Goal: Task Accomplishment & Management: Manage account settings

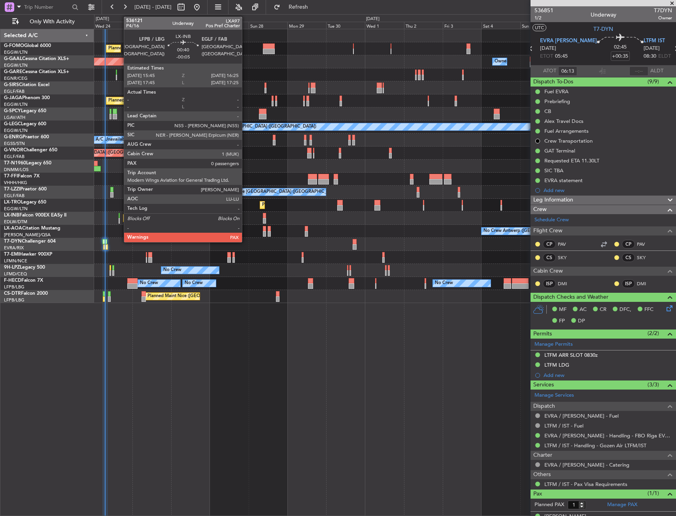
click at [120, 220] on div "Planned Maint [GEOGRAPHIC_DATA] ([GEOGRAPHIC_DATA])" at bounding box center [384, 218] width 581 height 13
click at [119, 217] on div at bounding box center [119, 216] width 1 height 6
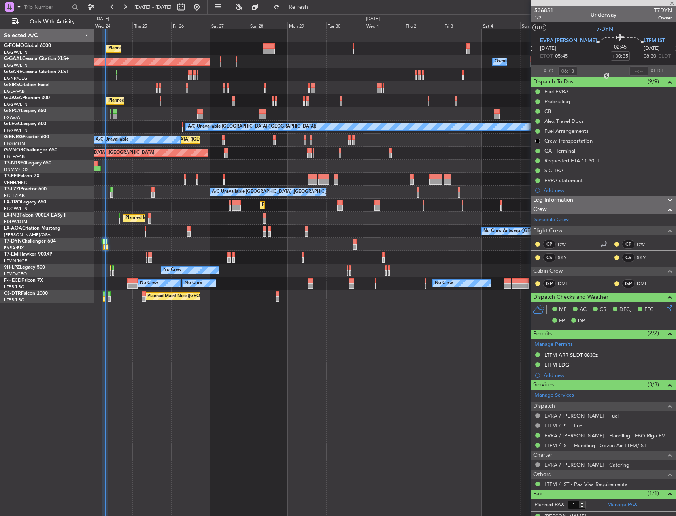
type input "-00:05"
type input "0"
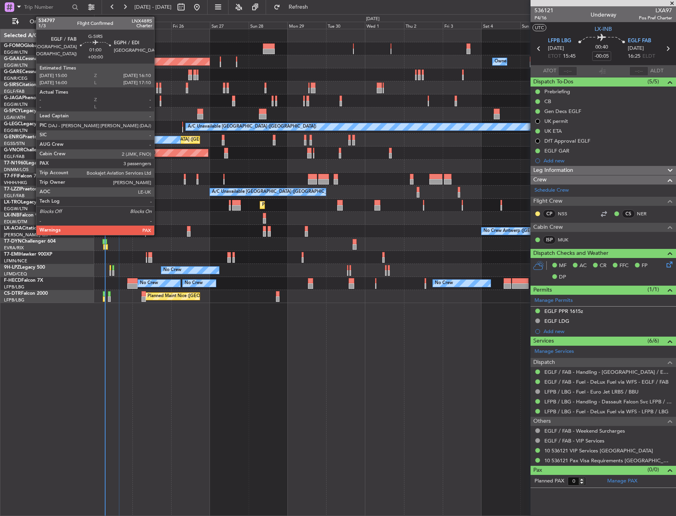
click at [158, 85] on div at bounding box center [157, 86] width 2 height 6
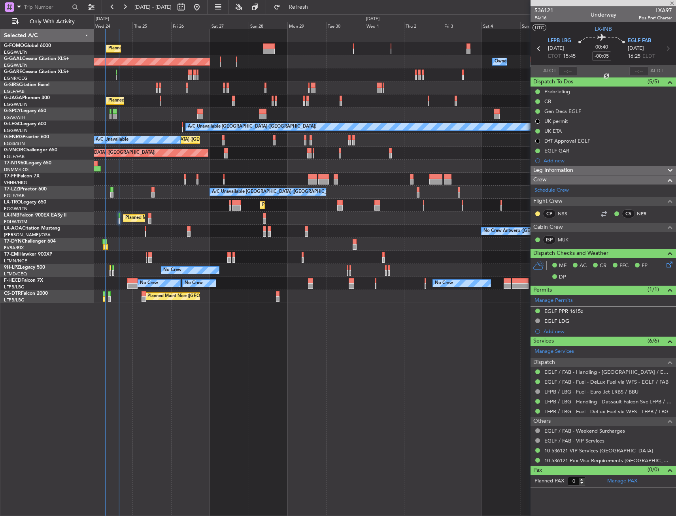
type input "5"
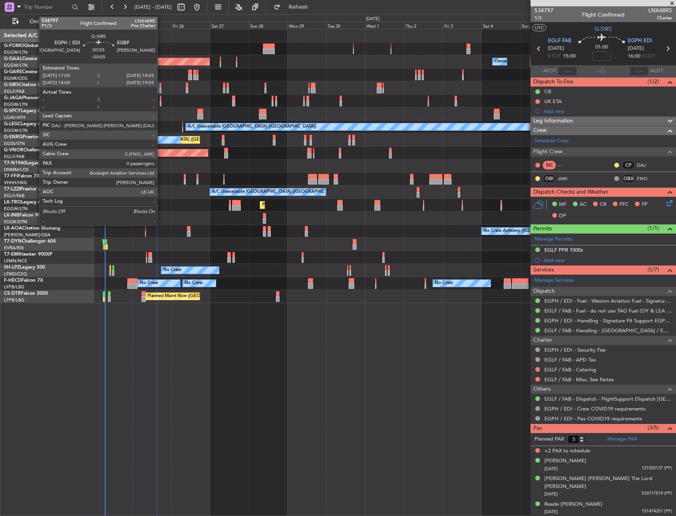
click at [161, 88] on div at bounding box center [160, 91] width 2 height 6
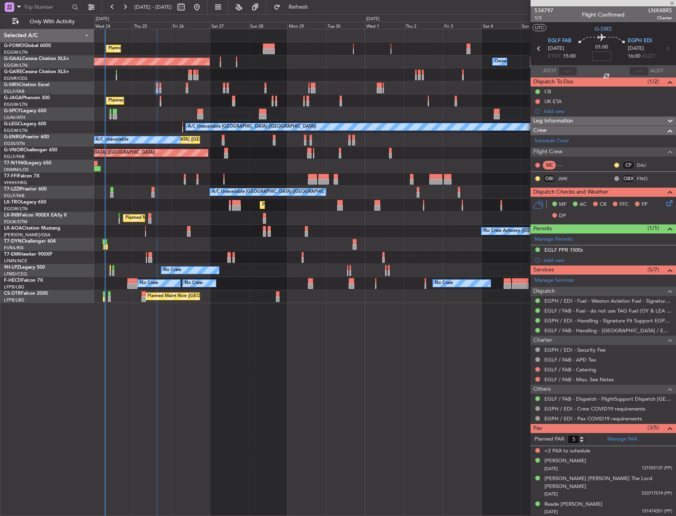
type input "-00:05"
type input "0"
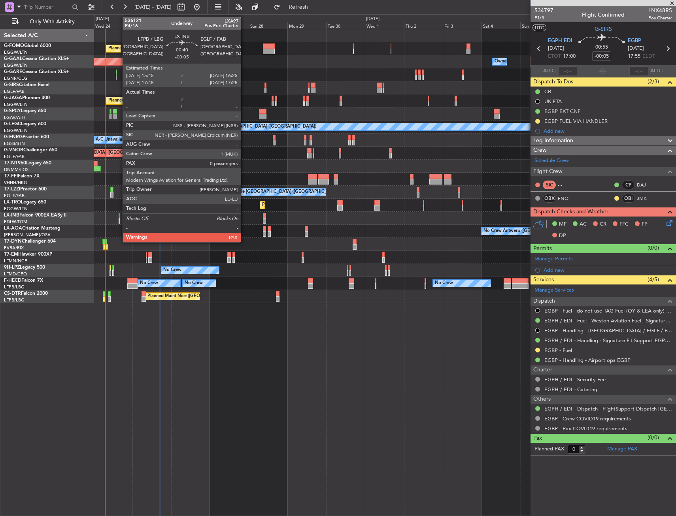
click at [119, 217] on div at bounding box center [119, 216] width 1 height 6
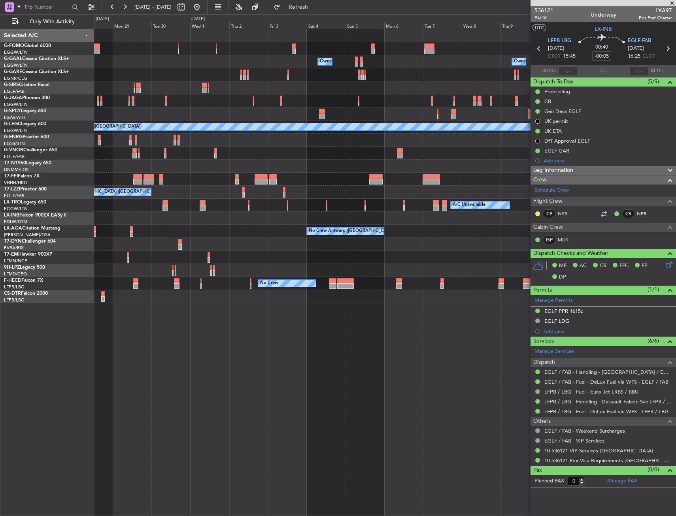
click at [283, 207] on div "Owner Owner Owner Owner Owner No Crew Planned Maint Dusseldorf Planned Maint Lo…" at bounding box center [384, 166] width 581 height 274
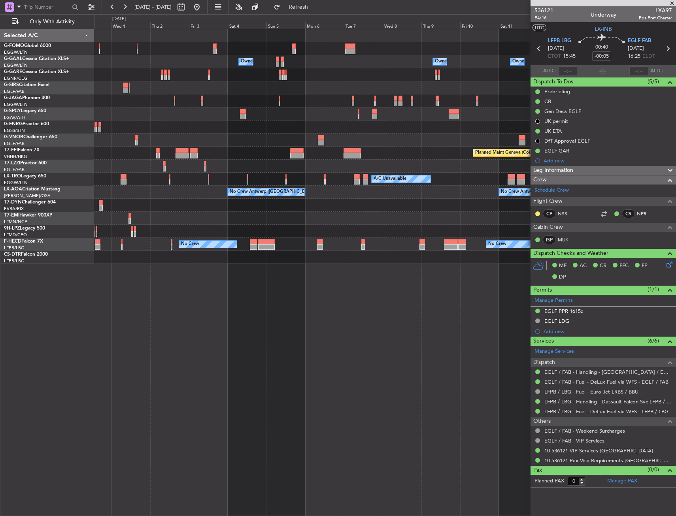
click at [370, 193] on div "Owner Owner Owner Owner Owner No Crew Owner Planned Maint Dusseldorf Planned Ma…" at bounding box center [384, 146] width 581 height 235
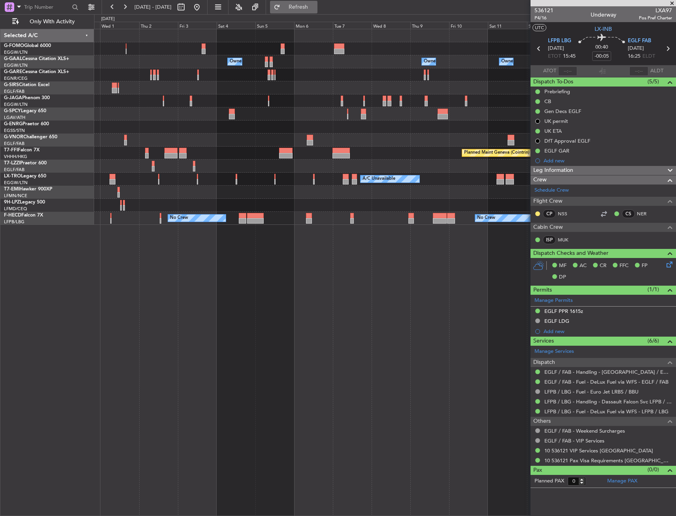
click at [315, 4] on span "Refresh" at bounding box center [298, 7] width 33 height 6
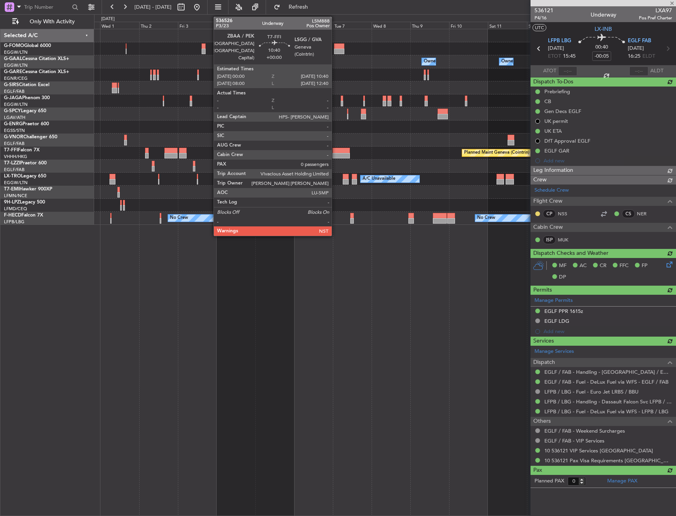
click at [335, 152] on div at bounding box center [340, 151] width 17 height 6
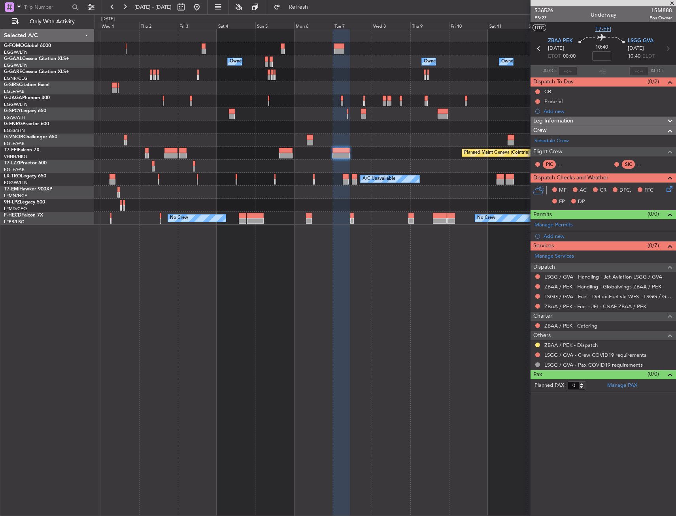
click at [603, 31] on span "T7-FFI" at bounding box center [603, 29] width 16 height 8
click at [338, 128] on div at bounding box center [384, 127] width 581 height 13
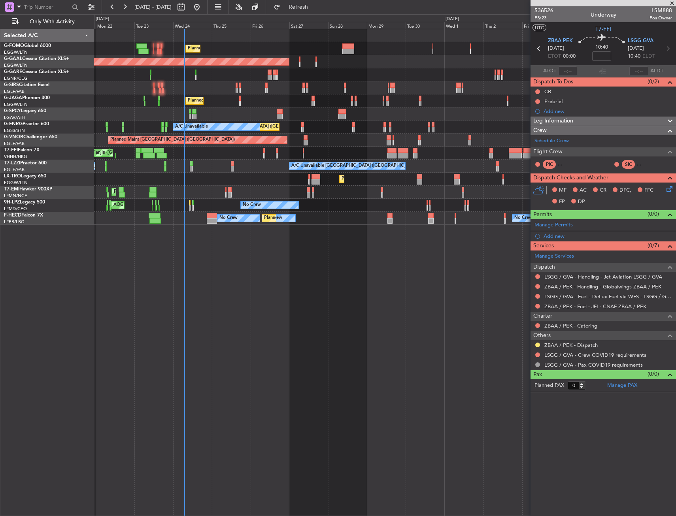
click at [364, 133] on div "Planned Maint London (Luton) Owner Planned Maint Dusseldorf Owner Unplanned Mai…" at bounding box center [384, 127] width 581 height 196
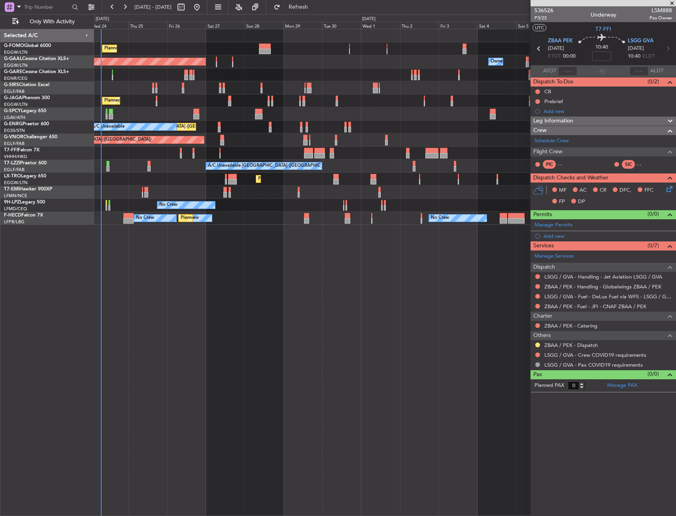
click at [280, 158] on div "Planned Maint London (Luton) Owner Planned Maint Dusseldorf Owner Owner Planned…" at bounding box center [384, 127] width 581 height 196
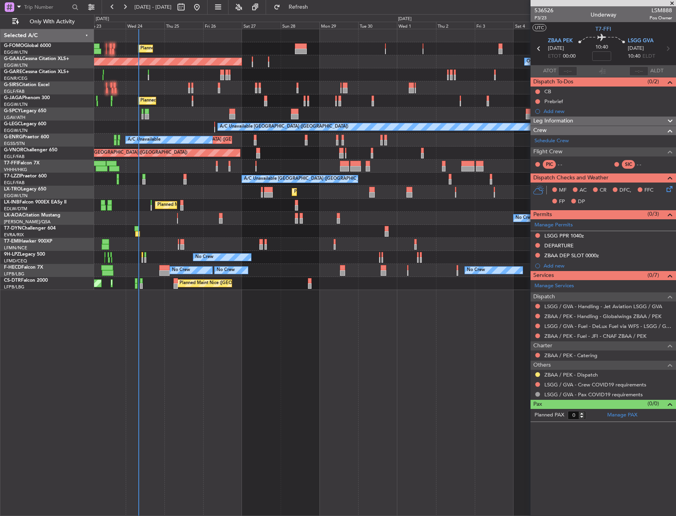
click at [312, 279] on div "Planned Maint London (Luton) Planned Maint Dusseldorf Owner Owner Owner Unplann…" at bounding box center [384, 159] width 581 height 261
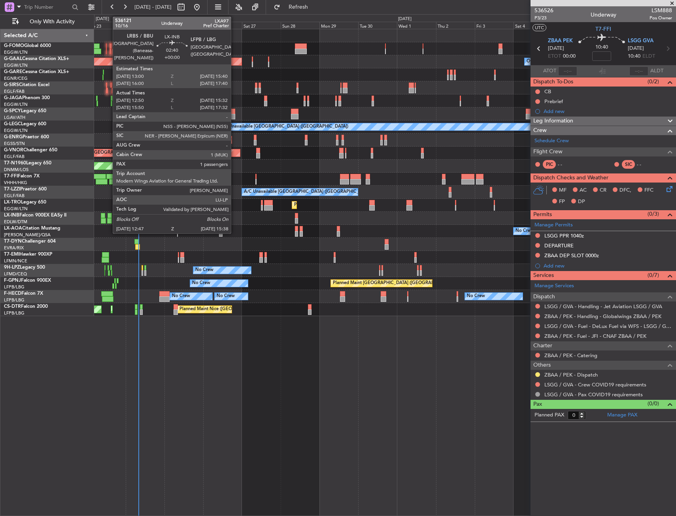
click at [109, 217] on div at bounding box center [109, 216] width 4 height 6
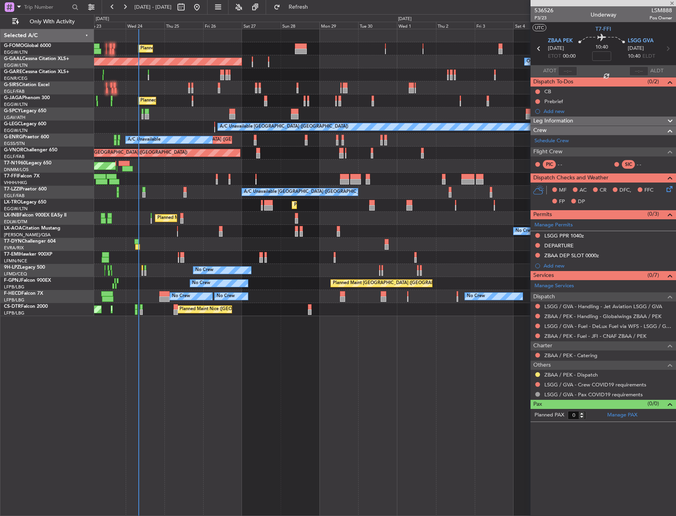
type input "12:50"
type input "15:32"
type input "1"
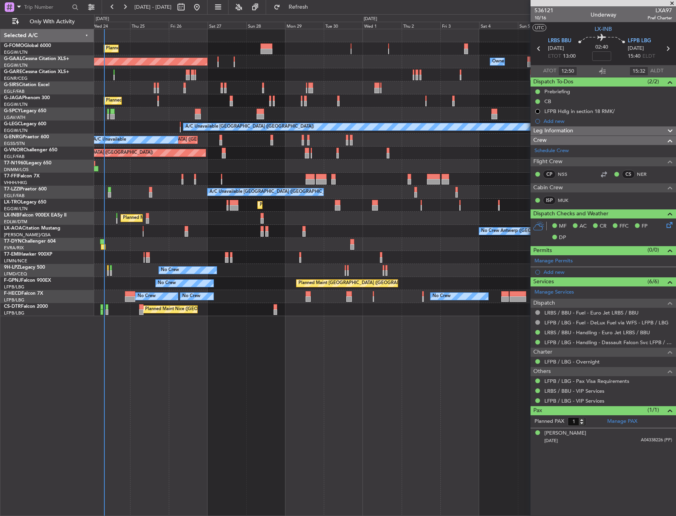
click at [207, 231] on div "Planned Maint London (Luton) Planned Maint Dusseldorf Owner Owner Owner Planned…" at bounding box center [384, 172] width 581 height 287
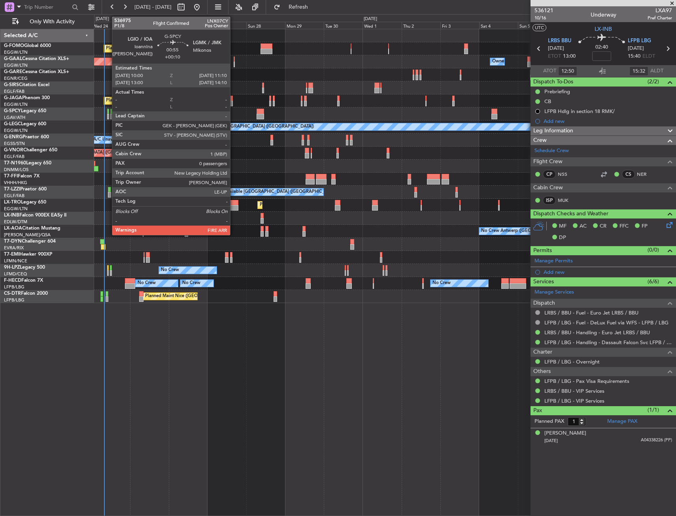
click at [108, 117] on div at bounding box center [108, 117] width 2 height 6
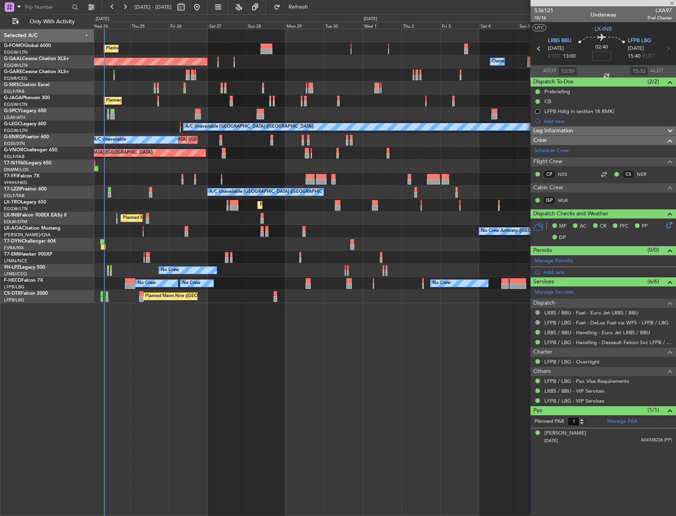
type input "+00:10"
type input "0"
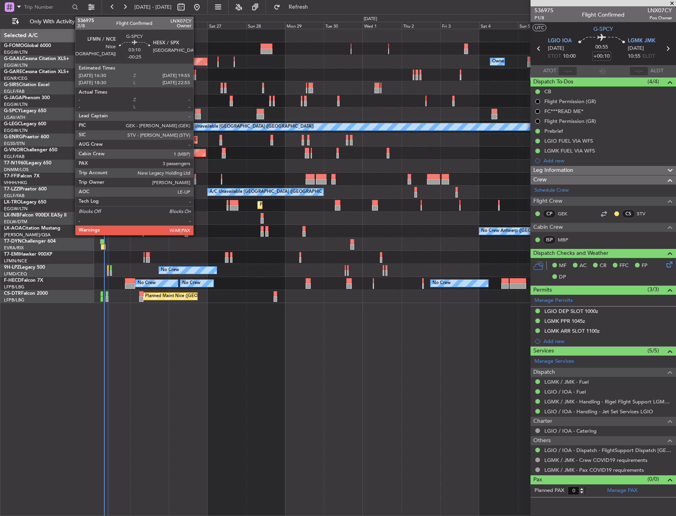
click at [197, 112] on div at bounding box center [198, 112] width 6 height 6
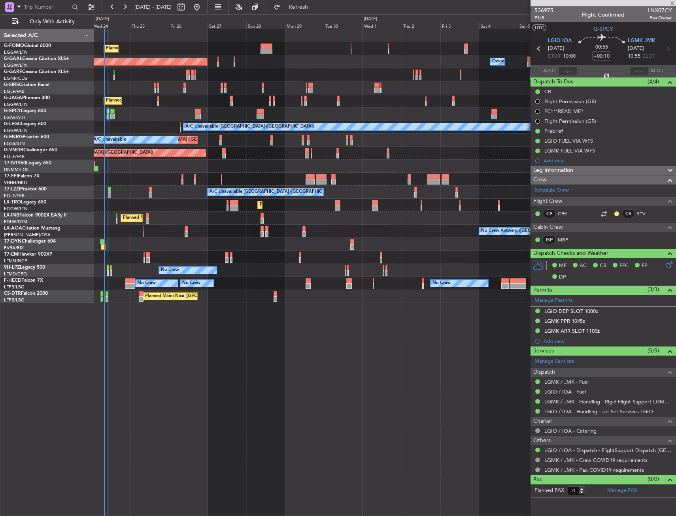
type input "-00:25"
type input "3"
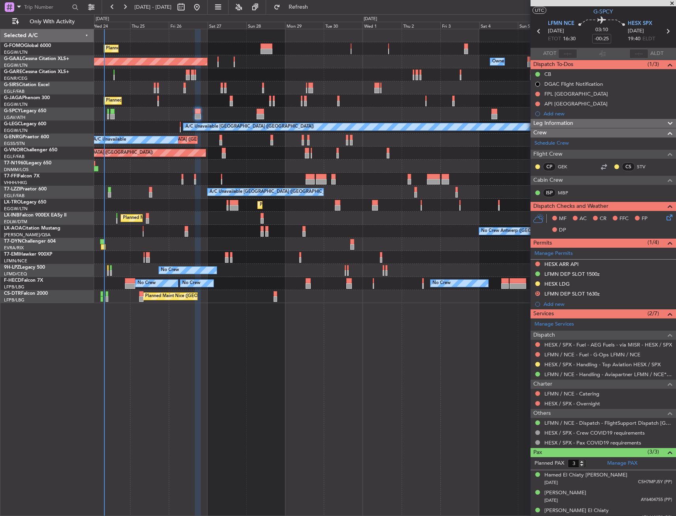
scroll to position [24, 0]
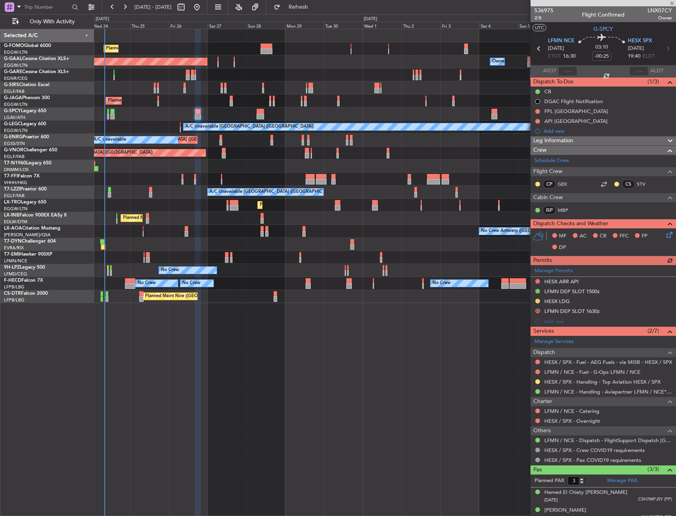
scroll to position [24, 0]
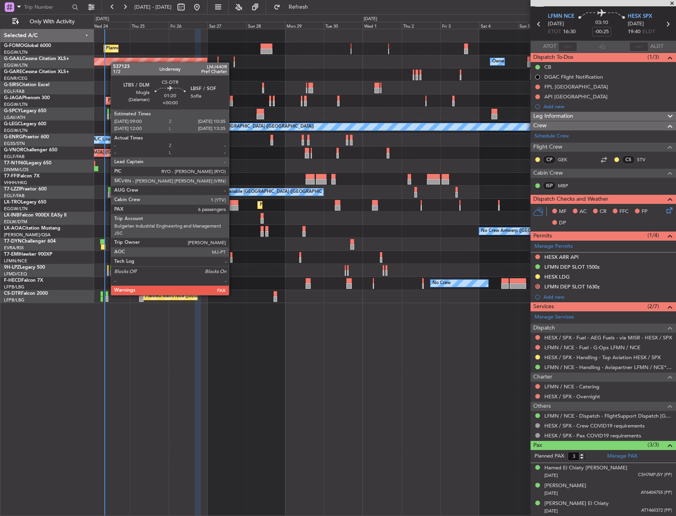
click at [107, 294] on div at bounding box center [107, 294] width 3 height 6
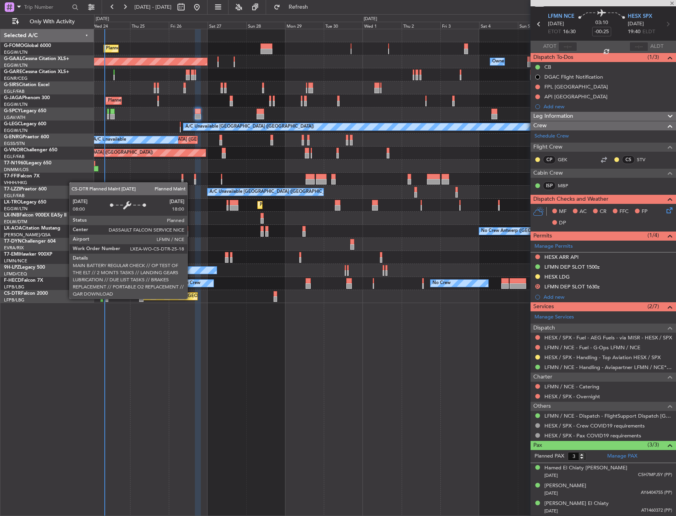
type input "6"
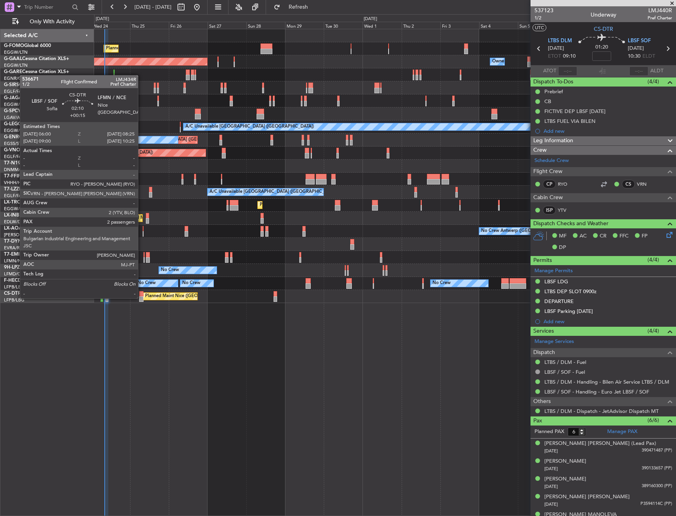
click at [141, 298] on div at bounding box center [141, 299] width 4 height 6
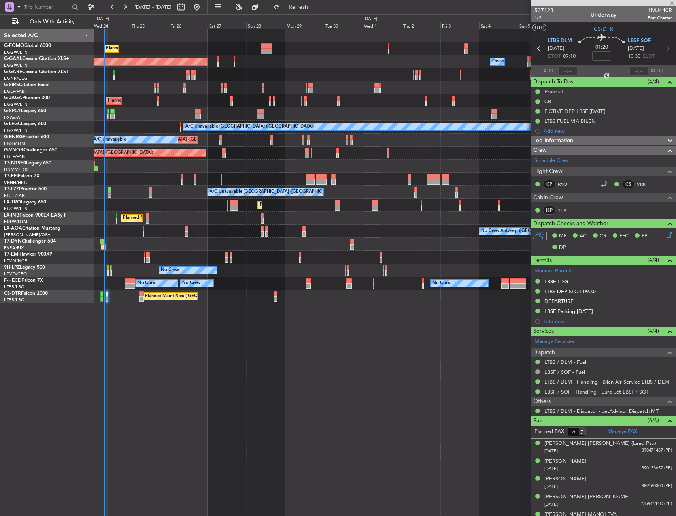
type input "+00:15"
type input "2"
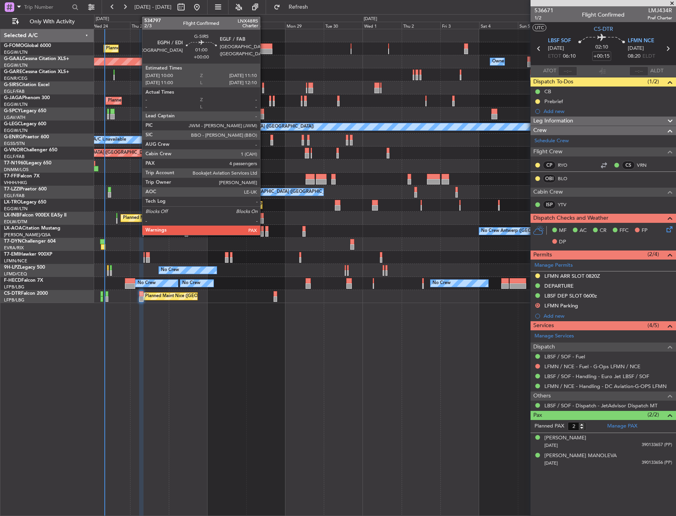
click at [264, 85] on div at bounding box center [263, 86] width 2 height 6
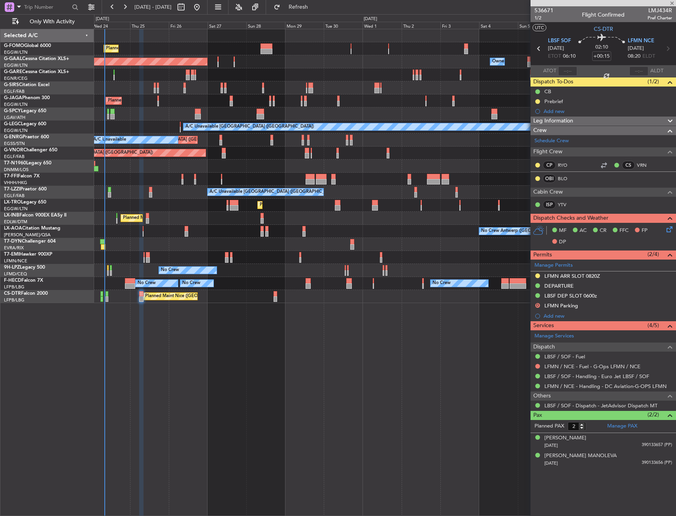
type input "5"
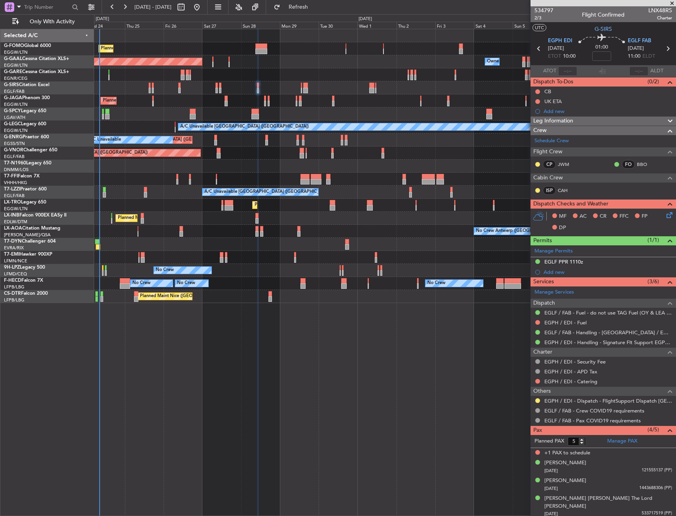
click at [289, 359] on div "Planned Maint London (Luton) Planned Maint Dusseldorf Owner Owner Owner Planned…" at bounding box center [385, 272] width 582 height 487
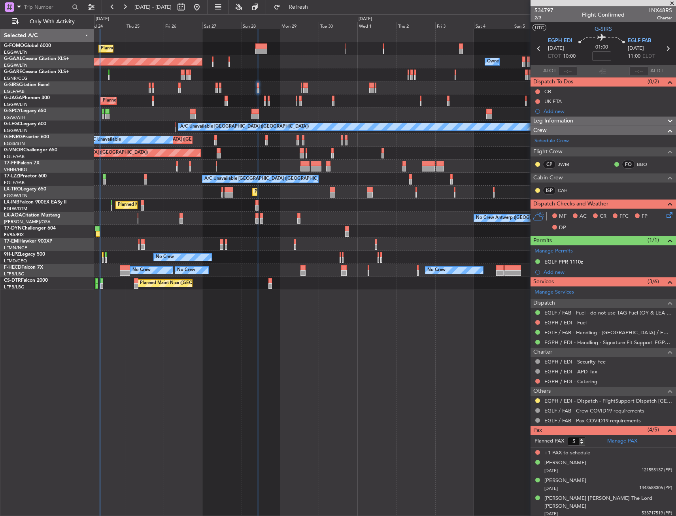
click at [305, 156] on div "Planned Maint London (Luton) Planned Maint Dusseldorf Owner Owner Owner Planned…" at bounding box center [384, 159] width 581 height 261
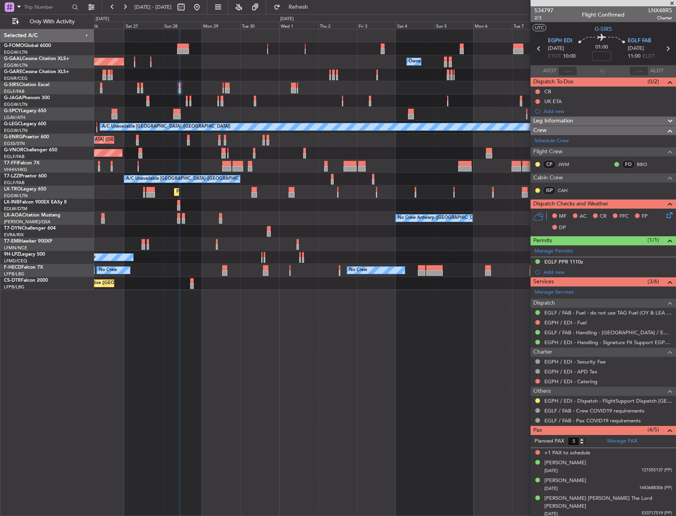
click at [321, 156] on div "Planned Maint London (Luton) Planned Maint Dusseldorf Owner Owner Owner Owner P…" at bounding box center [384, 159] width 581 height 261
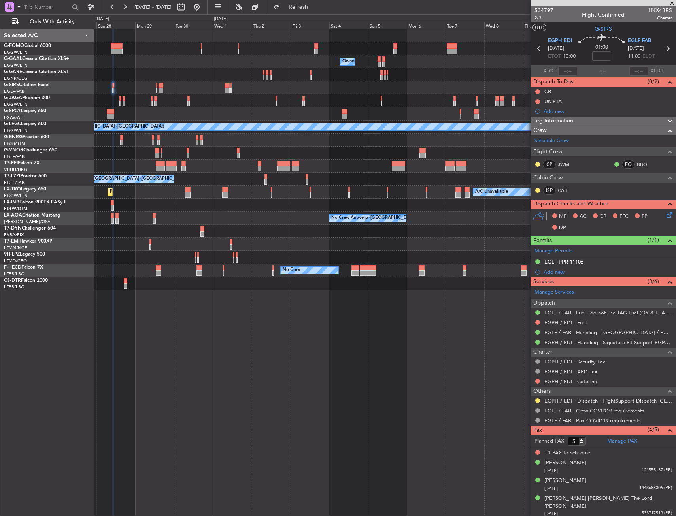
click at [274, 171] on div "Planned Maint London (Luton) Owner Owner Owner Owner Owner No Crew Planned Main…" at bounding box center [384, 159] width 581 height 261
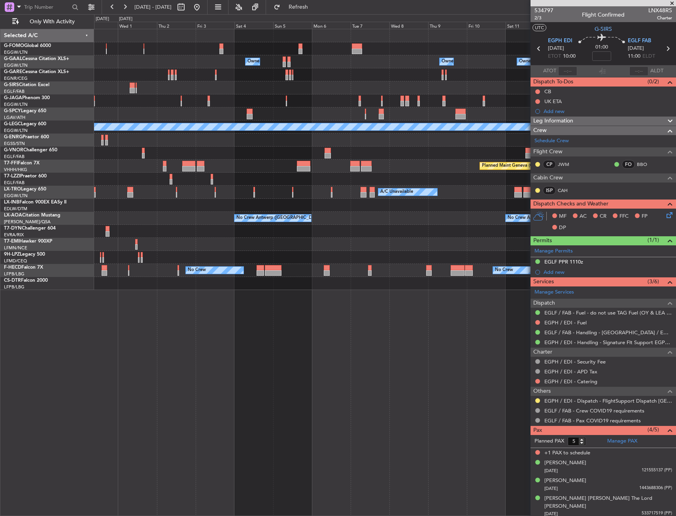
click at [281, 173] on div "Owner Owner Owner Owner Owner No Crew Owner Planned Maint Dusseldorf A/C Unavai…" at bounding box center [384, 159] width 581 height 261
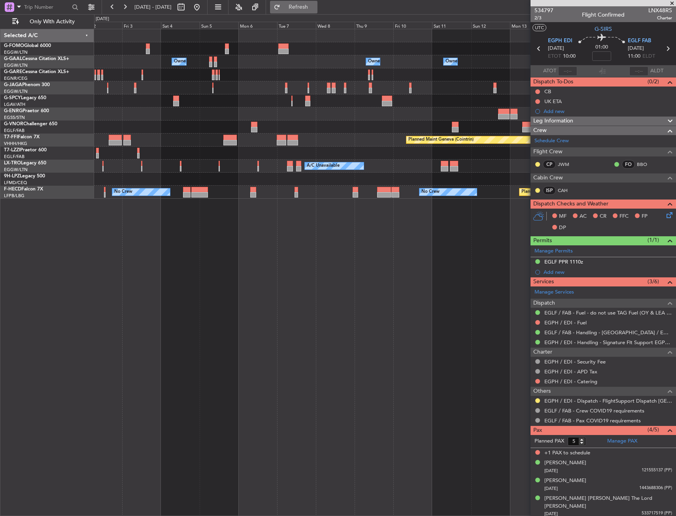
click at [310, 9] on span "Refresh" at bounding box center [298, 7] width 33 height 6
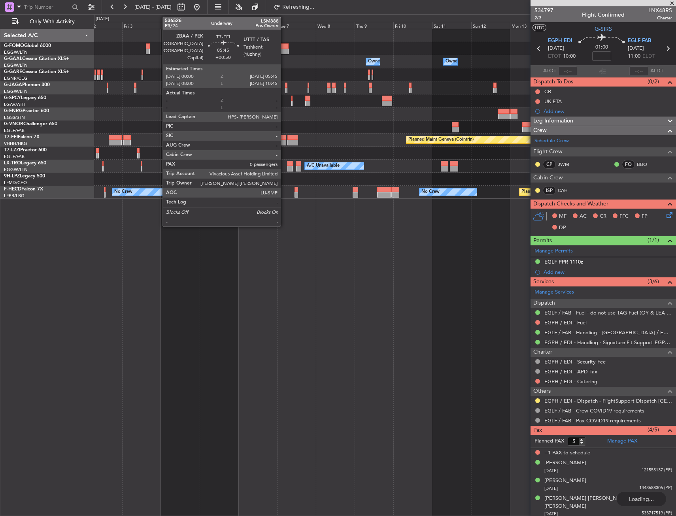
click at [284, 143] on div at bounding box center [281, 143] width 9 height 6
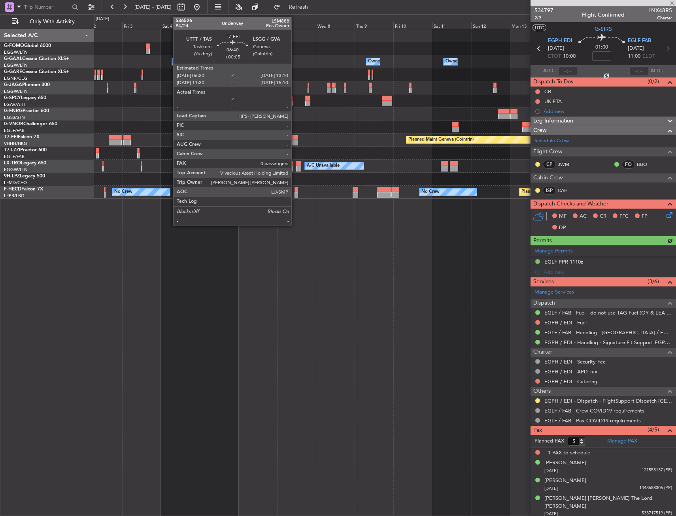
type input "+00:50"
type input "0"
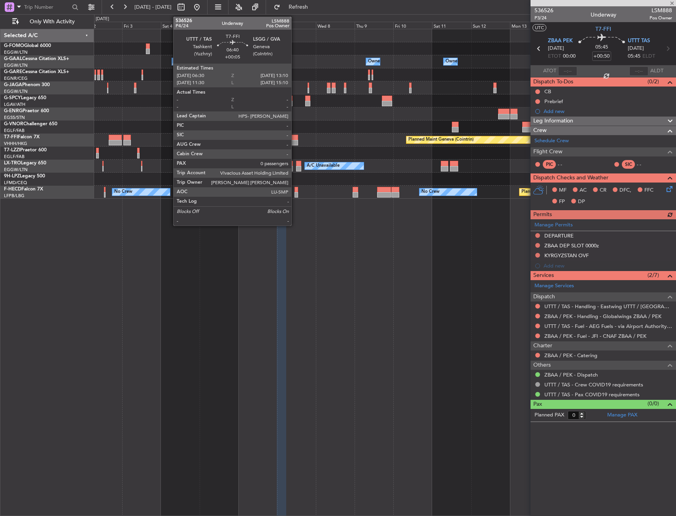
click at [295, 141] on div at bounding box center [292, 143] width 11 height 6
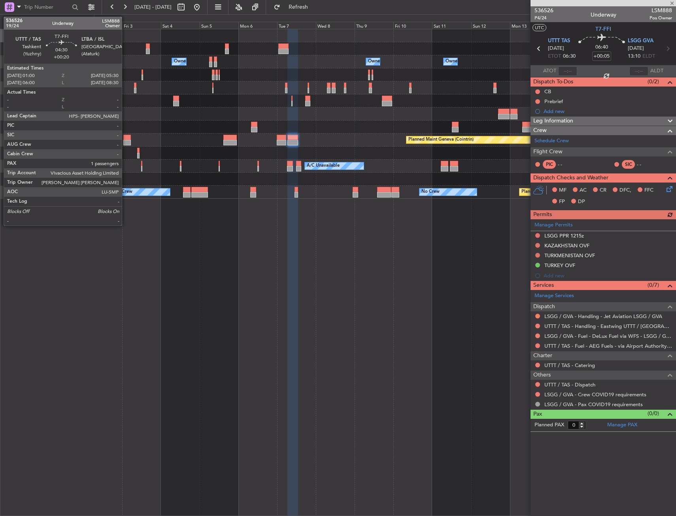
click at [125, 137] on div at bounding box center [127, 138] width 8 height 6
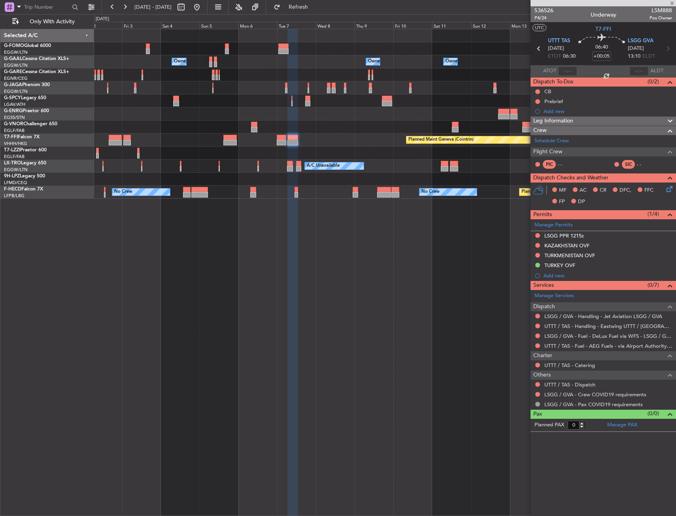
type input "+00:20"
type input "1"
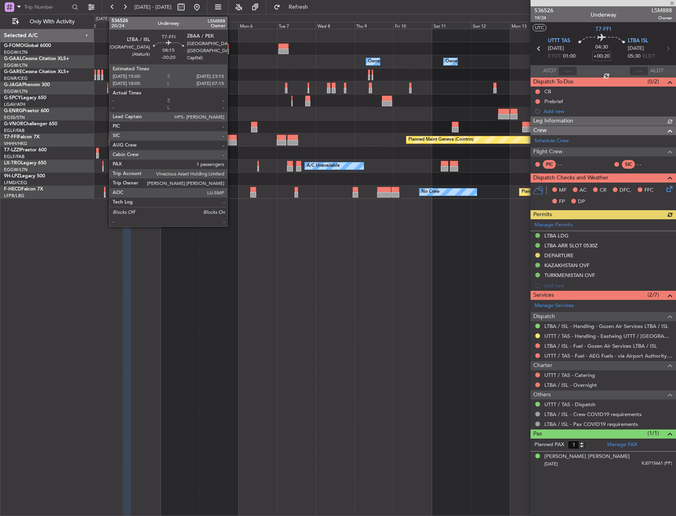
click at [230, 139] on div at bounding box center [229, 138] width 13 height 6
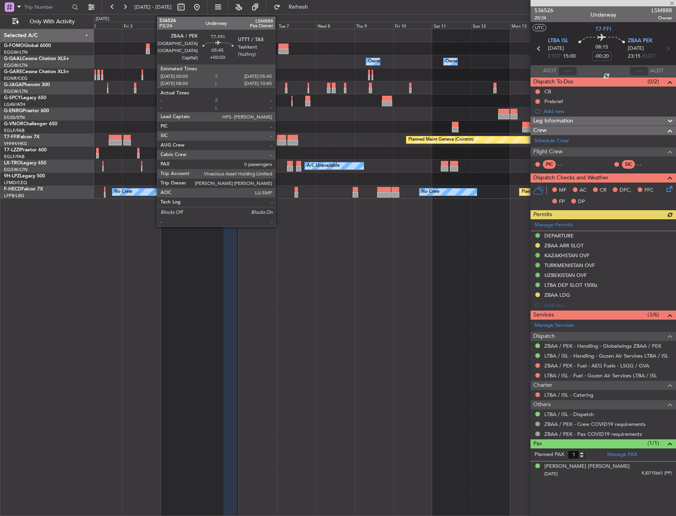
click at [279, 144] on div at bounding box center [281, 143] width 9 height 6
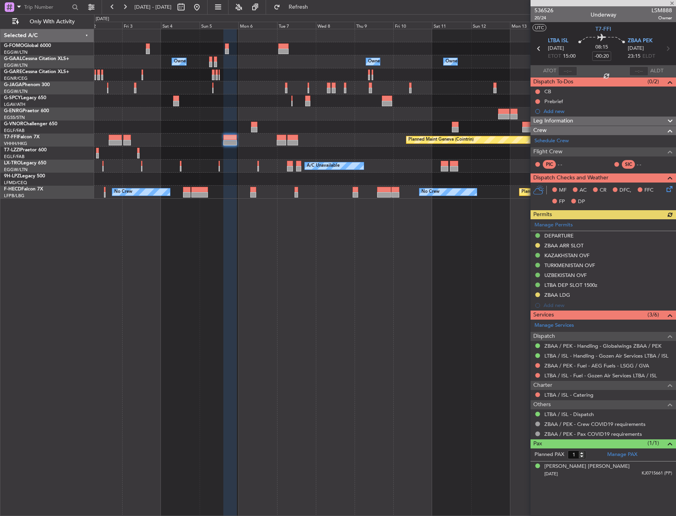
type input "+00:50"
type input "0"
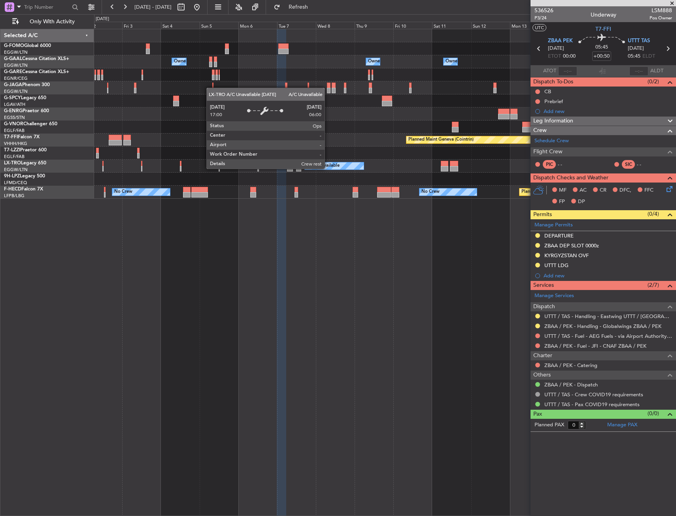
click at [339, 165] on div "A/C Unavailable" at bounding box center [323, 166] width 33 height 12
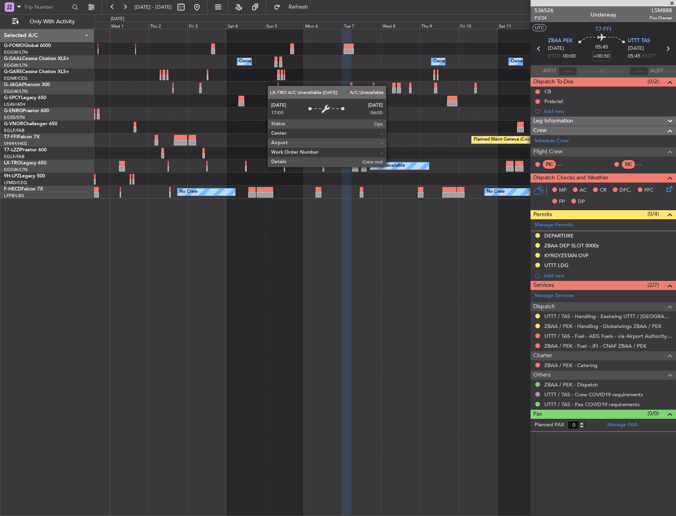
click at [514, 156] on div "Owner Owner Owner Owner Owner No Crew Owner Planned Maint Dusseldorf Planned Ma…" at bounding box center [384, 114] width 581 height 170
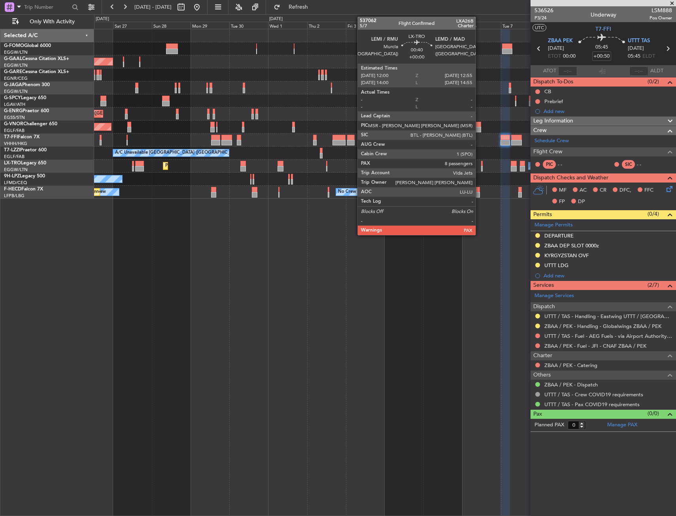
click at [522, 164] on div "A/C Unavailable Planned Maint London (Luton) Planned Maint Riga (Riga Intl)" at bounding box center [384, 166] width 581 height 13
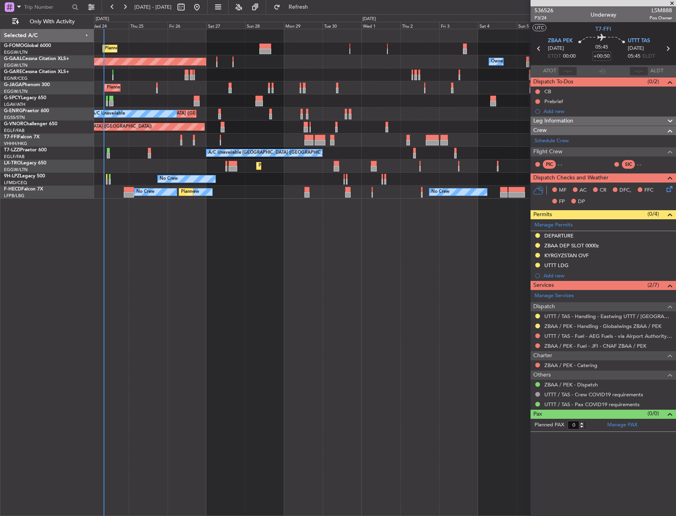
click at [444, 181] on div "Planned Maint London (Luton) Owner Planned Maint Dusseldorf Owner Owner Planned…" at bounding box center [384, 114] width 581 height 170
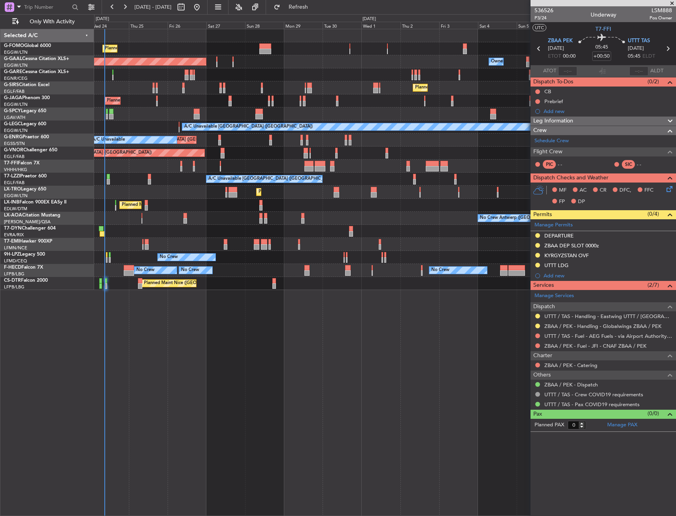
click at [320, 211] on div "Planned Maint [GEOGRAPHIC_DATA] ([GEOGRAPHIC_DATA])" at bounding box center [384, 205] width 581 height 13
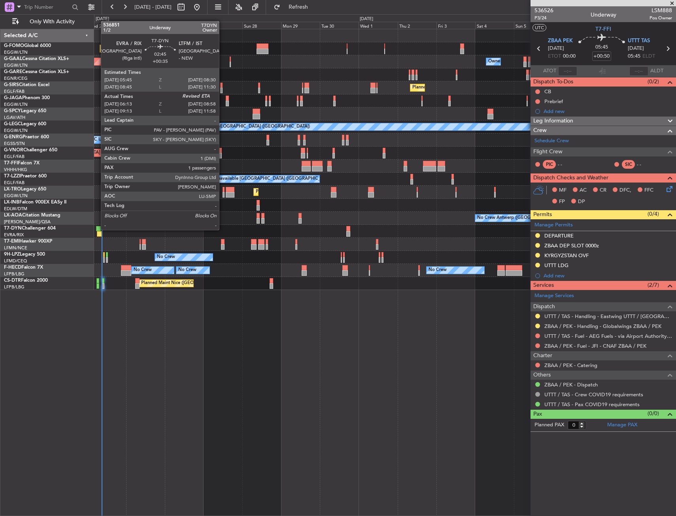
click at [97, 229] on div at bounding box center [98, 229] width 5 height 6
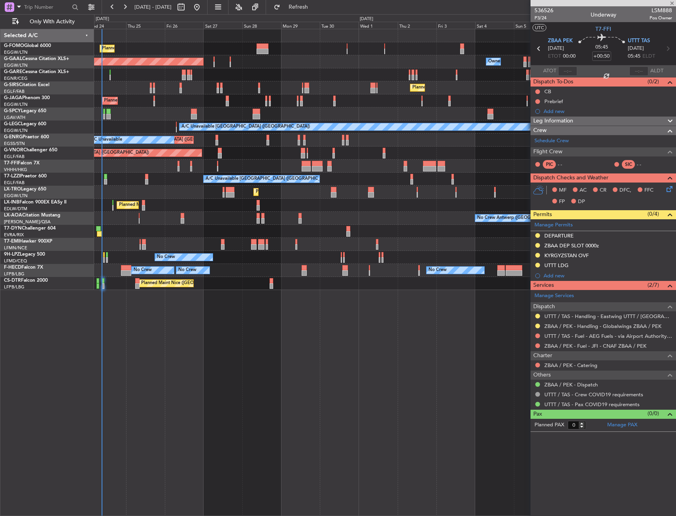
type input "+00:35"
type input "06:13"
type input "1"
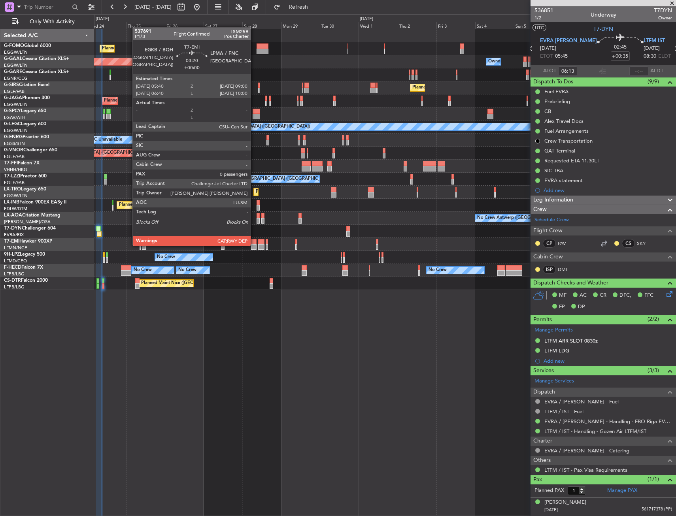
click at [254, 245] on div at bounding box center [254, 247] width 6 height 6
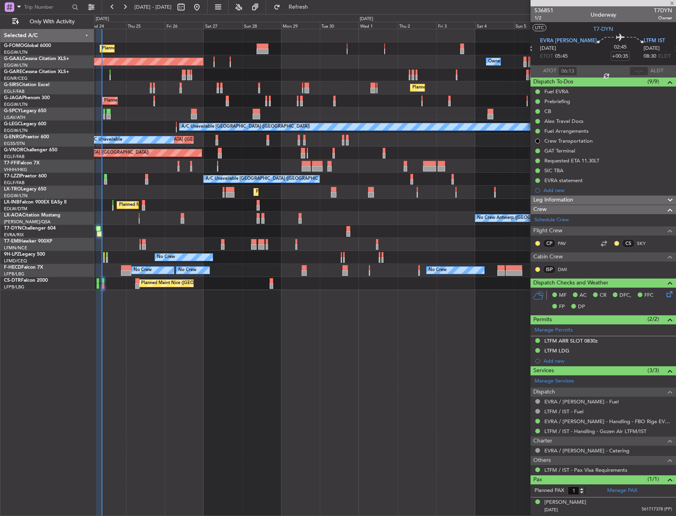
type input "0"
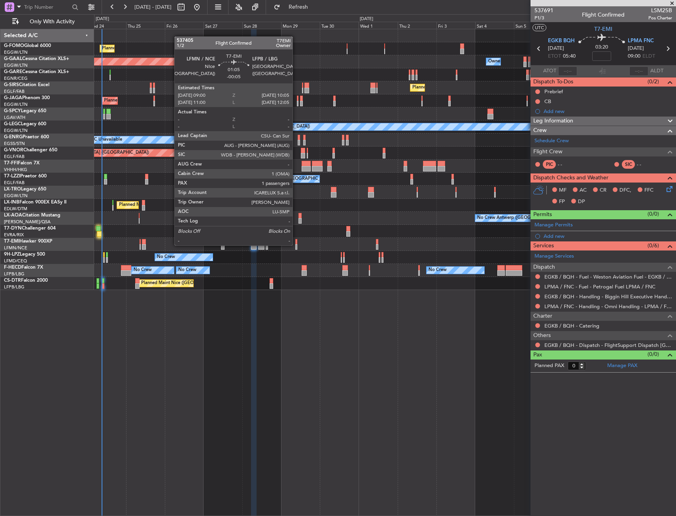
click at [296, 245] on div at bounding box center [296, 247] width 2 height 6
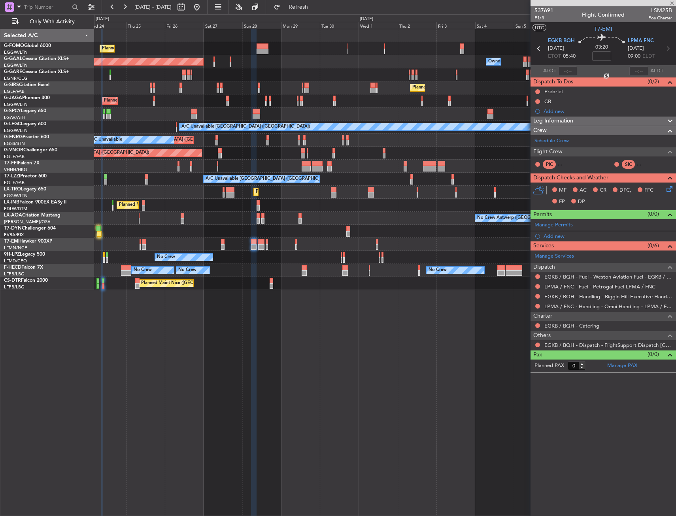
type input "-00:05"
type input "1"
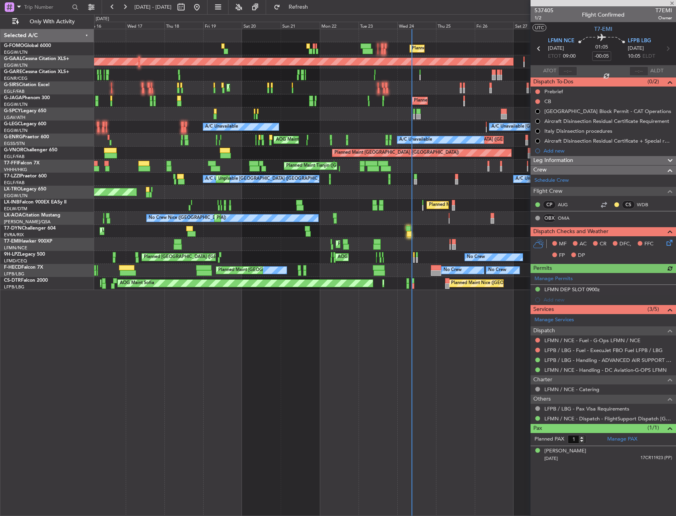
click at [440, 216] on div "Planned Maint London (Luton) Planned Maint Dusseldorf Owner Unplanned Maint Lon…" at bounding box center [384, 159] width 581 height 261
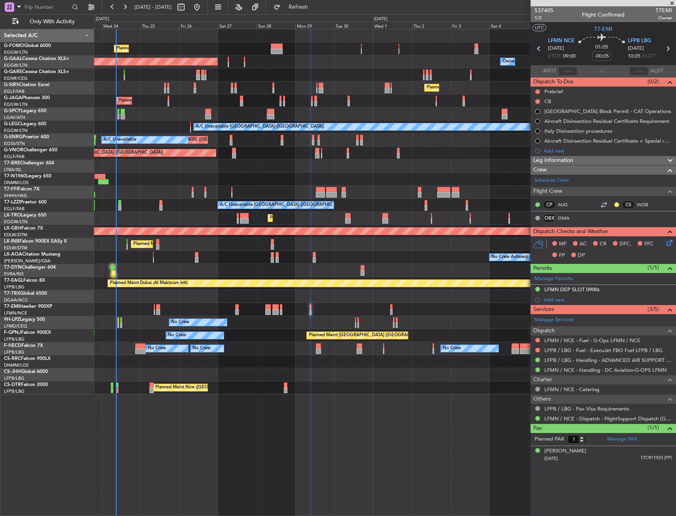
click at [72, 347] on div "Planned Maint London (Luton) Planned Maint Dusseldorf Owner Owner Owner Planned…" at bounding box center [338, 265] width 676 height 502
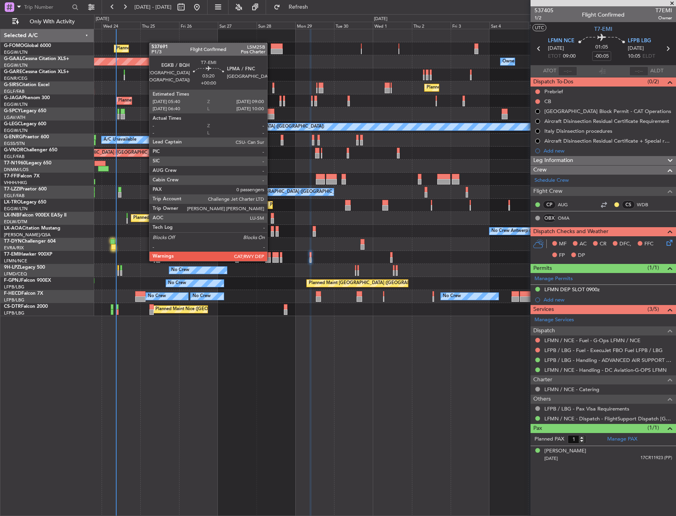
click at [271, 260] on div at bounding box center [268, 260] width 6 height 6
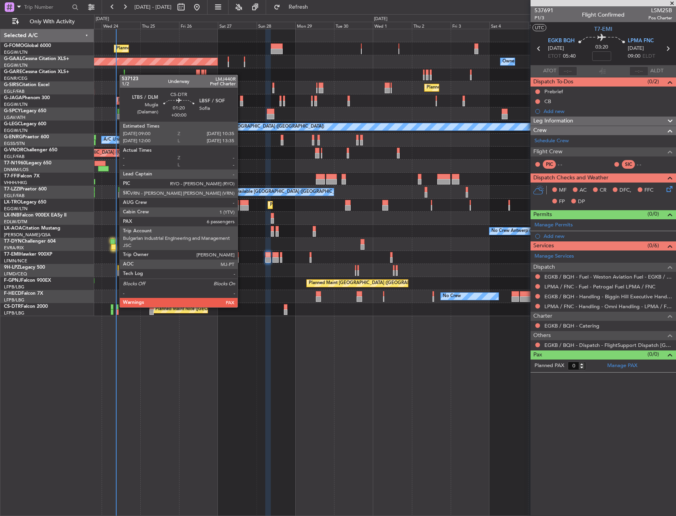
click at [116, 307] on div at bounding box center [117, 307] width 3 height 6
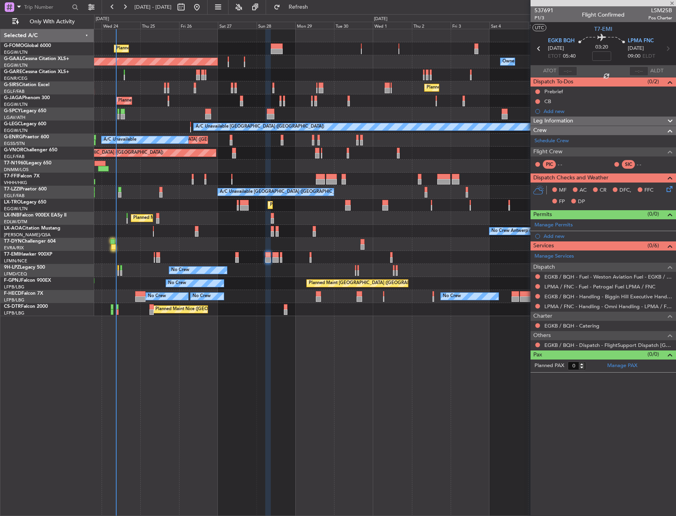
type input "6"
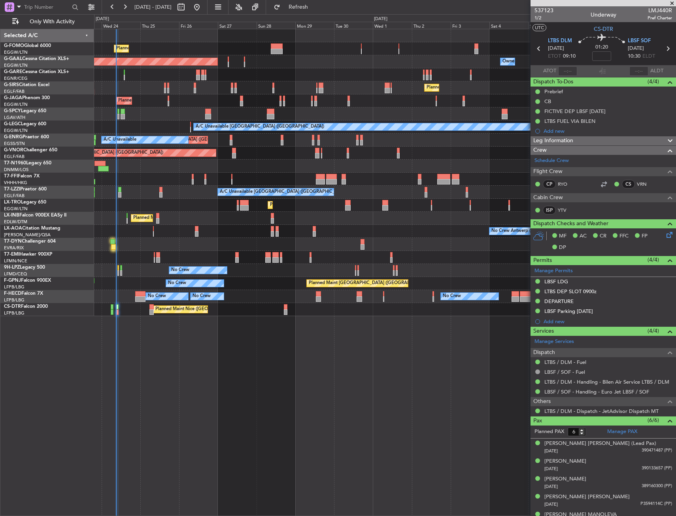
click at [569, 66] on section "ATOT ALDT" at bounding box center [602, 71] width 145 height 12
click at [570, 69] on input "text" at bounding box center [567, 70] width 19 height 9
click at [571, 26] on section "UTC CS-DTR" at bounding box center [602, 28] width 145 height 12
type input "09:02"
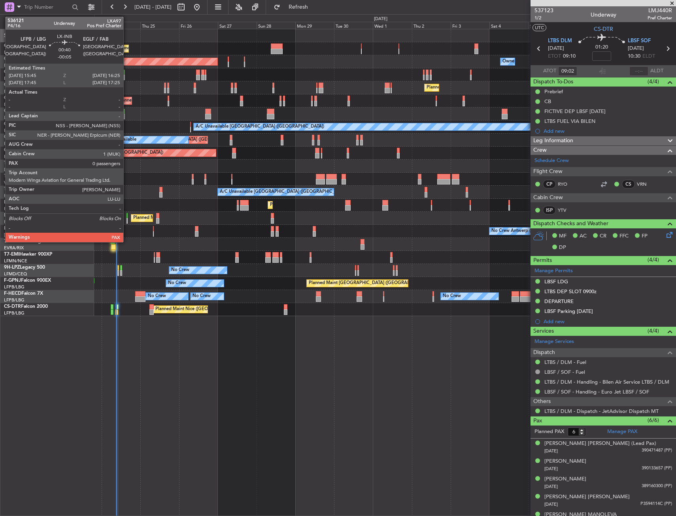
click at [127, 217] on div at bounding box center [126, 216] width 1 height 6
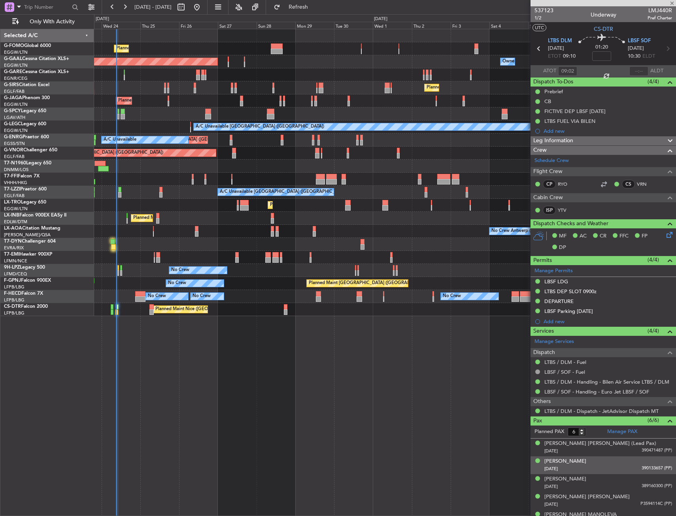
type input "-00:05"
type input "0"
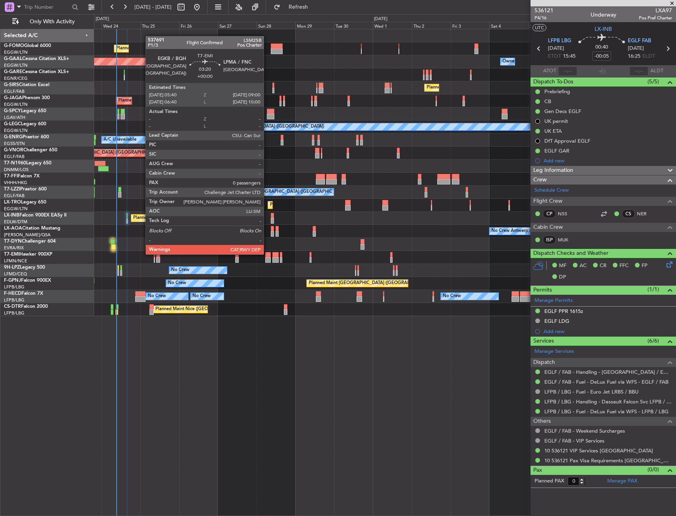
click at [267, 254] on div at bounding box center [268, 255] width 6 height 6
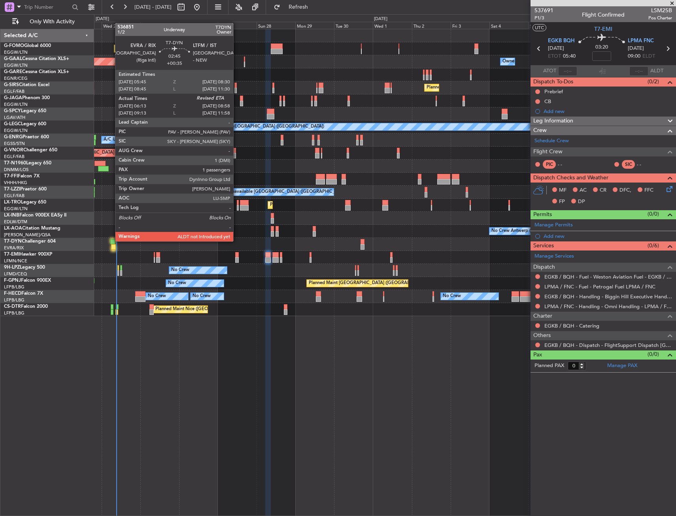
click at [111, 241] on div at bounding box center [112, 242] width 5 height 6
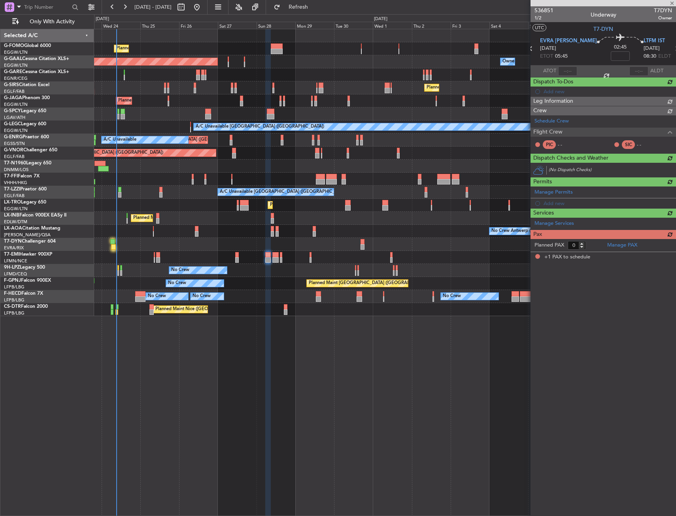
type input "+00:35"
type input "06:13"
type input "1"
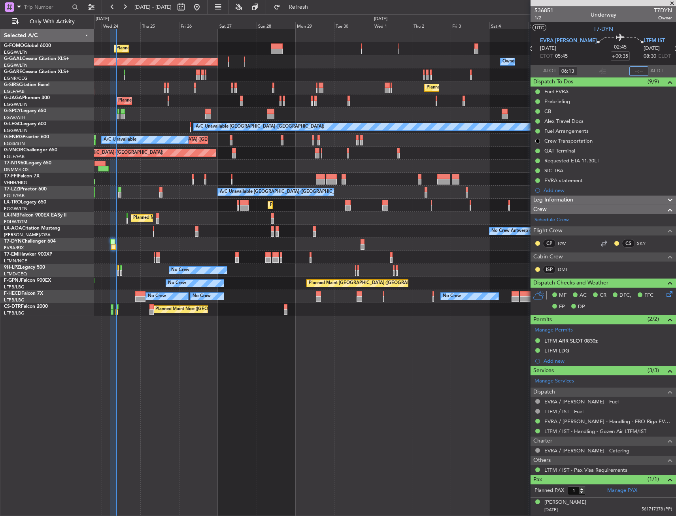
click at [641, 70] on input "text" at bounding box center [638, 70] width 19 height 9
click at [639, 28] on section "UTC T7-DYN" at bounding box center [602, 28] width 145 height 12
type input "09:06"
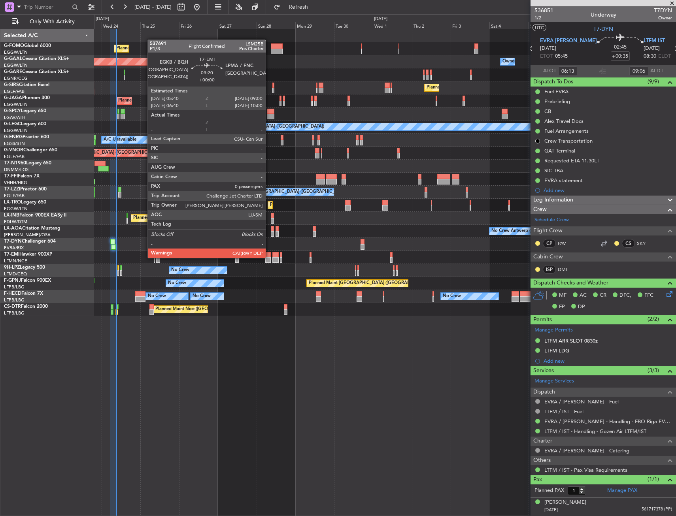
click at [269, 257] on div at bounding box center [268, 260] width 6 height 6
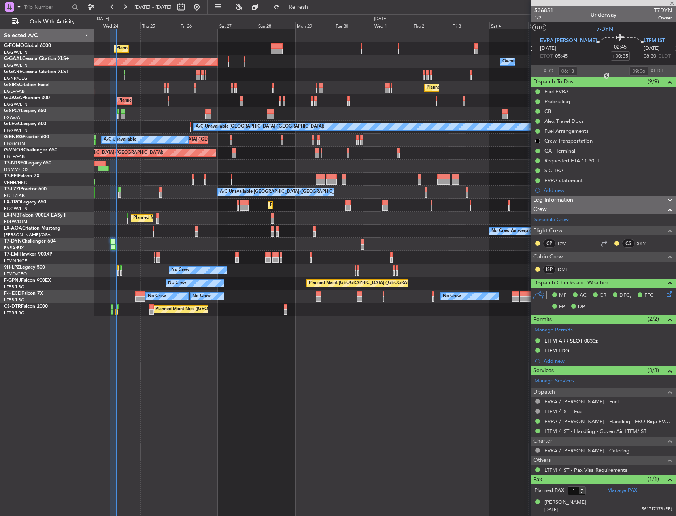
type input "0"
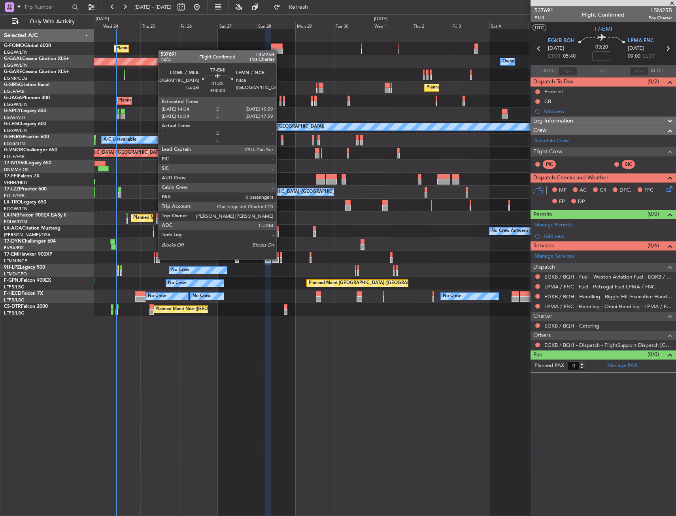
click at [280, 258] on div at bounding box center [281, 260] width 2 height 6
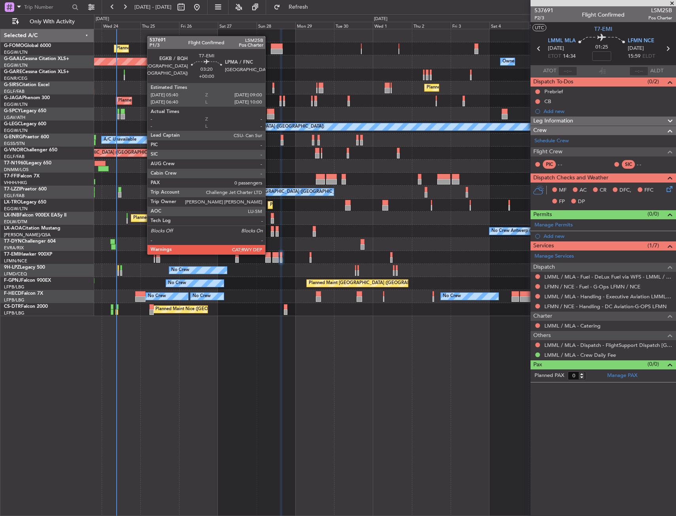
click at [269, 254] on div at bounding box center [268, 255] width 6 height 6
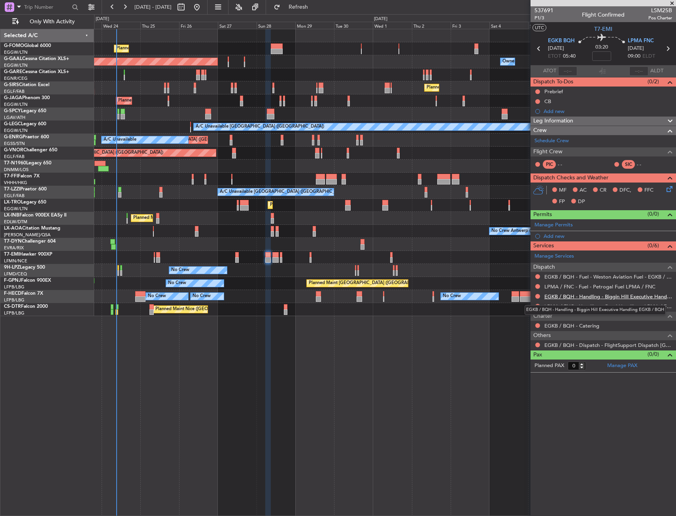
click at [565, 297] on link "EGKB / BQH - Handling - Biggin Hill Executive Handling EGKB / BQH" at bounding box center [608, 296] width 128 height 7
click at [565, 303] on link "LPMA / FNC - Handling - Omni Handling - LPMA / FNC" at bounding box center [608, 306] width 128 height 7
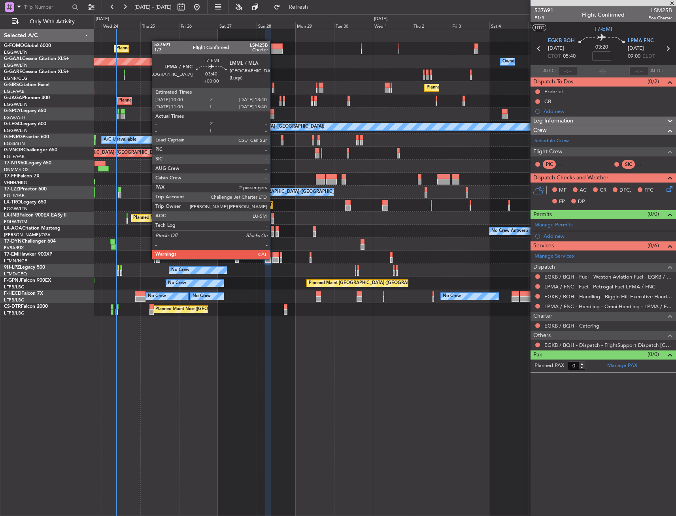
click at [273, 258] on div at bounding box center [275, 260] width 6 height 6
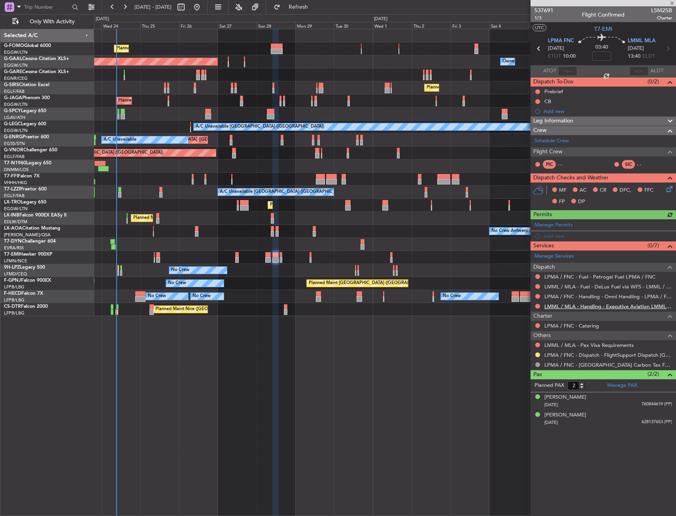
click at [556, 305] on link "LMML / MLA - Handling - Executive Aviation LMML / MLA" at bounding box center [608, 306] width 128 height 7
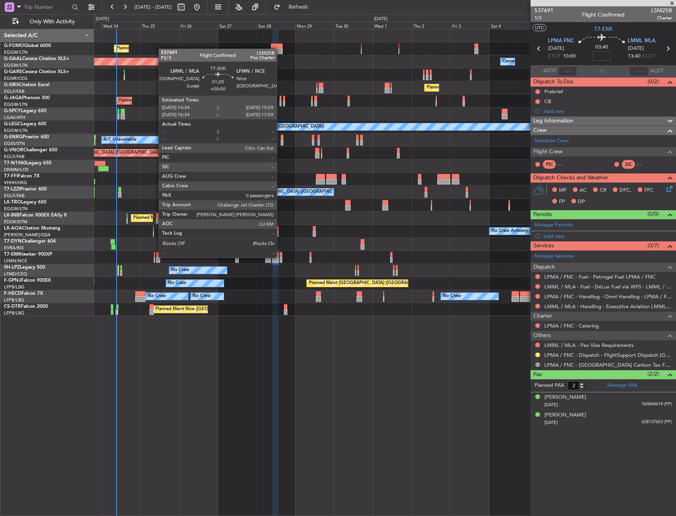
click at [280, 257] on div at bounding box center [281, 255] width 2 height 6
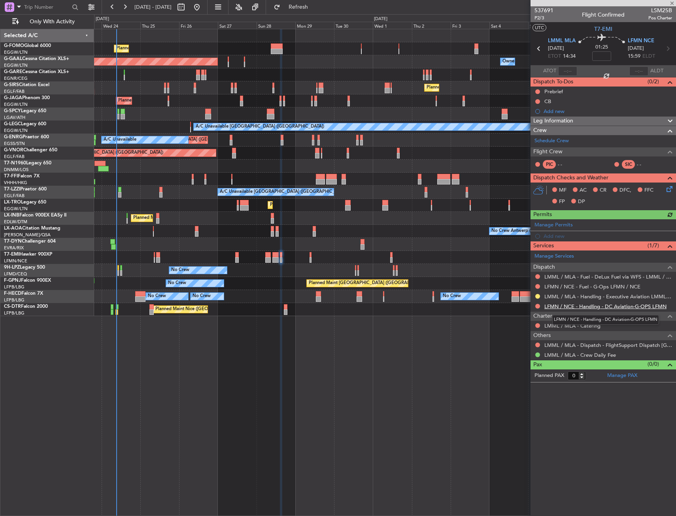
click at [558, 307] on link "LFMN / NCE - Handling - DC Aviation-G-OPS LFMN" at bounding box center [605, 306] width 122 height 7
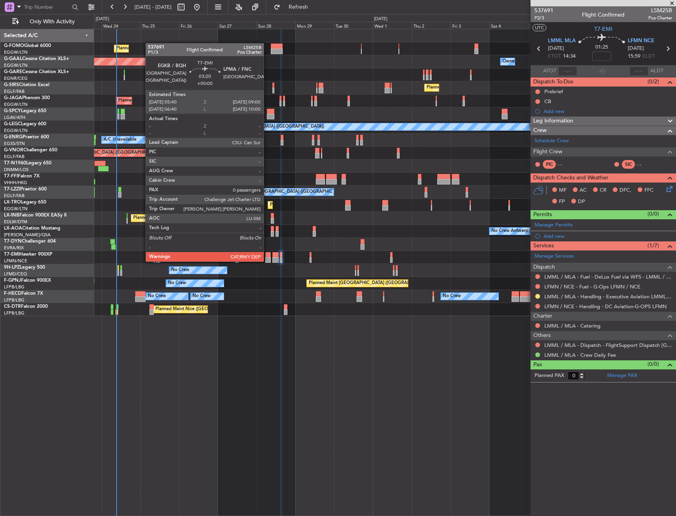
click at [267, 261] on div at bounding box center [268, 260] width 6 height 6
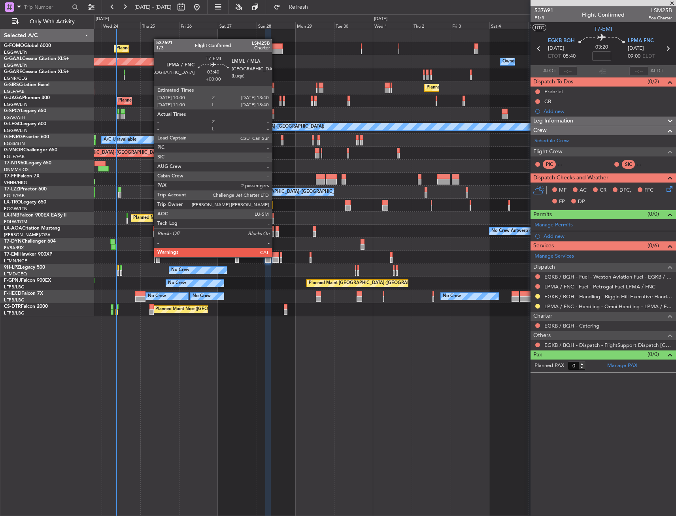
click at [275, 256] on div at bounding box center [275, 255] width 6 height 6
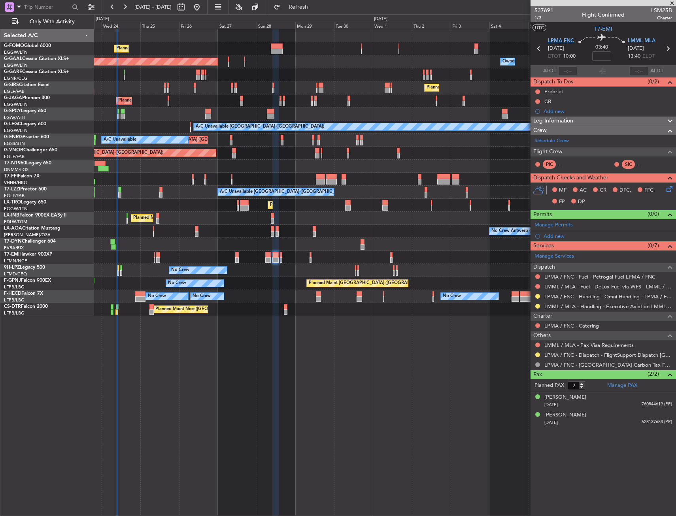
click at [562, 40] on span "LPMA FNC" at bounding box center [561, 41] width 26 height 8
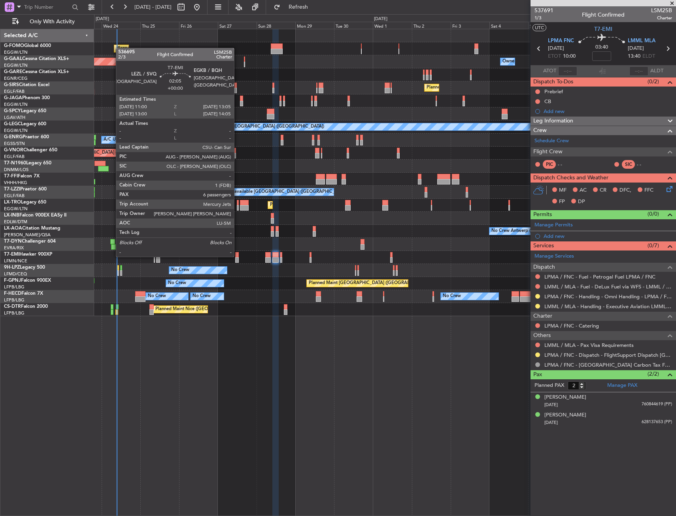
click at [237, 256] on div at bounding box center [237, 255] width 4 height 6
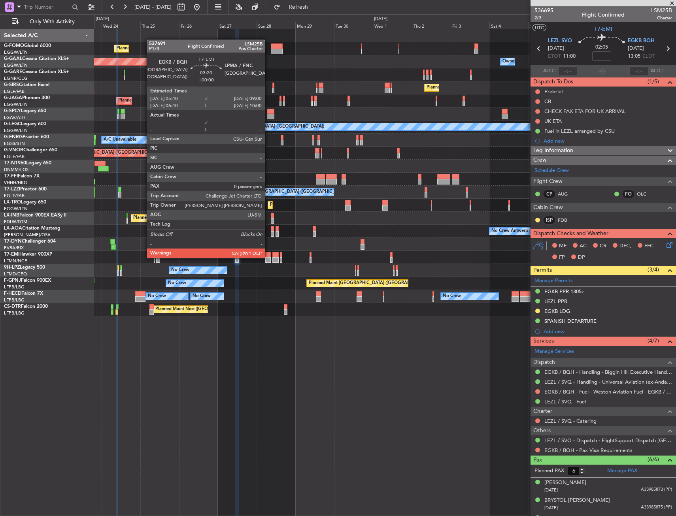
click at [268, 257] on div at bounding box center [268, 260] width 6 height 6
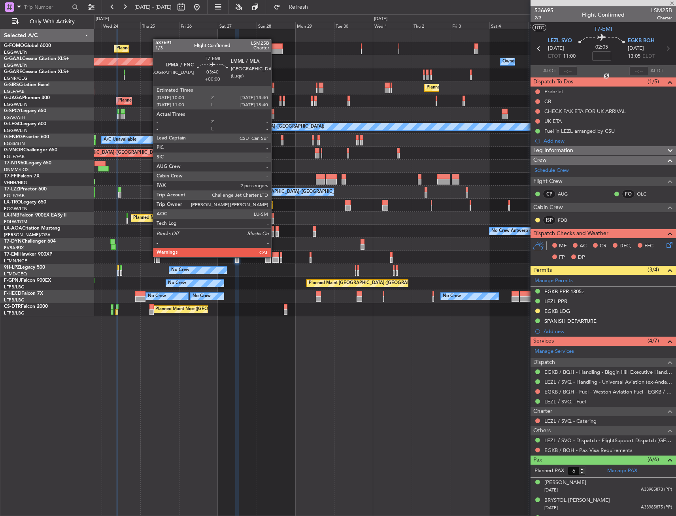
type input "0"
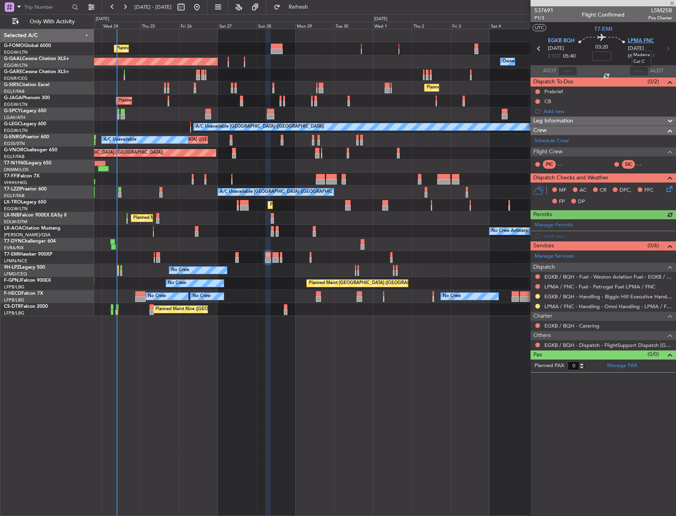
click at [646, 43] on span "LPMA FNC" at bounding box center [641, 41] width 26 height 8
click at [552, 236] on div "Add new" at bounding box center [603, 236] width 121 height 7
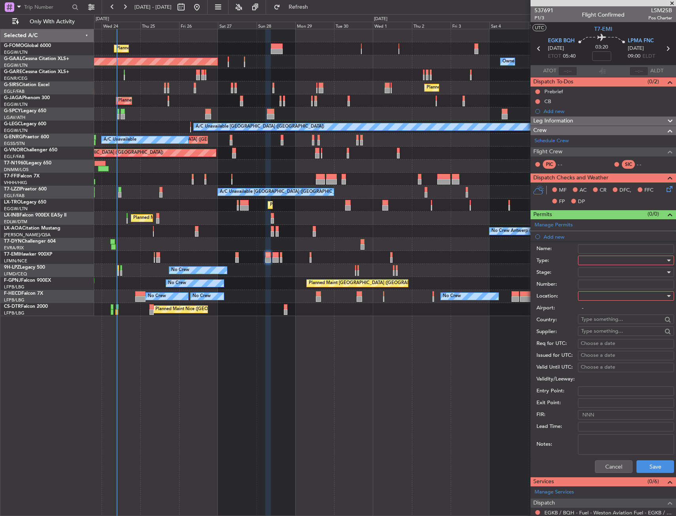
click at [601, 259] on div at bounding box center [623, 260] width 84 height 12
click at [592, 334] on span "Slot" at bounding box center [622, 335] width 83 height 12
click at [597, 296] on div at bounding box center [623, 296] width 84 height 12
click at [590, 333] on span "Arrival" at bounding box center [622, 336] width 83 height 12
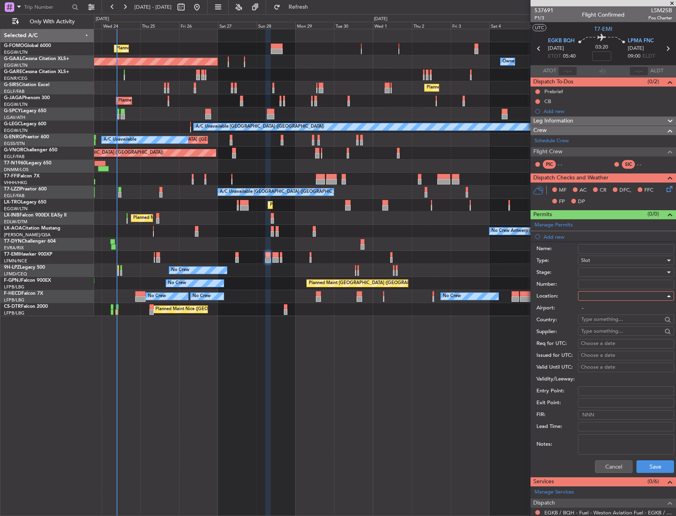
type input "LPMA / FNC"
click at [642, 461] on button "Save" at bounding box center [655, 466] width 38 height 13
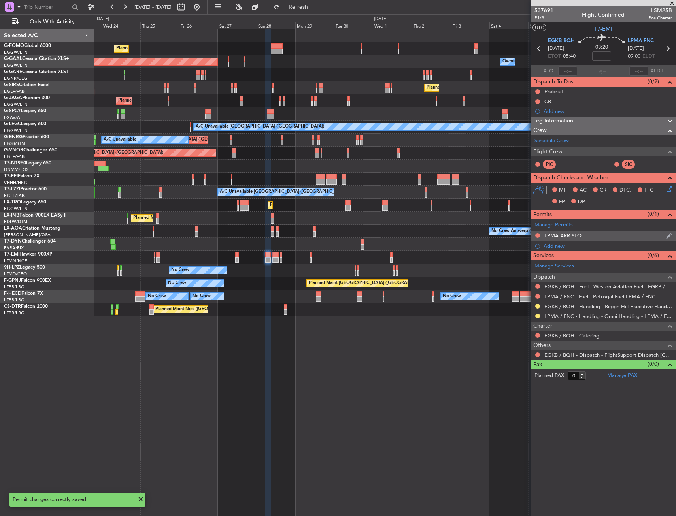
click at [595, 234] on div "LPMA ARR SLOT" at bounding box center [602, 236] width 145 height 10
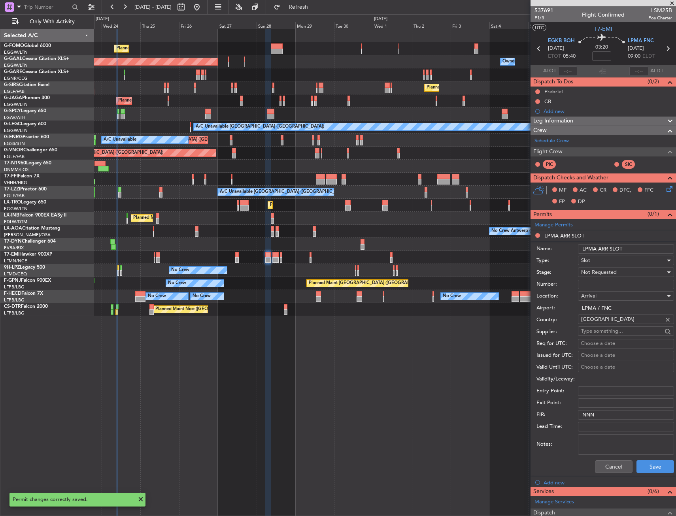
click at [632, 246] on input "LPMA ARR SLOT" at bounding box center [626, 248] width 96 height 9
type input "LPMA ARR SLOT 0900z"
click at [636, 271] on div "Not Requested" at bounding box center [623, 272] width 84 height 12
click at [623, 322] on span "Requested" at bounding box center [622, 324] width 83 height 12
click at [642, 467] on button "Save" at bounding box center [655, 466] width 38 height 13
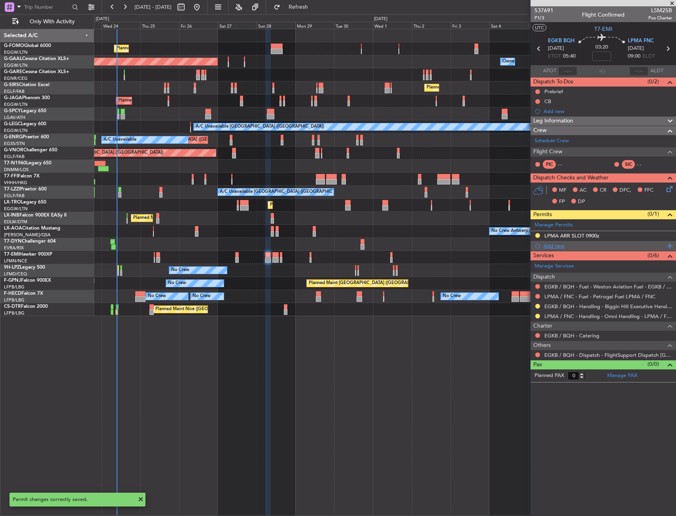
click at [548, 246] on div "Add new" at bounding box center [603, 246] width 121 height 7
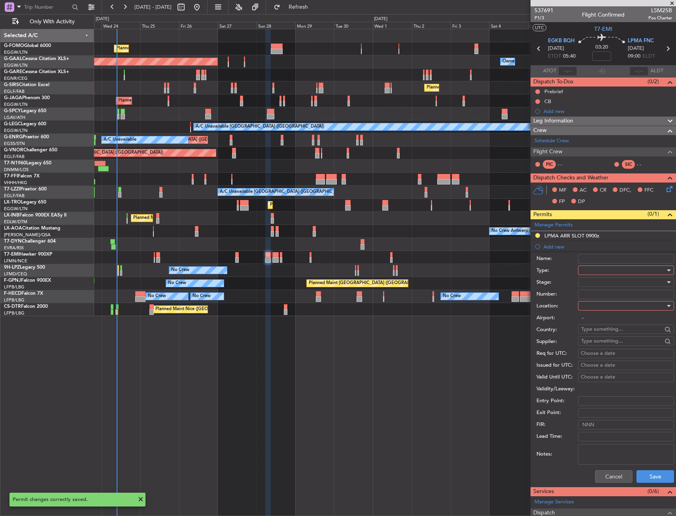
click at [595, 274] on div at bounding box center [623, 270] width 84 height 12
click at [597, 317] on span "Landing" at bounding box center [622, 317] width 83 height 12
click at [594, 305] on div at bounding box center [623, 306] width 84 height 12
click at [594, 345] on span "Arrival" at bounding box center [622, 346] width 83 height 12
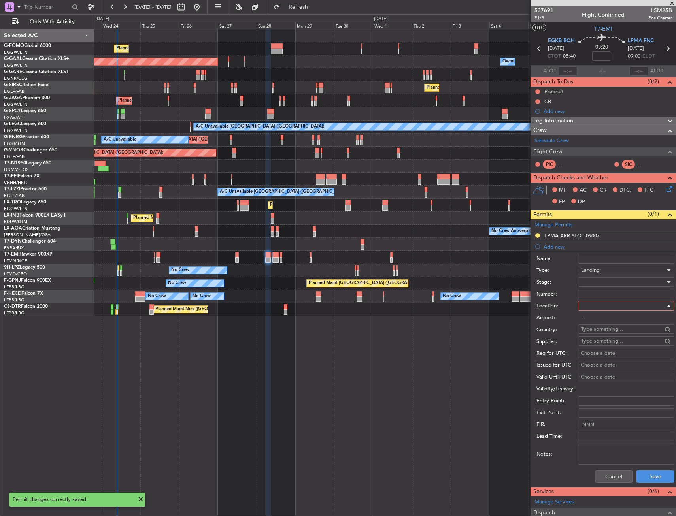
type input "LPMA / FNC"
click at [654, 474] on button "Save" at bounding box center [655, 476] width 38 height 13
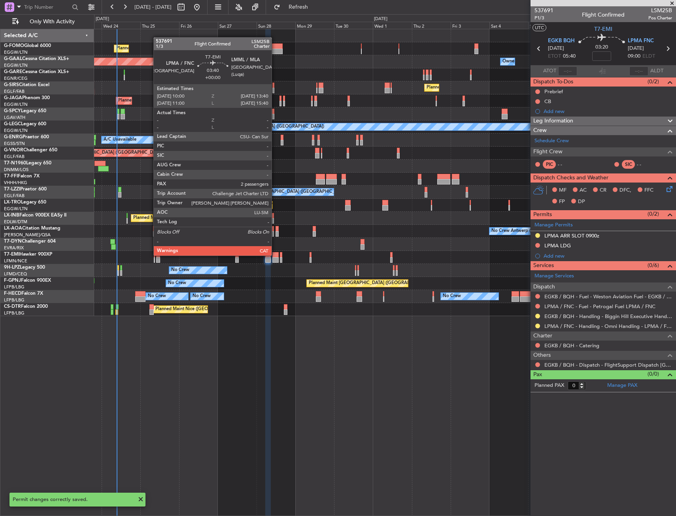
click at [275, 255] on div at bounding box center [275, 255] width 6 height 6
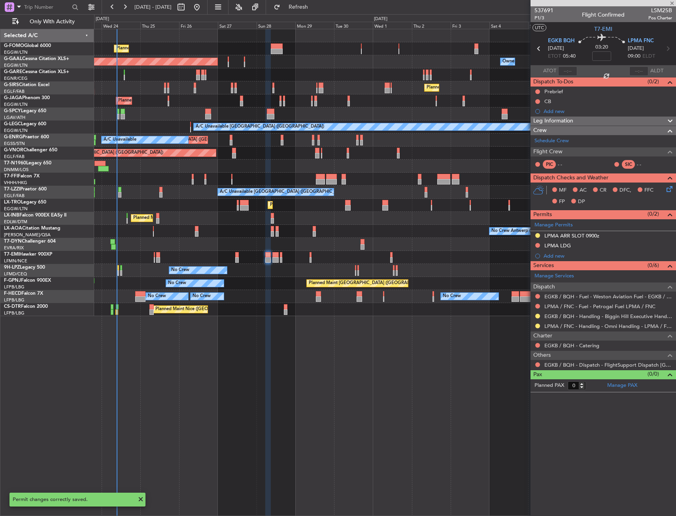
type input "2"
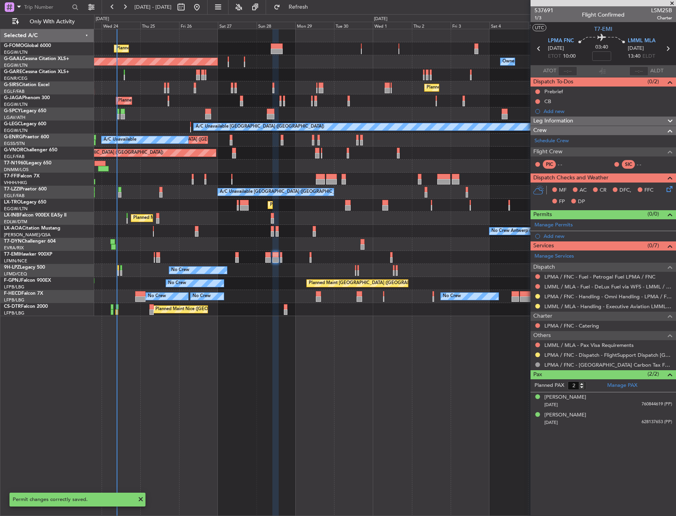
click at [544, 234] on div "Add new" at bounding box center [607, 236] width 128 height 7
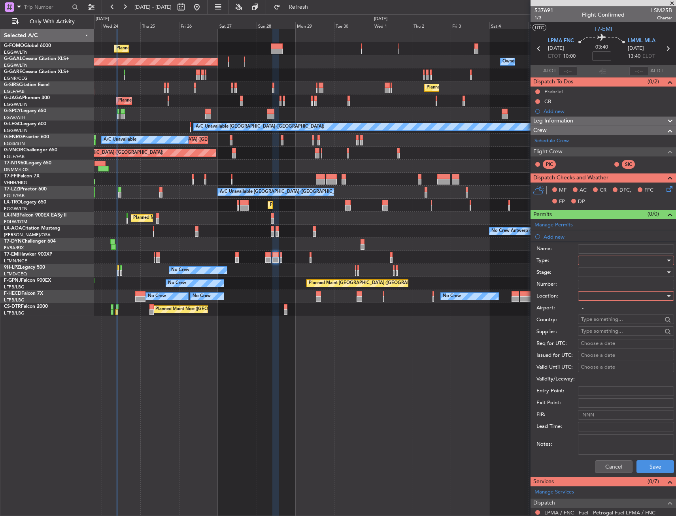
click at [601, 258] on div at bounding box center [623, 260] width 84 height 12
drag, startPoint x: 606, startPoint y: 334, endPoint x: 607, endPoint y: 296, distance: 37.5
click at [606, 333] on span "Slot" at bounding box center [622, 335] width 83 height 12
click at [604, 288] on input "Number:" at bounding box center [626, 284] width 96 height 9
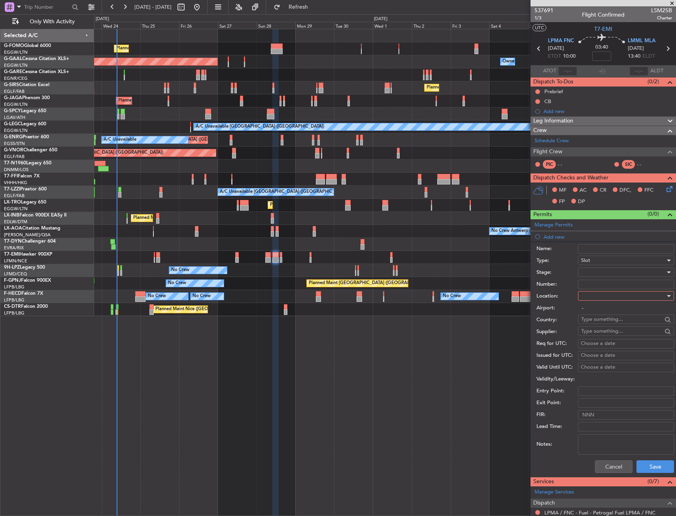
click at [607, 268] on div at bounding box center [623, 272] width 84 height 12
click at [605, 321] on span "Requested" at bounding box center [622, 324] width 83 height 12
click at [601, 297] on div at bounding box center [623, 296] width 84 height 12
click at [600, 313] on span "Departure" at bounding box center [622, 312] width 83 height 12
type input "LPMA / FNC"
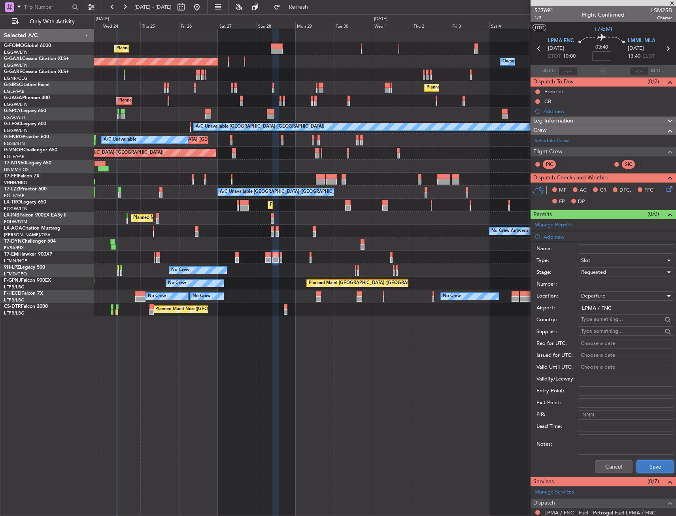
click at [637, 465] on button "Save" at bounding box center [655, 466] width 38 height 13
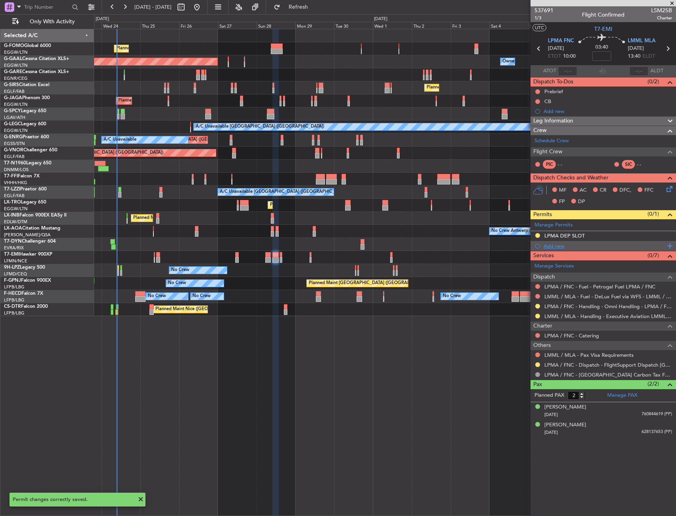
click at [557, 248] on div "Add new" at bounding box center [603, 246] width 121 height 7
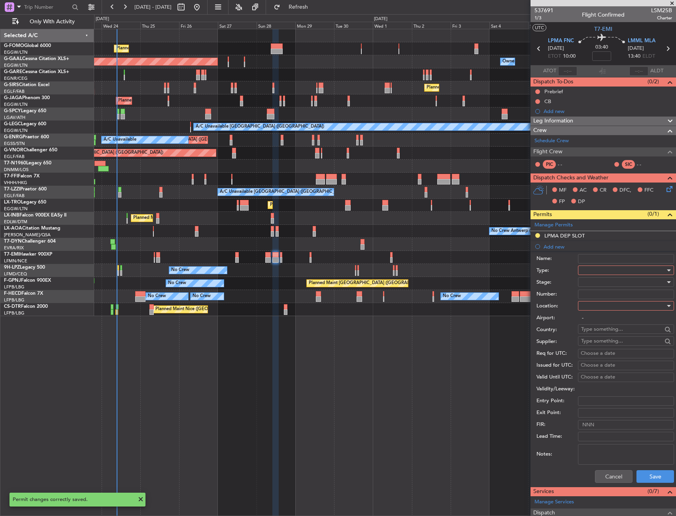
click at [593, 266] on div at bounding box center [623, 270] width 84 height 12
click at [599, 307] on span "Departure" at bounding box center [622, 302] width 83 height 12
click at [598, 305] on div at bounding box center [623, 306] width 84 height 12
click at [597, 319] on span "Departure" at bounding box center [622, 322] width 83 height 12
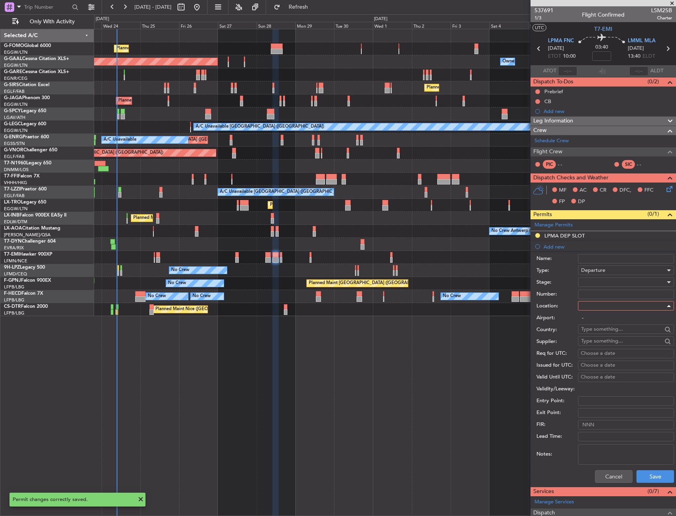
type input "LPMA / FNC"
click at [641, 473] on button "Save" at bounding box center [655, 476] width 38 height 13
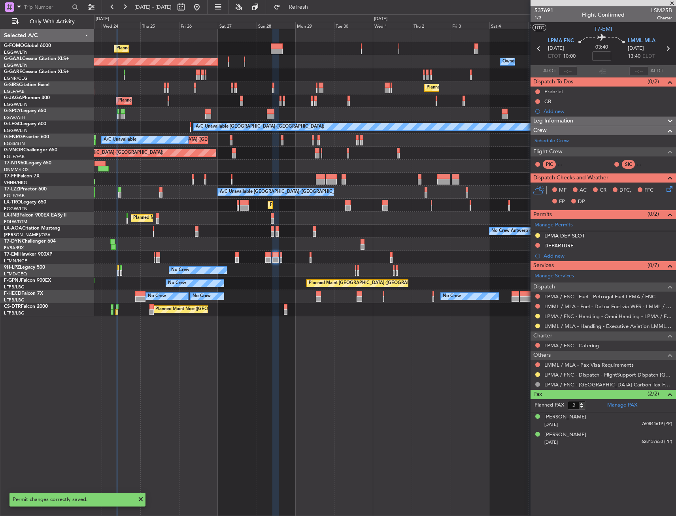
click at [563, 255] on div "Add new" at bounding box center [607, 256] width 128 height 7
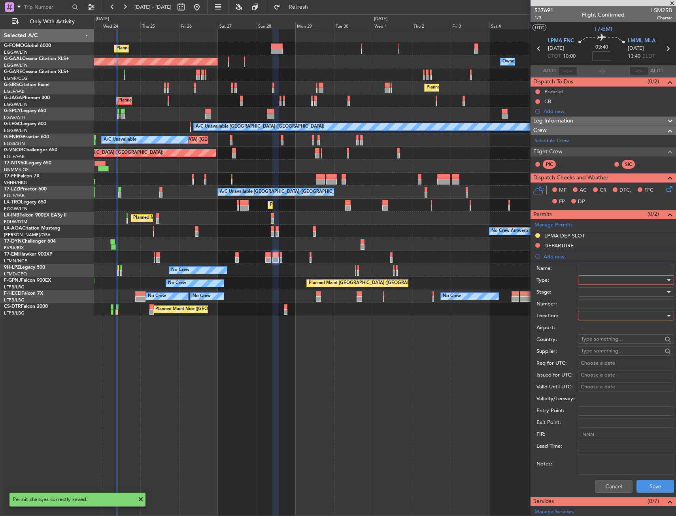
click at [597, 275] on div at bounding box center [623, 280] width 84 height 12
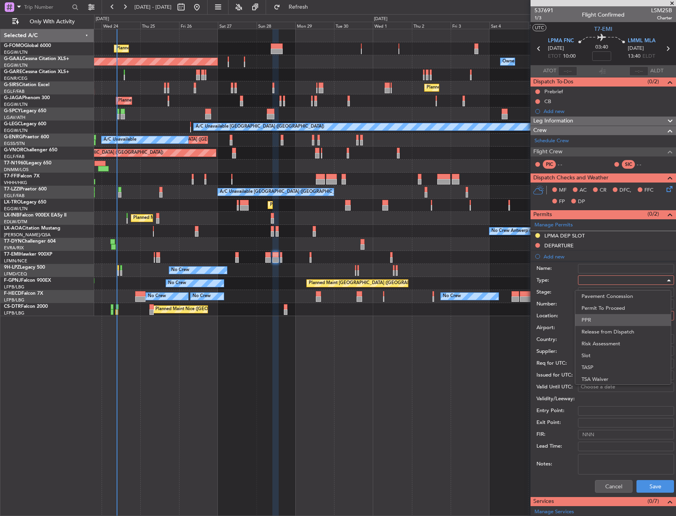
click at [593, 319] on span "PPR" at bounding box center [622, 320] width 83 height 12
click at [593, 319] on div at bounding box center [623, 316] width 84 height 12
click at [598, 352] on span "Arrival" at bounding box center [622, 356] width 83 height 12
type input "LMML / MLA"
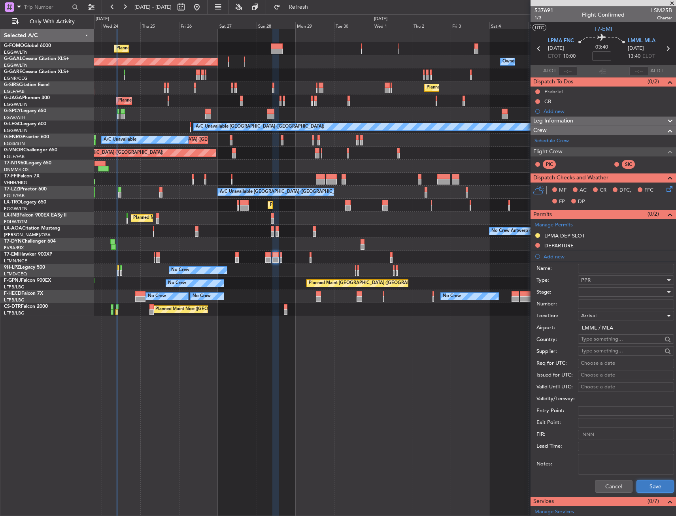
click at [647, 486] on button "Save" at bounding box center [655, 486] width 38 height 13
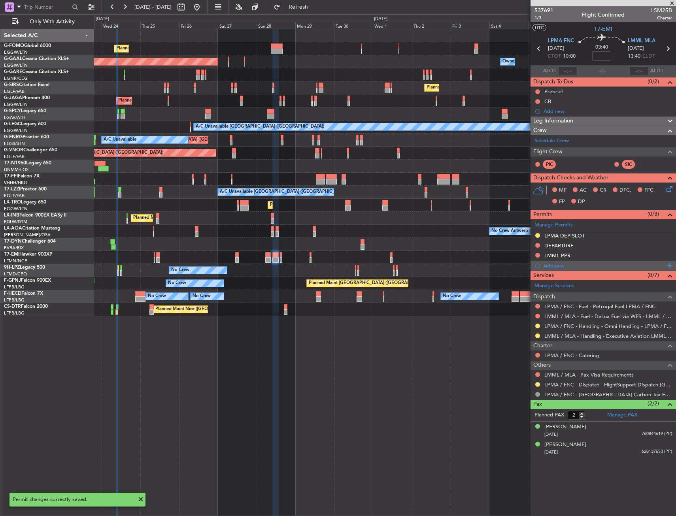
click at [562, 268] on div "Add new" at bounding box center [603, 265] width 121 height 7
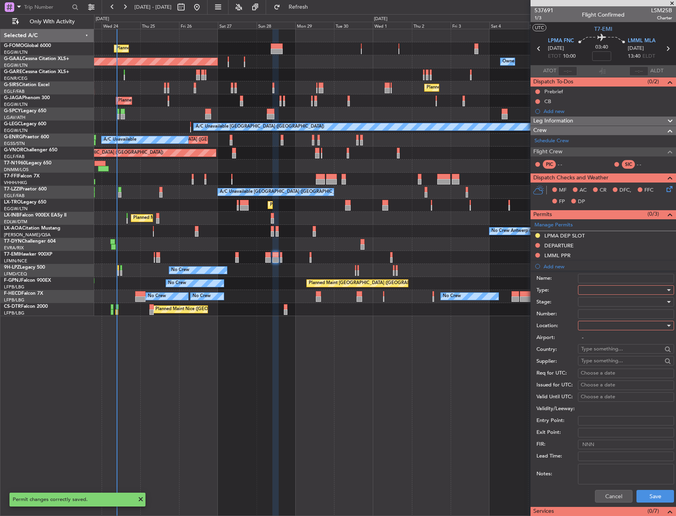
click at [580, 285] on div "Type:" at bounding box center [605, 291] width 138 height 12
click at [583, 289] on div at bounding box center [623, 290] width 84 height 12
click at [599, 375] on span "Landing" at bounding box center [622, 377] width 83 height 12
click at [596, 324] on div at bounding box center [623, 326] width 84 height 12
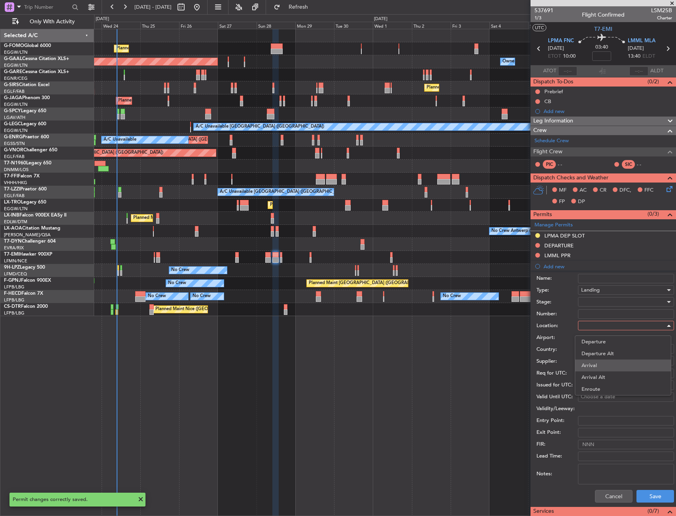
click at [597, 363] on span "Arrival" at bounding box center [622, 366] width 83 height 12
type input "LMML / MLA"
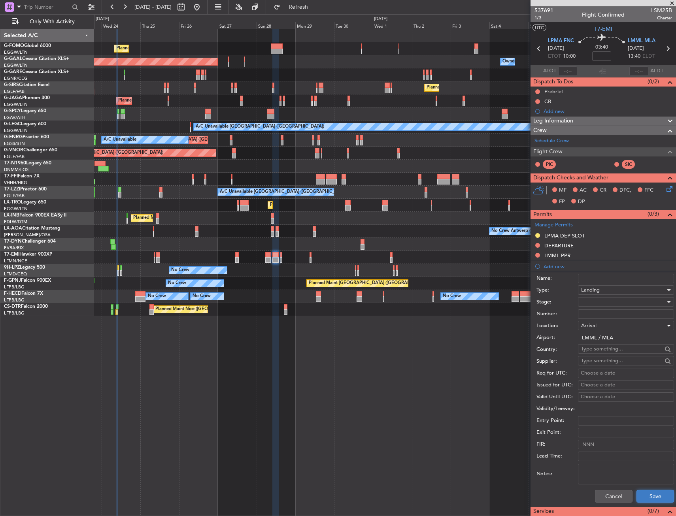
click at [646, 494] on button "Save" at bounding box center [655, 496] width 38 height 13
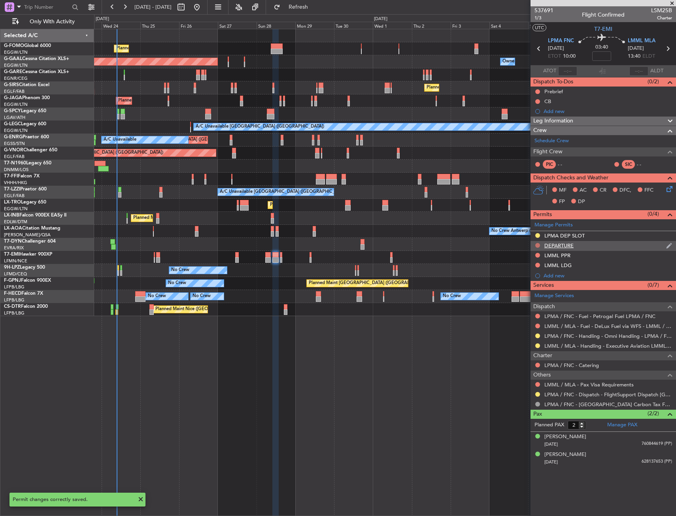
click at [536, 243] on button at bounding box center [537, 245] width 5 height 5
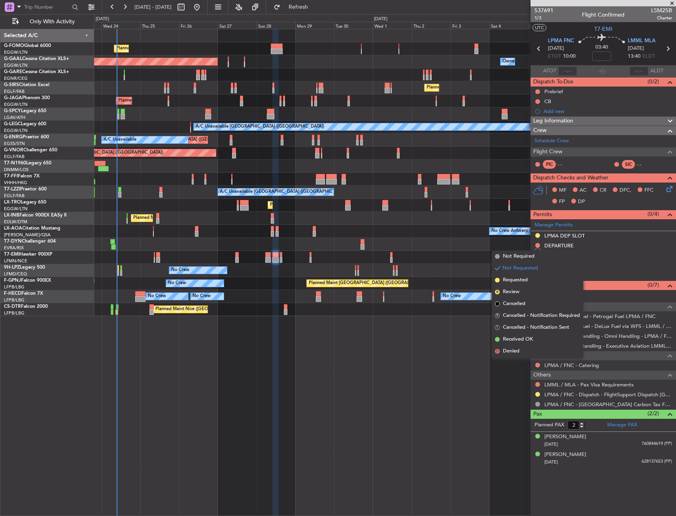
click at [490, 241] on div at bounding box center [384, 244] width 581 height 13
click at [513, 232] on div "No Crew Antwerp ([GEOGRAPHIC_DATA])" at bounding box center [534, 231] width 86 height 12
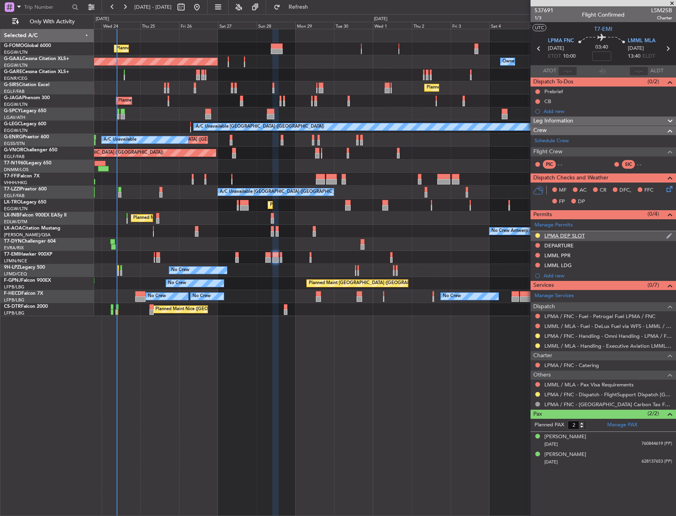
click at [595, 234] on div "LPMA DEP SLOT" at bounding box center [602, 236] width 145 height 10
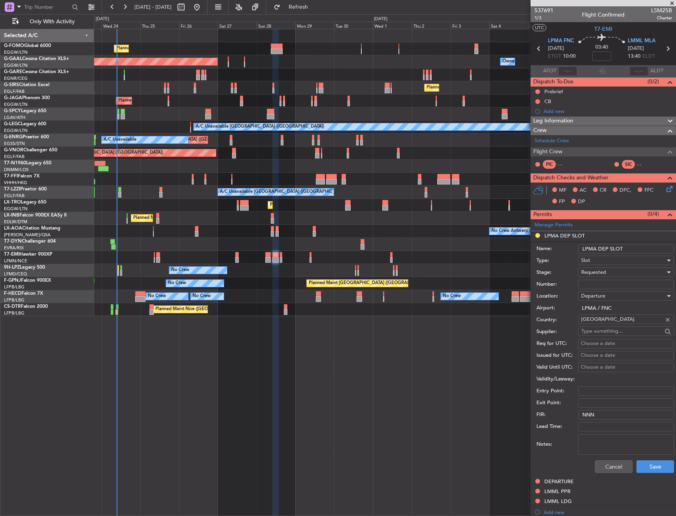
click at [637, 246] on input "LPMA DEP SLOT" at bounding box center [626, 248] width 96 height 9
type input "LPMA DEP SLOT 1000z"
click at [652, 461] on button "Save" at bounding box center [655, 466] width 38 height 13
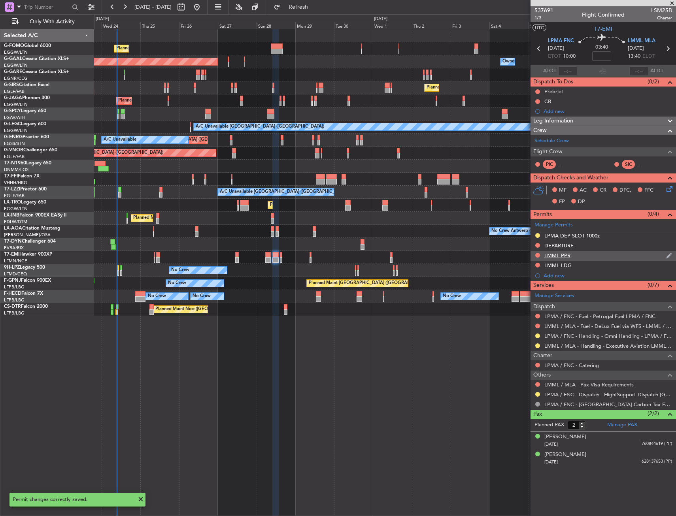
click at [594, 255] on div "LMML PPR" at bounding box center [602, 256] width 145 height 10
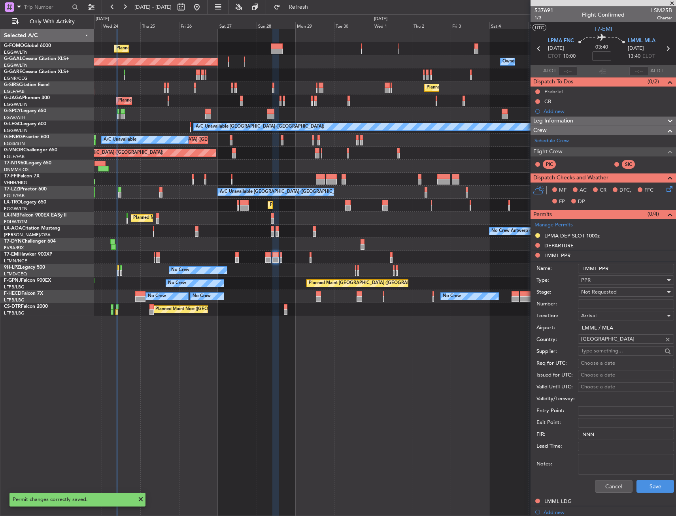
click at [634, 271] on input "LMML PPR" at bounding box center [626, 268] width 96 height 9
type input "LMML PPR 1340z"
click at [623, 287] on div "Not Requested" at bounding box center [623, 292] width 84 height 12
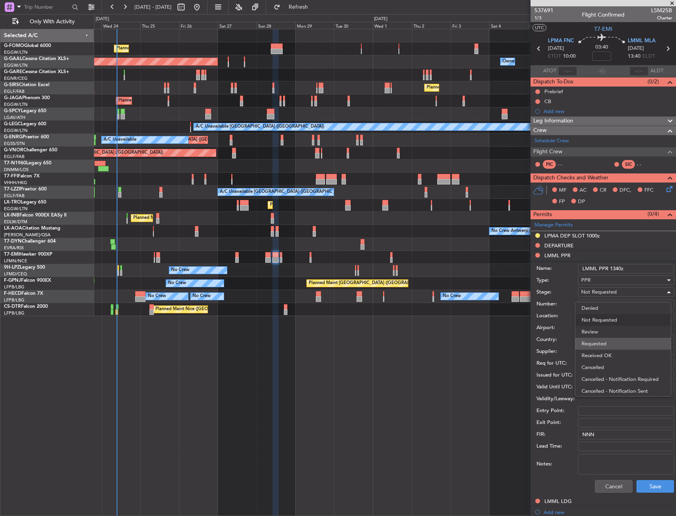
click at [618, 340] on span "Requested" at bounding box center [622, 344] width 83 height 12
click at [641, 490] on button "Save" at bounding box center [655, 486] width 38 height 13
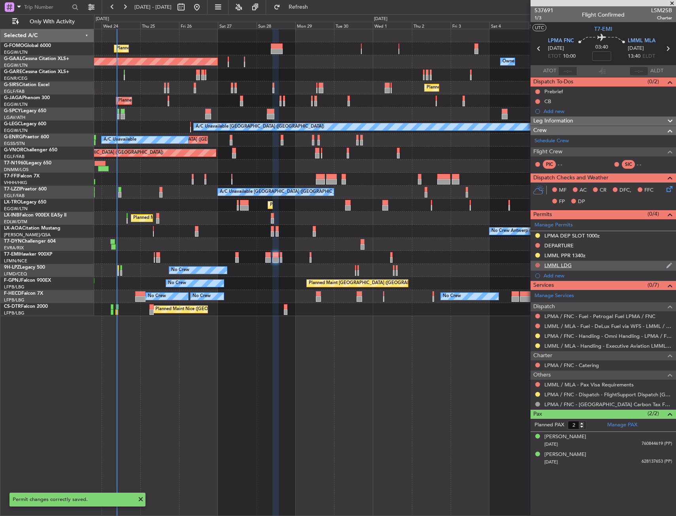
click at [537, 265] on button at bounding box center [537, 265] width 5 height 5
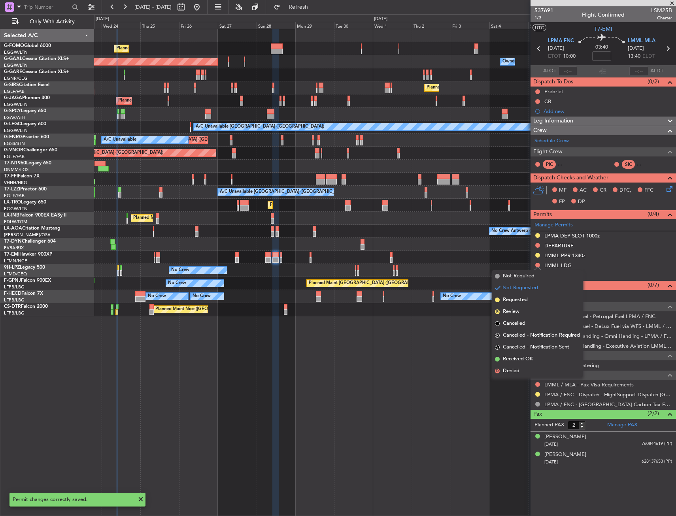
drag, startPoint x: 521, startPoint y: 298, endPoint x: 496, endPoint y: 289, distance: 27.1
click at [521, 298] on span "Requested" at bounding box center [515, 300] width 25 height 8
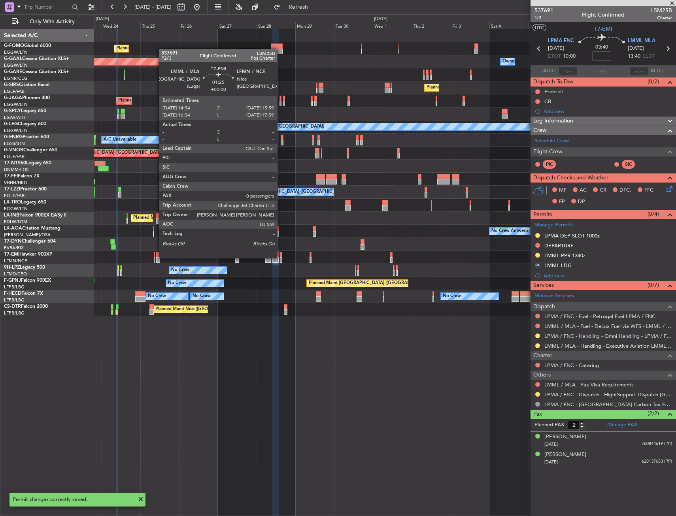
click at [281, 257] on div at bounding box center [281, 260] width 2 height 6
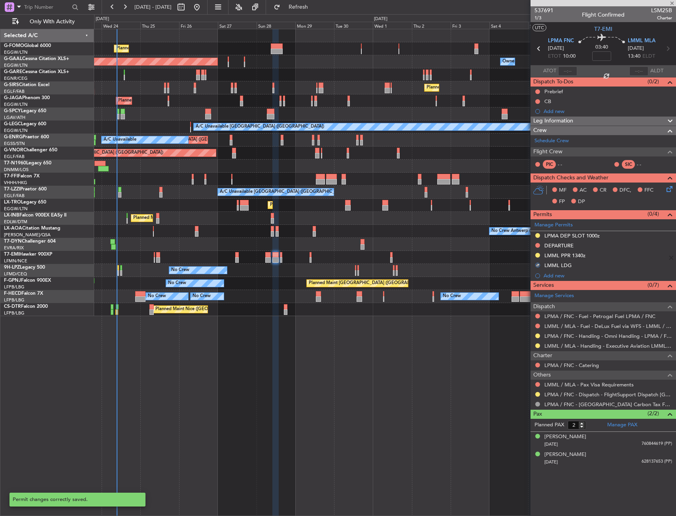
type input "0"
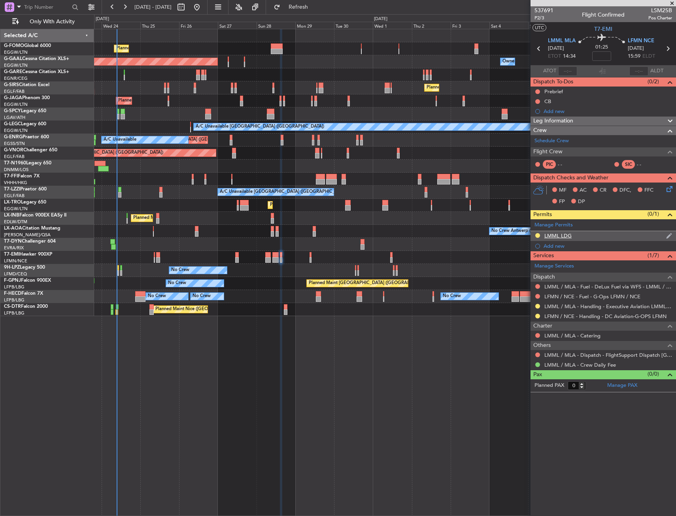
click at [554, 249] on mat-tooltip-component "LMML LDG" at bounding box center [557, 249] width 37 height 21
click at [553, 246] on div "LMML LDG" at bounding box center [558, 249] width 26 height 10
click at [557, 247] on div "Add new" at bounding box center [603, 246] width 121 height 7
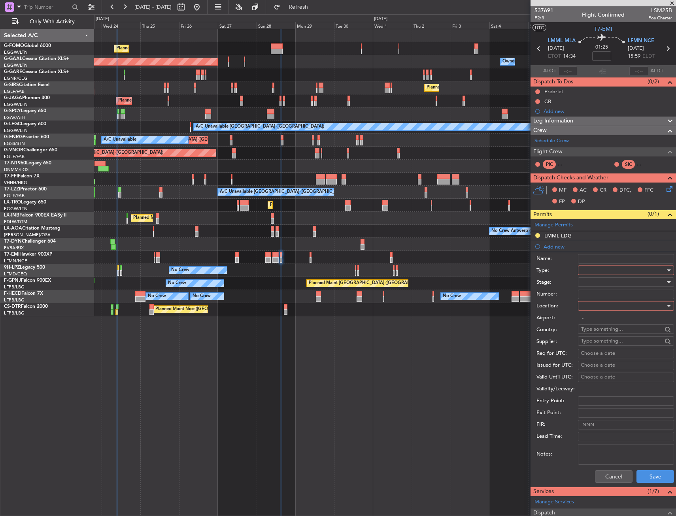
click at [586, 268] on div at bounding box center [623, 270] width 84 height 12
click at [601, 308] on span "PPR" at bounding box center [622, 309] width 83 height 12
click at [599, 305] on div at bounding box center [623, 306] width 84 height 12
click at [600, 319] on span "Departure" at bounding box center [622, 322] width 83 height 12
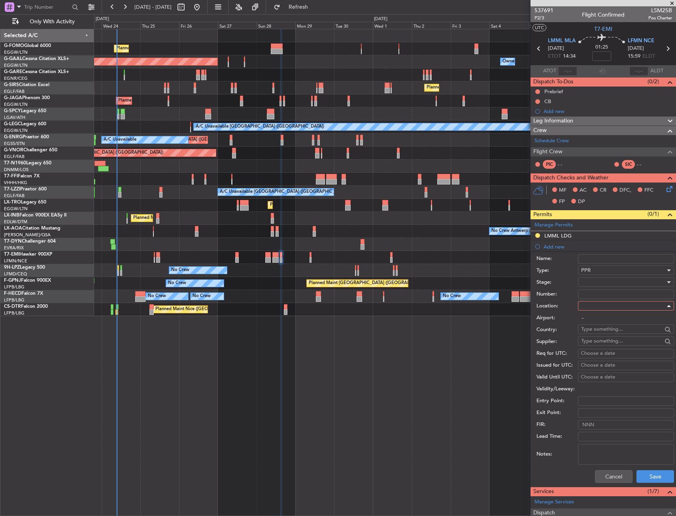
type input "LMML / MLA"
click at [639, 477] on button "Save" at bounding box center [655, 476] width 38 height 13
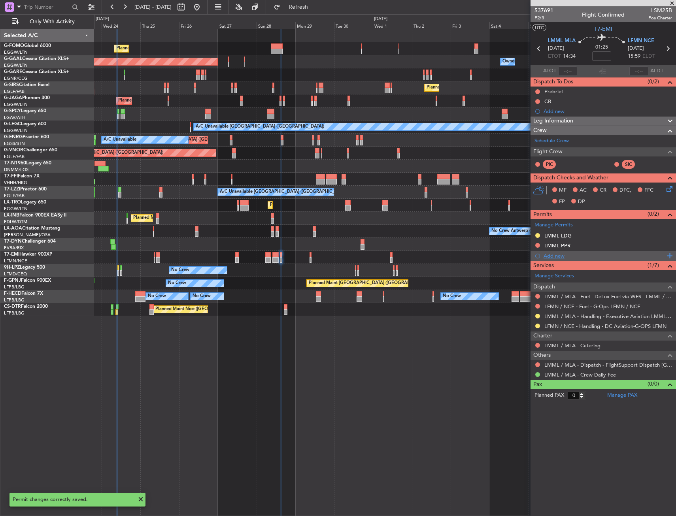
click at [561, 256] on div "Add new" at bounding box center [603, 256] width 121 height 7
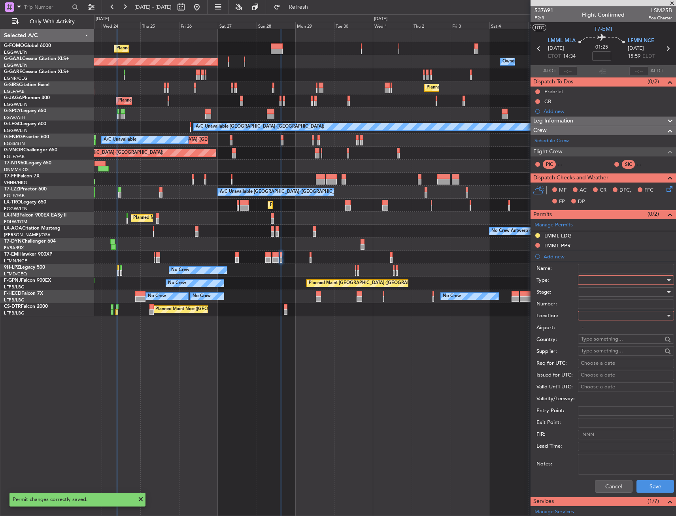
click at [606, 279] on div at bounding box center [623, 280] width 84 height 12
drag, startPoint x: 606, startPoint y: 313, endPoint x: 605, endPoint y: 334, distance: 21.0
click at [606, 313] on span "Departure" at bounding box center [622, 312] width 83 height 12
click at [605, 319] on div at bounding box center [623, 316] width 84 height 12
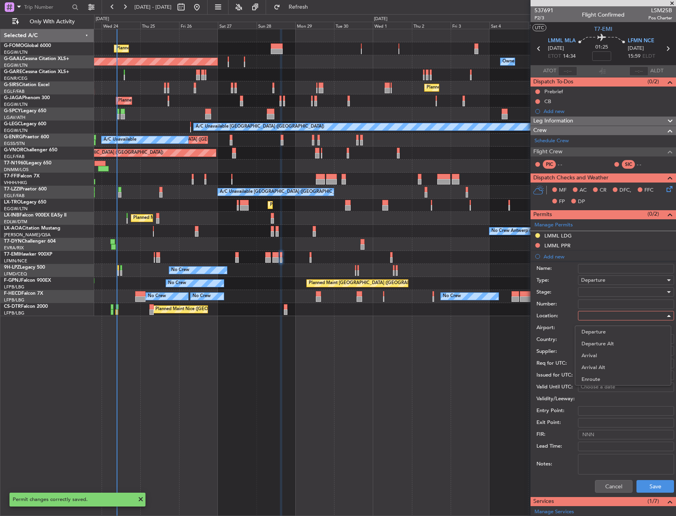
drag, startPoint x: 605, startPoint y: 319, endPoint x: 608, endPoint y: 371, distance: 52.3
click at [603, 336] on span "Departure" at bounding box center [622, 332] width 83 height 12
type input "LMML / MLA"
click at [646, 492] on button "Save" at bounding box center [655, 486] width 38 height 13
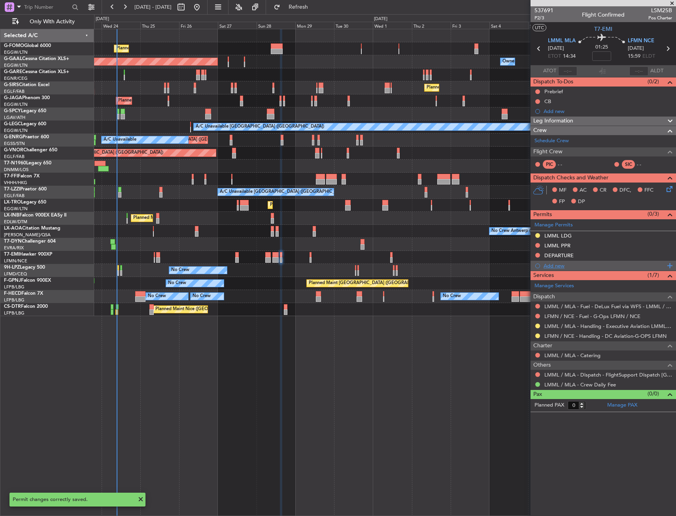
click at [562, 266] on div "Add new" at bounding box center [603, 265] width 121 height 7
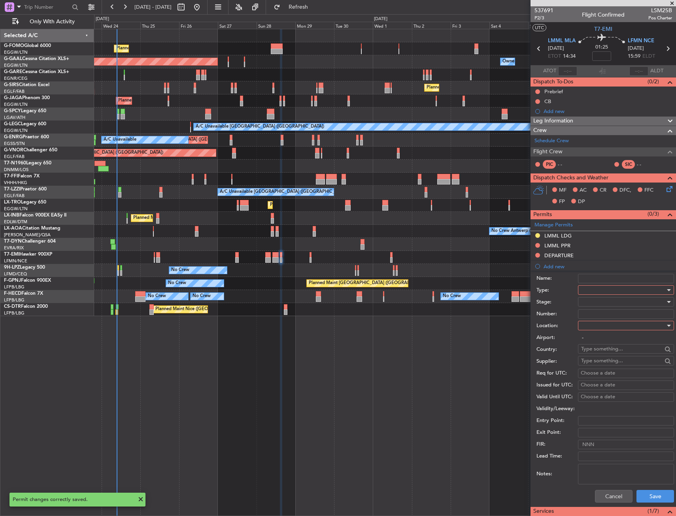
click at [602, 286] on div at bounding box center [623, 290] width 84 height 12
click at [595, 366] on span "Slot" at bounding box center [622, 365] width 83 height 12
click at [599, 330] on div at bounding box center [623, 326] width 84 height 12
click at [601, 367] on span "Arrival" at bounding box center [622, 366] width 83 height 12
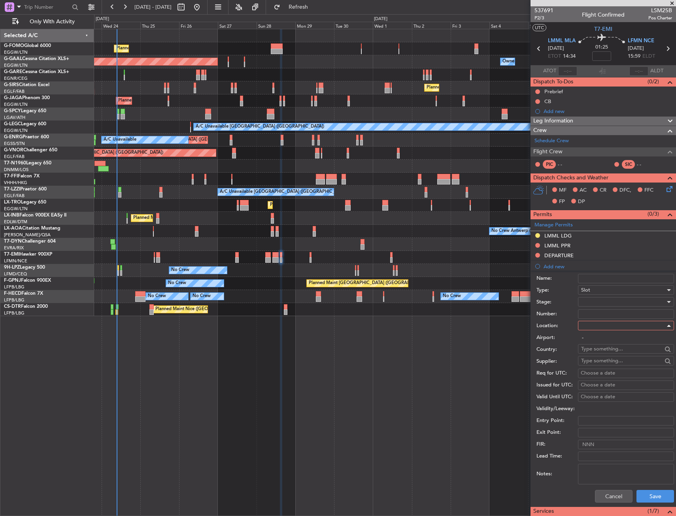
type input "LFMN / NCE"
click at [650, 494] on button "Save" at bounding box center [655, 496] width 38 height 13
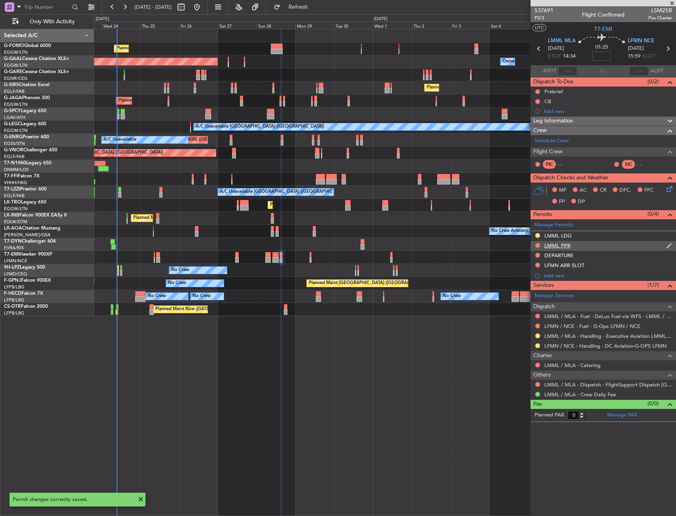
click at [591, 244] on div "LMML PPR" at bounding box center [602, 246] width 145 height 10
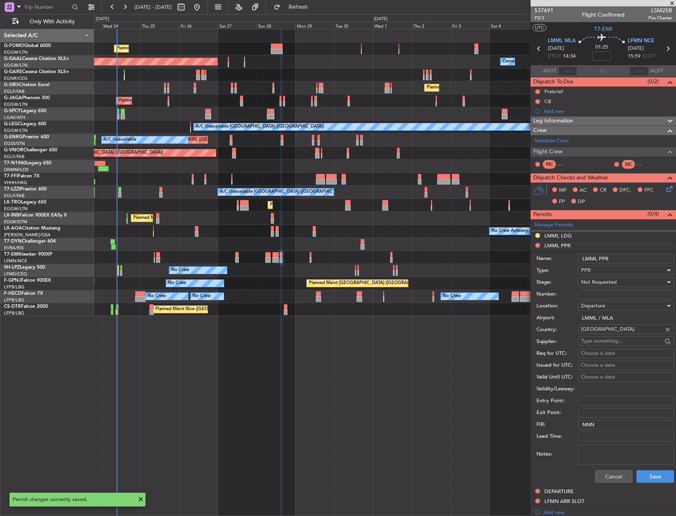
click at [615, 256] on input "LMML PPR" at bounding box center [626, 258] width 96 height 9
type input "LMML PPR 1435z"
click at [606, 283] on span "Not Requested" at bounding box center [599, 282] width 36 height 7
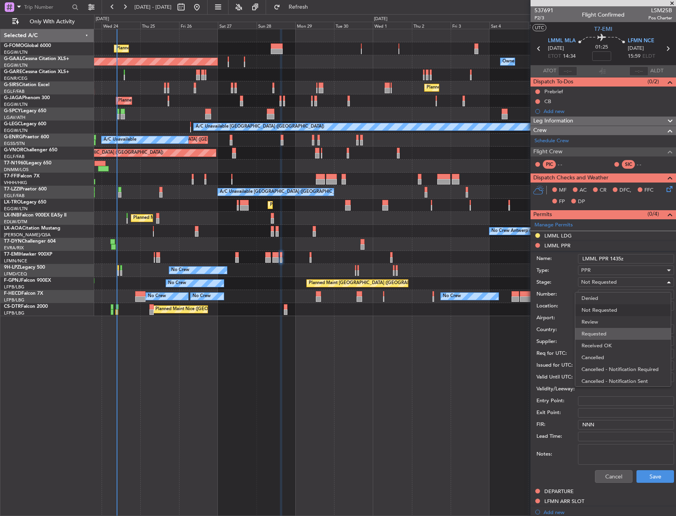
click at [610, 330] on span "Requested" at bounding box center [622, 334] width 83 height 12
click at [648, 480] on button "Save" at bounding box center [655, 476] width 38 height 13
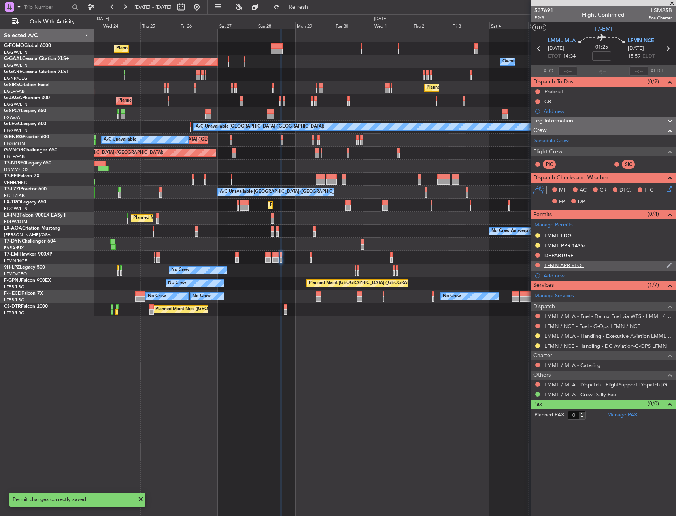
click at [597, 264] on div "LFMN ARR SLOT" at bounding box center [602, 266] width 145 height 10
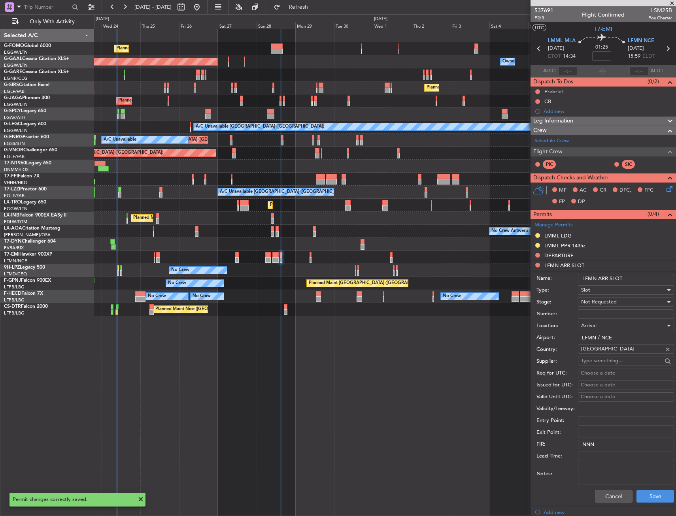
click at [625, 276] on input "LFMN ARR SLOT" at bounding box center [626, 278] width 96 height 9
type input "LFMN ARR SLOT 1600z"
click at [622, 305] on div "Not Requested" at bounding box center [623, 302] width 84 height 12
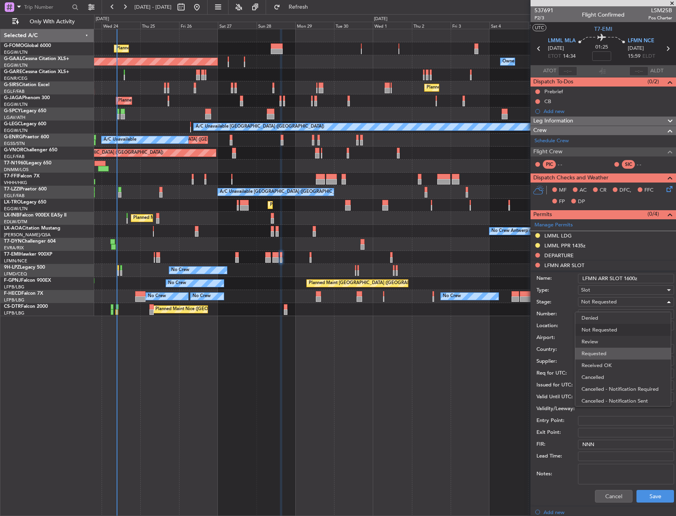
click at [618, 350] on span "Requested" at bounding box center [622, 354] width 83 height 12
click at [648, 497] on button "Save" at bounding box center [655, 496] width 38 height 13
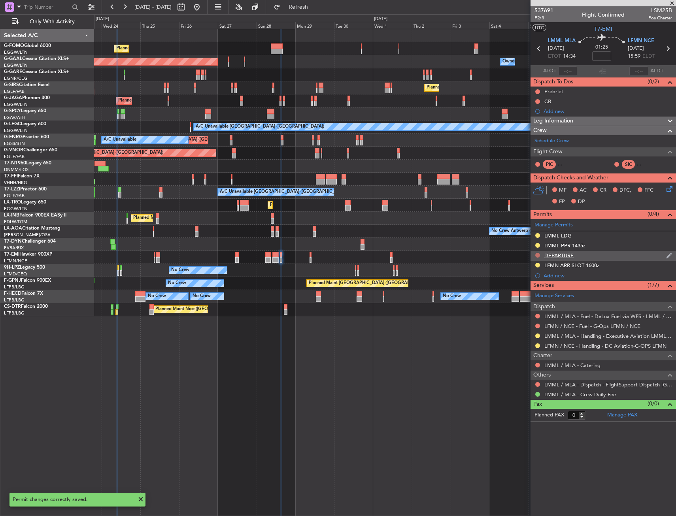
click at [539, 254] on button at bounding box center [537, 255] width 5 height 5
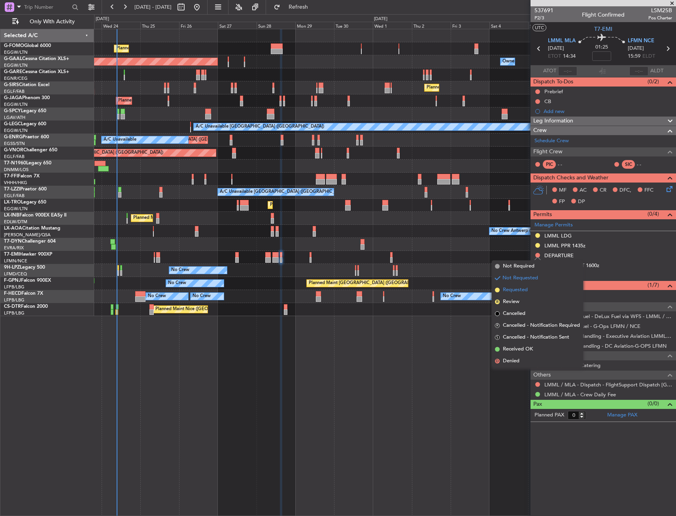
click at [520, 287] on span "Requested" at bounding box center [515, 290] width 25 height 8
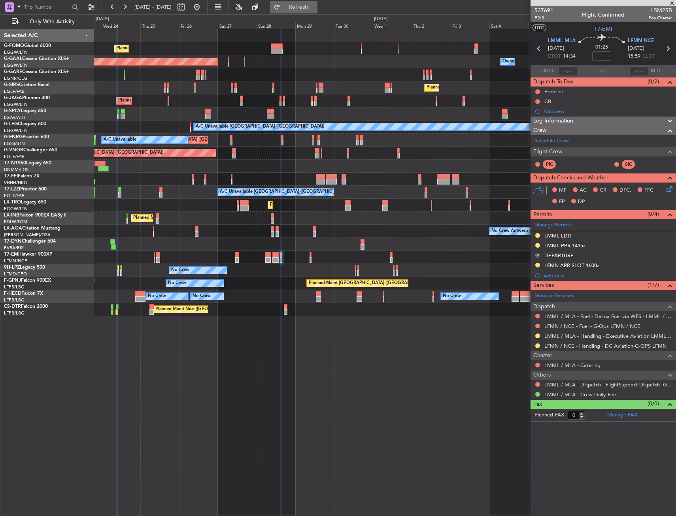
click at [309, 2] on button "Refresh" at bounding box center [293, 7] width 47 height 13
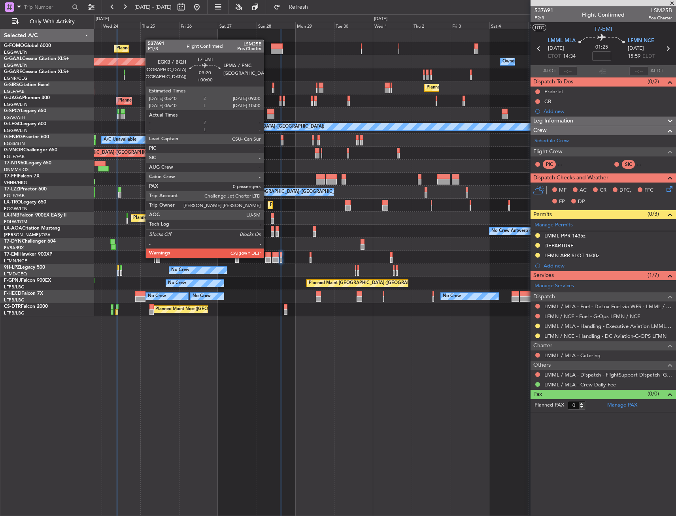
click at [269, 258] on div at bounding box center [268, 260] width 6 height 6
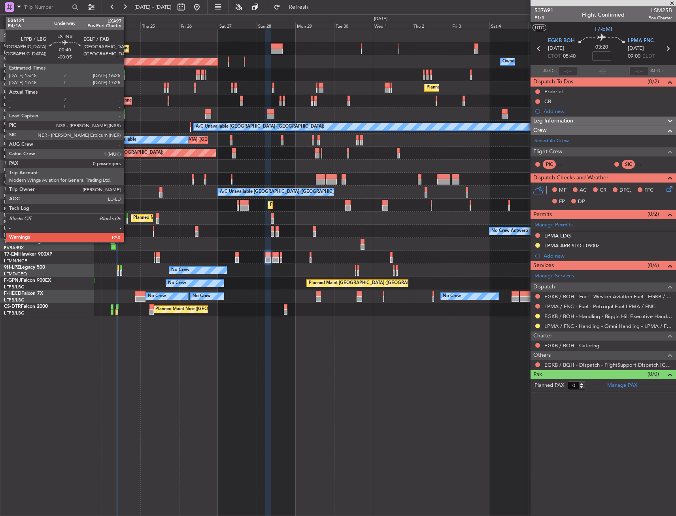
click at [127, 220] on div at bounding box center [126, 221] width 1 height 6
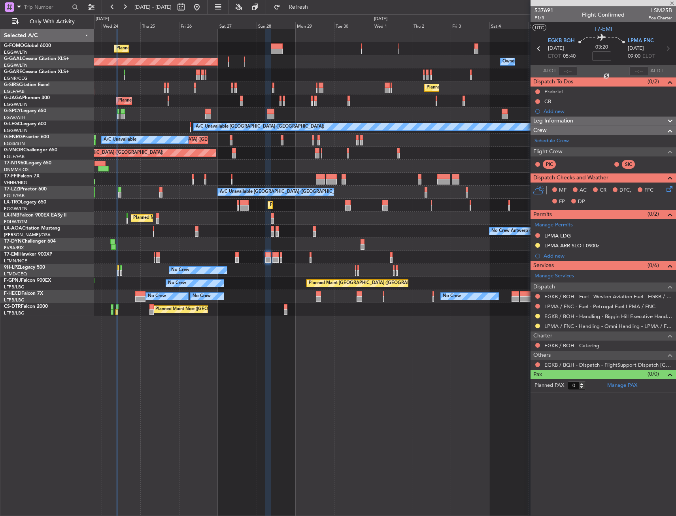
type input "-00:05"
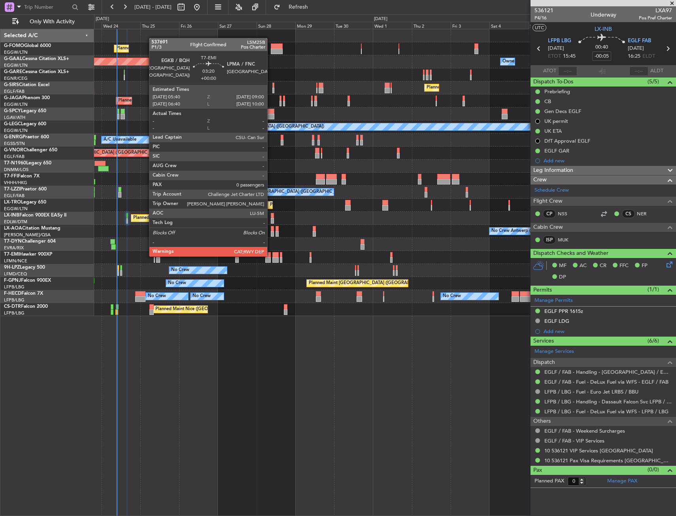
click at [271, 256] on div at bounding box center [268, 255] width 6 height 6
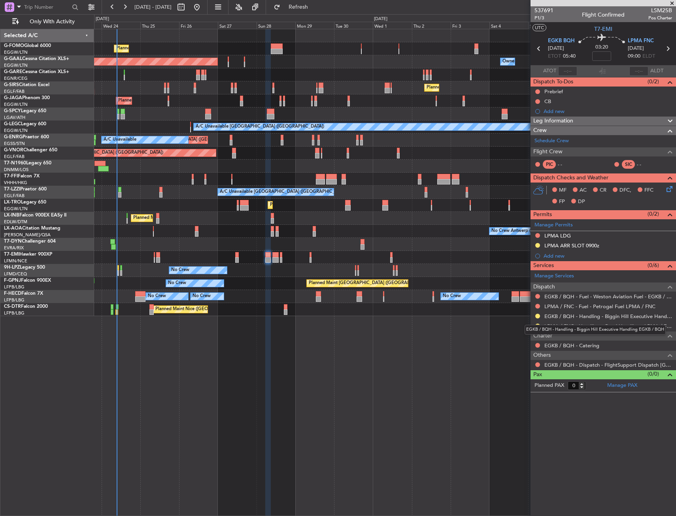
drag, startPoint x: 554, startPoint y: 327, endPoint x: 536, endPoint y: 328, distance: 17.8
click at [554, 327] on div "EGKB / BQH - Handling - Biggin Hill Executive Handling EGKB / BQH" at bounding box center [594, 330] width 141 height 10
click at [556, 326] on link "LPMA / FNC - Handling - Omni Handling - LPMA / FNC" at bounding box center [608, 326] width 128 height 7
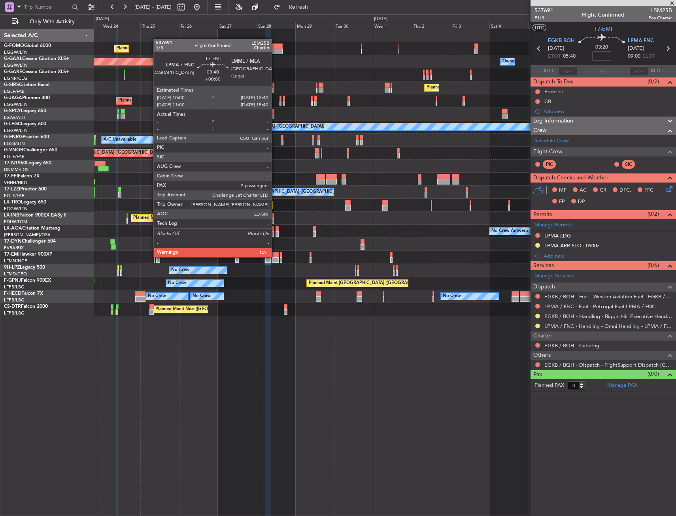
click at [275, 256] on div at bounding box center [275, 255] width 6 height 6
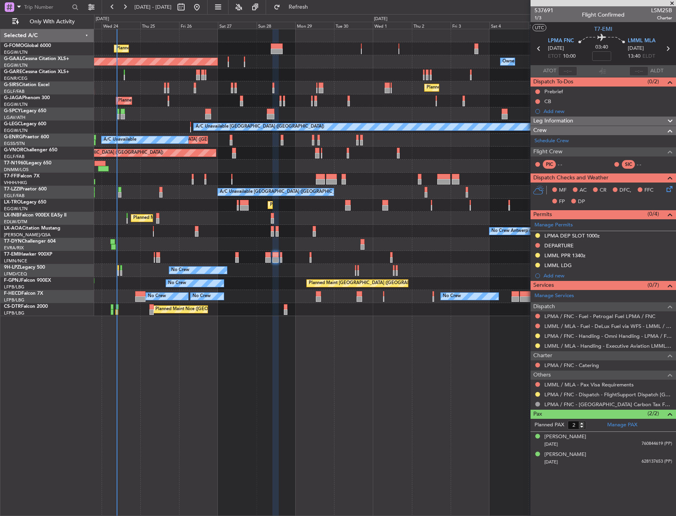
drag, startPoint x: 538, startPoint y: 246, endPoint x: 533, endPoint y: 251, distance: 7.5
click at [538, 246] on button at bounding box center [537, 245] width 5 height 5
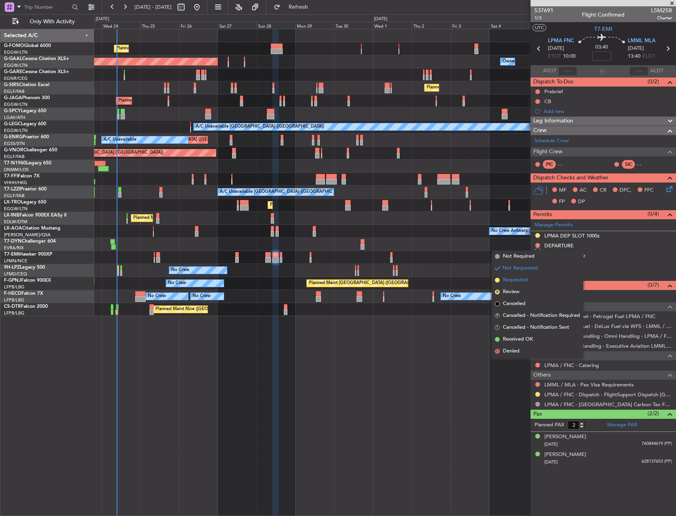
click at [506, 282] on span "Requested" at bounding box center [515, 280] width 25 height 8
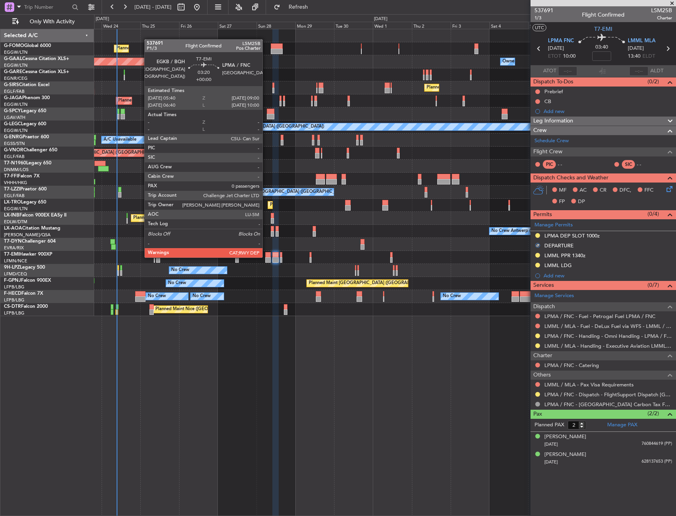
click at [268, 257] on div at bounding box center [268, 255] width 6 height 6
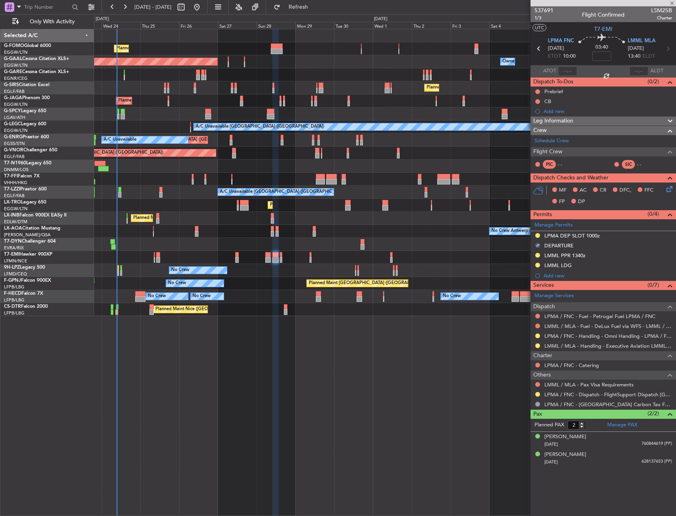
type input "0"
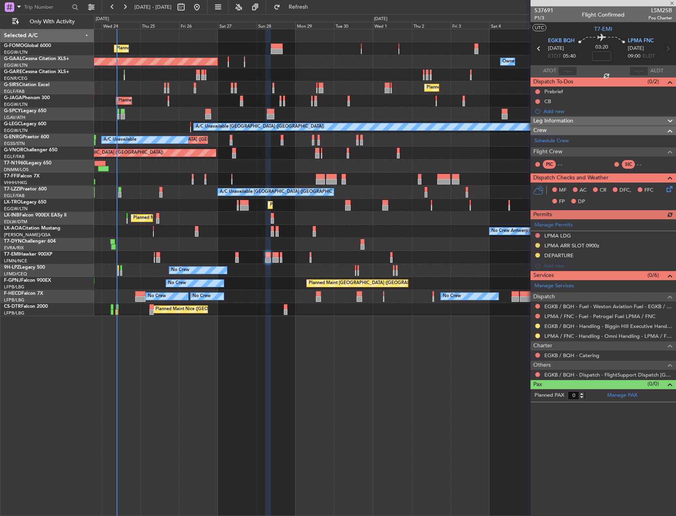
click at [552, 225] on div "Manage Permits LPMA LDG LPMA ARR SLOT 0900z DEPARTURE Add new" at bounding box center [602, 245] width 145 height 52
click at [575, 223] on div "Manage Permits" at bounding box center [602, 225] width 145 height 12
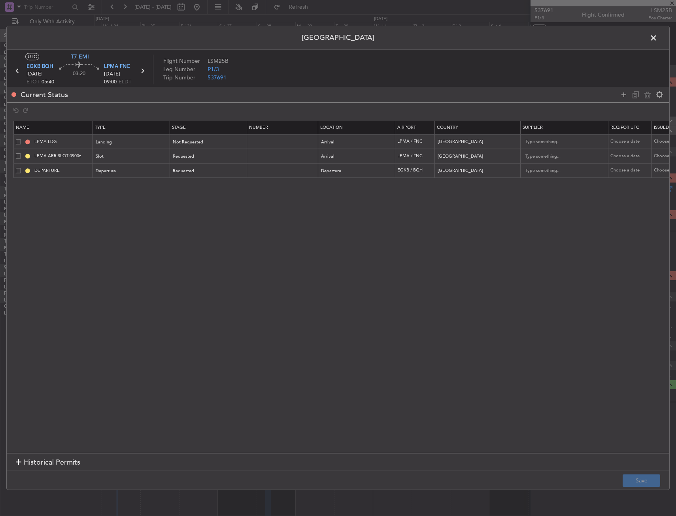
click at [19, 142] on span at bounding box center [18, 141] width 5 height 5
click at [21, 139] on input "checkbox" at bounding box center [21, 139] width 0 height 0
click at [648, 92] on icon at bounding box center [647, 94] width 9 height 9
type input "LPMA ARR SLOT 0900z"
type input "DEPARTURE"
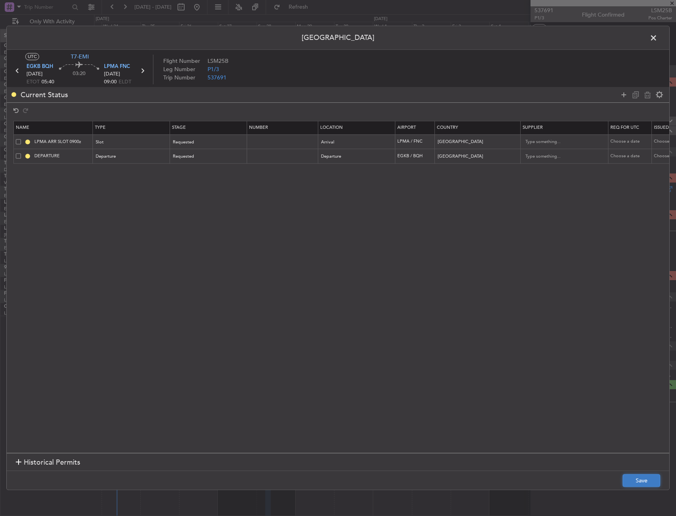
click at [644, 479] on button "Save" at bounding box center [641, 481] width 38 height 13
click at [657, 38] on span at bounding box center [657, 40] width 0 height 16
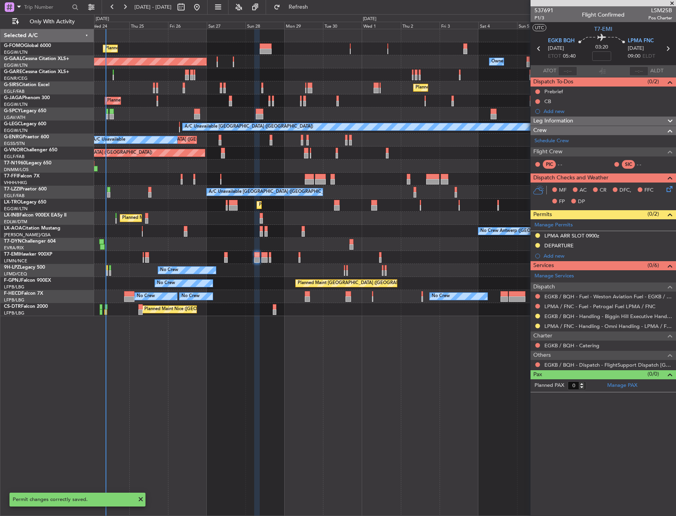
click at [317, 289] on div "Planned Maint Paris (Le Bourget) No Crew Planned Maint Paris (Le Bourget) No Cr…" at bounding box center [384, 283] width 581 height 13
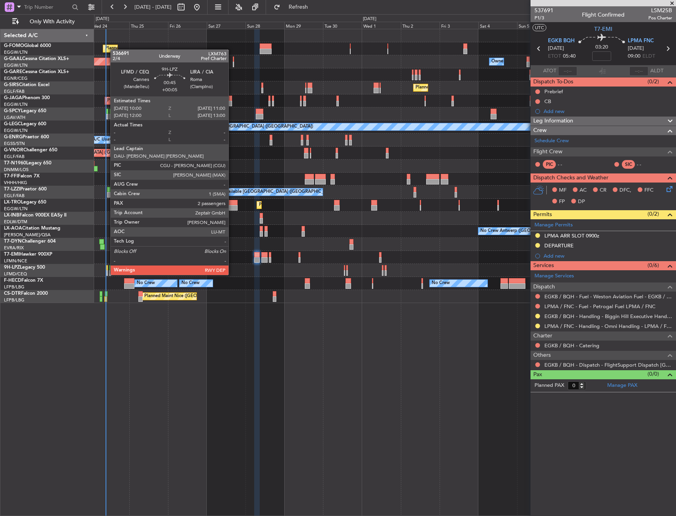
click at [106, 267] on div at bounding box center [107, 268] width 2 height 6
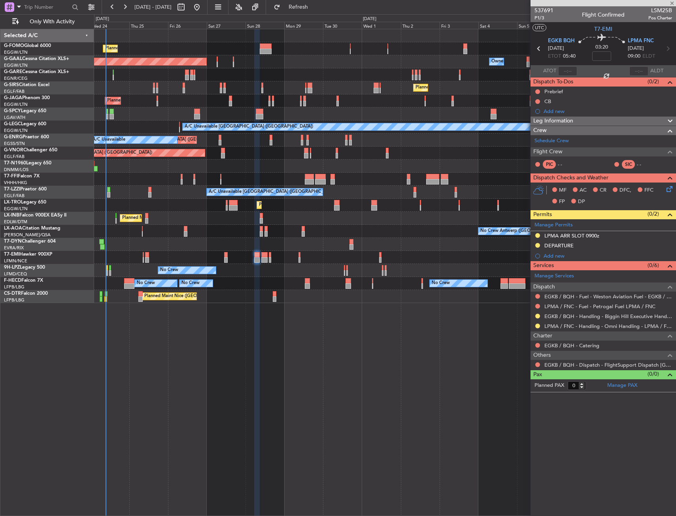
type input "+00:05"
type input "2"
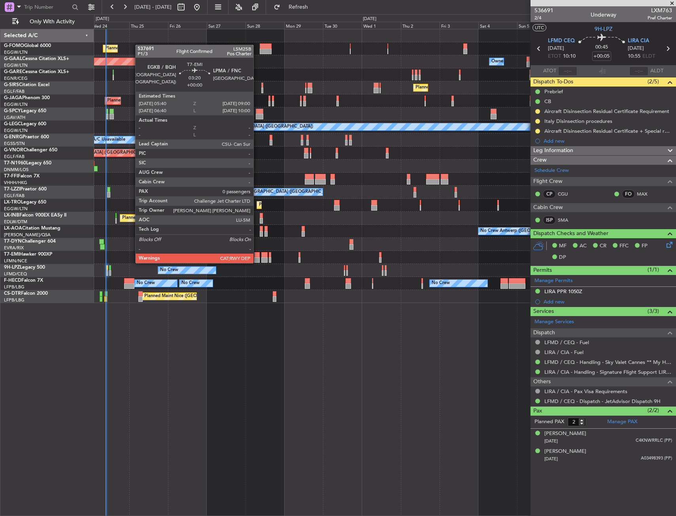
click at [257, 262] on div at bounding box center [257, 260] width 6 height 6
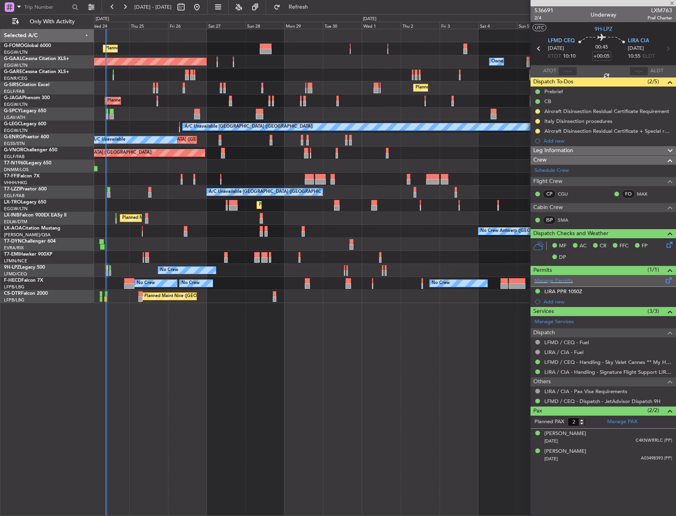
type input "0"
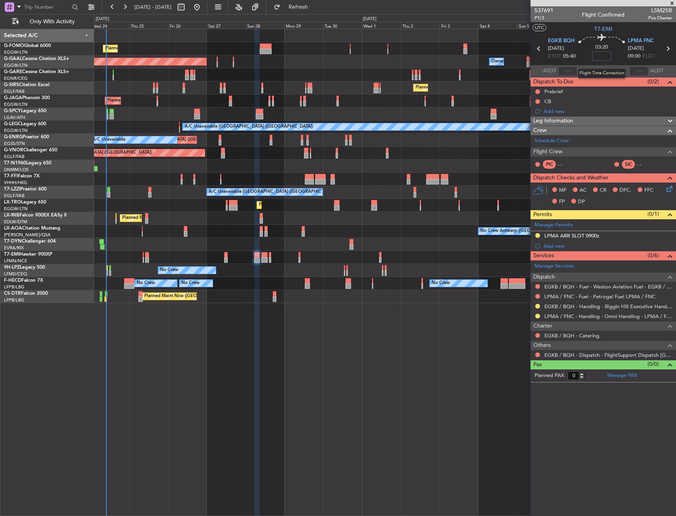
click at [598, 56] on input at bounding box center [601, 55] width 19 height 9
click at [575, 35] on div "03:20 -05" at bounding box center [601, 48] width 52 height 29
type input "-00:05"
click at [544, 19] on span "P1/3" at bounding box center [543, 18] width 19 height 7
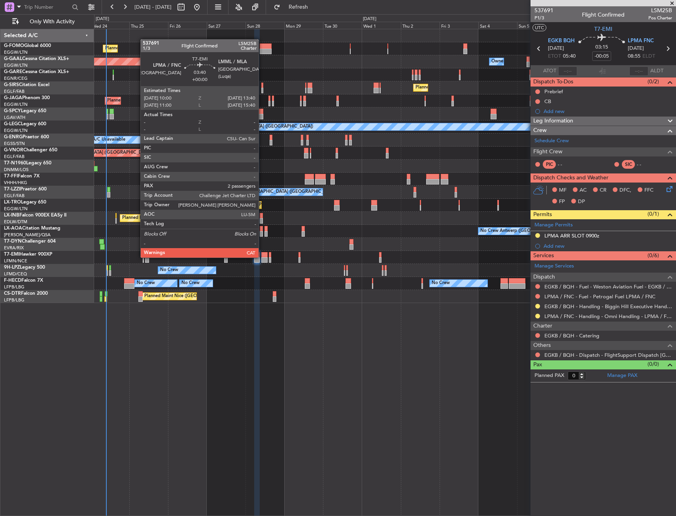
click at [261, 255] on div "Planned Maint [GEOGRAPHIC_DATA]" at bounding box center [384, 257] width 581 height 13
click at [266, 256] on div at bounding box center [264, 255] width 6 height 6
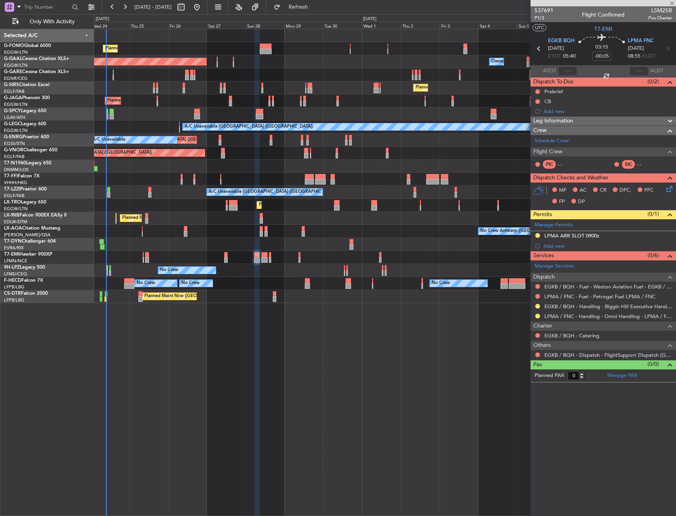
type input "2"
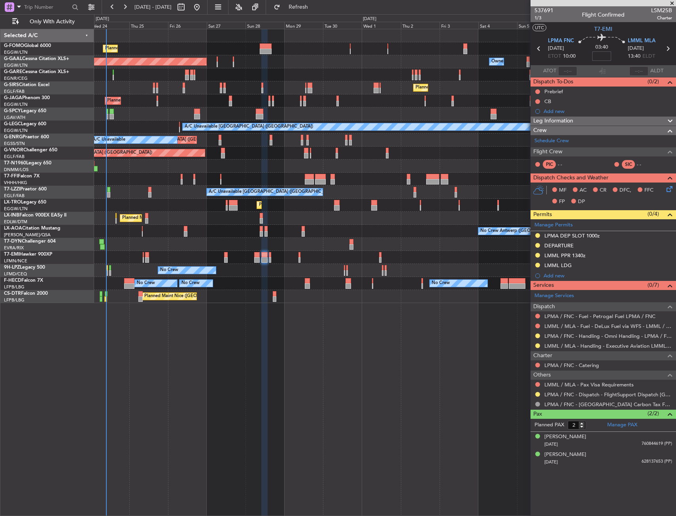
drag, startPoint x: 599, startPoint y: 59, endPoint x: 603, endPoint y: 62, distance: 4.8
click at [599, 59] on input at bounding box center [601, 55] width 19 height 9
drag, startPoint x: 586, startPoint y: 32, endPoint x: 580, endPoint y: 30, distance: 5.4
click at [583, 30] on section "UTC T7-EMI" at bounding box center [602, 28] width 145 height 12
type input "+00:10"
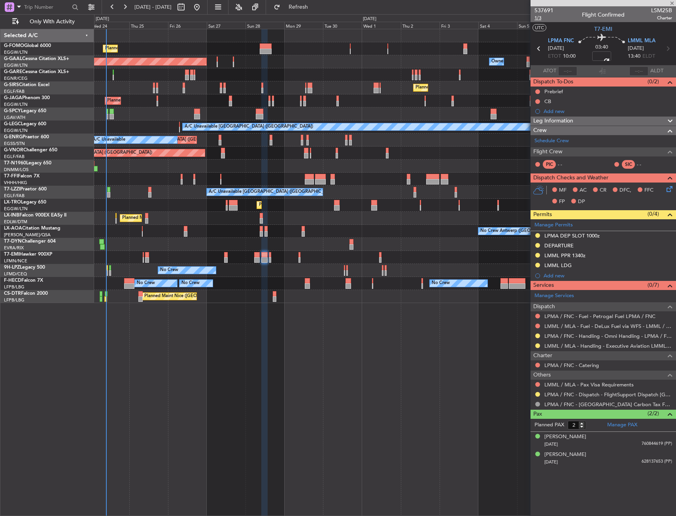
click at [537, 19] on span "1/3" at bounding box center [543, 18] width 19 height 7
click at [271, 256] on div "Planned Maint [GEOGRAPHIC_DATA]" at bounding box center [384, 257] width 581 height 13
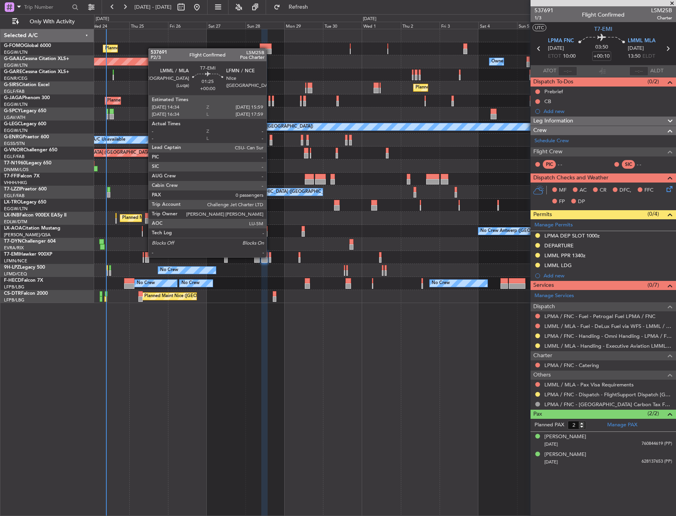
click at [269, 257] on div at bounding box center [270, 255] width 2 height 6
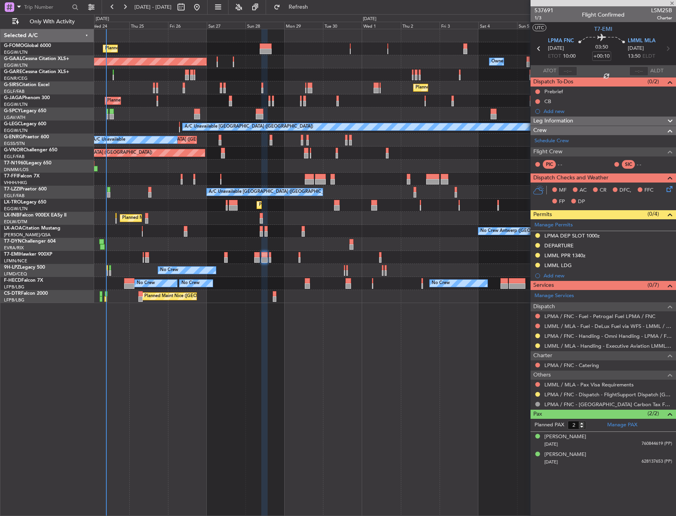
type input "0"
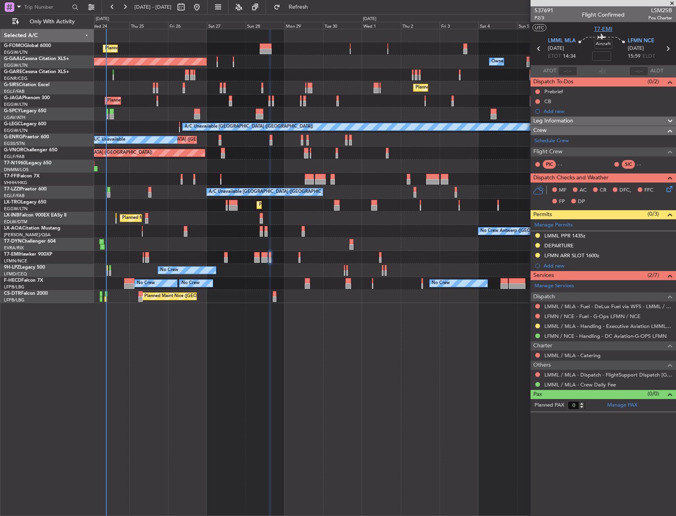
click at [597, 27] on span "T7-EMI" at bounding box center [603, 29] width 18 height 8
click at [540, 16] on span "P2/3" at bounding box center [543, 18] width 19 height 7
click at [596, 57] on input at bounding box center [601, 55] width 19 height 9
click at [573, 23] on section "UTC T7-EMI" at bounding box center [602, 28] width 145 height 12
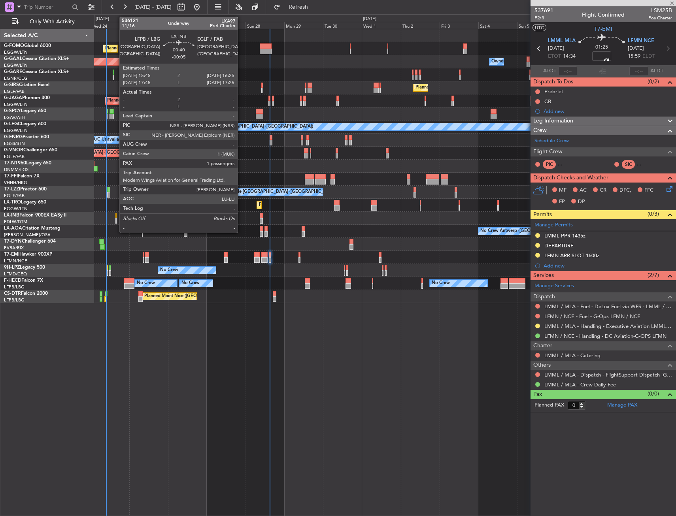
click at [115, 214] on div at bounding box center [115, 216] width 1 height 6
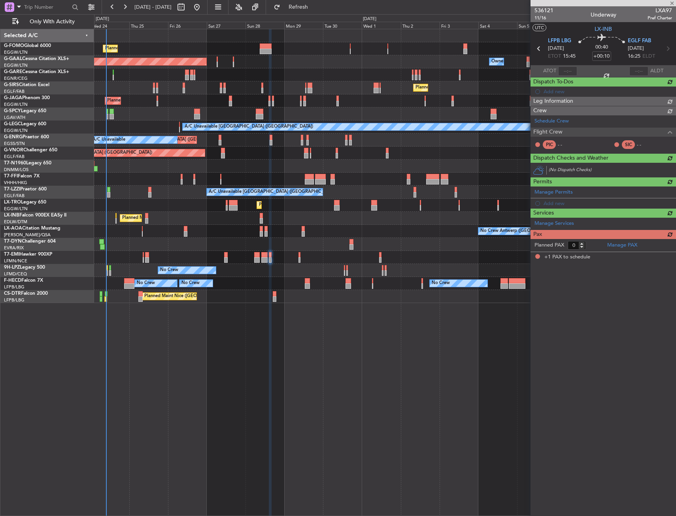
type input "-00:05"
type input "1"
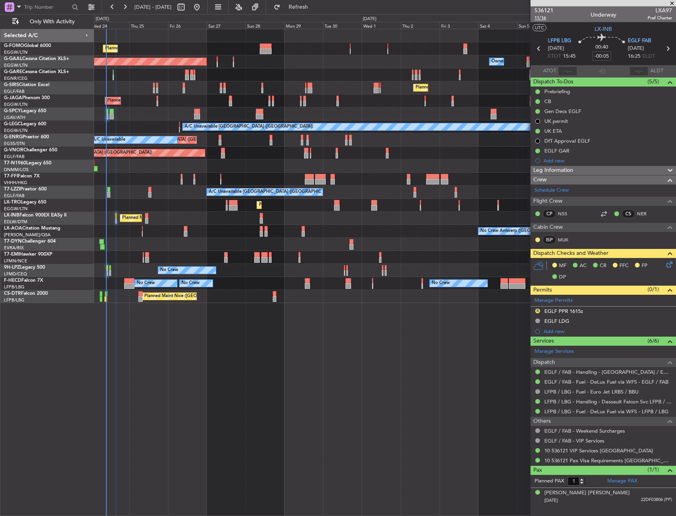
click at [539, 19] on span "11/16" at bounding box center [543, 18] width 19 height 7
click at [669, 264] on icon at bounding box center [668, 263] width 6 height 6
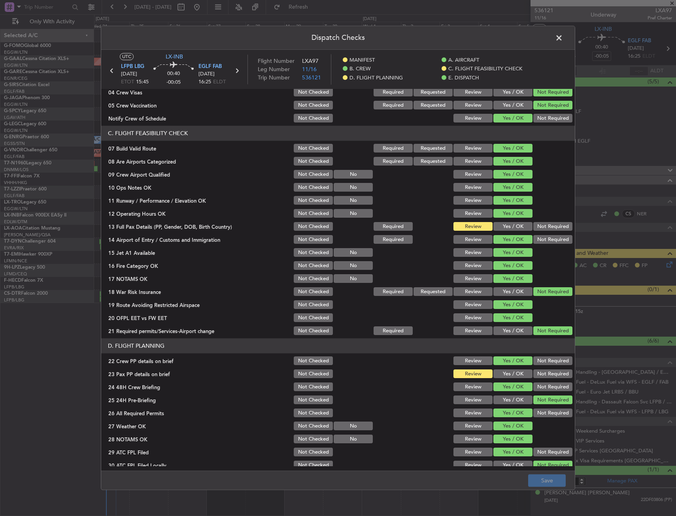
click at [514, 228] on button "Yes / OK" at bounding box center [512, 226] width 39 height 9
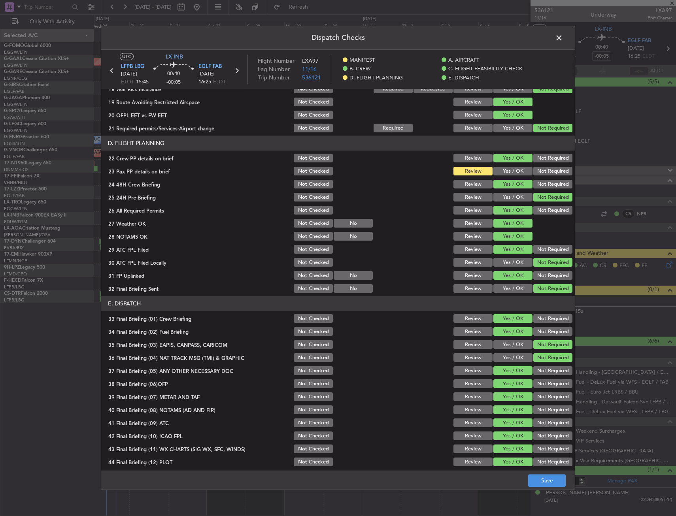
scroll to position [325, 0]
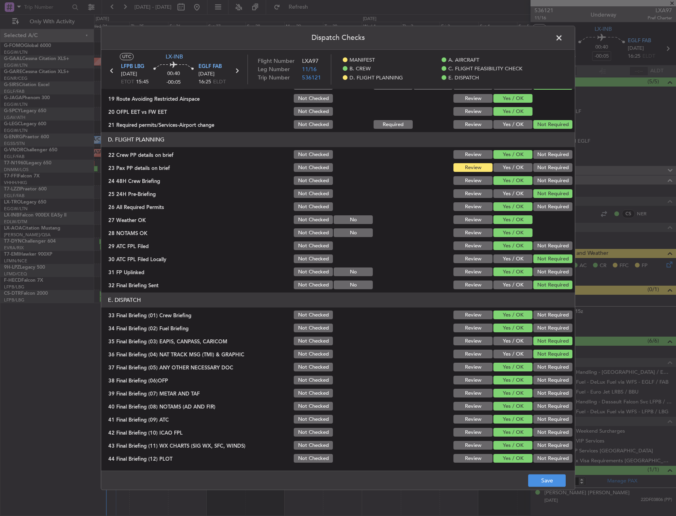
click at [503, 168] on button "Yes / OK" at bounding box center [512, 168] width 39 height 9
click at [536, 478] on button "Save" at bounding box center [547, 481] width 38 height 13
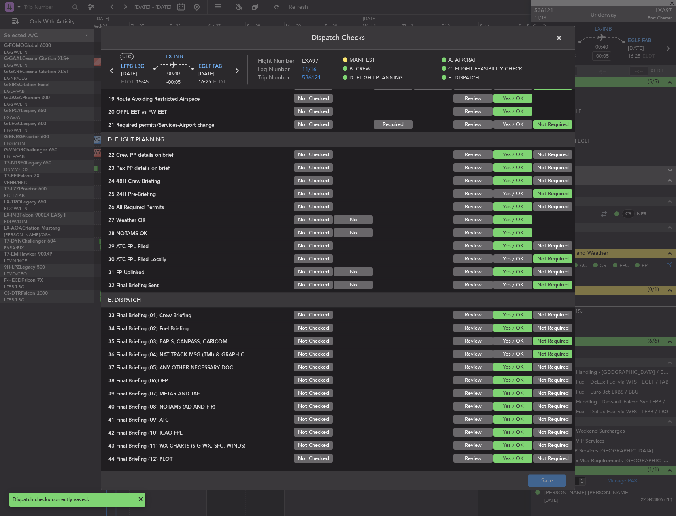
click at [563, 38] on span at bounding box center [563, 40] width 0 height 16
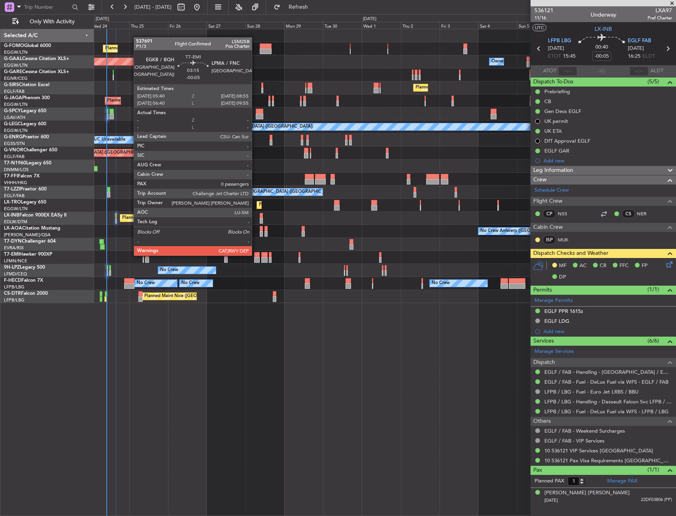
click at [255, 255] on div at bounding box center [257, 255] width 6 height 6
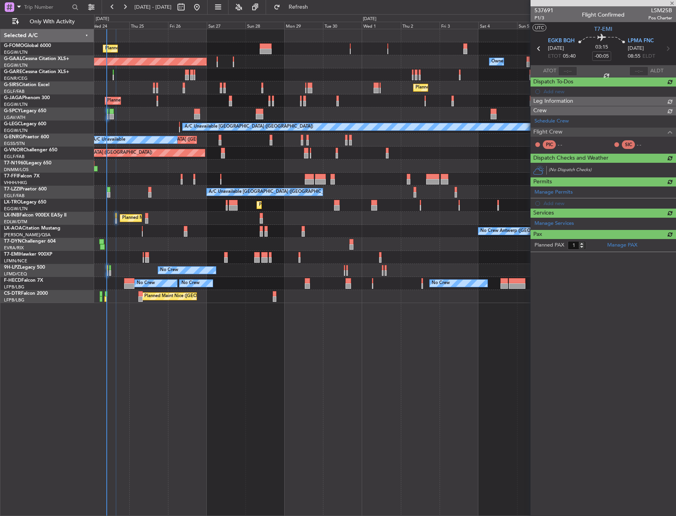
type input "0"
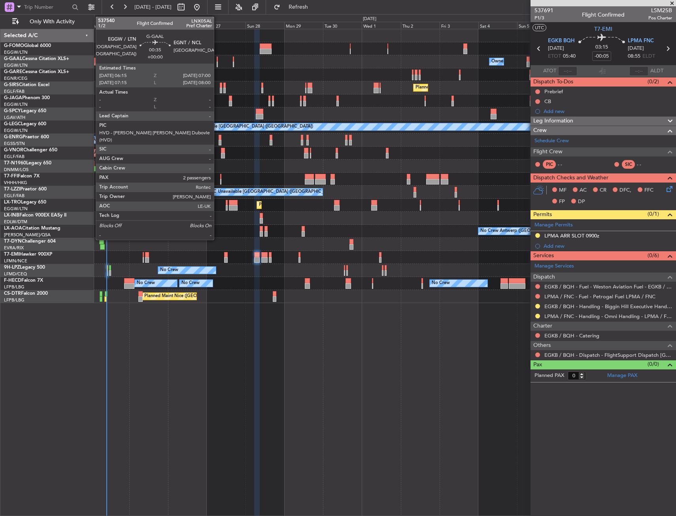
click at [217, 60] on div at bounding box center [218, 60] width 2 height 6
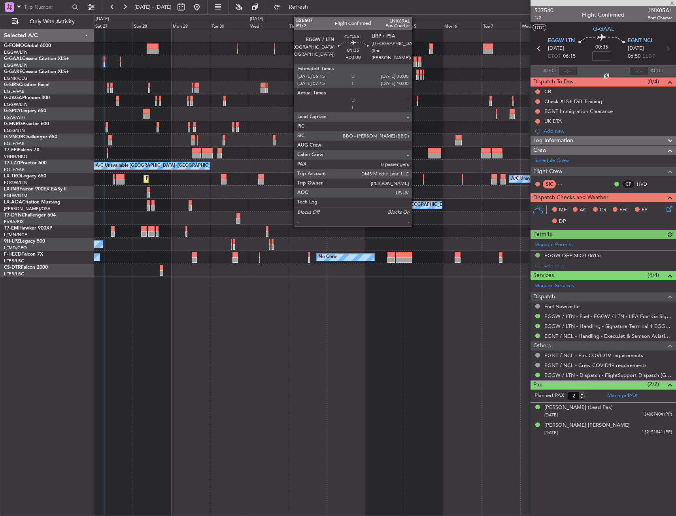
click at [415, 59] on div at bounding box center [414, 60] width 3 height 6
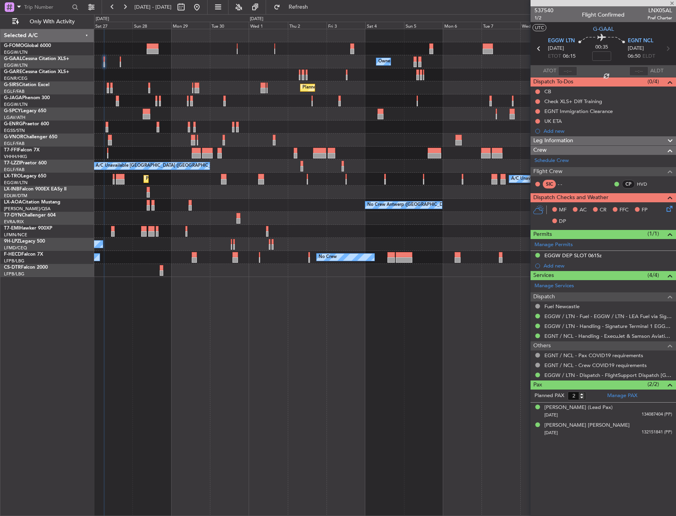
type input "0"
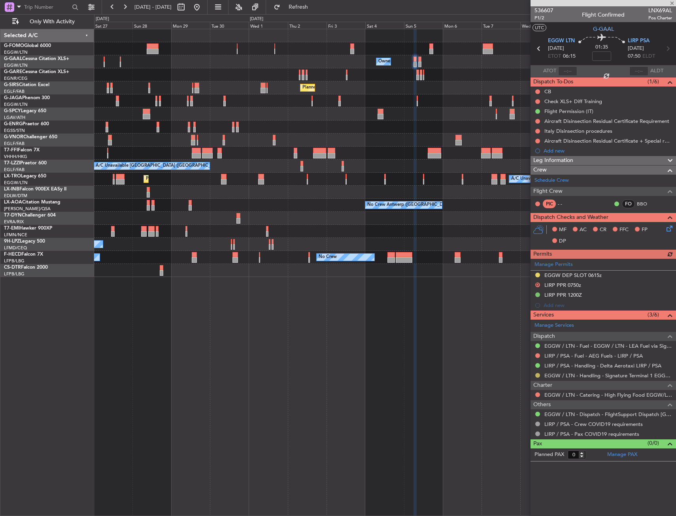
click at [535, 373] on button at bounding box center [537, 375] width 5 height 5
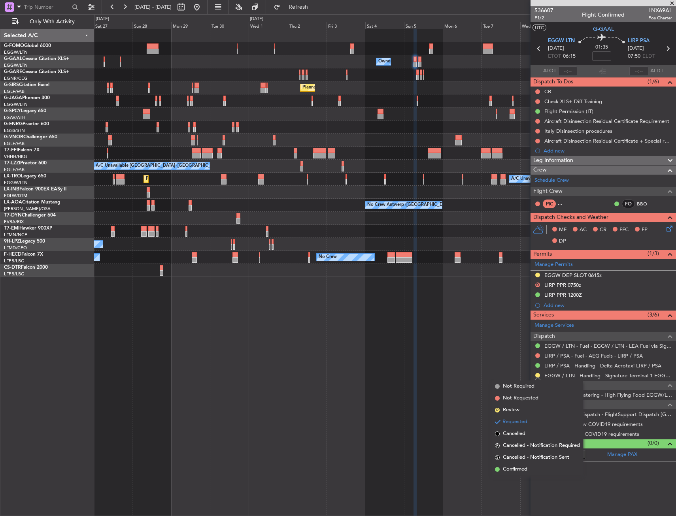
drag, startPoint x: 514, startPoint y: 465, endPoint x: 552, endPoint y: 410, distance: 67.3
click at [514, 465] on li "Confirmed" at bounding box center [537, 470] width 91 height 12
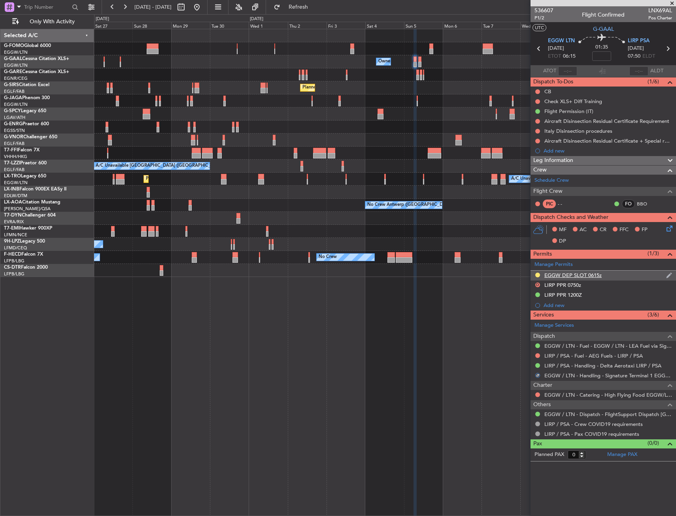
click at [615, 274] on div "EGGW DEP SLOT 0615z" at bounding box center [602, 276] width 145 height 10
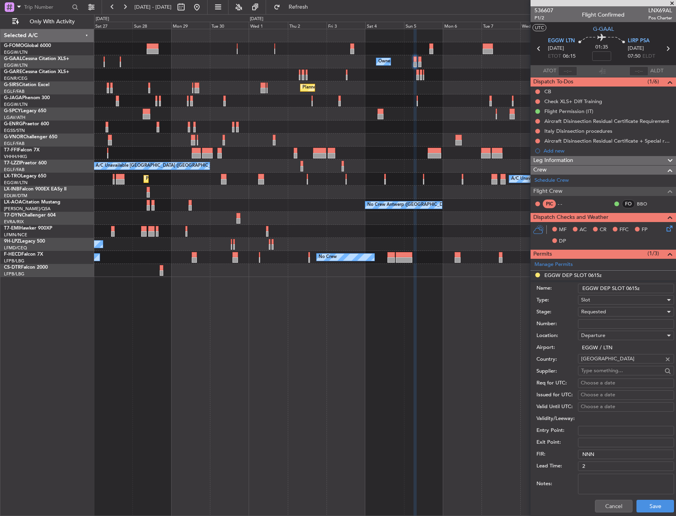
click at [635, 288] on input "EGGW DEP SLOT 0615z" at bounding box center [626, 288] width 96 height 9
type input "EGGW DEP SLOT 0630z"
click at [604, 310] on span "Requested" at bounding box center [593, 311] width 25 height 7
click at [593, 369] on span "Received OK" at bounding box center [622, 372] width 83 height 12
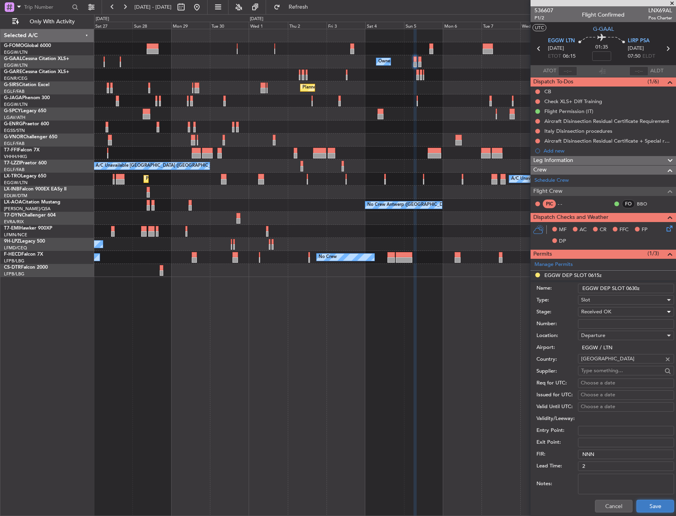
click at [643, 500] on button "Save" at bounding box center [655, 506] width 38 height 13
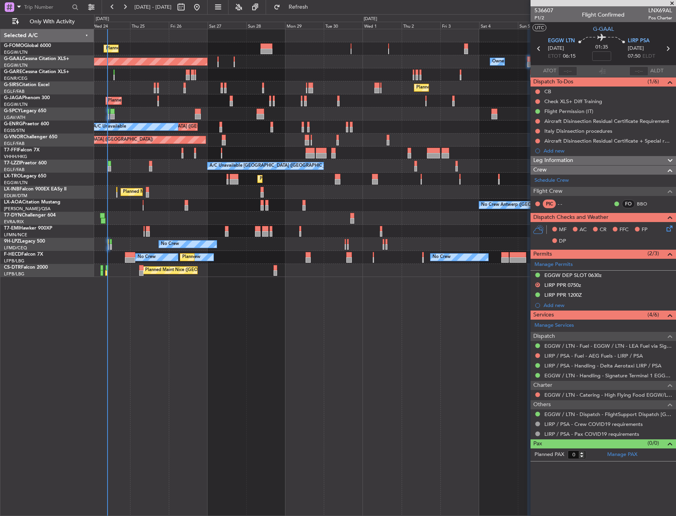
click at [407, 200] on div "Planned Maint London (Luton) Owner Planned Maint Dusseldorf Owner Owner Planned…" at bounding box center [384, 153] width 581 height 248
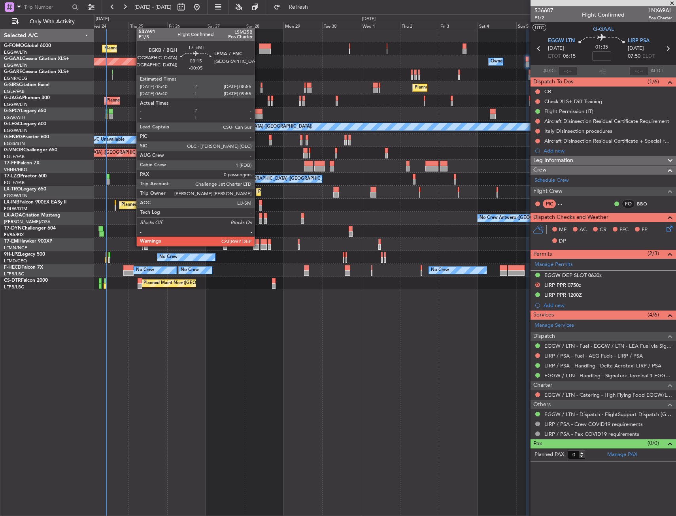
click at [258, 245] on div at bounding box center [256, 247] width 6 height 6
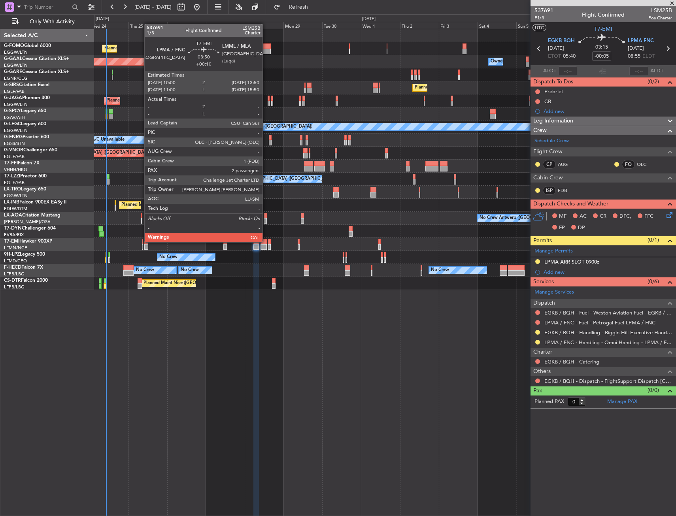
click at [266, 241] on div at bounding box center [263, 242] width 6 height 6
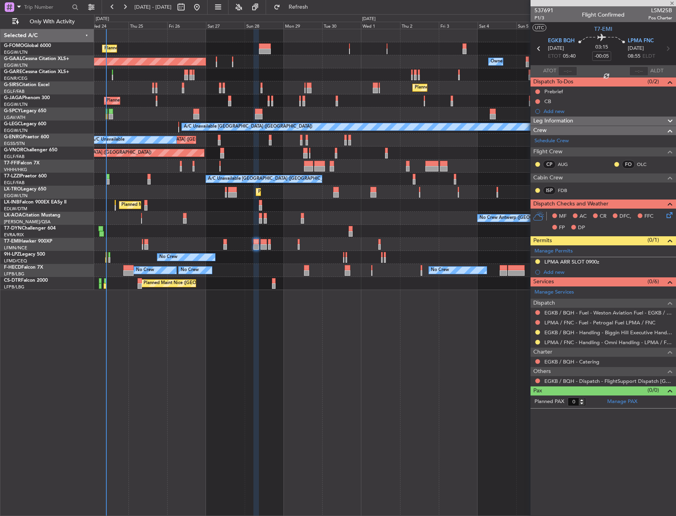
type input "+00:10"
type input "2"
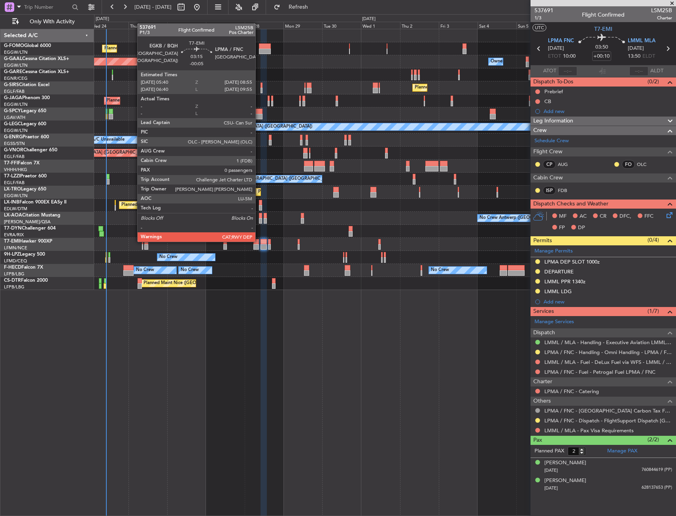
click at [258, 240] on div at bounding box center [256, 242] width 6 height 6
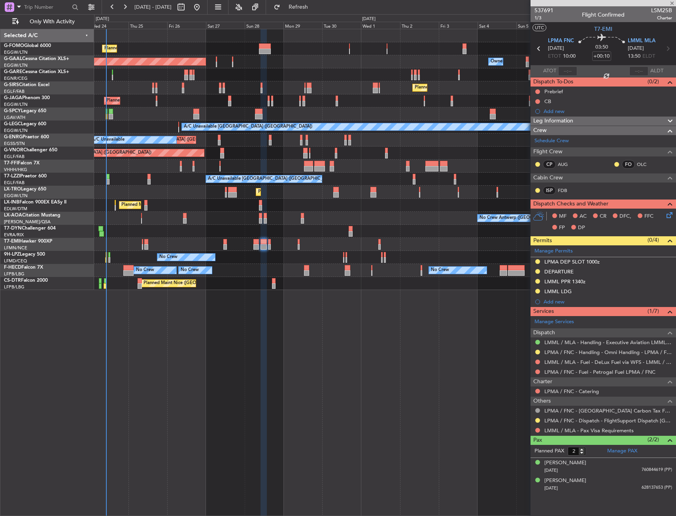
type input "-00:05"
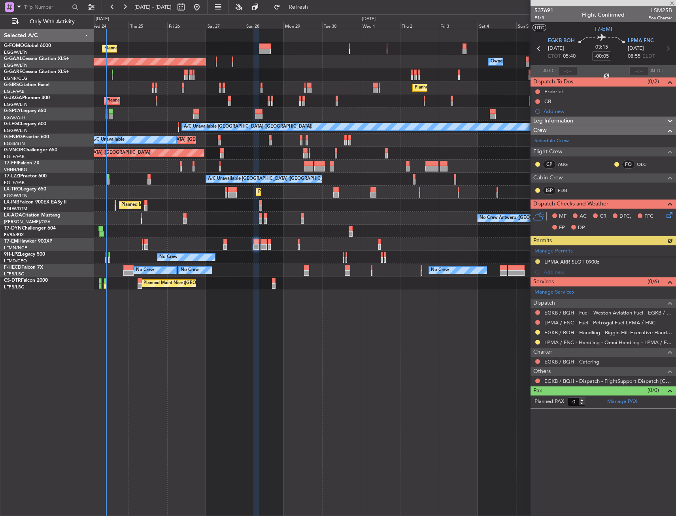
click at [537, 19] on span "P1/3" at bounding box center [543, 18] width 19 height 7
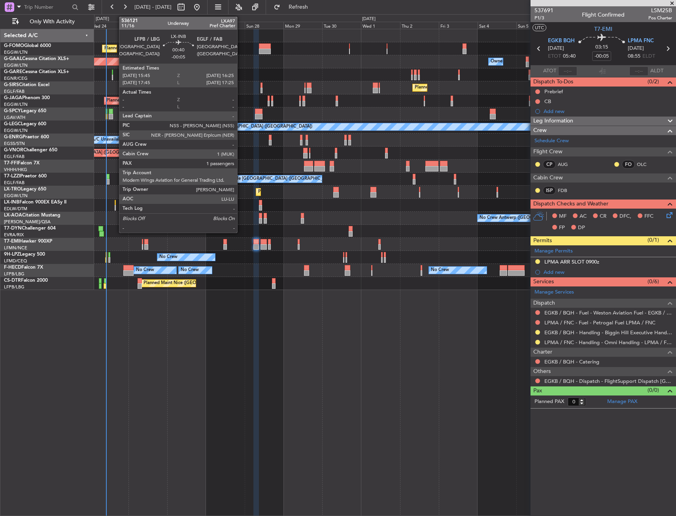
click at [115, 202] on div at bounding box center [115, 203] width 1 height 6
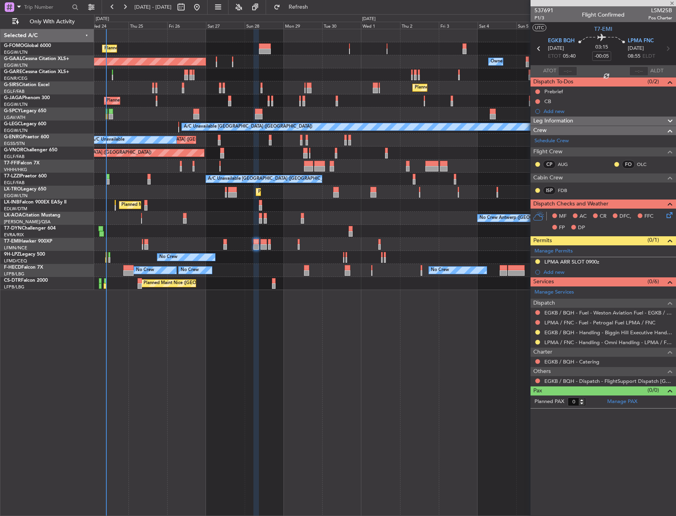
type input "1"
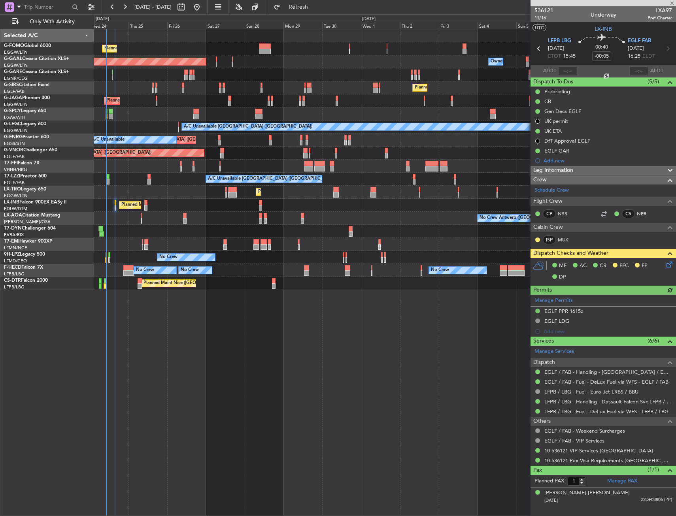
click at [666, 265] on icon at bounding box center [668, 263] width 6 height 6
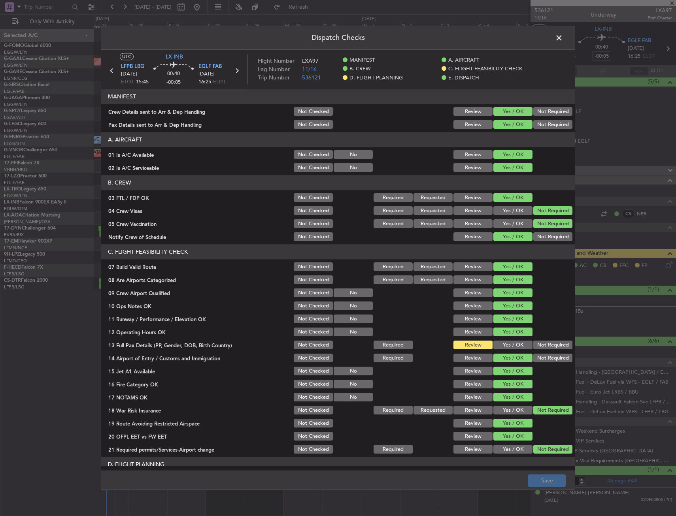
click at [563, 36] on span at bounding box center [563, 40] width 0 height 16
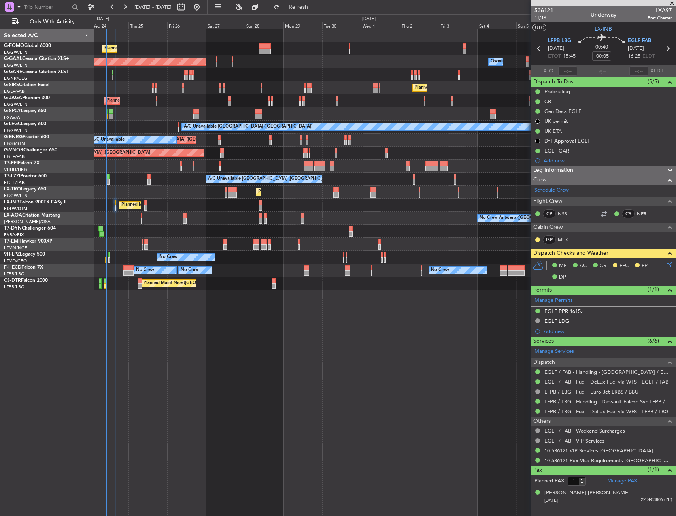
click at [537, 17] on span "11/16" at bounding box center [543, 18] width 19 height 7
click at [671, 263] on icon at bounding box center [668, 263] width 6 height 6
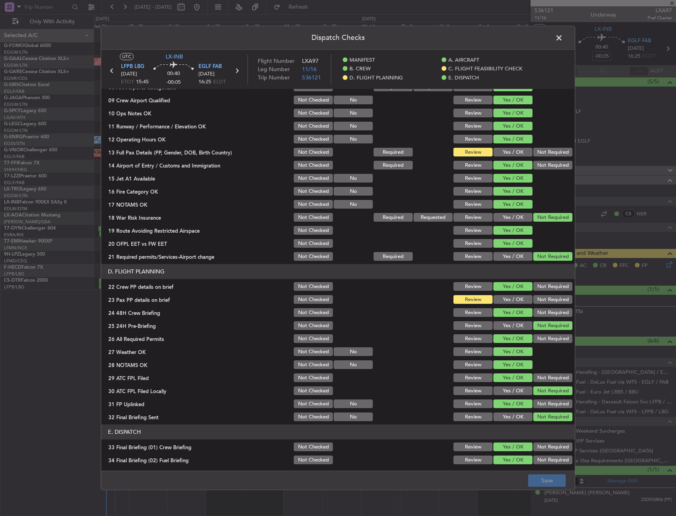
scroll to position [198, 0]
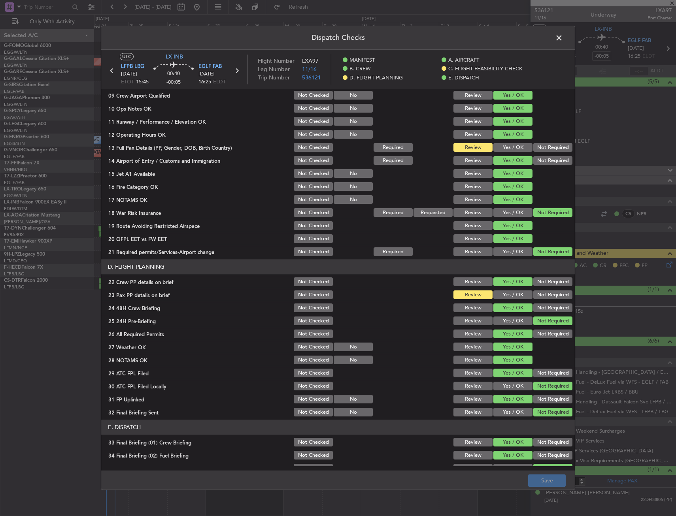
click at [510, 149] on button "Yes / OK" at bounding box center [512, 147] width 39 height 9
click at [509, 291] on button "Yes / OK" at bounding box center [512, 295] width 39 height 9
click at [545, 484] on button "Save" at bounding box center [547, 481] width 38 height 13
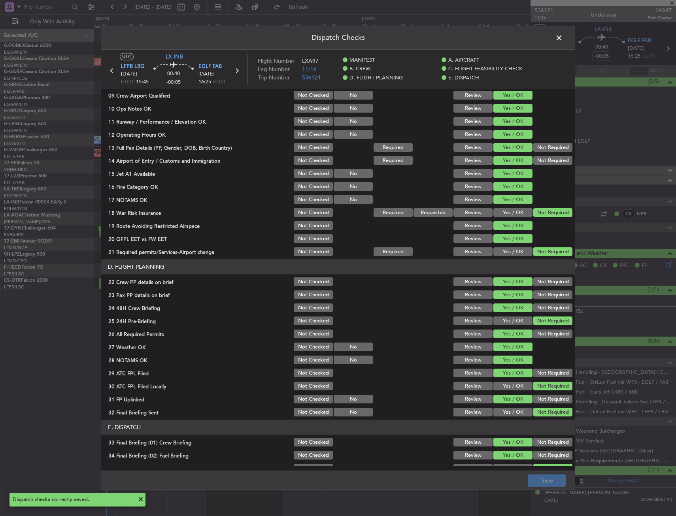
click at [563, 40] on span at bounding box center [563, 40] width 0 height 16
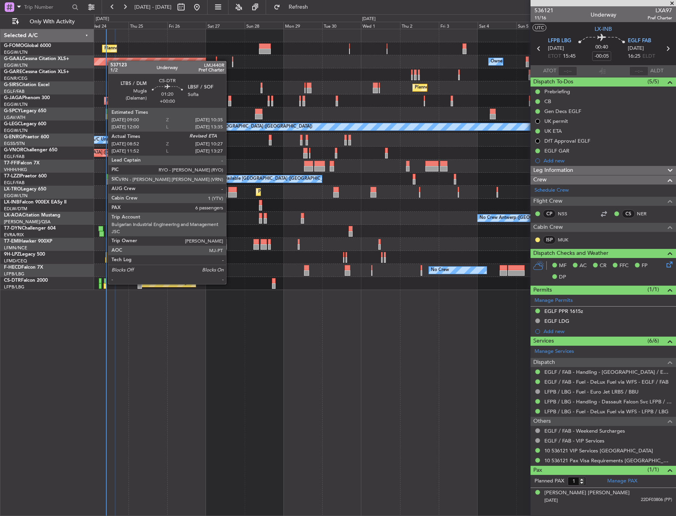
click at [104, 283] on div at bounding box center [105, 286] width 3 height 6
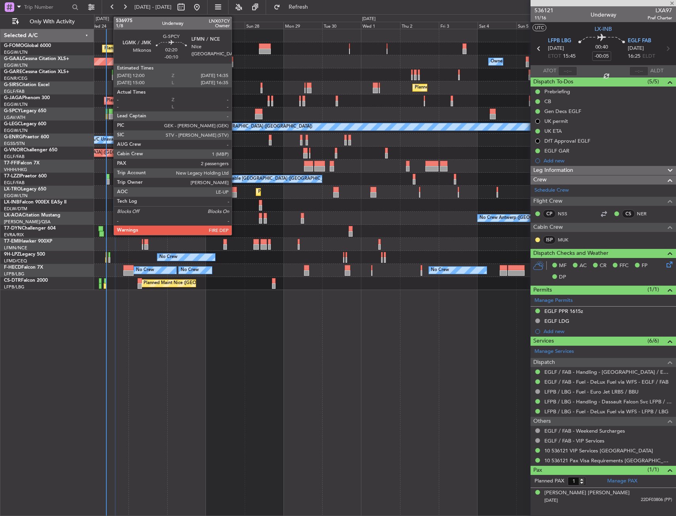
type input "09:02"
type input "6"
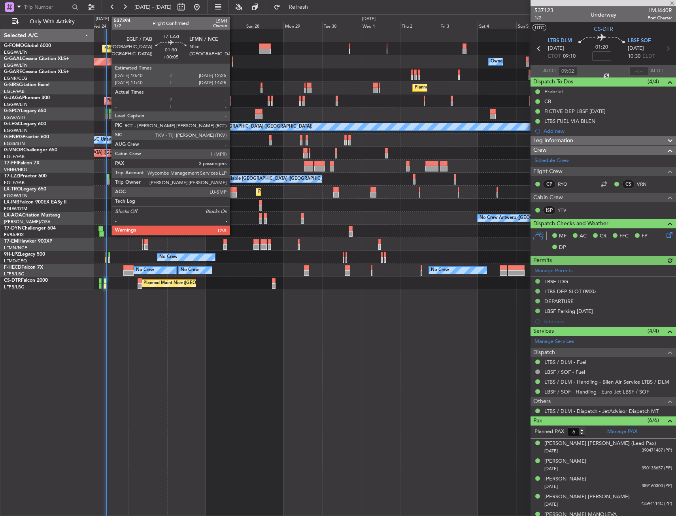
click at [107, 180] on div at bounding box center [107, 182] width 3 height 6
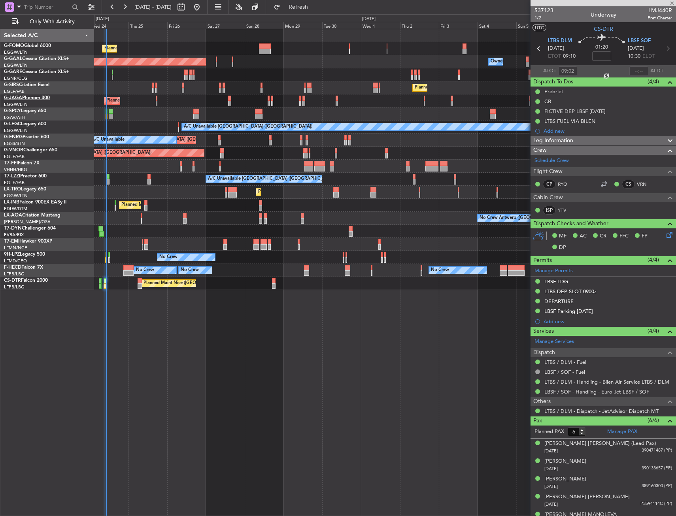
type input "+00:05"
type input "3"
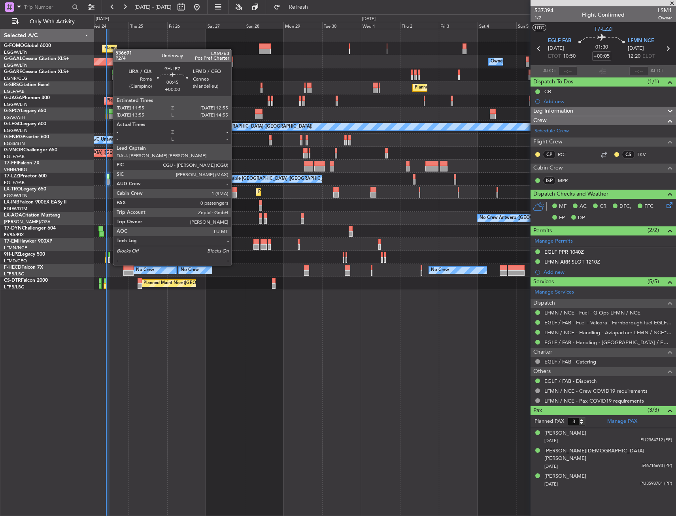
click at [109, 257] on div at bounding box center [109, 260] width 2 height 6
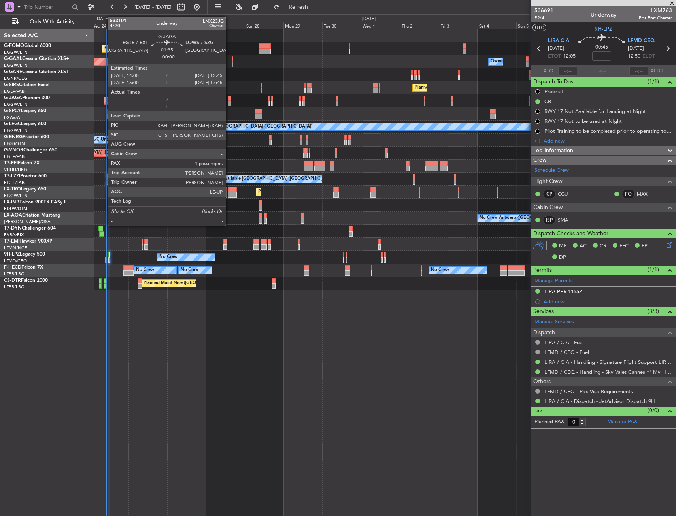
click at [120, 127] on div "Planned Maint London (Luton) Planned Maint Dusseldorf Owner Owner Owner Planned…" at bounding box center [384, 159] width 581 height 261
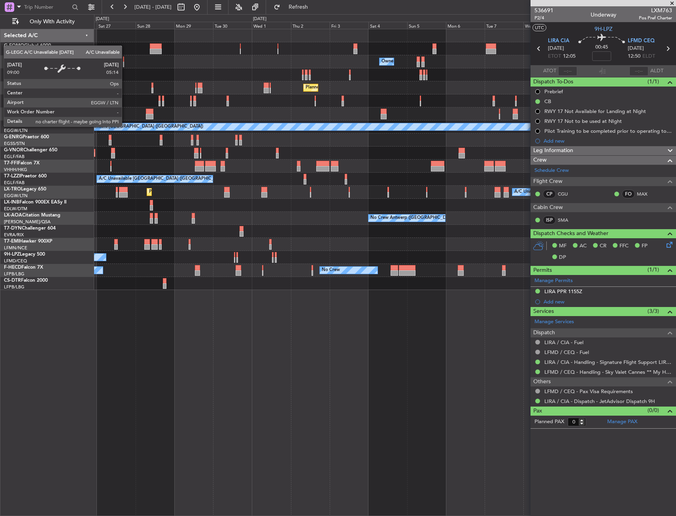
click at [89, 135] on div "Planned Maint London (Luton) Planned Maint Dusseldorf Owner Owner Owner Owner P…" at bounding box center [338, 265] width 676 height 502
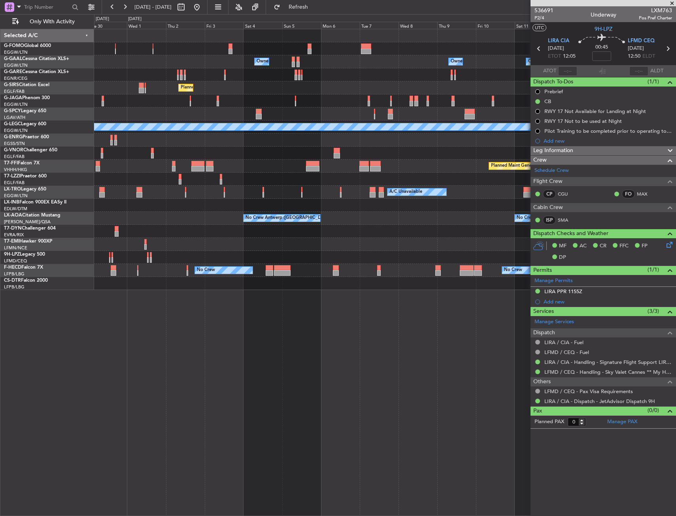
click at [158, 119] on div "Owner Owner Owner Owner Owner No Crew Owner Planned Maint Dusseldorf Planned Ma…" at bounding box center [384, 159] width 581 height 261
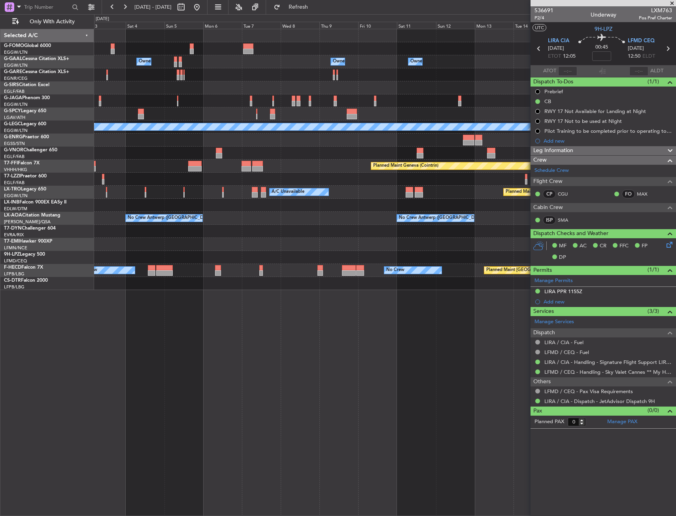
click at [166, 121] on div "Owner Owner Owner Owner Owner No Crew Owner Planned Maint London (Luton) Planne…" at bounding box center [384, 159] width 581 height 261
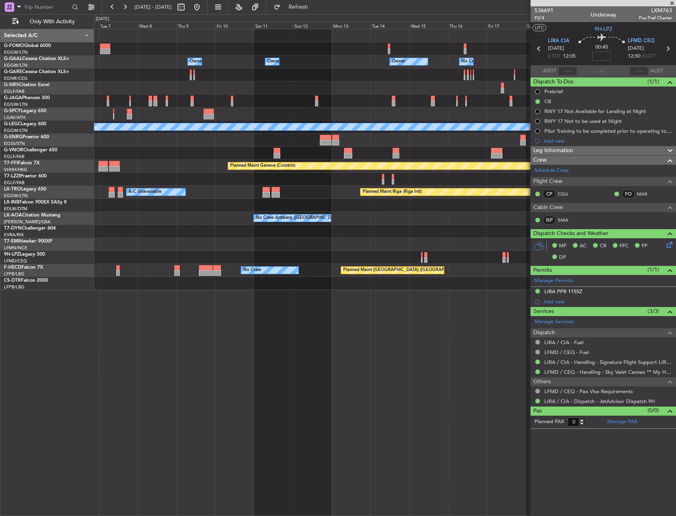
click at [265, 92] on div "Planned Maint Oxford ([GEOGRAPHIC_DATA])" at bounding box center [384, 87] width 581 height 13
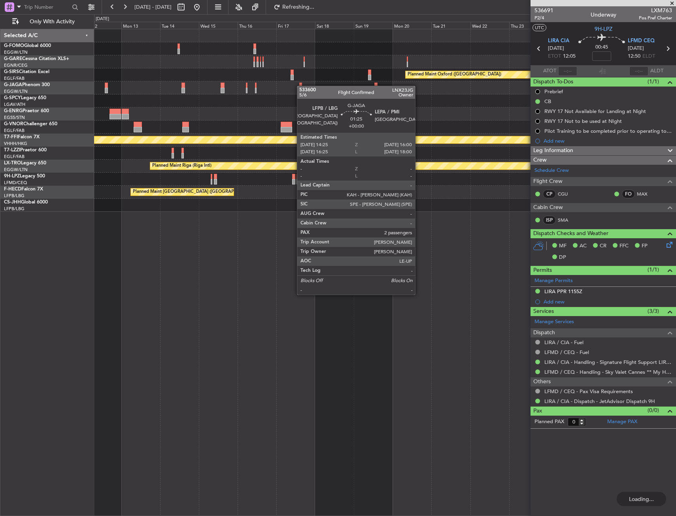
click at [301, 86] on div "Planned Maint Oxford (Kidlington) Planned Maint Geneva (Cointrin) A/C Unavailab…" at bounding box center [384, 120] width 581 height 183
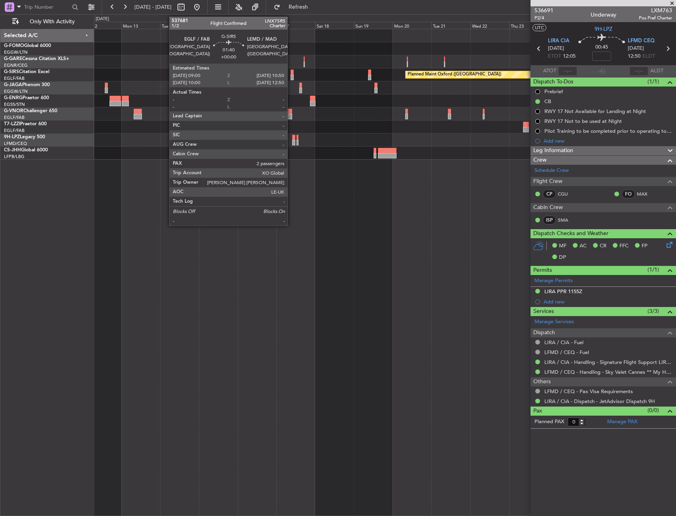
click at [291, 73] on div at bounding box center [291, 73] width 3 height 6
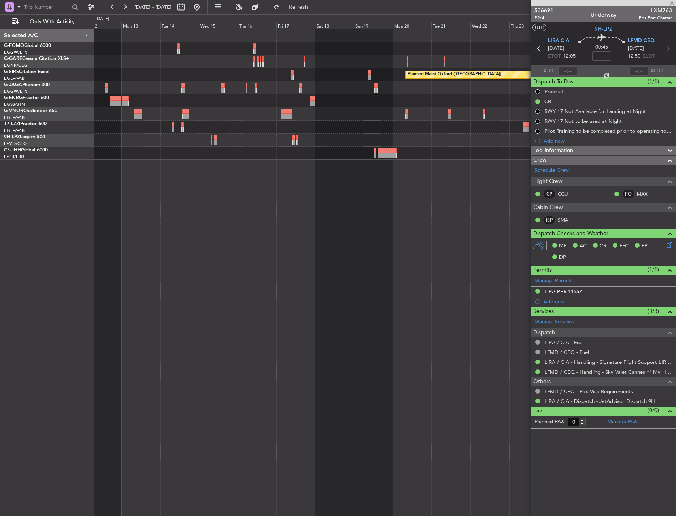
type input "2"
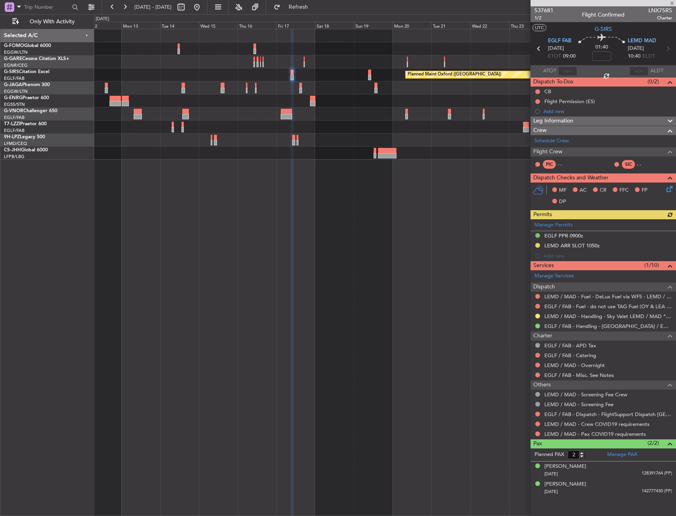
click at [534, 316] on div at bounding box center [537, 316] width 6 height 6
click at [536, 317] on button at bounding box center [537, 316] width 5 height 5
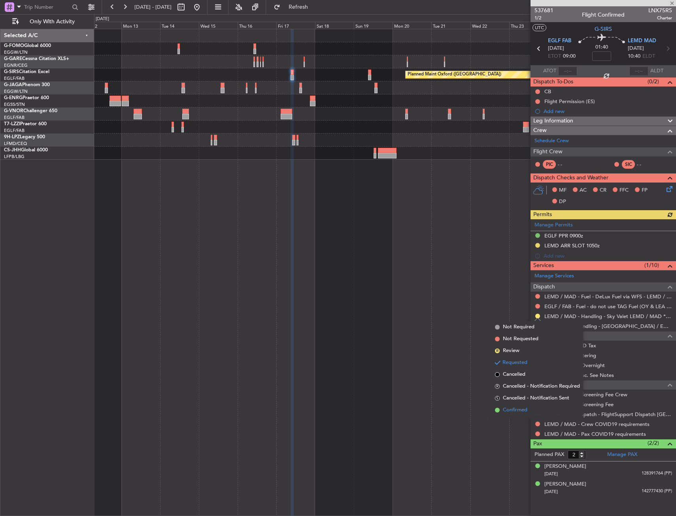
click at [504, 412] on span "Confirmed" at bounding box center [515, 410] width 24 height 8
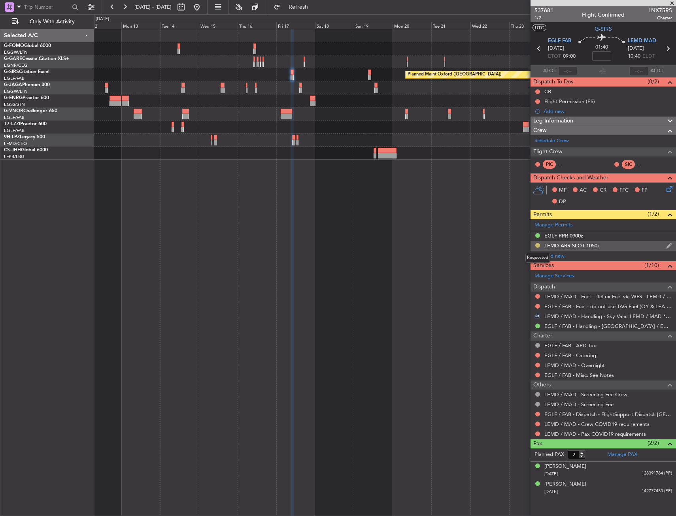
click at [535, 247] on button at bounding box center [537, 245] width 5 height 5
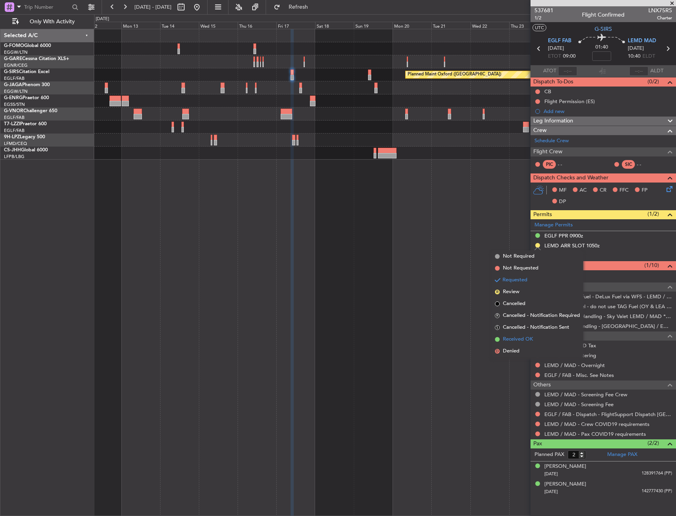
click at [520, 336] on span "Received OK" at bounding box center [518, 339] width 30 height 8
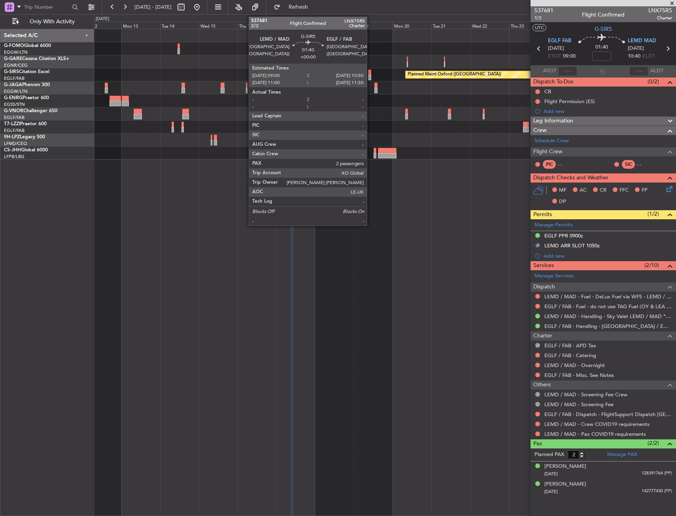
click at [370, 78] on div at bounding box center [369, 78] width 3 height 6
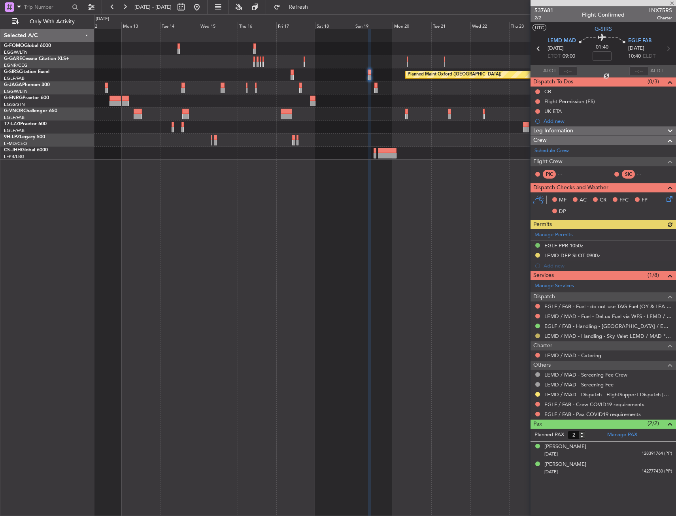
click at [538, 336] on button at bounding box center [537, 336] width 5 height 5
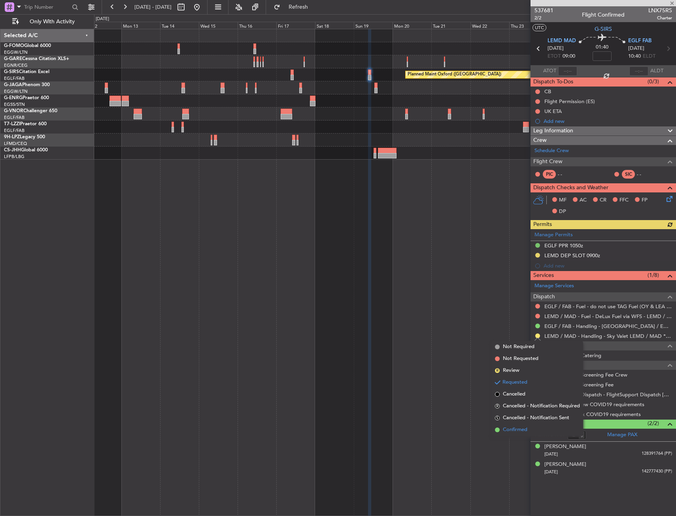
click at [520, 432] on span "Confirmed" at bounding box center [515, 430] width 24 height 8
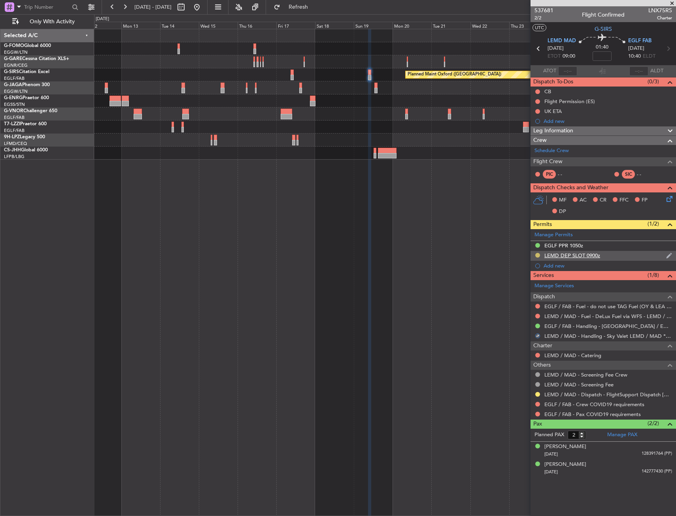
click at [537, 256] on button at bounding box center [537, 255] width 5 height 5
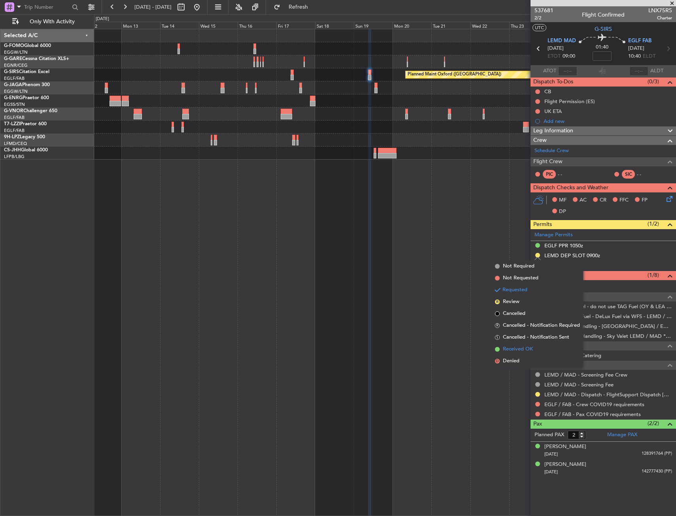
click at [508, 348] on span "Received OK" at bounding box center [518, 349] width 30 height 8
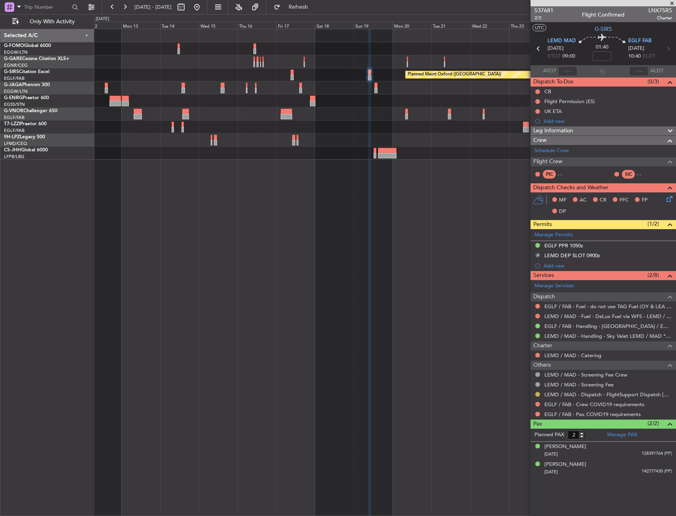
click at [538, 393] on button at bounding box center [537, 394] width 5 height 5
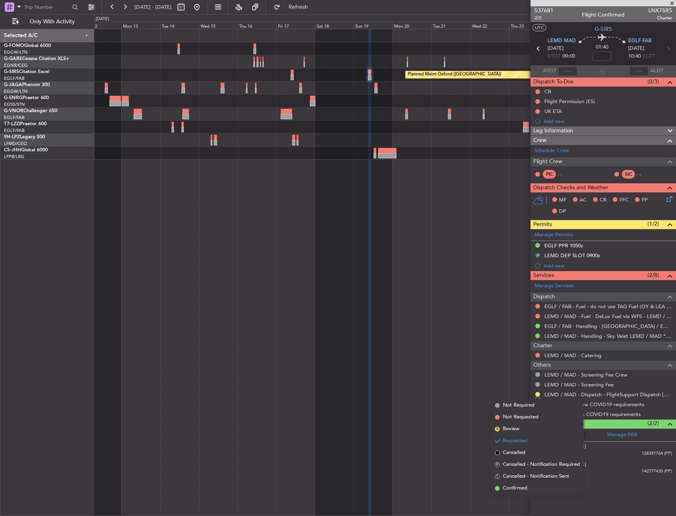
click at [513, 489] on span "Confirmed" at bounding box center [515, 488] width 24 height 8
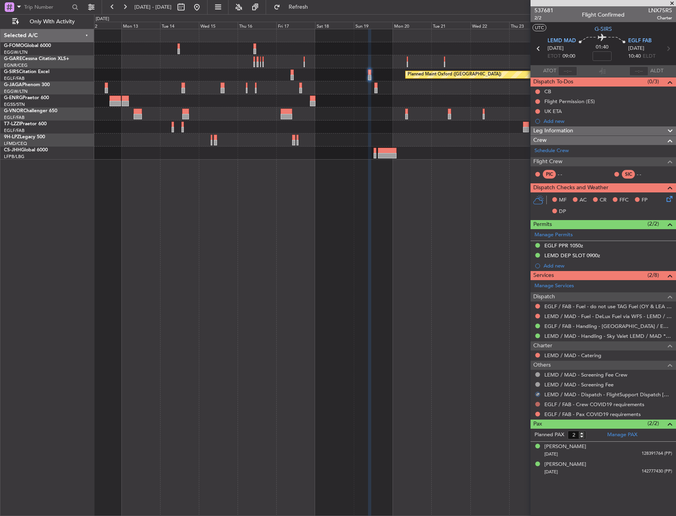
click at [536, 405] on button at bounding box center [537, 404] width 5 height 5
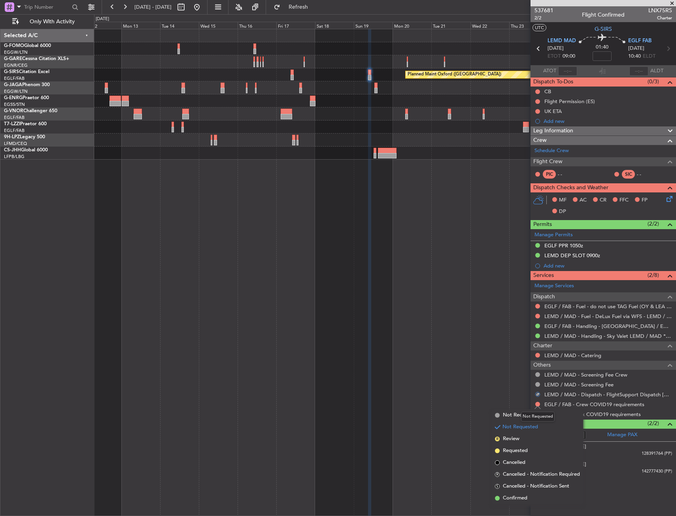
click at [531, 416] on div "Not Requested" at bounding box center [538, 417] width 34 height 10
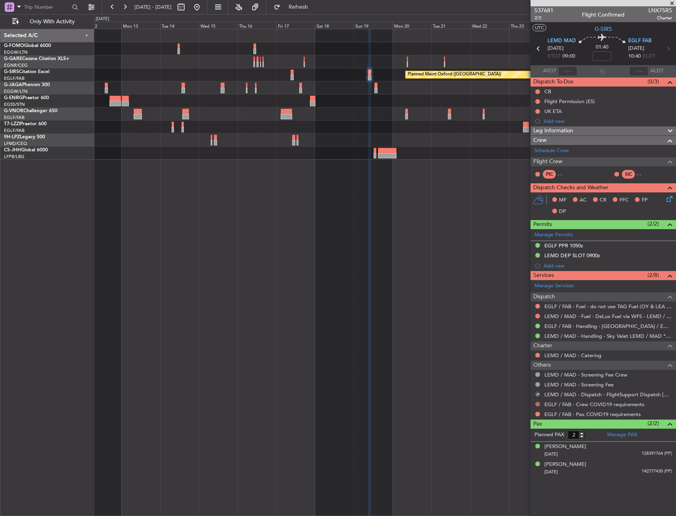
click at [535, 407] on div "EGLF / FAB - Crew COVID19 requirements" at bounding box center [602, 404] width 145 height 10
click at [536, 406] on button at bounding box center [537, 404] width 5 height 5
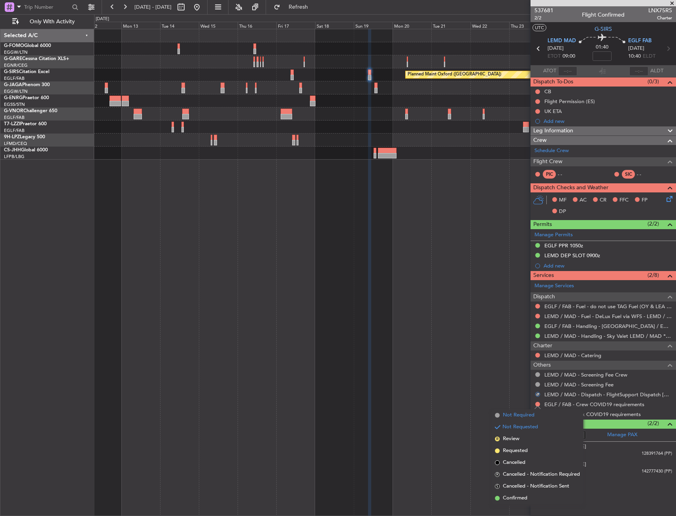
click at [523, 416] on span "Not Required" at bounding box center [519, 415] width 32 height 8
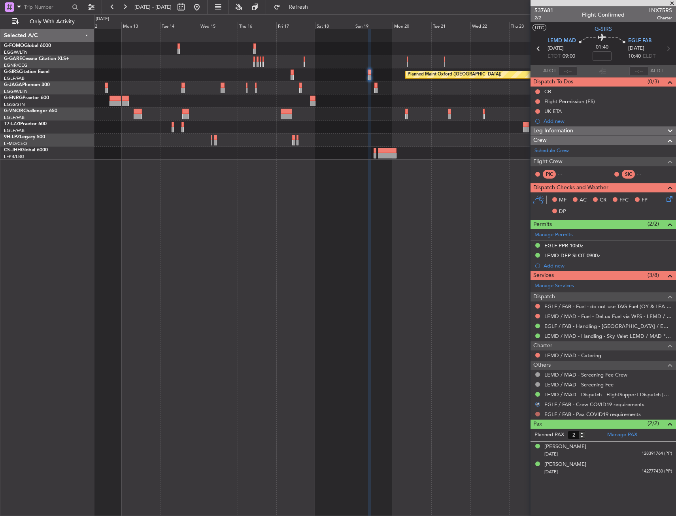
click at [537, 414] on button at bounding box center [537, 414] width 5 height 5
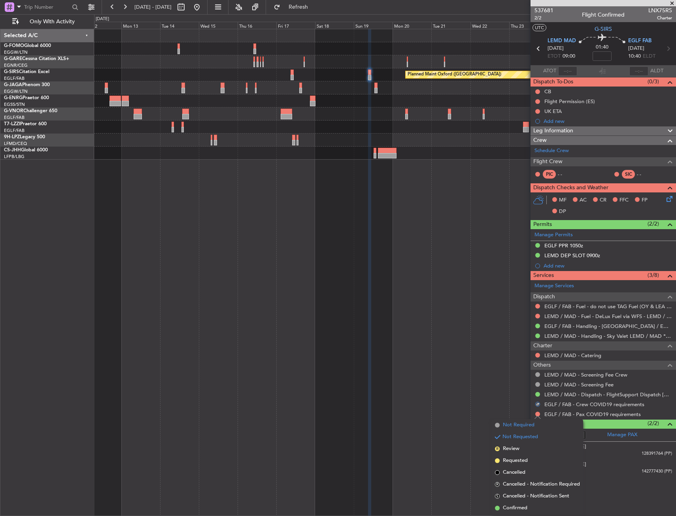
click at [524, 423] on span "Not Required" at bounding box center [519, 425] width 32 height 8
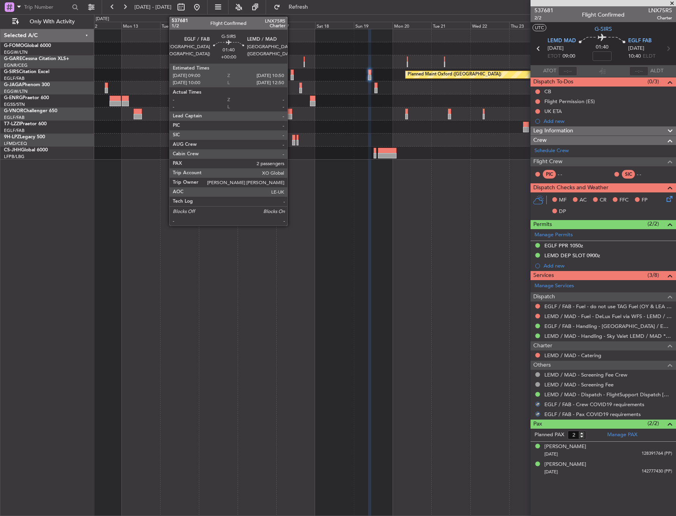
click at [290, 75] on div at bounding box center [291, 78] width 3 height 6
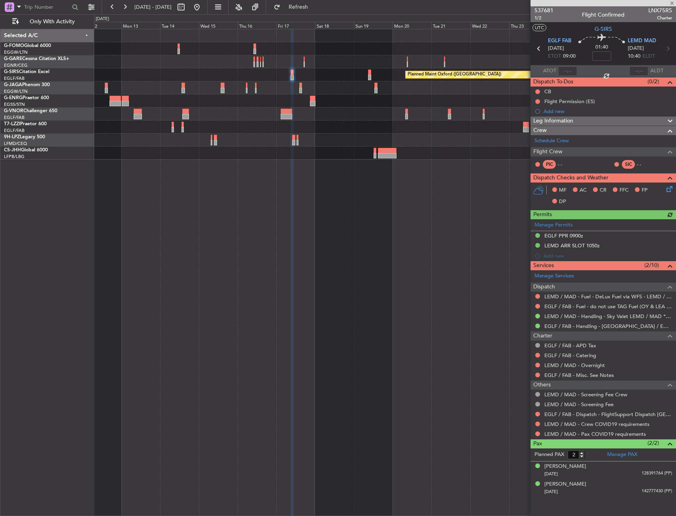
click at [538, 412] on div "Not Required" at bounding box center [538, 412] width 0 height 0
click at [539, 415] on button at bounding box center [537, 414] width 5 height 5
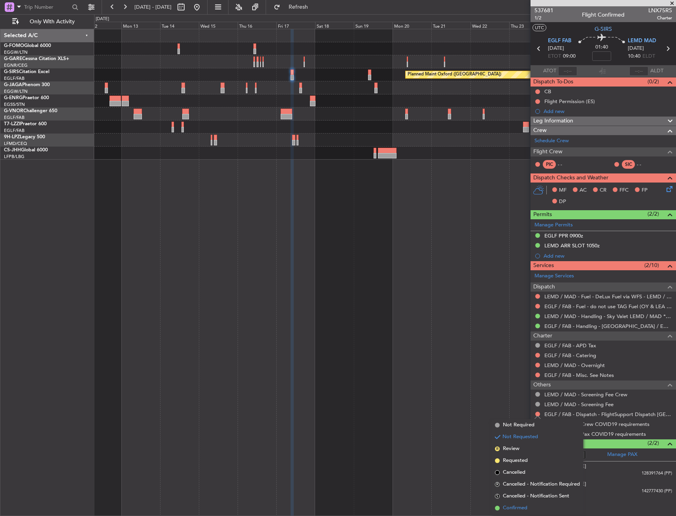
drag, startPoint x: 512, startPoint y: 502, endPoint x: 514, endPoint y: 507, distance: 5.0
click at [514, 507] on ul "Not Required Not Requested R Review Requested Cancelled R Cancelled - Notificat…" at bounding box center [537, 466] width 91 height 95
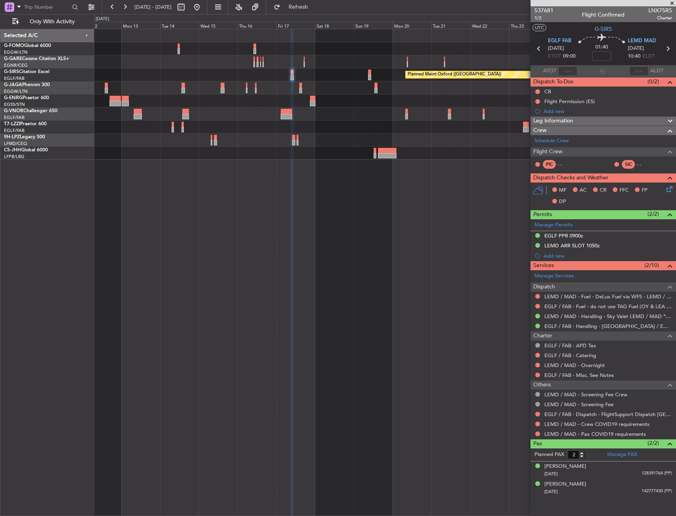
click at [514, 507] on div "Planned Maint Oxford (Kidlington) A/C Unavailable London (Luton)" at bounding box center [385, 272] width 582 height 487
click at [537, 414] on button at bounding box center [537, 414] width 5 height 5
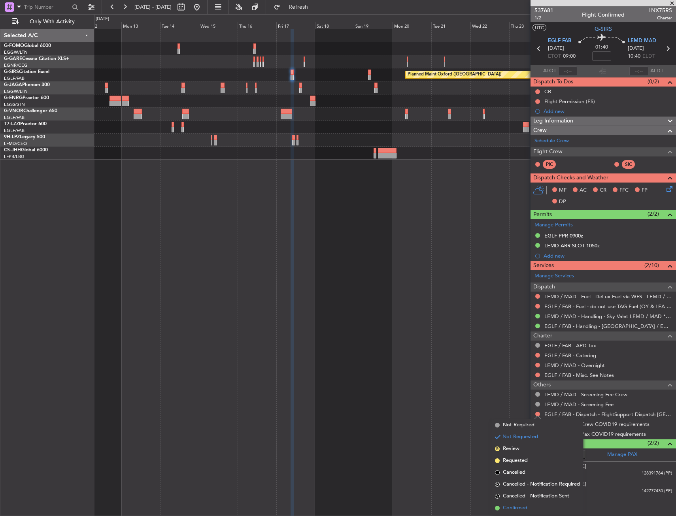
click at [518, 508] on span "Confirmed" at bounding box center [515, 508] width 24 height 8
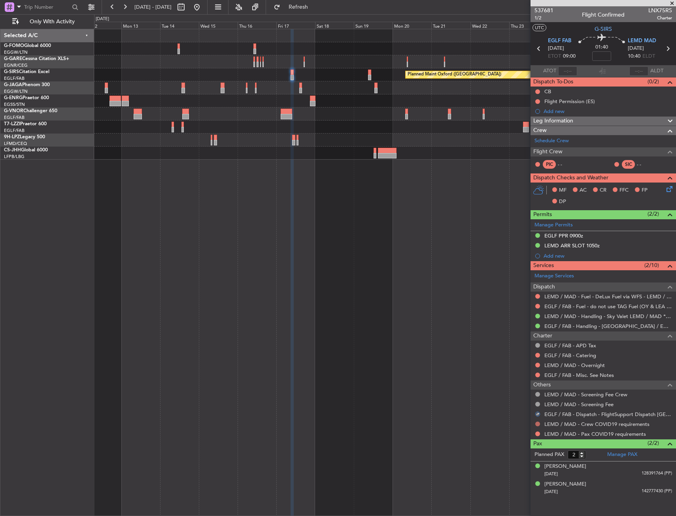
click at [538, 424] on button at bounding box center [537, 424] width 5 height 5
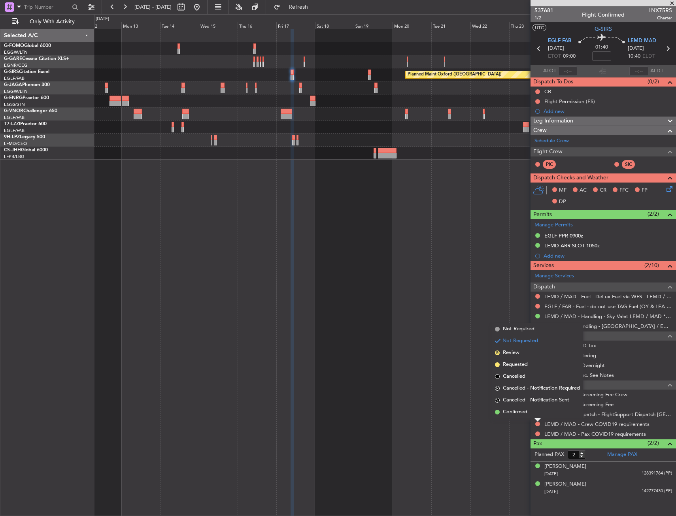
click at [514, 330] on span "Not Required" at bounding box center [519, 329] width 32 height 8
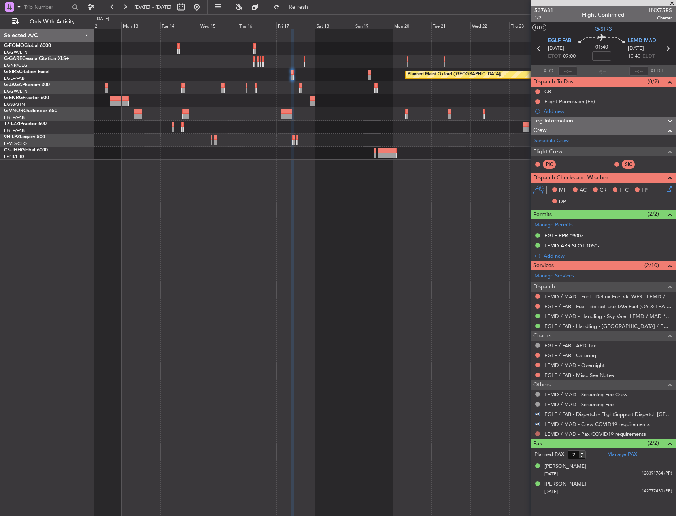
click at [538, 432] on button at bounding box center [537, 434] width 5 height 5
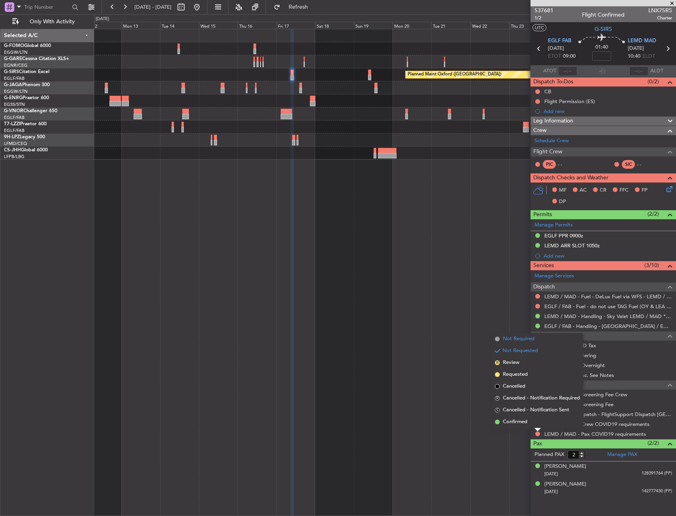
click at [513, 340] on span "Not Required" at bounding box center [519, 339] width 32 height 8
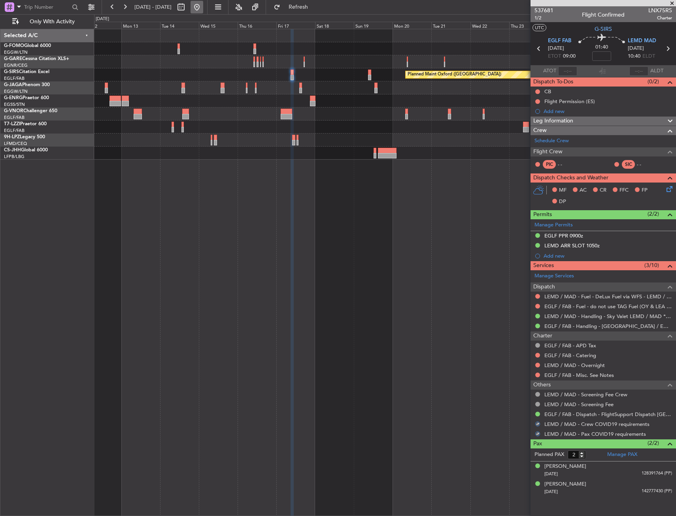
click at [203, 3] on button at bounding box center [196, 7] width 13 height 13
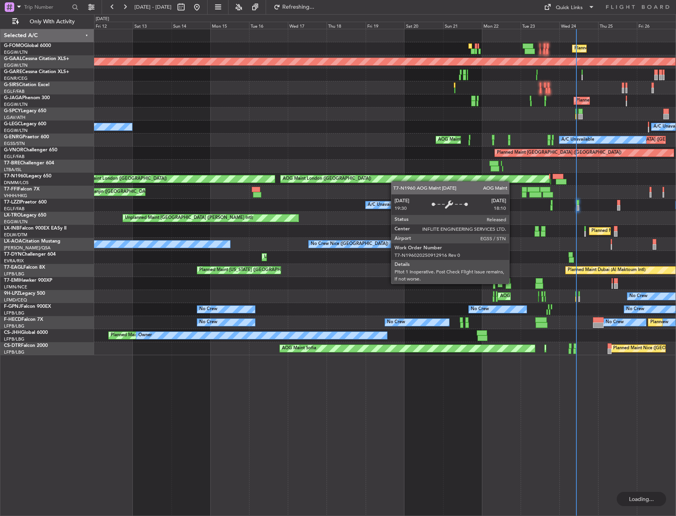
click at [437, 180] on div "AOG Maint London (Stansted) AOG Maint London (Stansted) AOG Maint London (Stans…" at bounding box center [384, 179] width 581 height 13
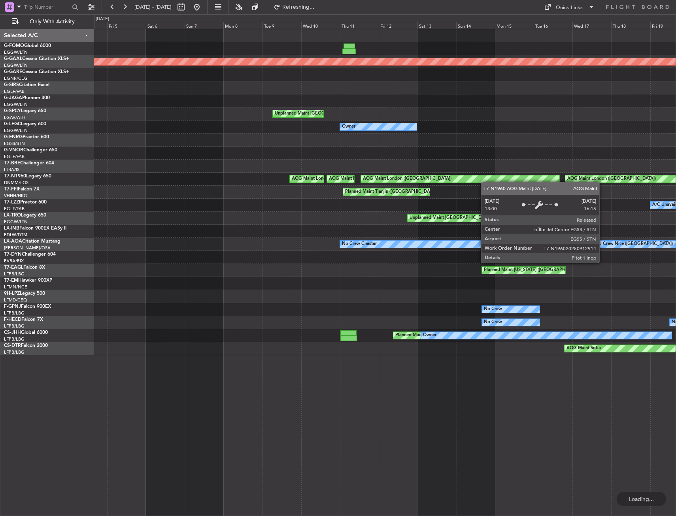
click at [502, 181] on div "AOG Maint London (Stansted) AOG Maint London (Stansted) AOG Maint London (Stans…" at bounding box center [384, 179] width 581 height 13
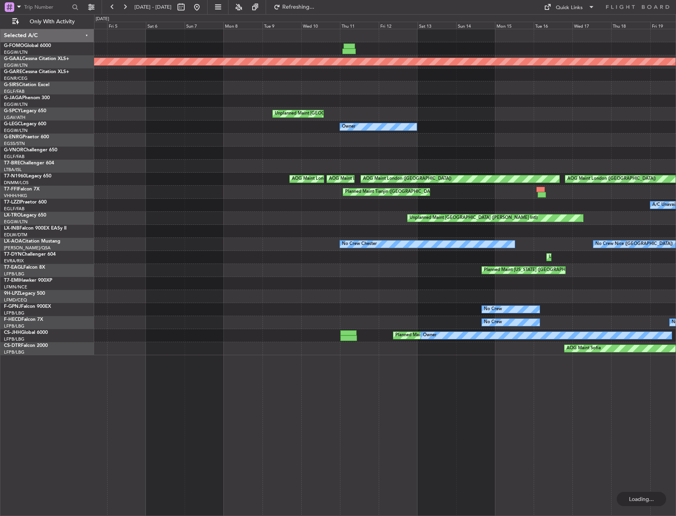
click at [198, 203] on div "Planned Maint Dusseldorf Unplanned Maint Athens (Eleftherios Venizelos Intl) Ow…" at bounding box center [384, 192] width 581 height 326
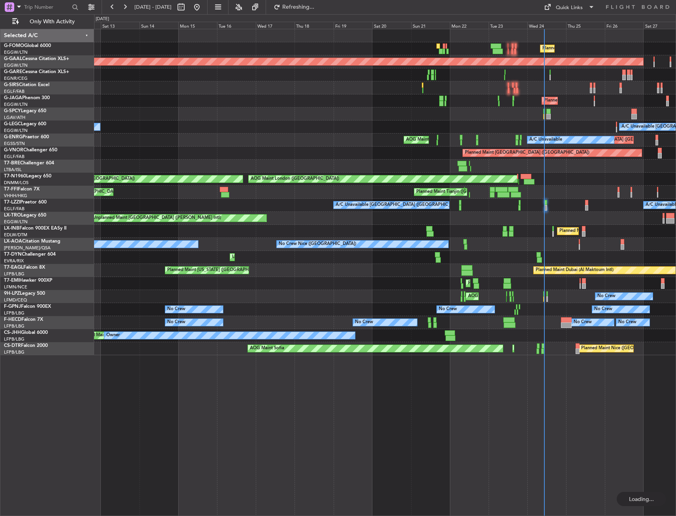
click at [181, 224] on div "Planned Maint London (Luton) Planned Maint Dusseldorf Planned Maint London (Lut…" at bounding box center [384, 192] width 581 height 326
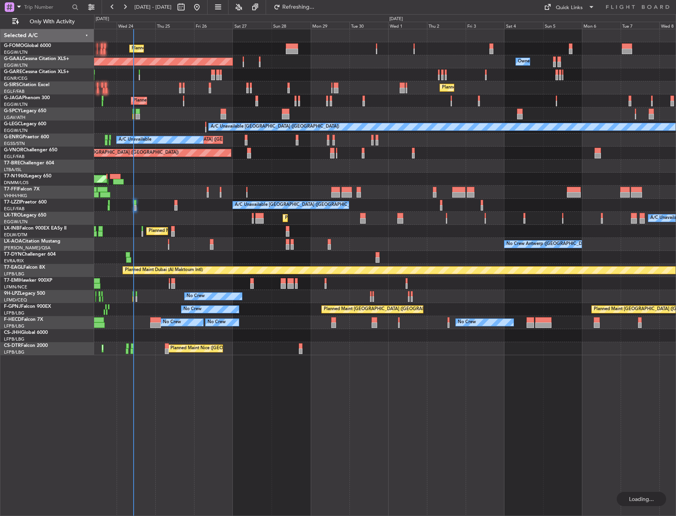
click at [279, 216] on div "Planned Maint London (Luton) Planned Maint Dusseldorf Owner Owner Owner Planned…" at bounding box center [384, 192] width 581 height 326
click at [64, 20] on span "Only With Activity" at bounding box center [52, 22] width 63 height 6
click at [61, 23] on span "Only With Activity" at bounding box center [52, 22] width 63 height 6
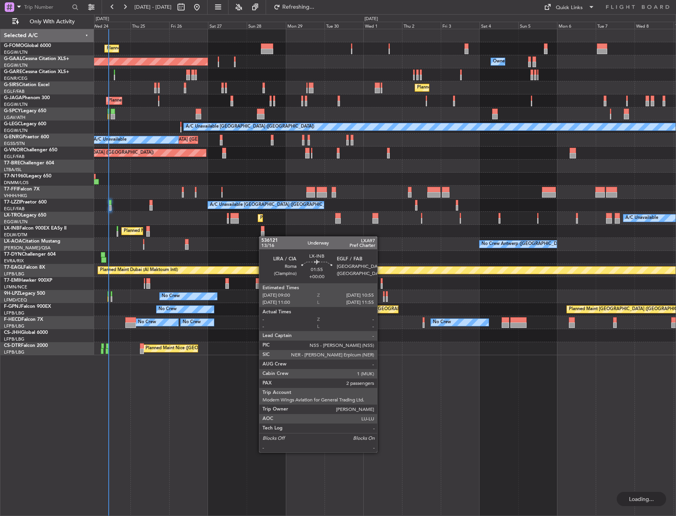
click at [262, 236] on div at bounding box center [262, 234] width 3 height 6
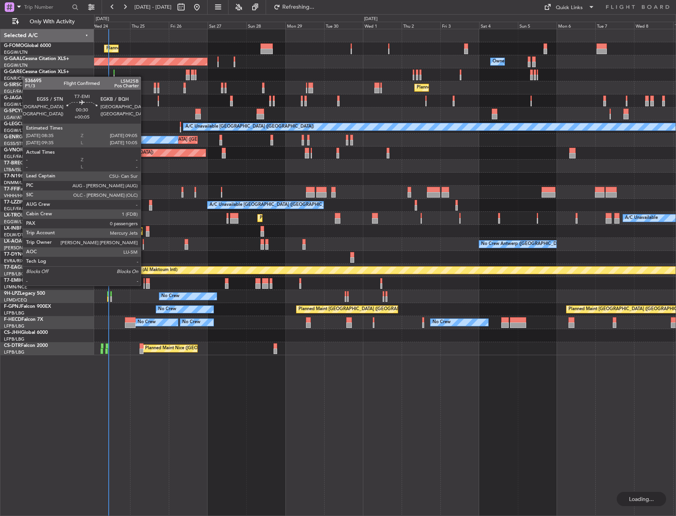
click at [144, 285] on div at bounding box center [143, 286] width 1 height 6
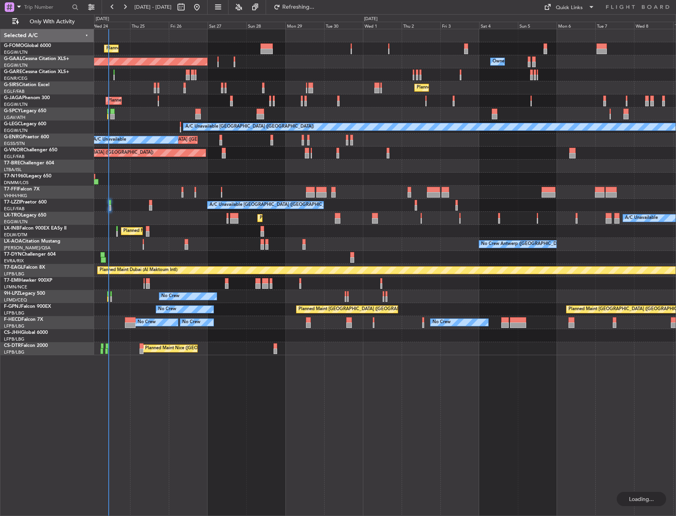
click at [143, 285] on div at bounding box center [143, 286] width 1 height 6
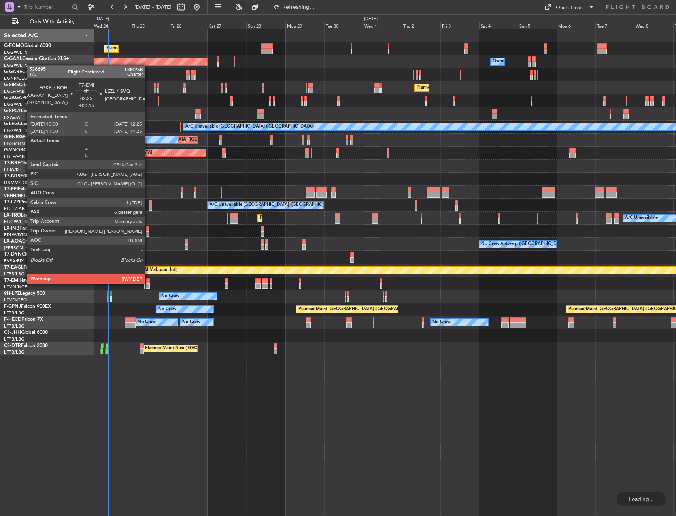
click at [148, 283] on div at bounding box center [148, 281] width 4 height 6
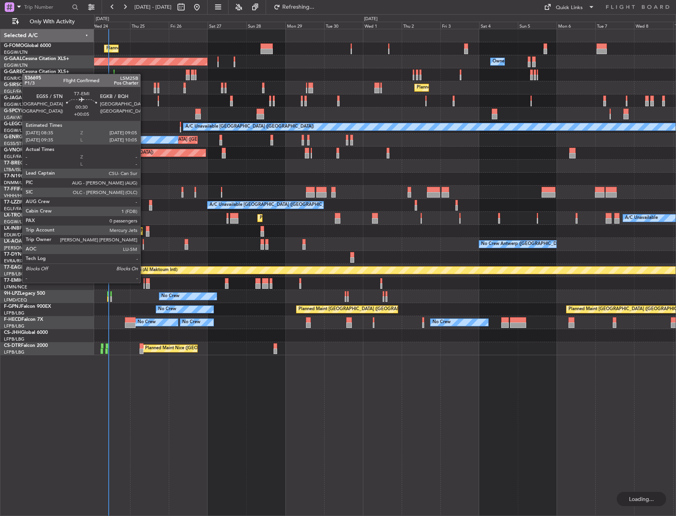
click at [144, 282] on div at bounding box center [143, 281] width 1 height 6
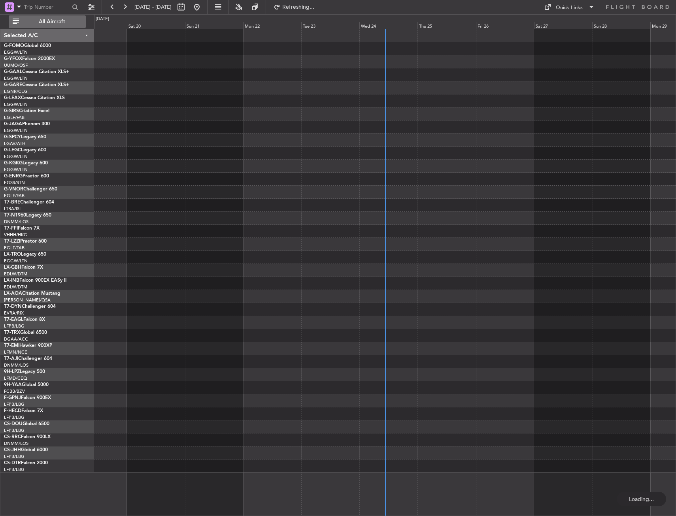
click at [60, 20] on span "All Aircraft" at bounding box center [52, 22] width 63 height 6
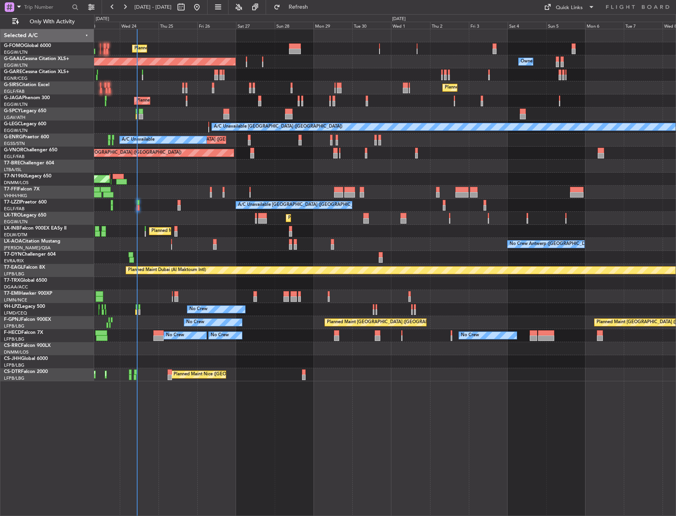
click at [179, 256] on div "Planned Maint [GEOGRAPHIC_DATA] ([GEOGRAPHIC_DATA]) Planned [GEOGRAPHIC_DATA] O…" at bounding box center [384, 205] width 581 height 352
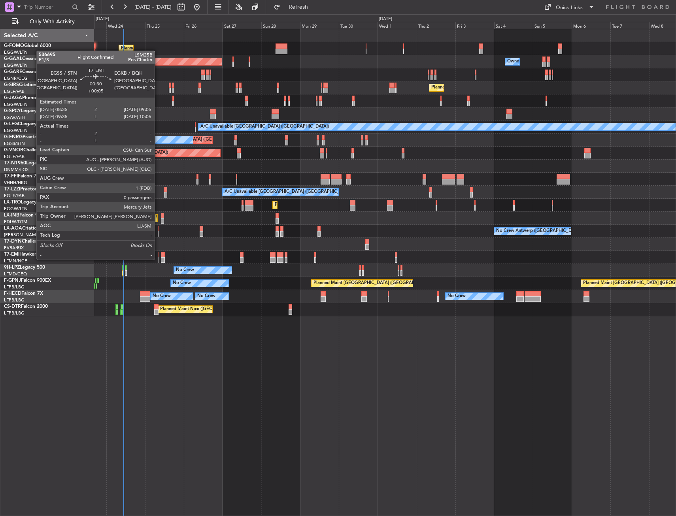
click at [158, 259] on div at bounding box center [158, 260] width 1 height 6
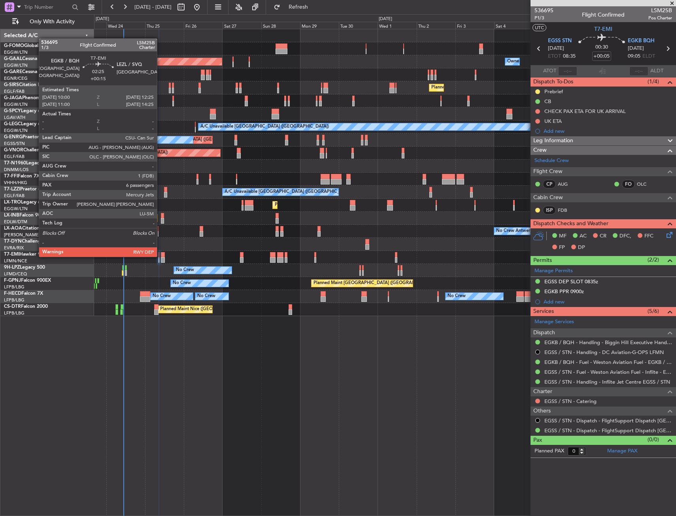
click at [161, 256] on div at bounding box center [163, 255] width 4 height 6
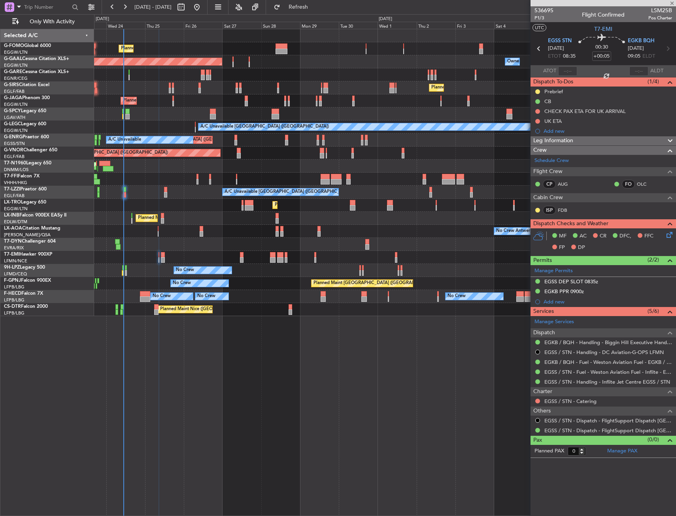
type input "+00:15"
type input "6"
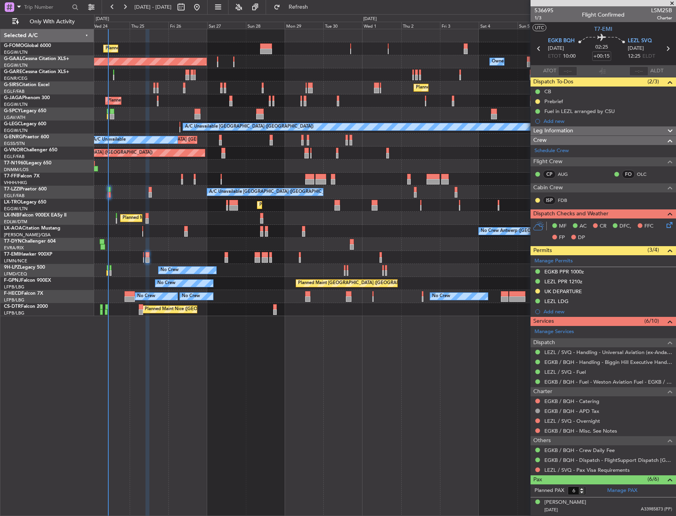
click at [348, 256] on div "Planned Maint [GEOGRAPHIC_DATA]" at bounding box center [384, 257] width 581 height 13
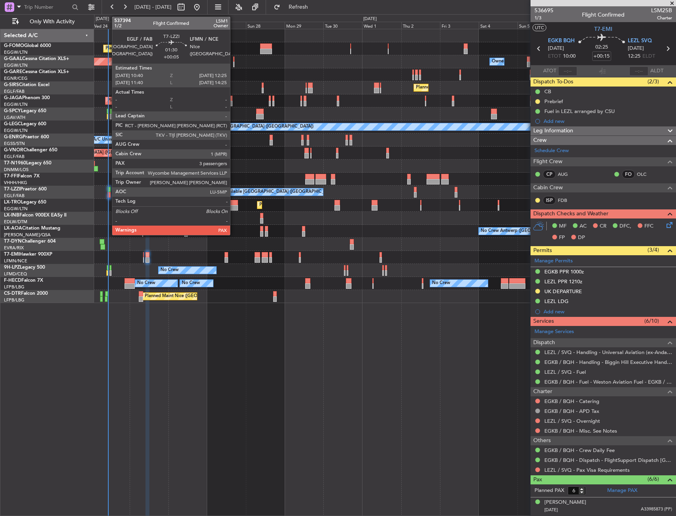
click at [108, 189] on div at bounding box center [108, 190] width 3 height 6
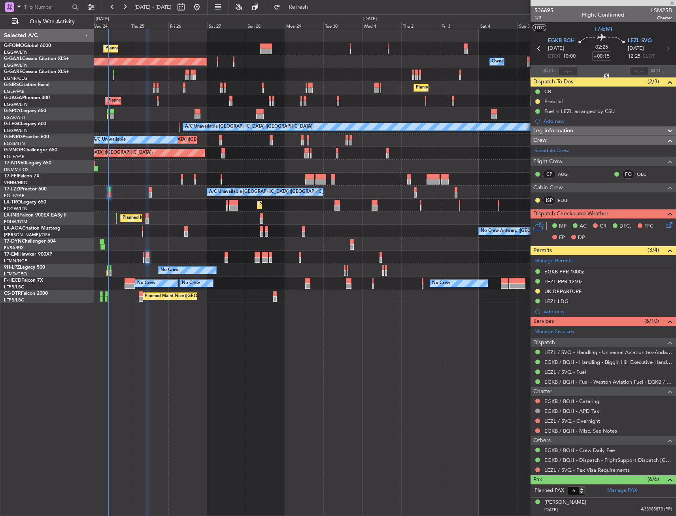
type input "+00:05"
type input "3"
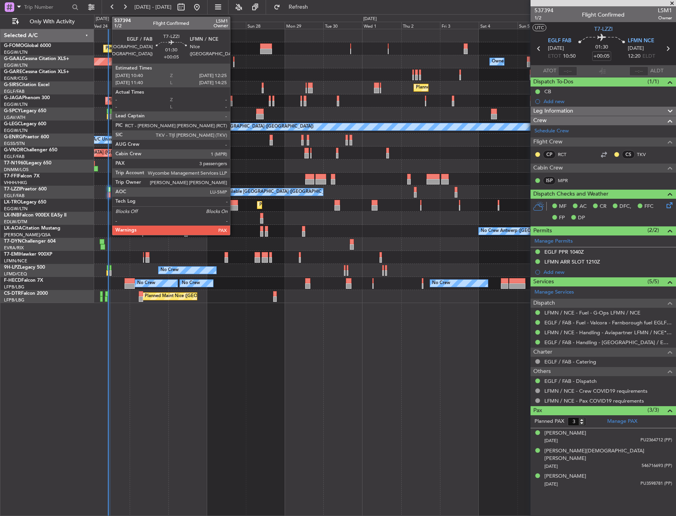
click at [108, 190] on div at bounding box center [108, 190] width 3 height 6
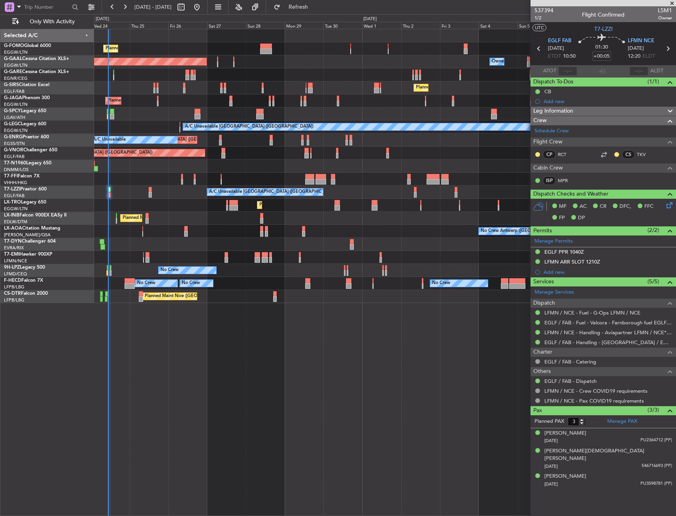
click at [174, 191] on div "A/C Unavailable [GEOGRAPHIC_DATA] ([GEOGRAPHIC_DATA]) A/C Unavailable [GEOGRAPH…" at bounding box center [384, 192] width 581 height 13
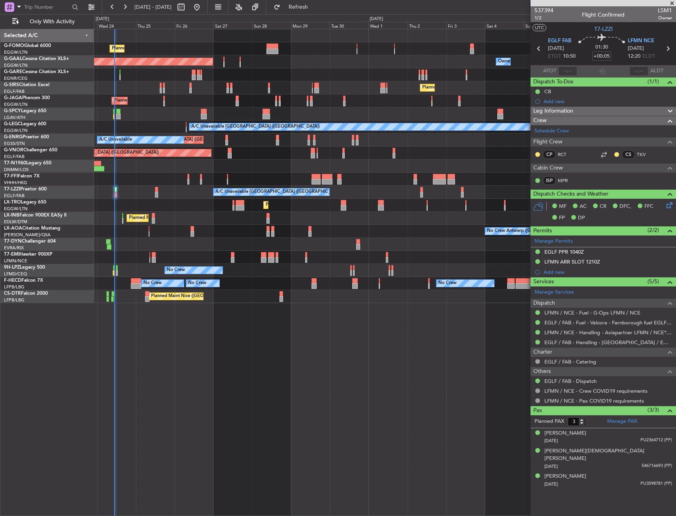
click at [166, 191] on div "A/C Unavailable [GEOGRAPHIC_DATA] ([GEOGRAPHIC_DATA]) A/C Unavailable [GEOGRAPH…" at bounding box center [384, 192] width 581 height 13
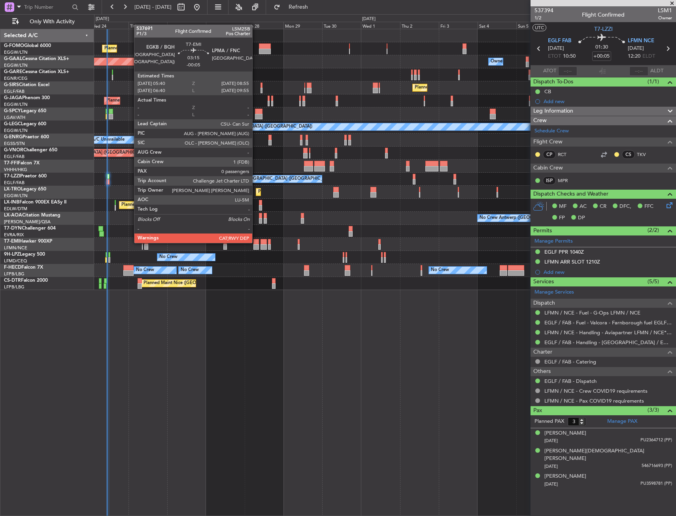
click at [256, 242] on div at bounding box center [256, 242] width 6 height 6
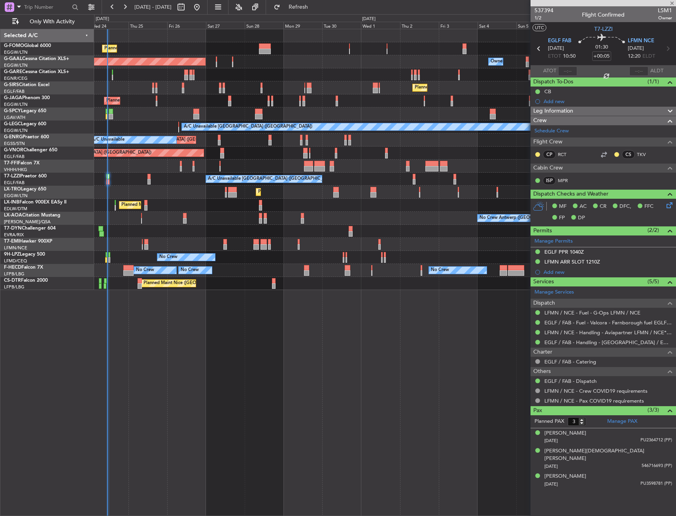
type input "-00:05"
type input "0"
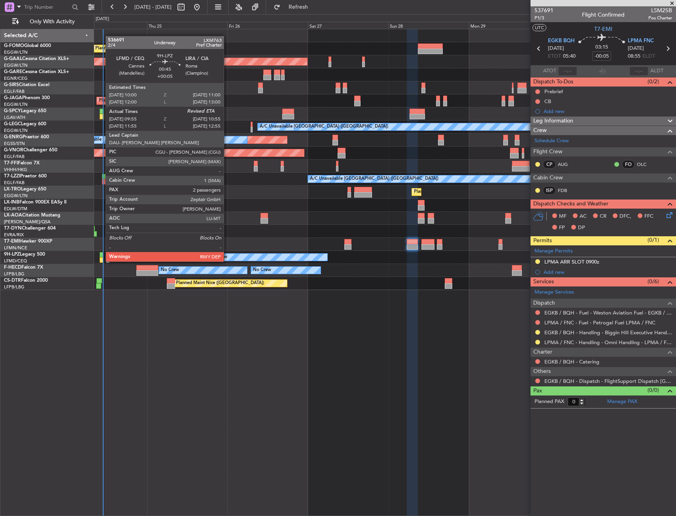
click at [102, 254] on div at bounding box center [102, 255] width 4 height 6
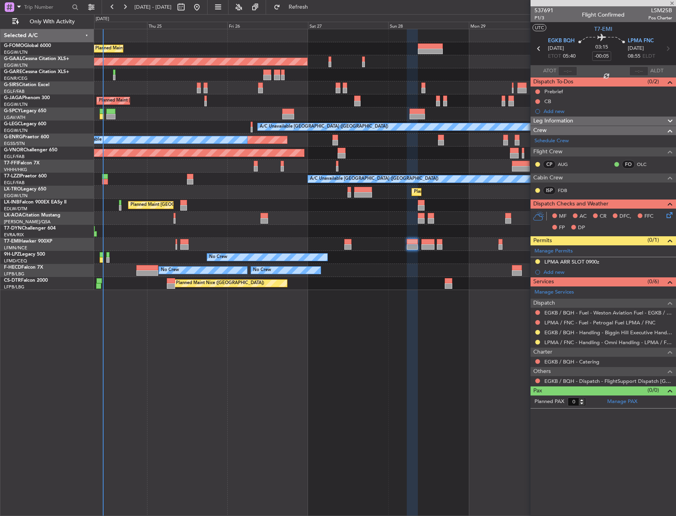
type input "+00:05"
type input "10:05"
type input "2"
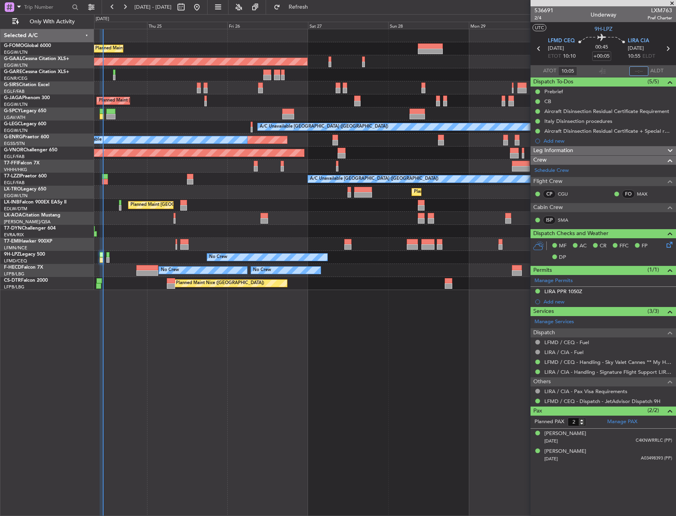
click at [637, 73] on input "text" at bounding box center [638, 70] width 19 height 9
click at [637, 27] on section "UTC 9H-LPZ" at bounding box center [602, 28] width 145 height 12
type input "10:52"
click at [369, 315] on div "Planned Maint [GEOGRAPHIC_DATA] ([GEOGRAPHIC_DATA]) Planned [GEOGRAPHIC_DATA] P…" at bounding box center [385, 272] width 582 height 487
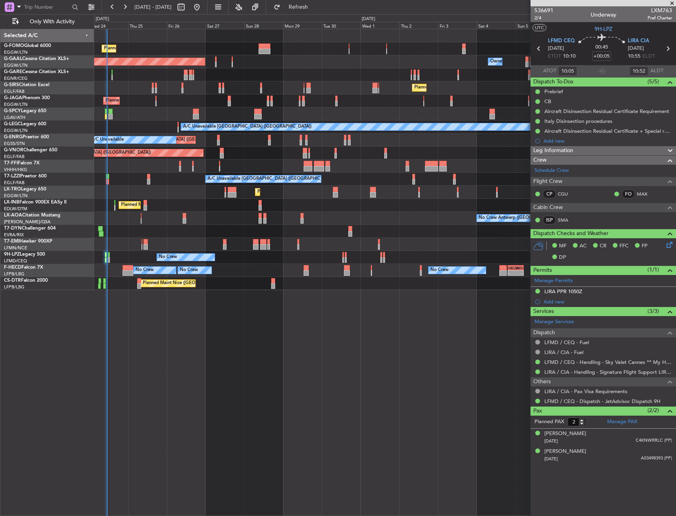
click at [264, 366] on div "Planned Maint [GEOGRAPHIC_DATA] ([GEOGRAPHIC_DATA]) Planned [GEOGRAPHIC_DATA] O…" at bounding box center [385, 272] width 582 height 487
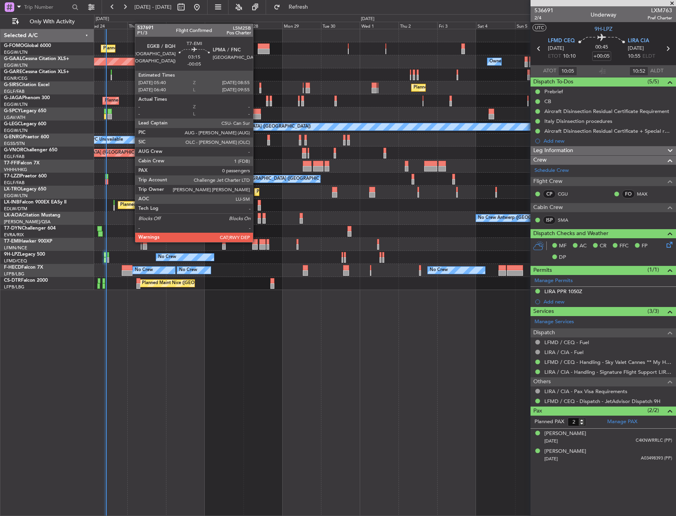
click at [256, 241] on div at bounding box center [255, 242] width 6 height 6
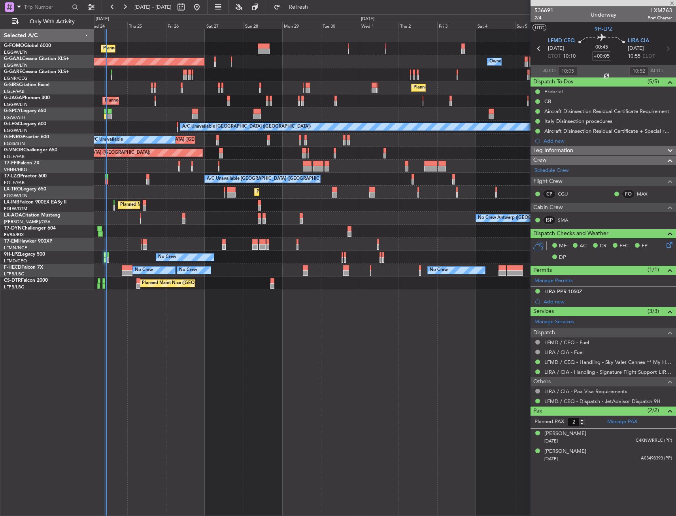
type input "-00:05"
type input "0"
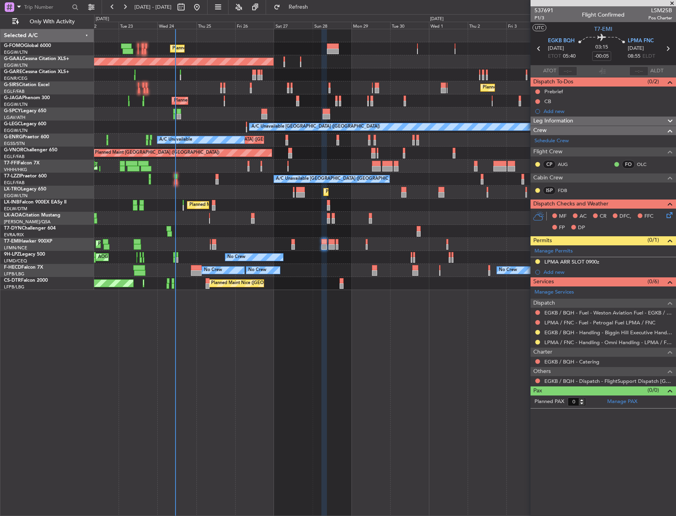
click at [223, 225] on div "Planned Maint [GEOGRAPHIC_DATA] ([GEOGRAPHIC_DATA]) Planned [GEOGRAPHIC_DATA] O…" at bounding box center [384, 159] width 581 height 261
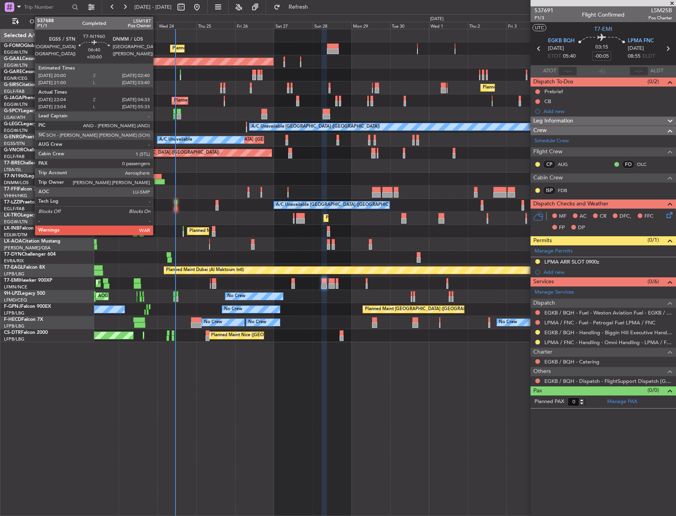
click at [156, 177] on div at bounding box center [156, 177] width 11 height 6
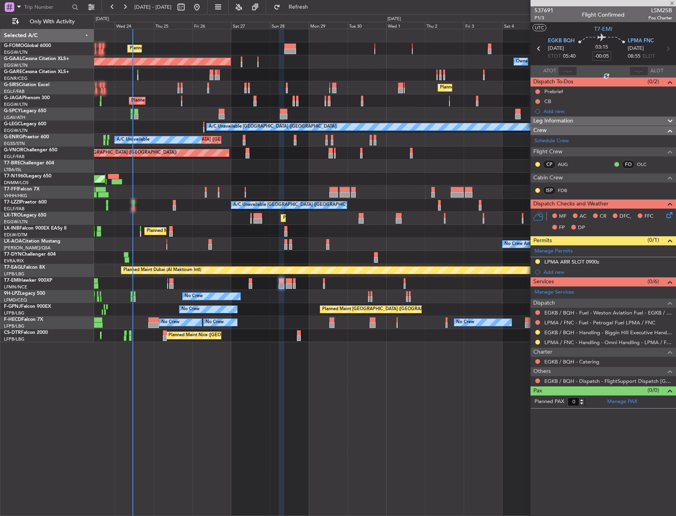
click at [172, 199] on div "Planned Maint [GEOGRAPHIC_DATA] ([GEOGRAPHIC_DATA]) Planned [GEOGRAPHIC_DATA] O…" at bounding box center [384, 185] width 581 height 313
type input "22:04"
type input "04:33"
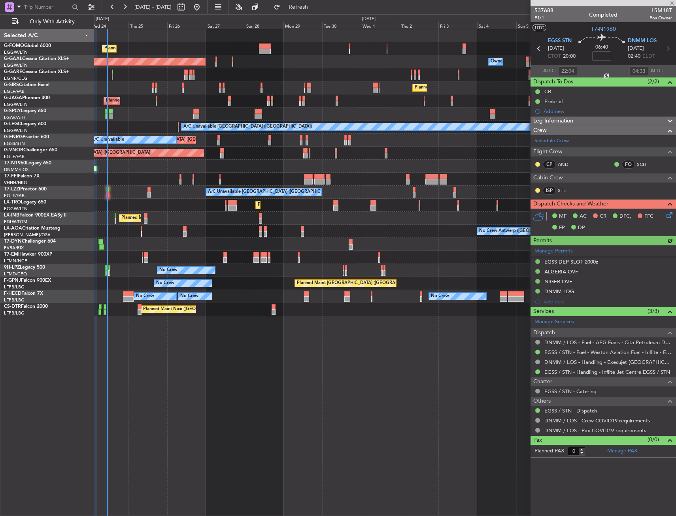
click at [178, 210] on div "A/C Unavailable Planned Maint [GEOGRAPHIC_DATA] ([GEOGRAPHIC_DATA])" at bounding box center [384, 205] width 581 height 13
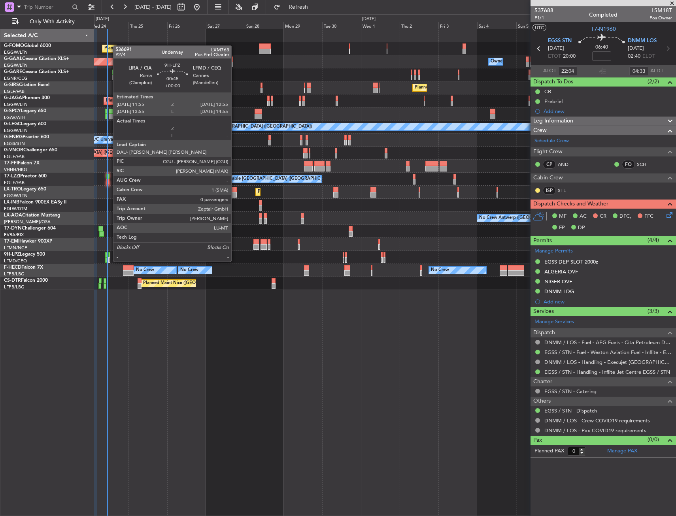
click at [109, 254] on div at bounding box center [109, 255] width 2 height 6
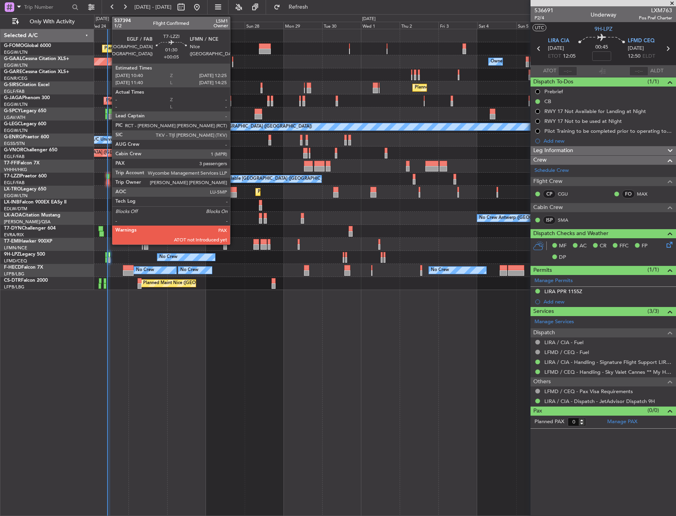
click at [108, 183] on div at bounding box center [107, 182] width 3 height 6
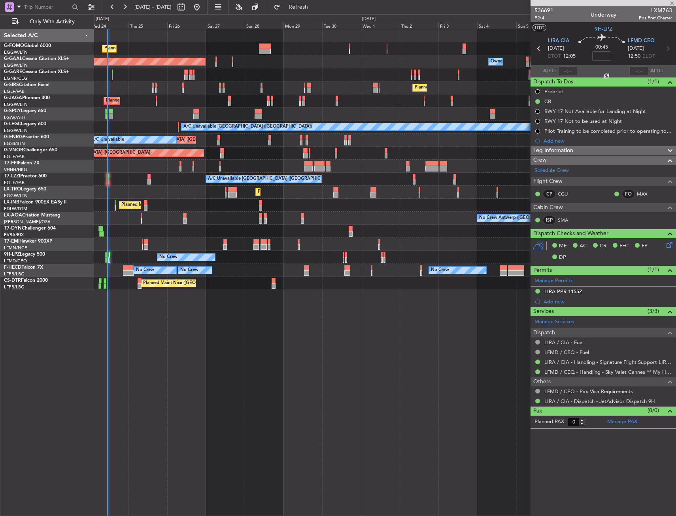
type input "+00:05"
type input "3"
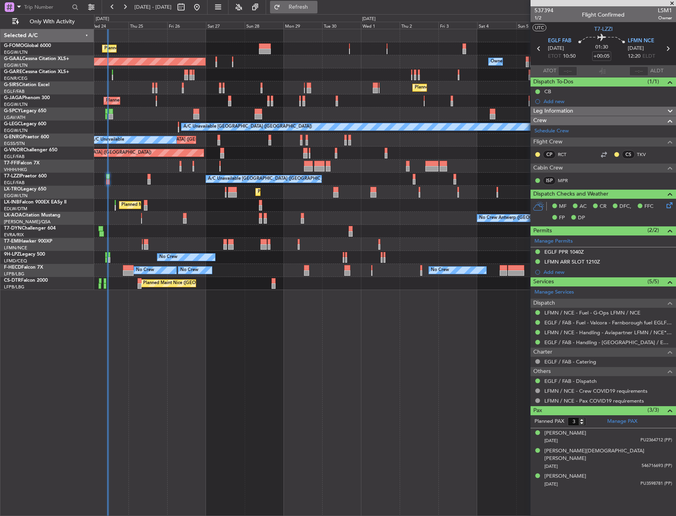
click at [315, 9] on span "Refresh" at bounding box center [298, 7] width 33 height 6
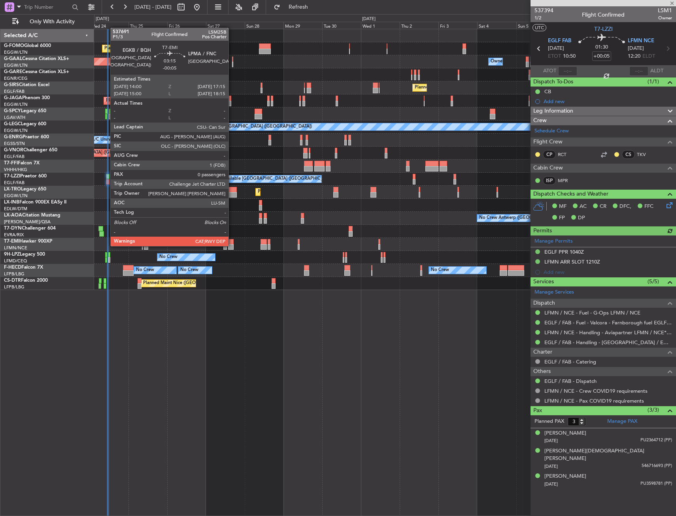
click at [232, 245] on div at bounding box center [231, 247] width 6 height 6
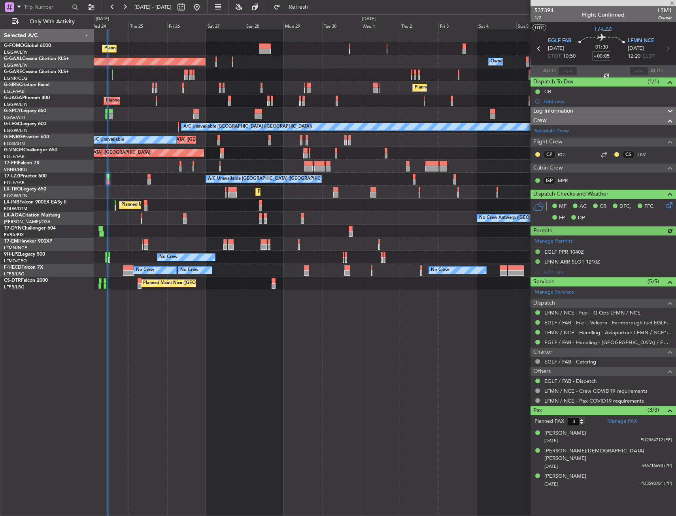
type input "-00:05"
type input "0"
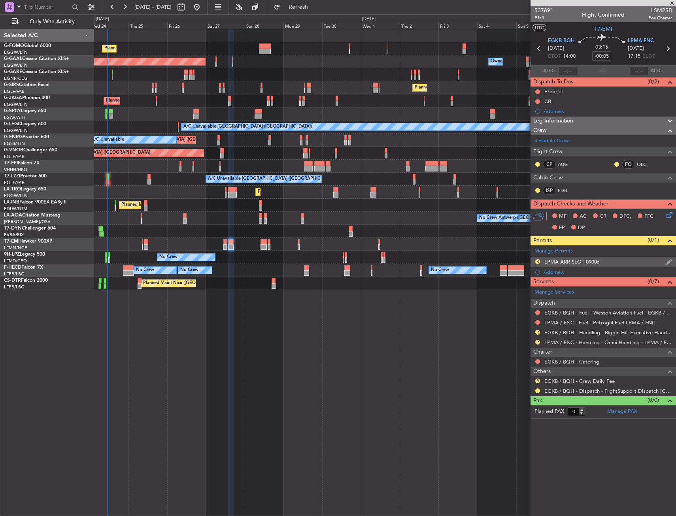
click at [614, 262] on div "R LPMA ARR SLOT 0900z" at bounding box center [602, 262] width 145 height 10
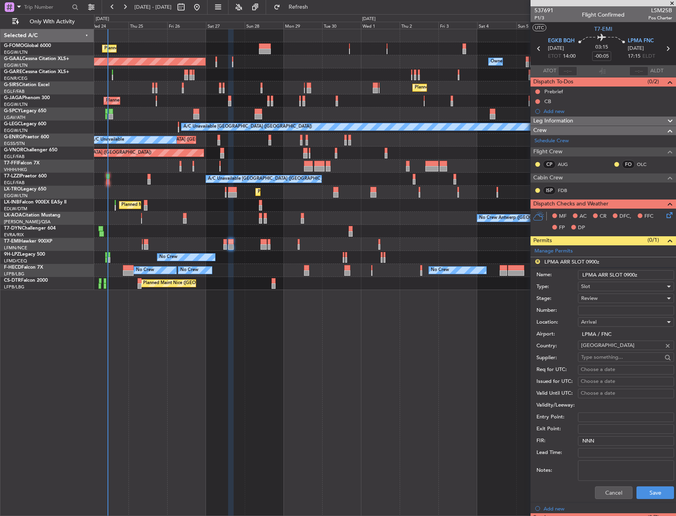
drag, startPoint x: 635, startPoint y: 274, endPoint x: 624, endPoint y: 274, distance: 11.5
click at [624, 274] on input "LPMA ARR SLOT 0900z" at bounding box center [626, 274] width 96 height 9
type input "LPMA ARR SLOT 1715z"
click at [624, 296] on div "Review" at bounding box center [623, 298] width 84 height 12
click at [612, 347] on span "Requested" at bounding box center [622, 350] width 83 height 12
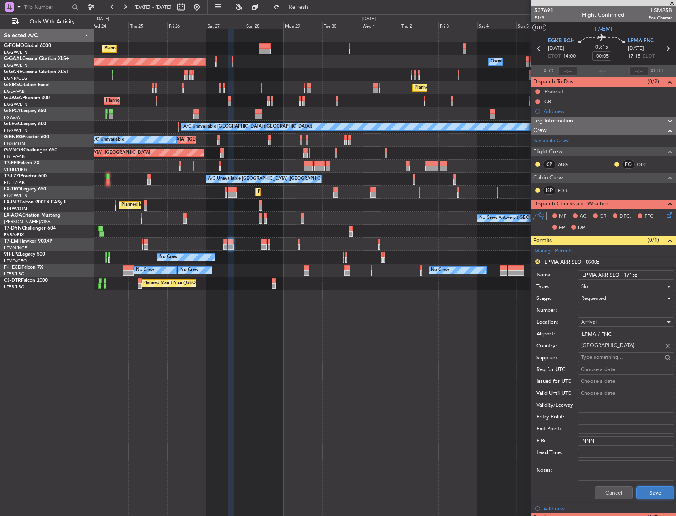
click at [644, 489] on button "Save" at bounding box center [655, 492] width 38 height 13
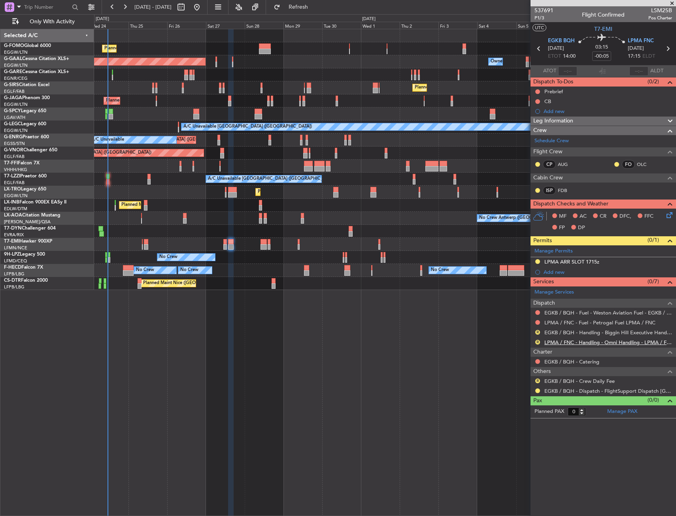
click at [560, 343] on link "LPMA / FNC - Handling - Omni Handling - LPMA / FNC" at bounding box center [608, 342] width 128 height 7
click at [569, 342] on link "LPMA / FNC - Handling - Omni Handling - LPMA / FNC" at bounding box center [608, 342] width 128 height 7
click at [242, 259] on div "No Crew AOG Maint Cannes ([GEOGRAPHIC_DATA])" at bounding box center [384, 257] width 581 height 13
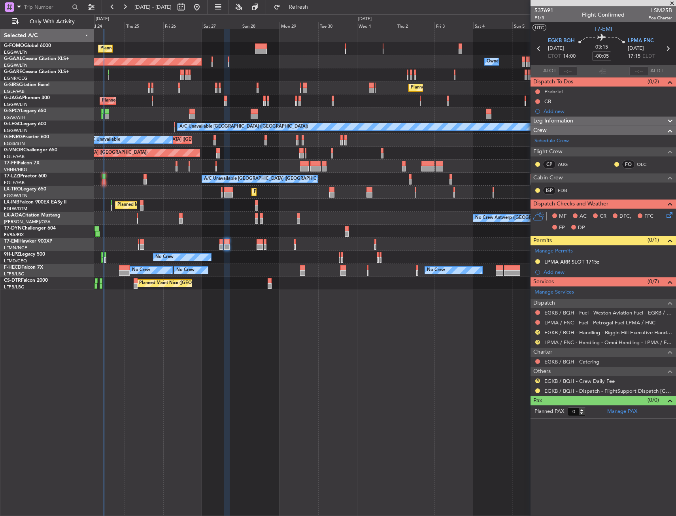
click at [239, 267] on div "No Crew Planned Maint [GEOGRAPHIC_DATA] ([GEOGRAPHIC_DATA]) No Crew No Crew No …" at bounding box center [384, 270] width 581 height 13
click at [561, 332] on link "EGKB / BQH - Handling - Biggin Hill Executive Handling EGKB / BQH" at bounding box center [608, 332] width 128 height 7
drag, startPoint x: 556, startPoint y: 272, endPoint x: 558, endPoint y: 276, distance: 4.3
click at [556, 272] on div "Add new" at bounding box center [607, 272] width 128 height 7
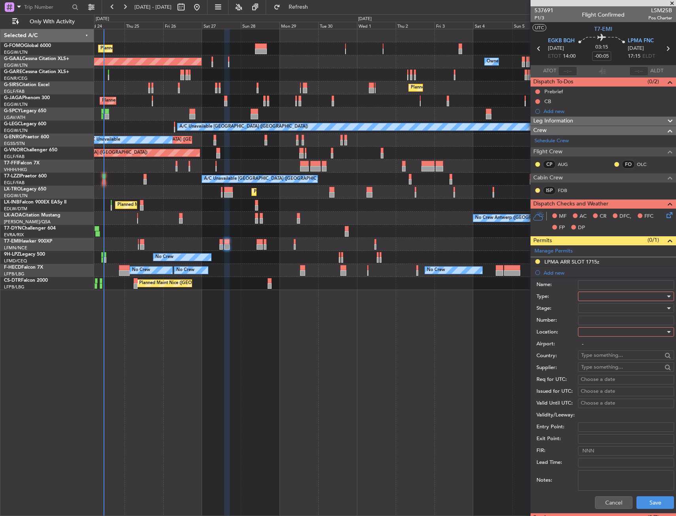
click at [603, 296] on div at bounding box center [623, 296] width 84 height 12
click at [600, 339] on span "Parking" at bounding box center [622, 340] width 83 height 12
click at [597, 329] on div at bounding box center [623, 332] width 84 height 12
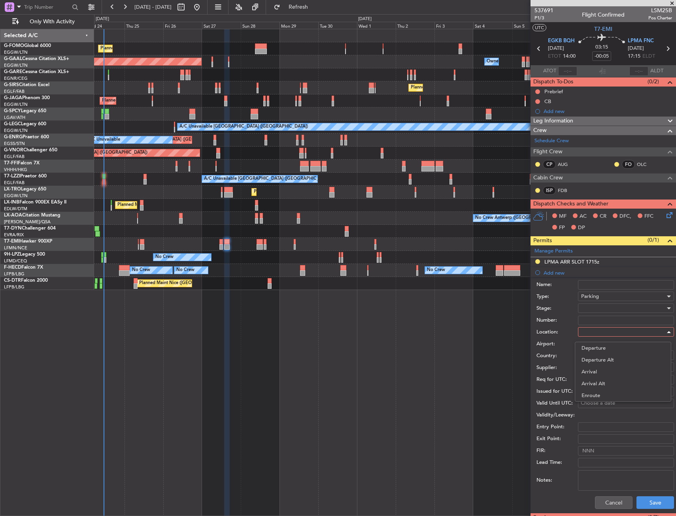
click at [592, 369] on span "Arrival" at bounding box center [622, 372] width 83 height 12
type input "LPMA / FNC"
click at [607, 307] on div at bounding box center [623, 308] width 84 height 12
click at [607, 361] on span "Requested" at bounding box center [622, 360] width 83 height 12
click at [644, 497] on button "Save" at bounding box center [655, 502] width 38 height 13
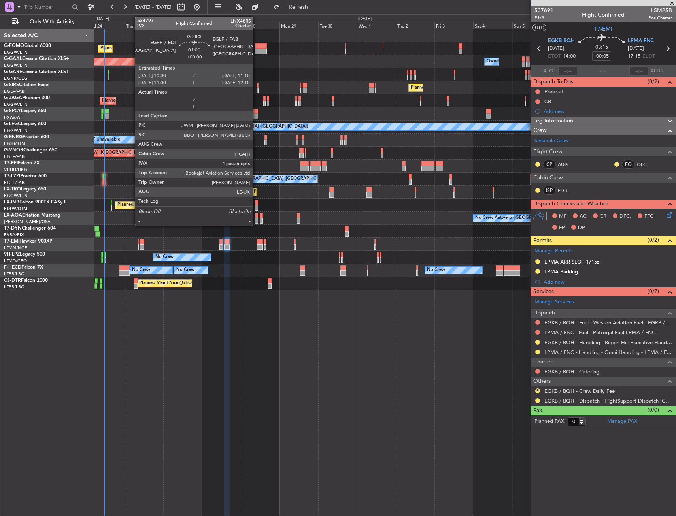
click at [256, 84] on div at bounding box center [257, 86] width 2 height 6
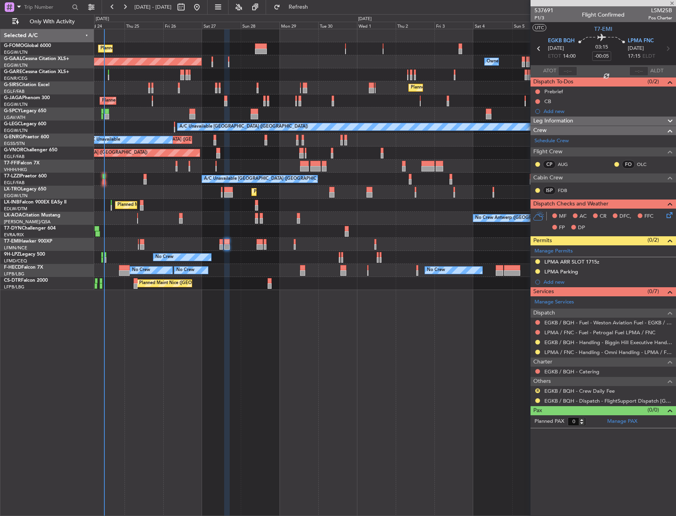
type input "4"
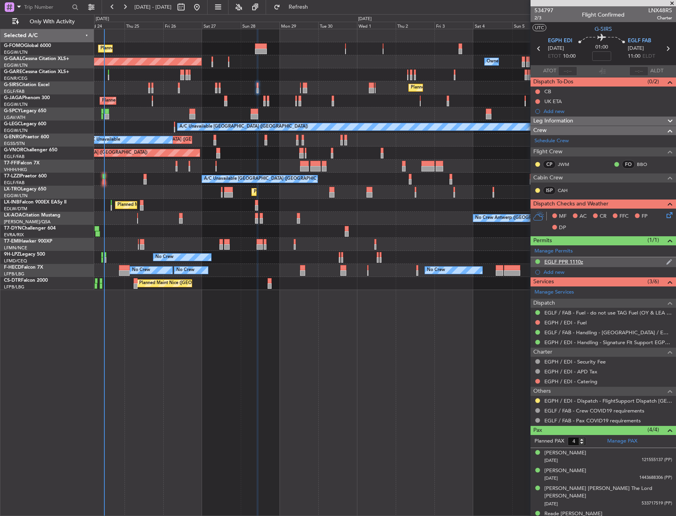
click at [592, 266] on div "EGLF PPR 1110z" at bounding box center [602, 262] width 145 height 10
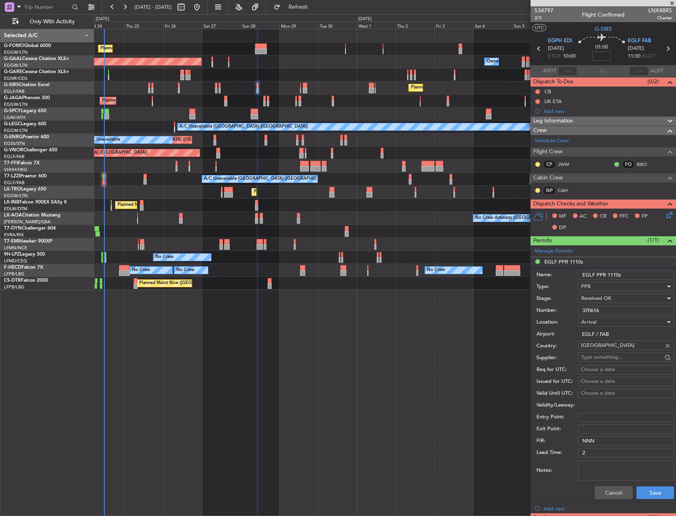
click at [609, 308] on input "370616" at bounding box center [626, 310] width 96 height 9
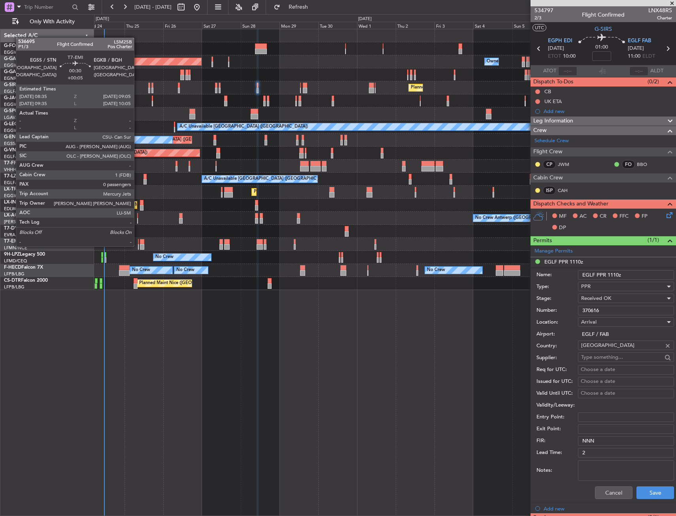
click at [138, 246] on div at bounding box center [138, 247] width 1 height 6
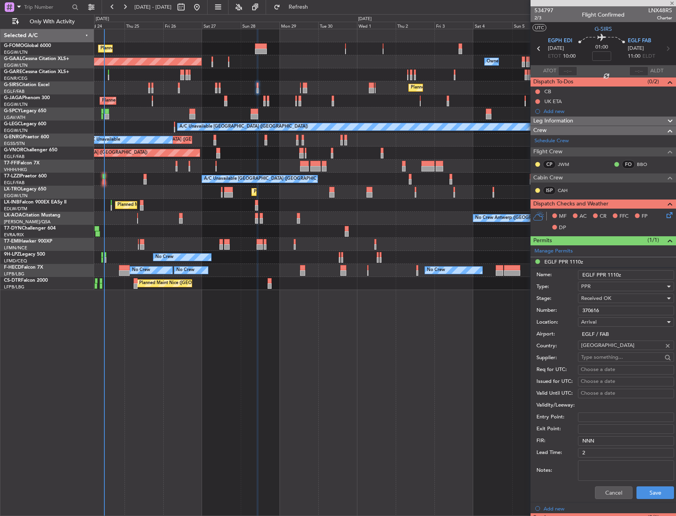
type input "+00:05"
type input "0"
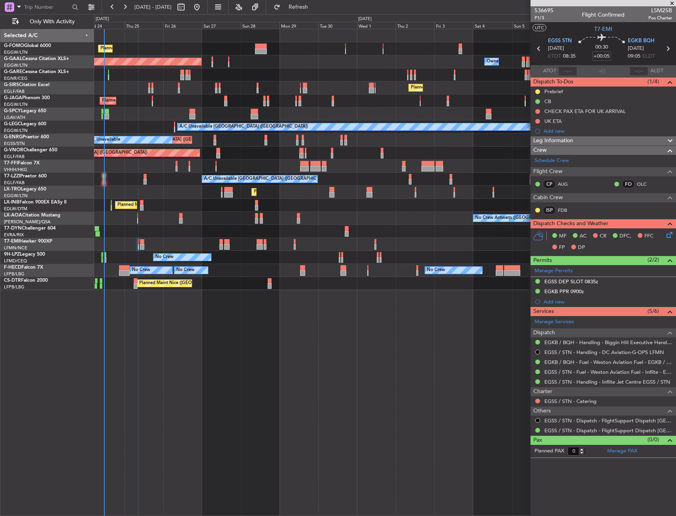
drag, startPoint x: 568, startPoint y: 92, endPoint x: 568, endPoint y: 97, distance: 4.7
click at [568, 92] on div "Prebrief" at bounding box center [602, 92] width 145 height 10
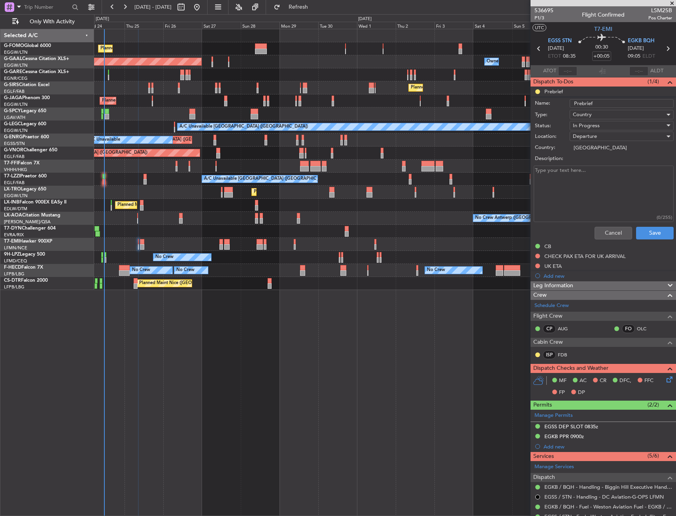
click at [577, 177] on textarea "Description:" at bounding box center [603, 194] width 140 height 57
paste textarea "Sector 1 3100 lbs 0 lbs"
type textarea "Sector 1 3100 lbs 0 lbs"
click at [592, 126] on span "In Progress" at bounding box center [586, 125] width 27 height 7
click at [584, 176] on span "Cancelled" at bounding box center [617, 177] width 92 height 12
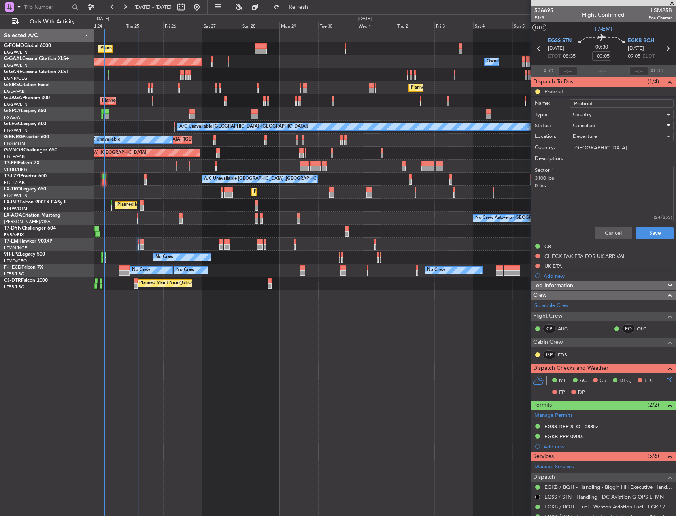
click at [595, 124] on div "Cancelled" at bounding box center [619, 126] width 92 height 12
click at [592, 164] on span "Completed" at bounding box center [617, 165] width 92 height 12
click at [648, 235] on button "Save" at bounding box center [655, 233] width 38 height 13
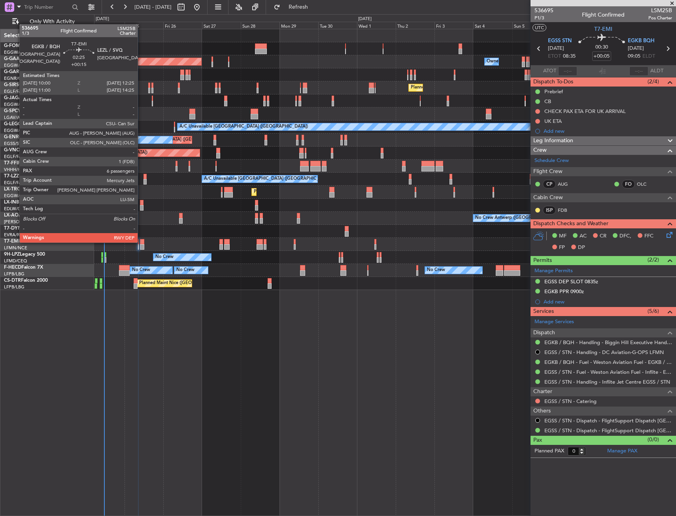
click at [141, 242] on div at bounding box center [142, 242] width 4 height 6
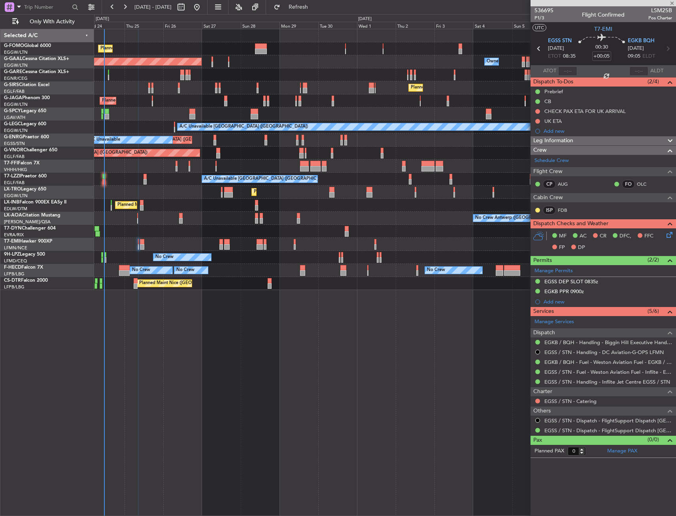
type input "+00:15"
type input "6"
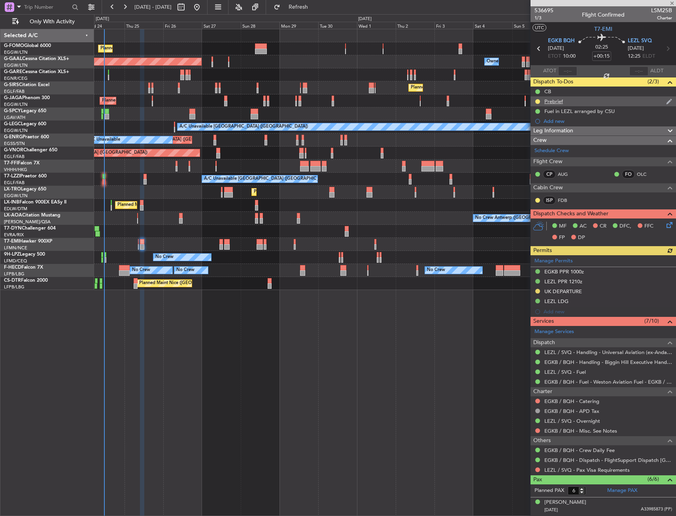
click at [573, 103] on div "Prebrief" at bounding box center [602, 101] width 145 height 10
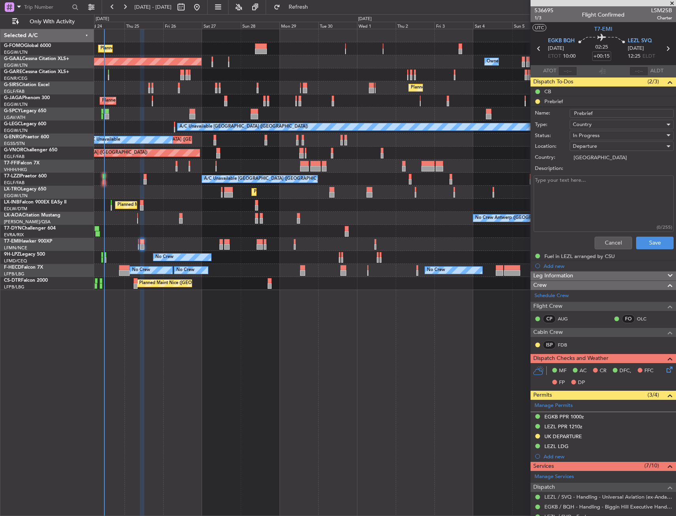
click at [544, 202] on textarea "Description:" at bounding box center [603, 203] width 140 height 57
paste textarea "Sector 2 6000 lbs 844 lbs"
type textarea "Sector 2 6000 lbs 844 lbs"
click at [584, 136] on span "In Progress" at bounding box center [586, 135] width 27 height 7
click at [592, 171] on span "Completed" at bounding box center [617, 175] width 92 height 12
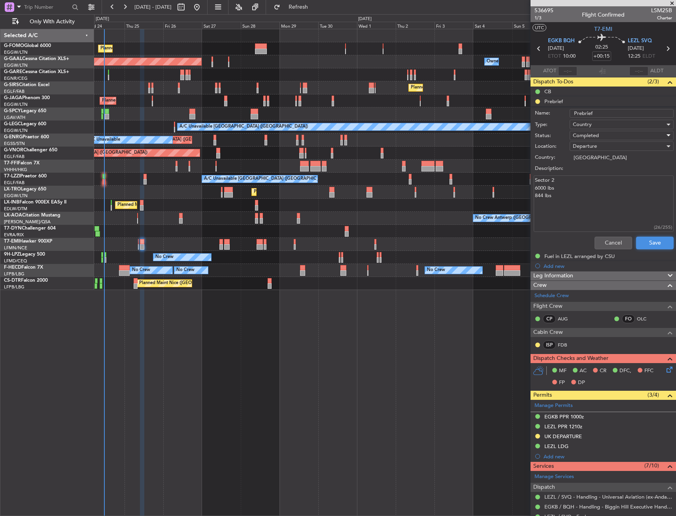
click at [644, 240] on button "Save" at bounding box center [655, 243] width 38 height 13
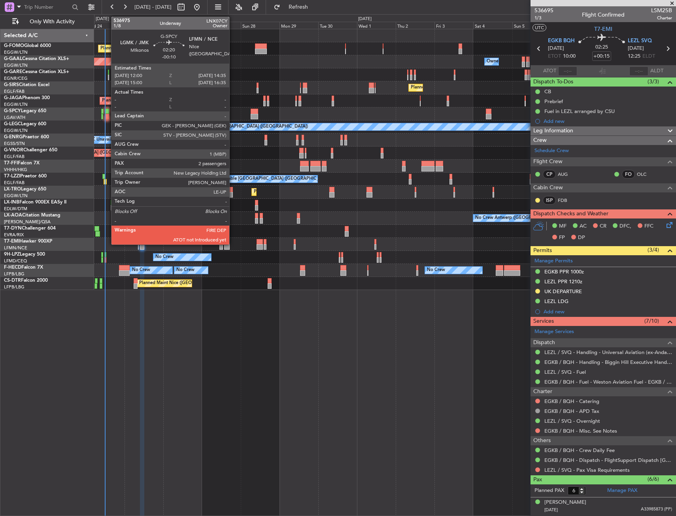
click at [107, 111] on div at bounding box center [107, 112] width 4 height 6
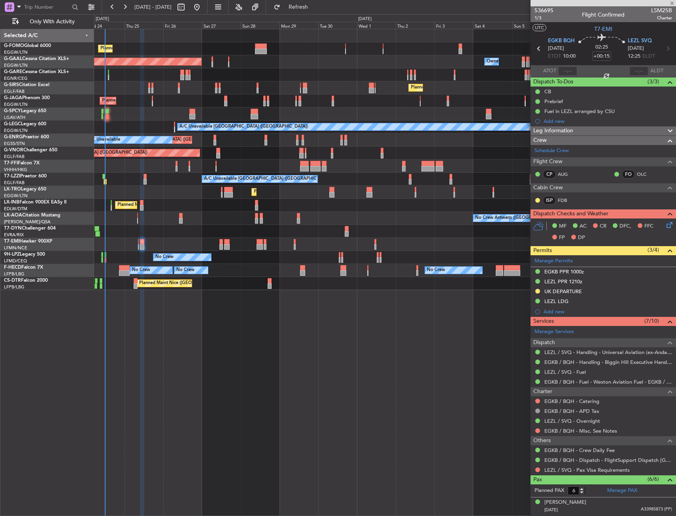
type input "-00:10"
type input "2"
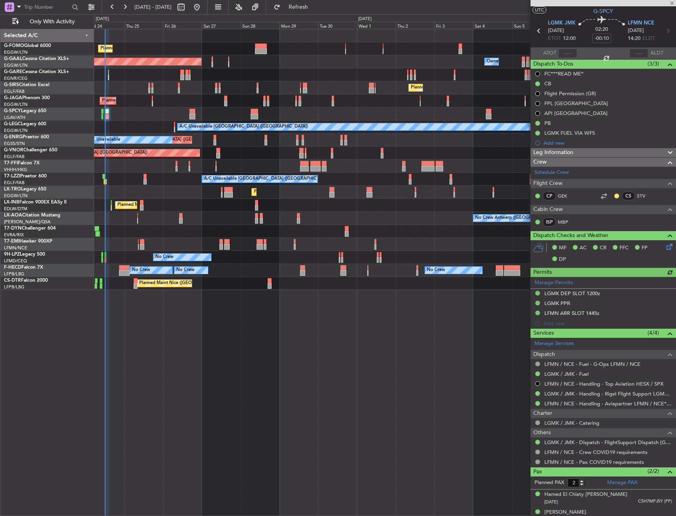
scroll to position [26, 0]
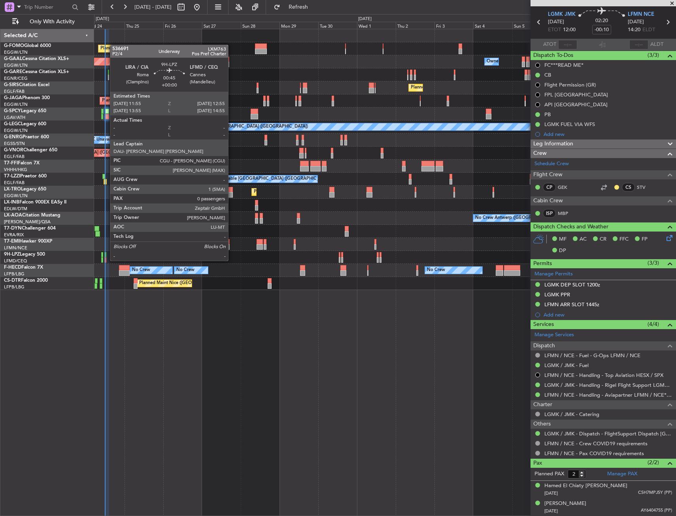
click at [106, 253] on div at bounding box center [105, 255] width 2 height 6
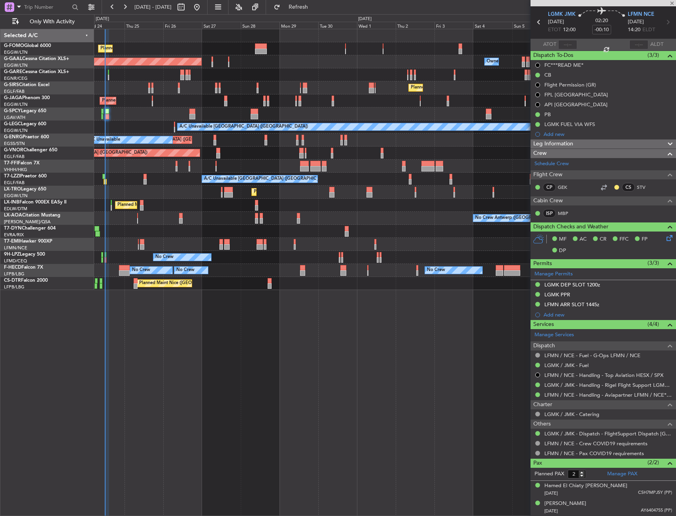
type input "0"
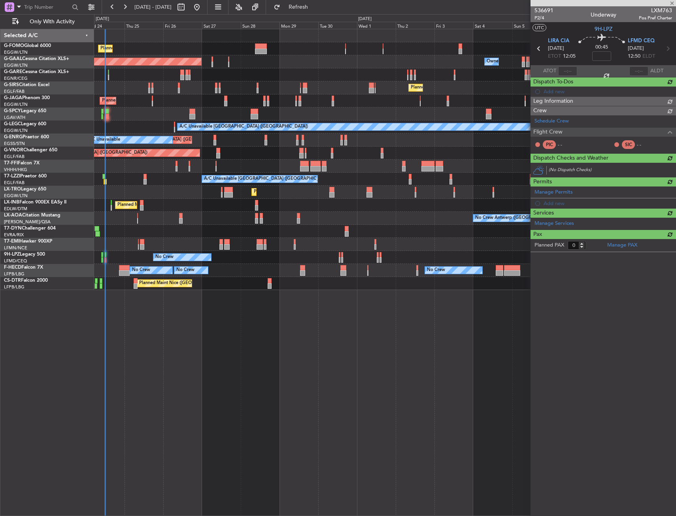
scroll to position [0, 0]
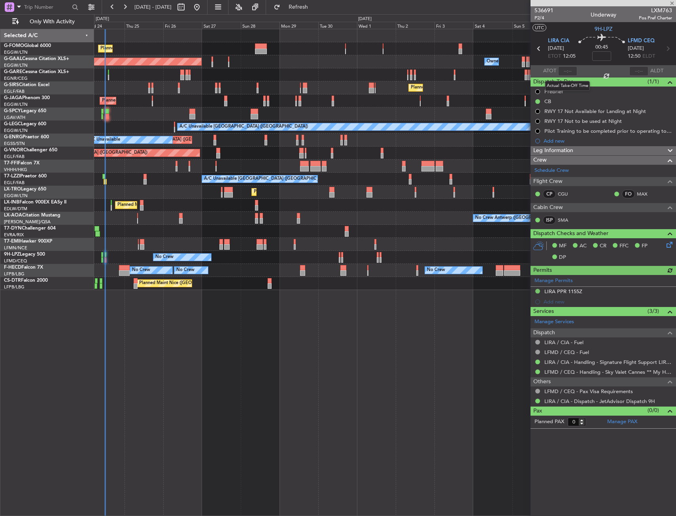
click at [570, 72] on div at bounding box center [567, 70] width 19 height 9
click at [573, 70] on input "text" at bounding box center [567, 70] width 19 height 9
click at [571, 36] on section "LIRA CIA 24/09/2025 ETOT 12:05 00:45 LFMD CEQ 24/09/2025 12:50 ELDT" at bounding box center [602, 49] width 145 height 31
type input "12:05"
click at [315, 6] on span "Refresh" at bounding box center [298, 7] width 33 height 6
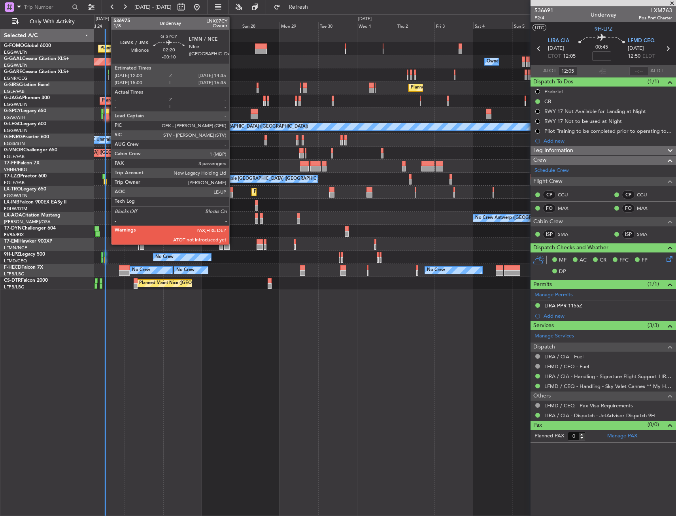
click at [107, 109] on div at bounding box center [107, 112] width 4 height 6
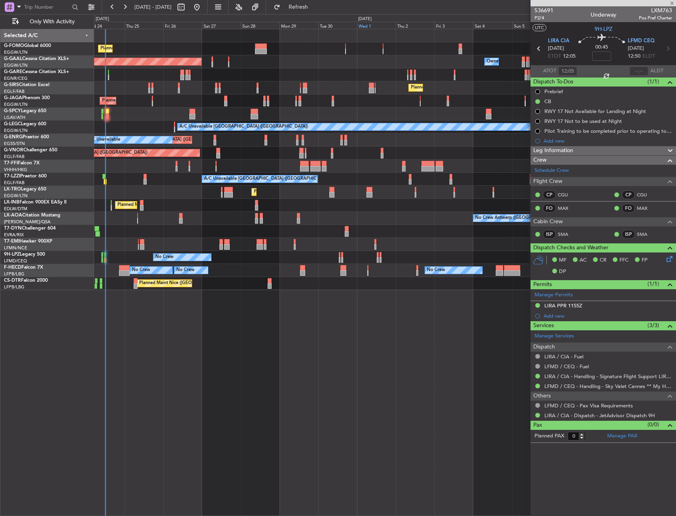
type input "-00:10"
type input "3"
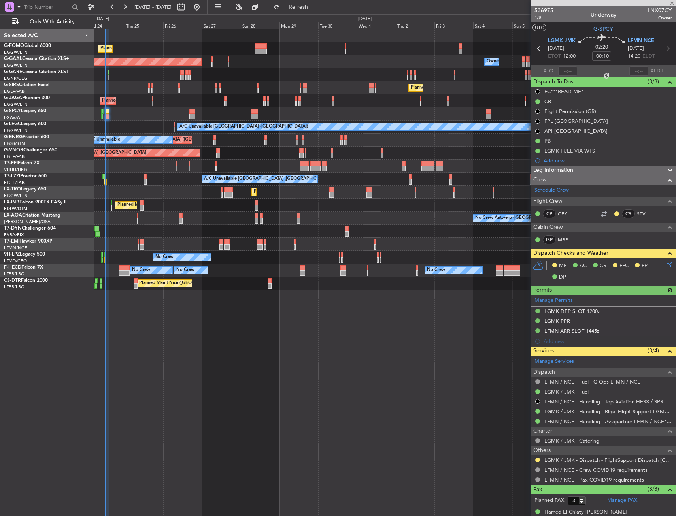
click at [540, 21] on span "1/8" at bounding box center [543, 18] width 19 height 7
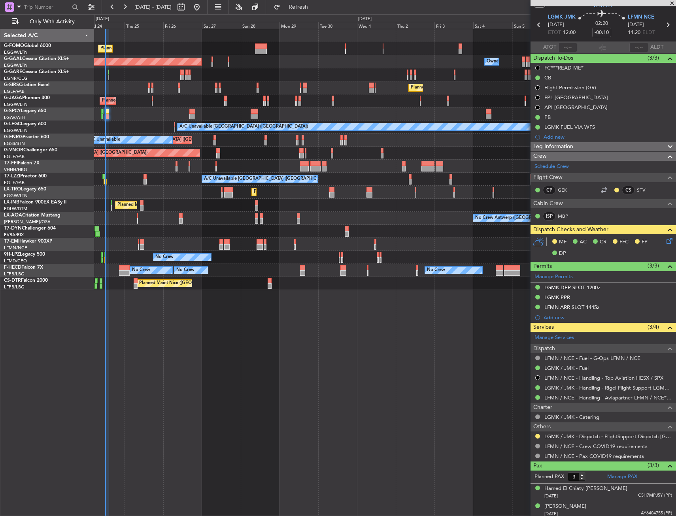
scroll to position [44, 0]
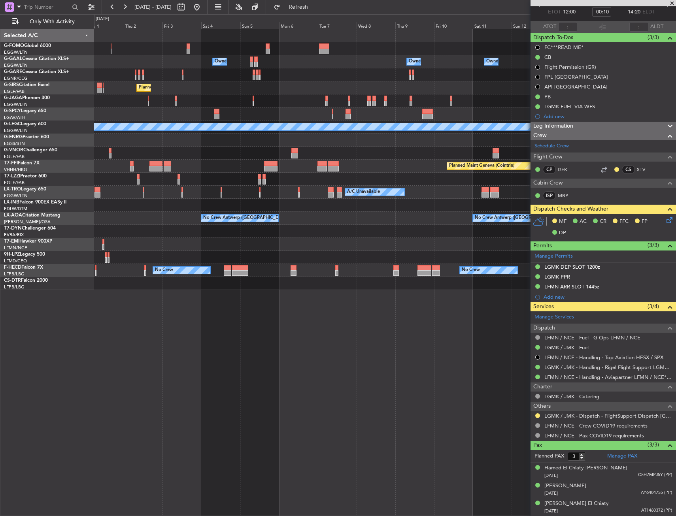
click at [182, 276] on div "Owner Owner Owner Owner Owner No Crew Planned Maint London (Luton) A/C Unavaila…" at bounding box center [384, 159] width 581 height 261
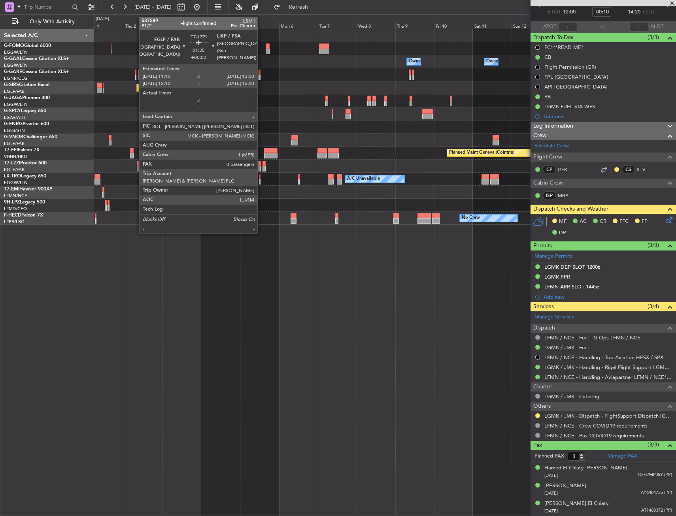
click at [261, 169] on div at bounding box center [259, 169] width 3 height 6
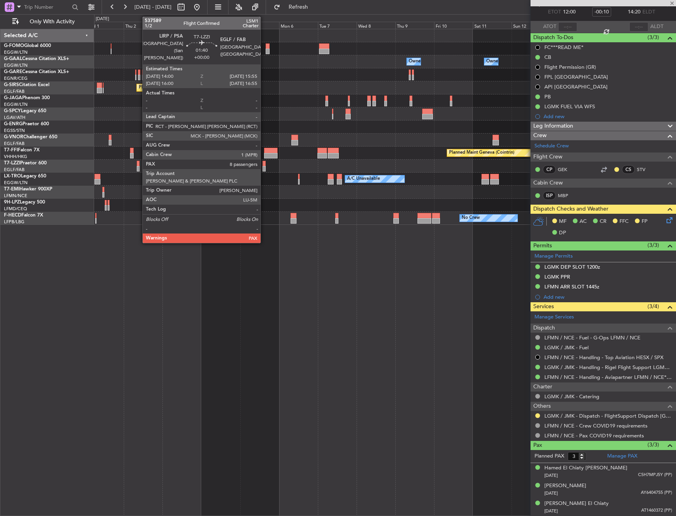
click at [264, 170] on div at bounding box center [263, 169] width 3 height 6
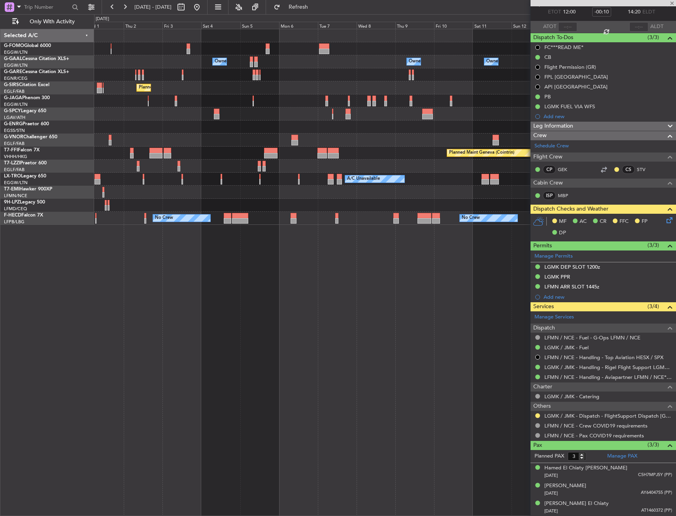
type input "8"
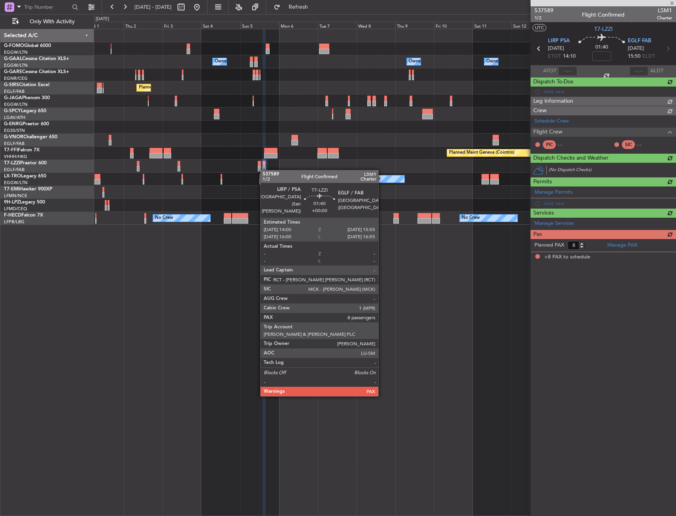
scroll to position [0, 0]
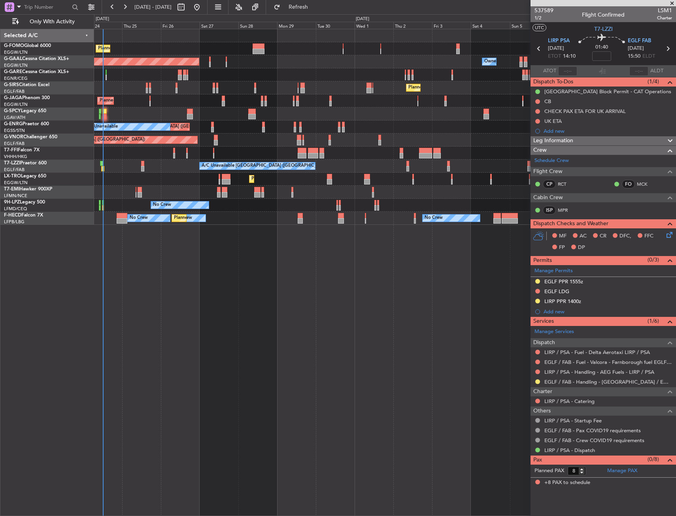
click at [580, 248] on fb-app "01 Oct 2025 - 16 Oct 2025 Refresh Quick Links Only With Activity Planned Maint …" at bounding box center [338, 261] width 676 height 510
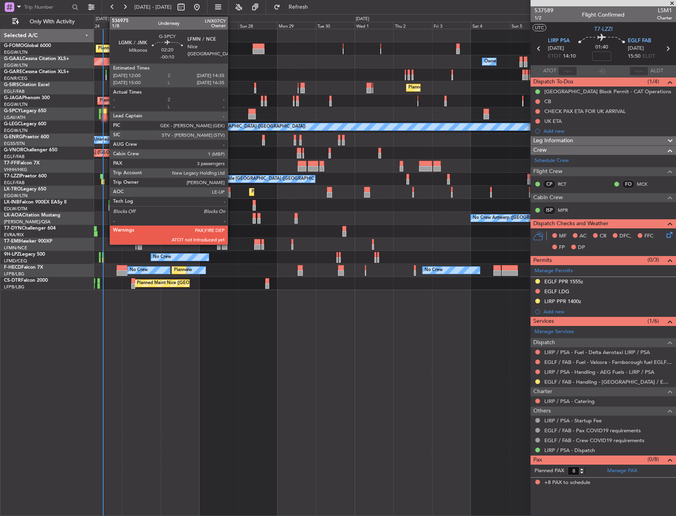
click at [106, 113] on div at bounding box center [104, 112] width 4 height 6
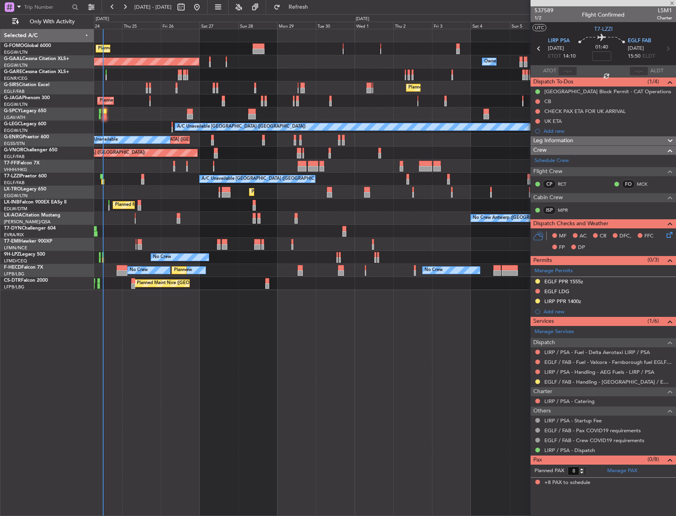
type input "-00:10"
type input "3"
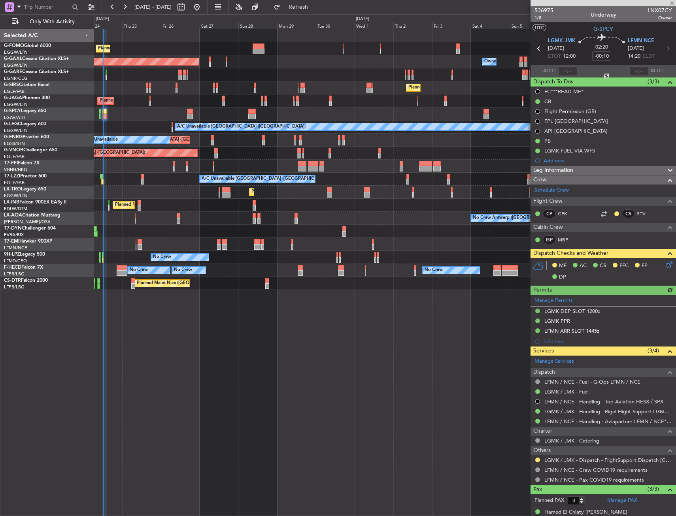
click at [665, 264] on icon at bounding box center [668, 263] width 6 height 6
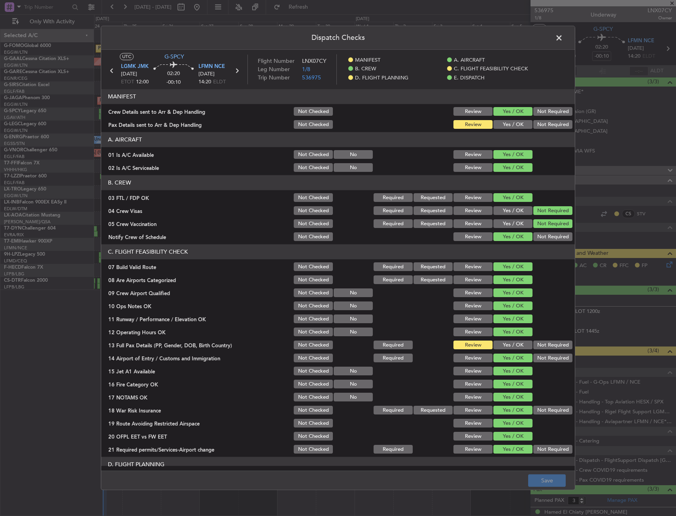
click at [508, 124] on button "Yes / OK" at bounding box center [512, 125] width 39 height 9
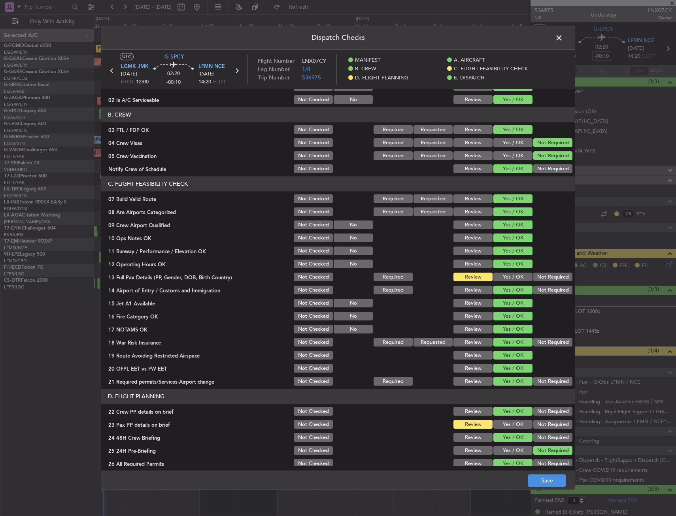
scroll to position [198, 0]
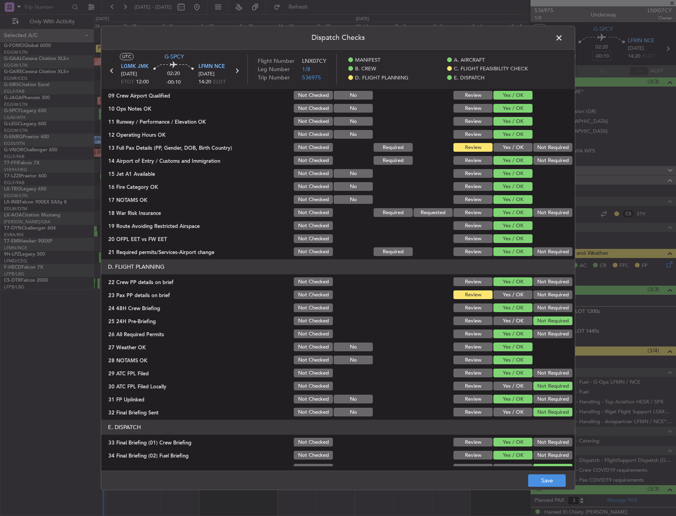
click at [508, 149] on button "Yes / OK" at bounding box center [512, 147] width 39 height 9
click at [505, 291] on button "Yes / OK" at bounding box center [512, 295] width 39 height 9
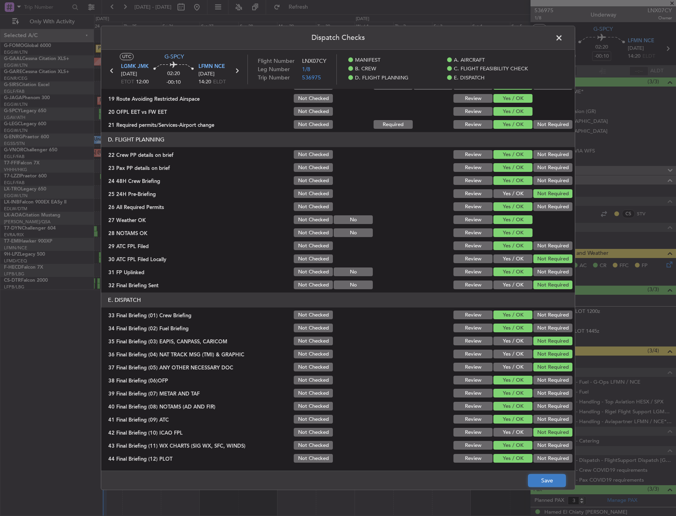
click at [538, 476] on button "Save" at bounding box center [547, 481] width 38 height 13
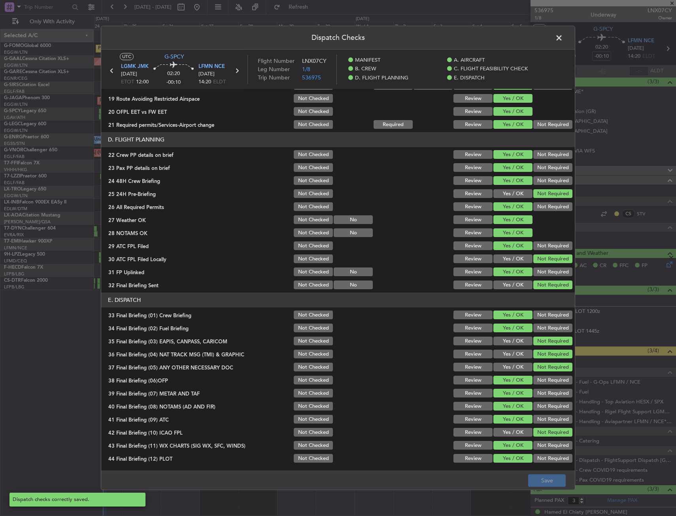
click at [563, 38] on span at bounding box center [563, 40] width 0 height 16
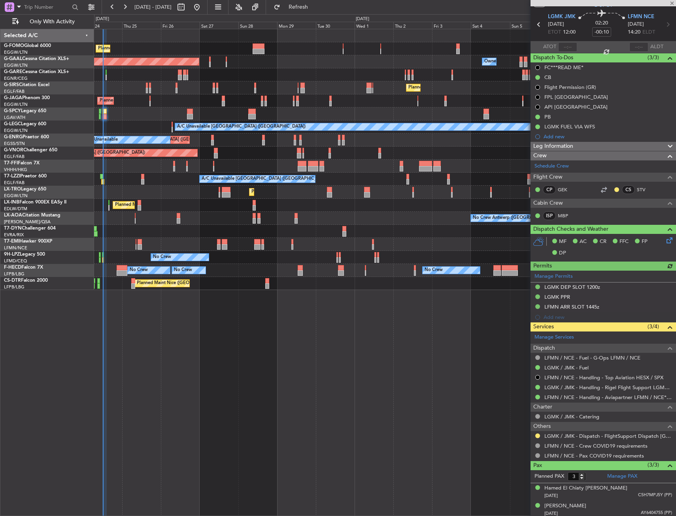
scroll to position [44, 0]
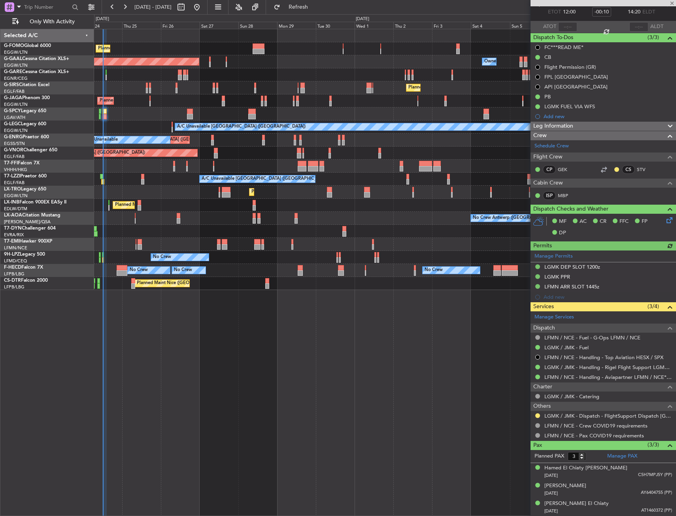
drag, startPoint x: 537, startPoint y: 415, endPoint x: 534, endPoint y: 424, distance: 9.9
click at [537, 415] on button at bounding box center [537, 415] width 5 height 5
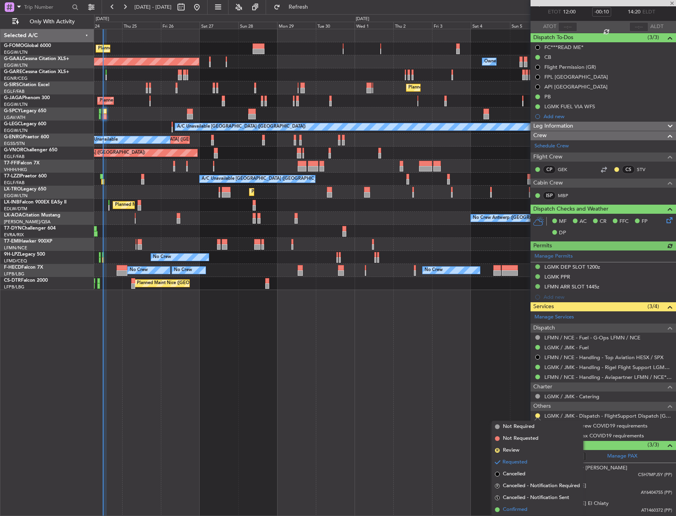
click at [511, 506] on span "Confirmed" at bounding box center [515, 510] width 24 height 8
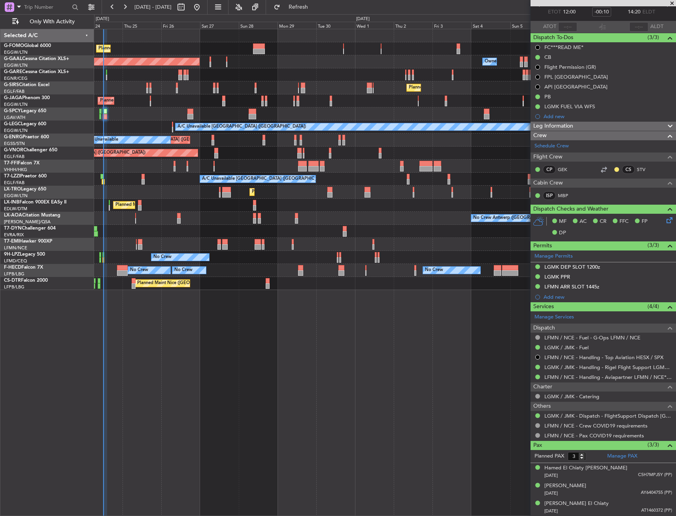
click at [247, 274] on div "No Crew Planned Maint Paris (Le Bourget) No Crew No Crew No Crew No Crew Planne…" at bounding box center [384, 270] width 581 height 13
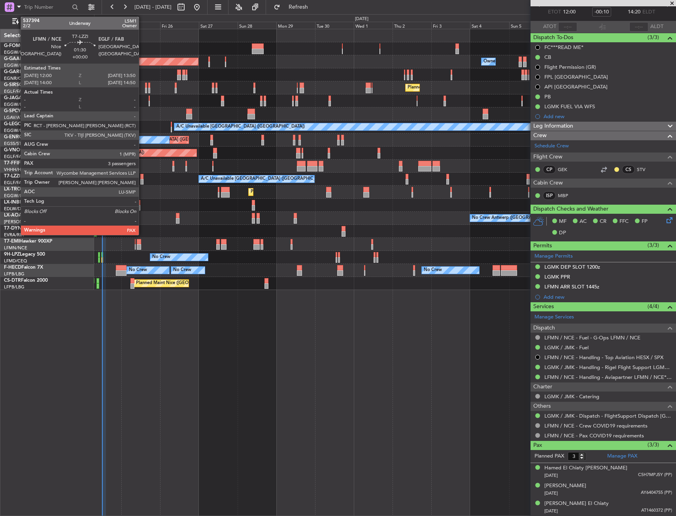
click at [142, 181] on div at bounding box center [141, 182] width 3 height 6
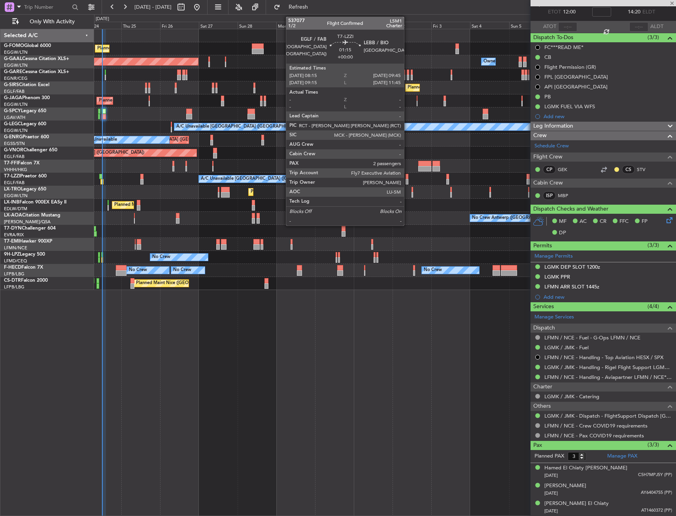
scroll to position [0, 0]
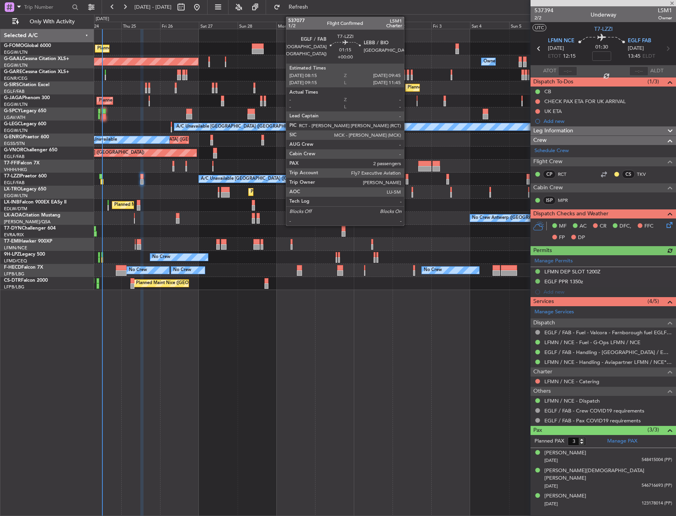
click at [407, 183] on div at bounding box center [406, 182] width 3 height 6
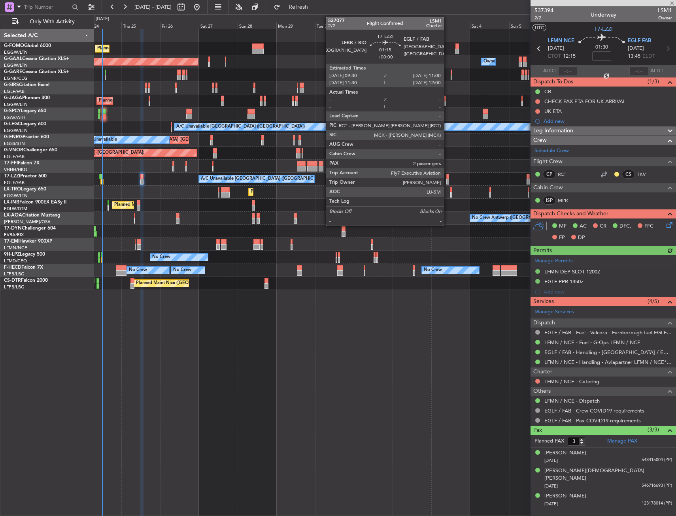
type input "2"
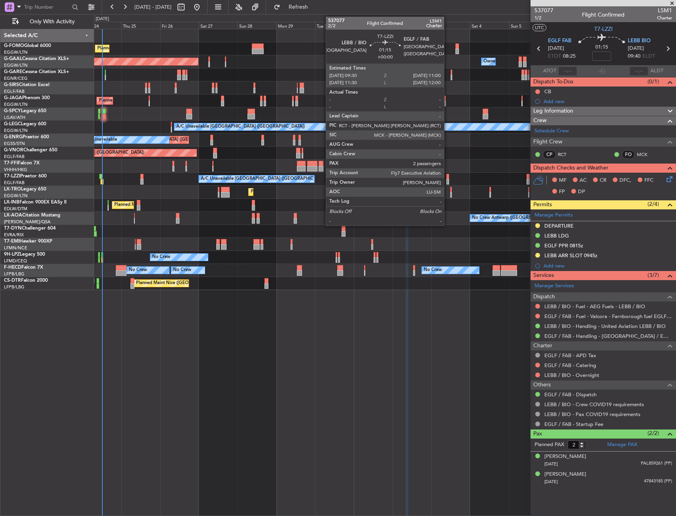
click at [447, 180] on div at bounding box center [447, 182] width 3 height 6
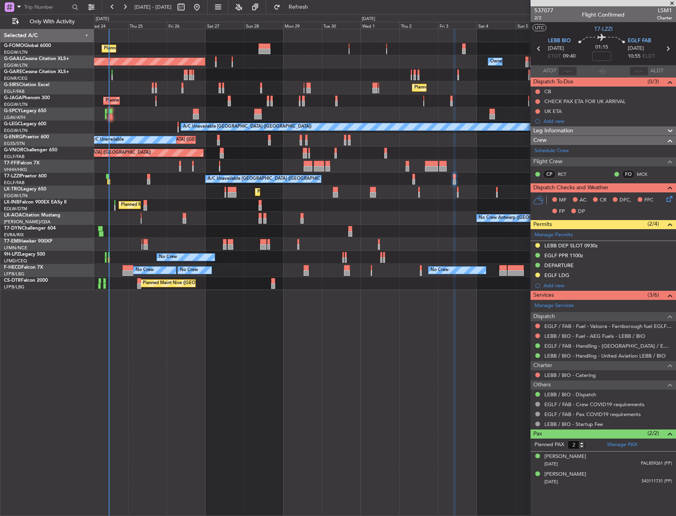
click at [154, 118] on div at bounding box center [384, 113] width 581 height 13
click at [145, 118] on div at bounding box center [384, 113] width 581 height 13
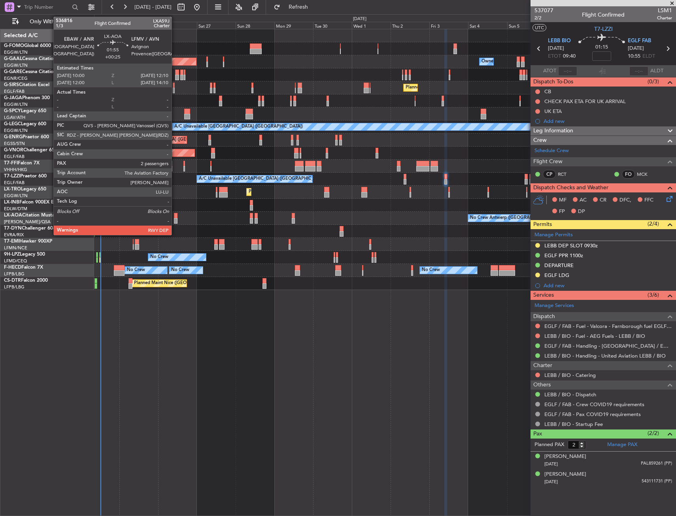
click at [175, 218] on div at bounding box center [176, 216] width 4 height 6
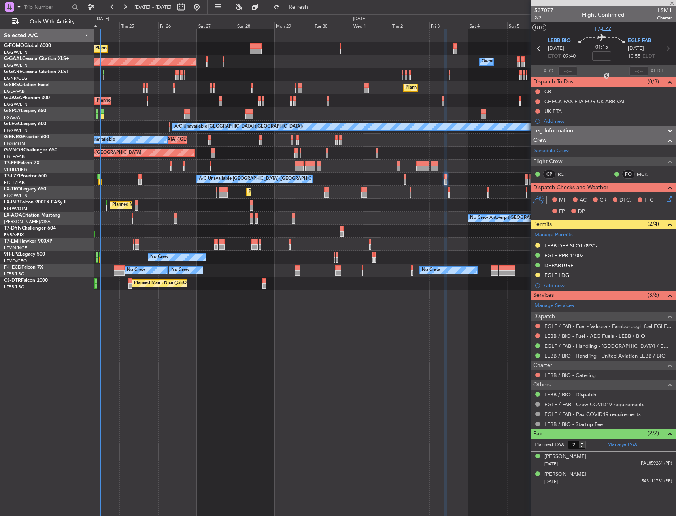
type input "+00:25"
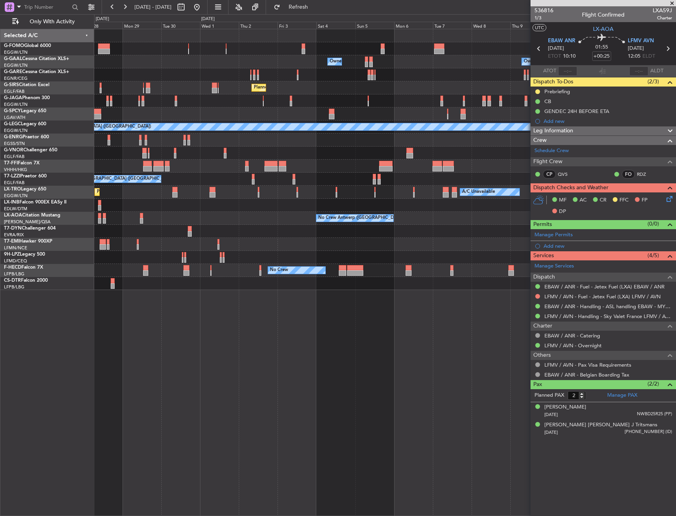
click at [268, 210] on div "Planned Maint [GEOGRAPHIC_DATA] ([GEOGRAPHIC_DATA]) Owner Owner Owner Owner Own…" at bounding box center [384, 159] width 581 height 261
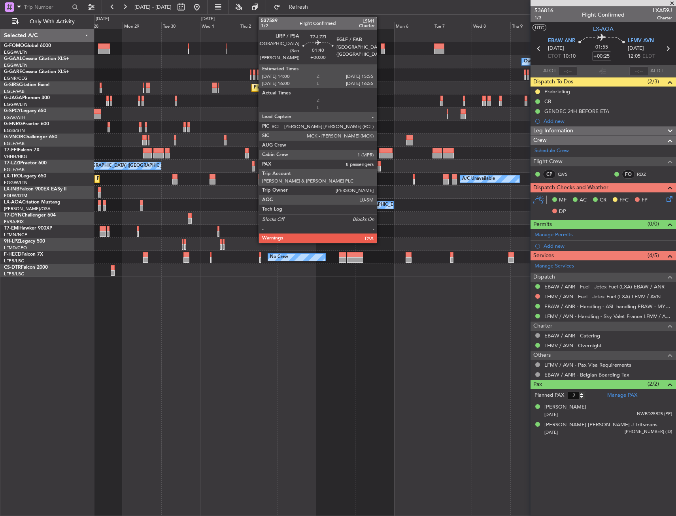
click at [380, 168] on div at bounding box center [378, 169] width 3 height 6
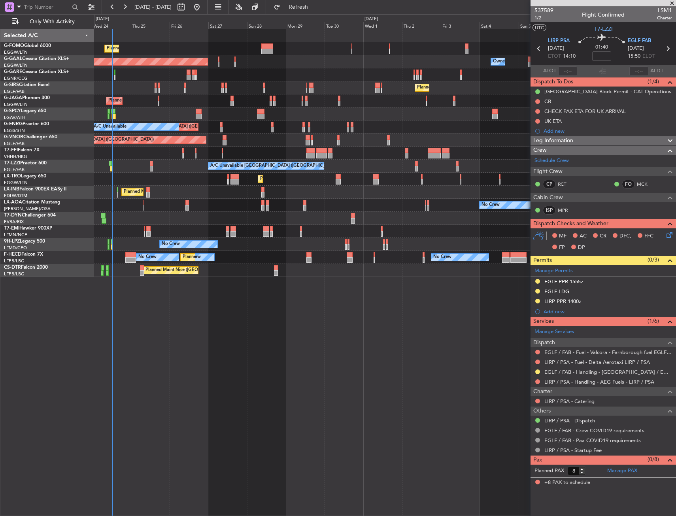
click at [377, 253] on div "No Crew No Crew Planned Maint [GEOGRAPHIC_DATA] ([GEOGRAPHIC_DATA]) No Crew No …" at bounding box center [384, 257] width 581 height 13
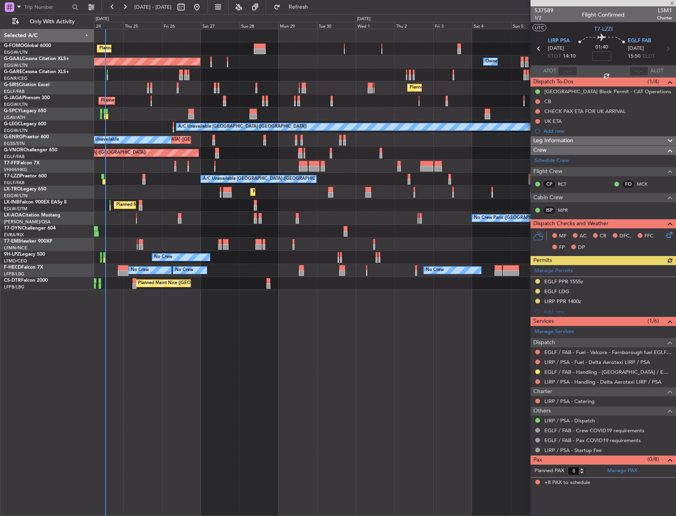
click at [258, 422] on div "Planned Maint [GEOGRAPHIC_DATA] ([GEOGRAPHIC_DATA]) Owner Planned [GEOGRAPHIC_D…" at bounding box center [385, 272] width 582 height 487
click at [446, 188] on div "A/C Unavailable Planned Maint [GEOGRAPHIC_DATA] ([GEOGRAPHIC_DATA])" at bounding box center [384, 192] width 581 height 13
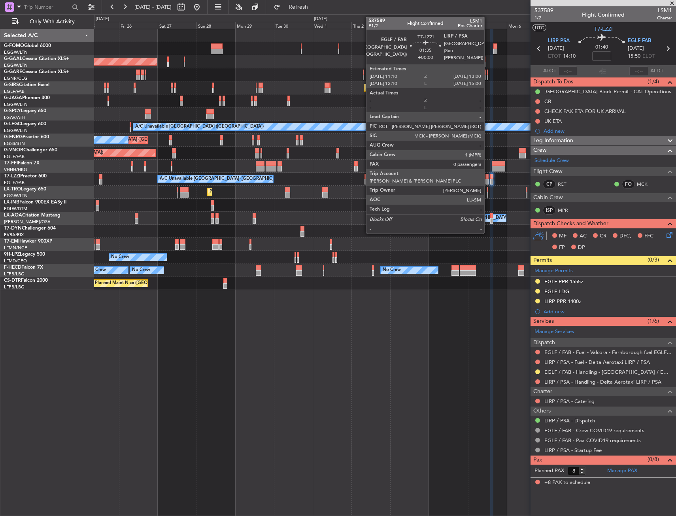
click at [488, 178] on div at bounding box center [486, 177] width 3 height 6
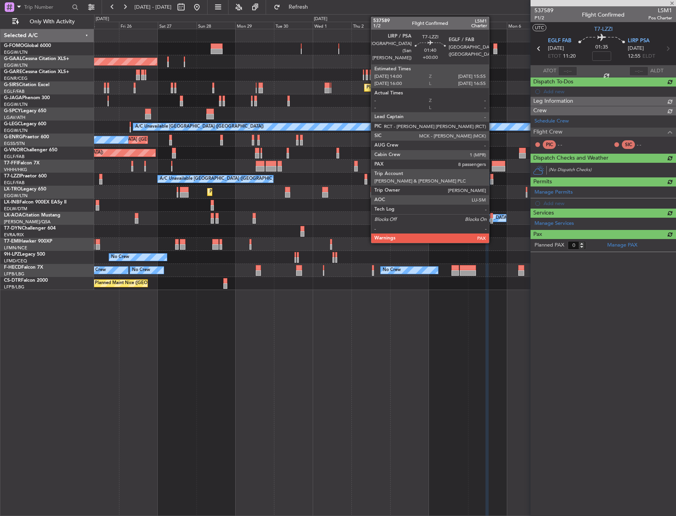
click at [492, 179] on div at bounding box center [491, 182] width 3 height 6
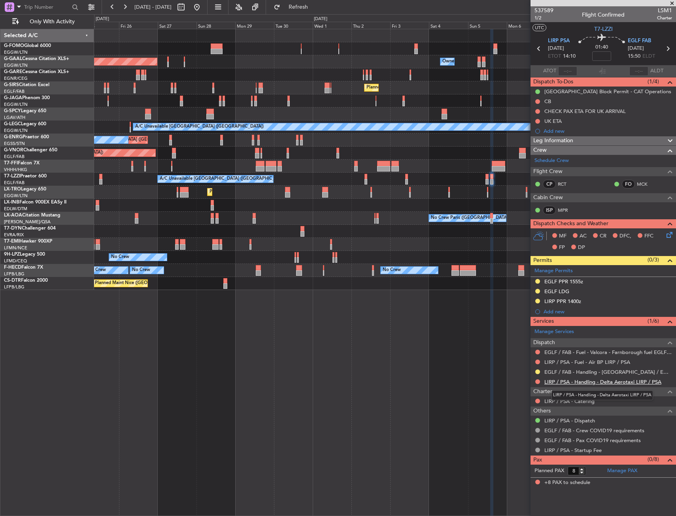
click at [583, 383] on link "LIRP / PSA - Handling - Delta Aerotaxi LIRP / PSA" at bounding box center [602, 382] width 117 height 7
click at [536, 382] on button at bounding box center [537, 381] width 5 height 5
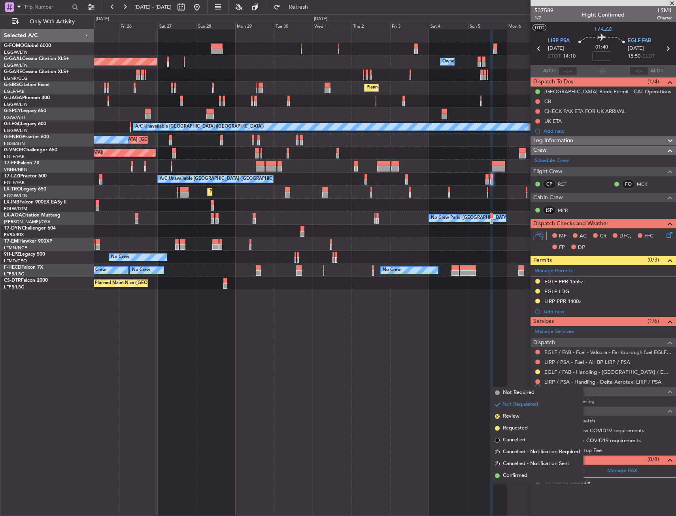
click at [513, 426] on span "Requested" at bounding box center [515, 428] width 25 height 8
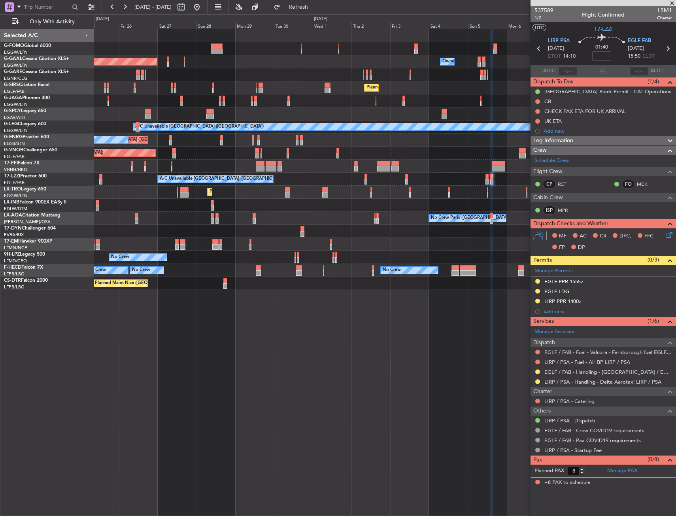
click at [293, 303] on div "Planned Maint [GEOGRAPHIC_DATA] ([GEOGRAPHIC_DATA]) Owner Owner Planned [GEOGRA…" at bounding box center [385, 272] width 582 height 487
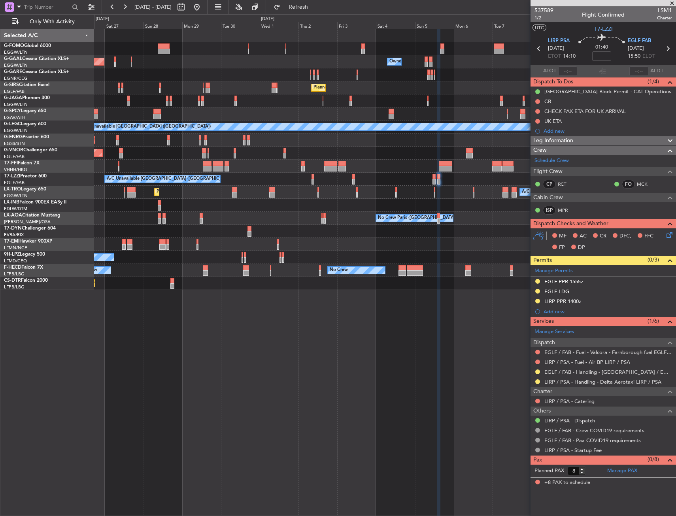
click at [319, 310] on div "Planned Maint [GEOGRAPHIC_DATA] ([GEOGRAPHIC_DATA]) Owner Owner Planned [GEOGRA…" at bounding box center [385, 272] width 582 height 487
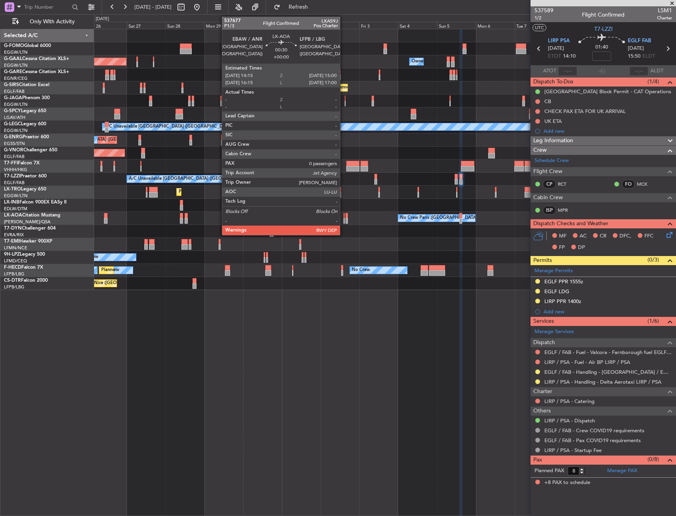
click at [343, 219] on div at bounding box center [344, 221] width 2 height 6
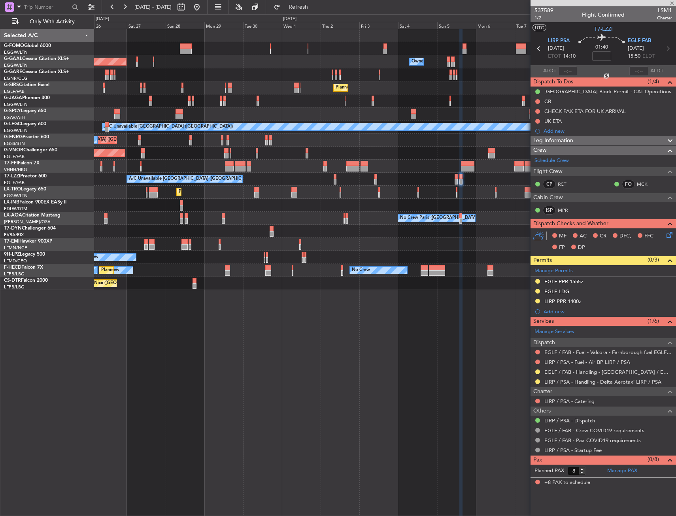
type input "0"
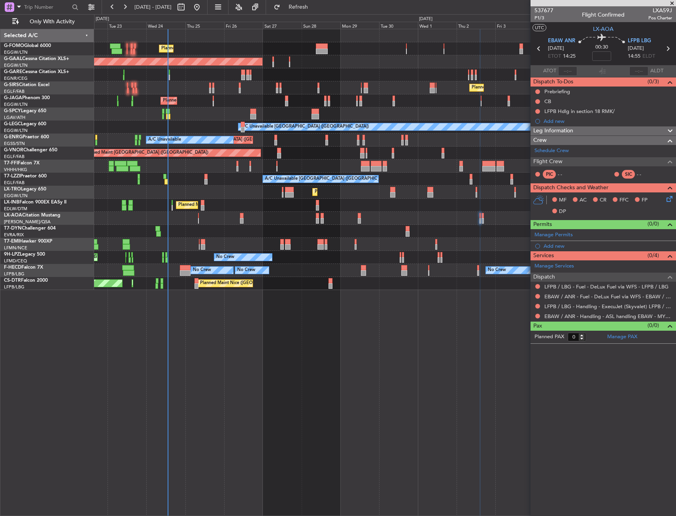
click at [353, 276] on div "Planned Maint [GEOGRAPHIC_DATA] ([GEOGRAPHIC_DATA]) Owner Planned [GEOGRAPHIC_D…" at bounding box center [385, 272] width 582 height 487
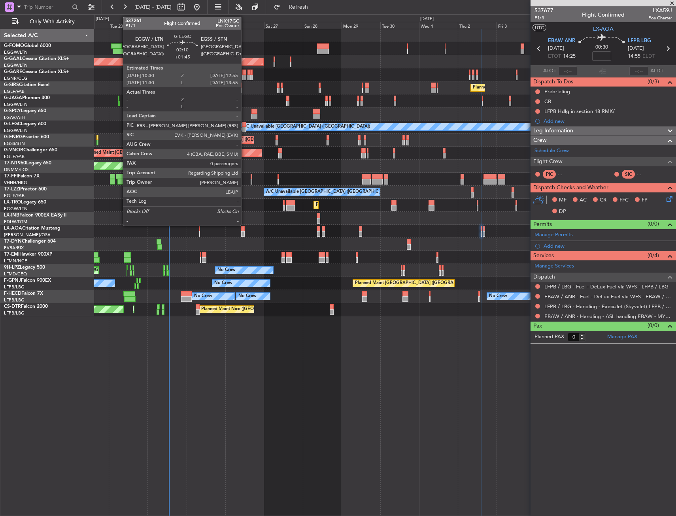
click at [245, 126] on div at bounding box center [244, 125] width 4 height 6
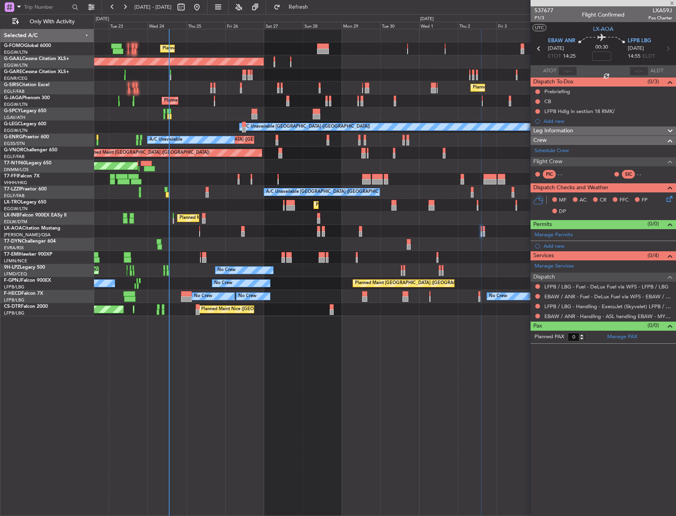
type input "+01:45"
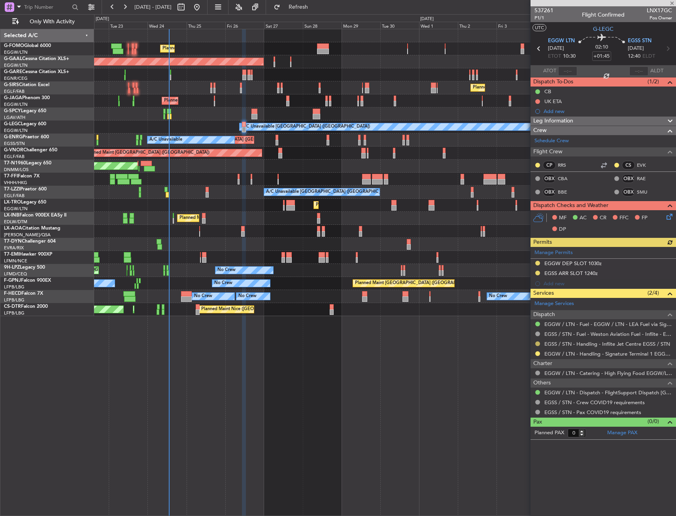
click at [537, 343] on button at bounding box center [537, 343] width 5 height 5
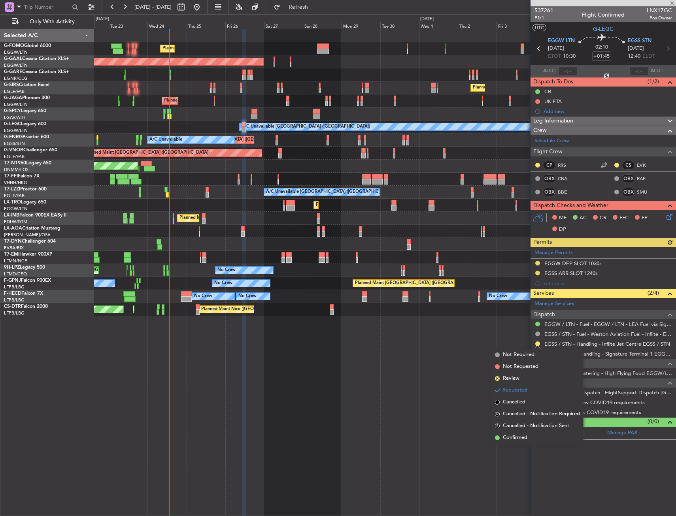
drag, startPoint x: 510, startPoint y: 441, endPoint x: 577, endPoint y: 368, distance: 98.5
click at [511, 441] on span "Confirmed" at bounding box center [515, 438] width 24 height 8
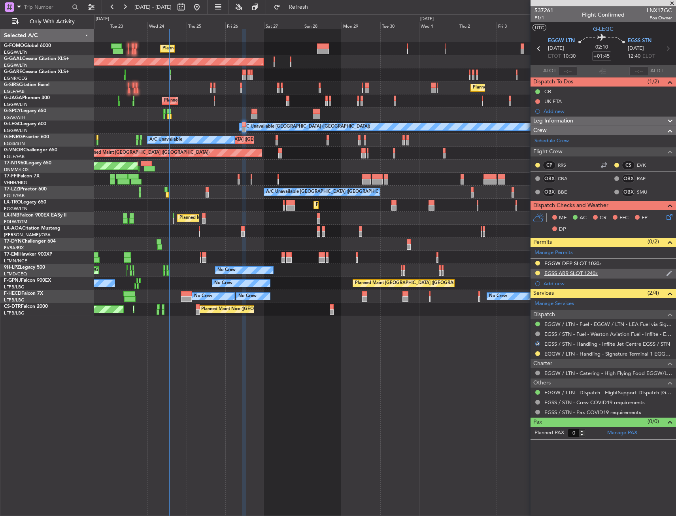
click at [615, 276] on div "EGSS ARR SLOT 1240z" at bounding box center [602, 274] width 145 height 10
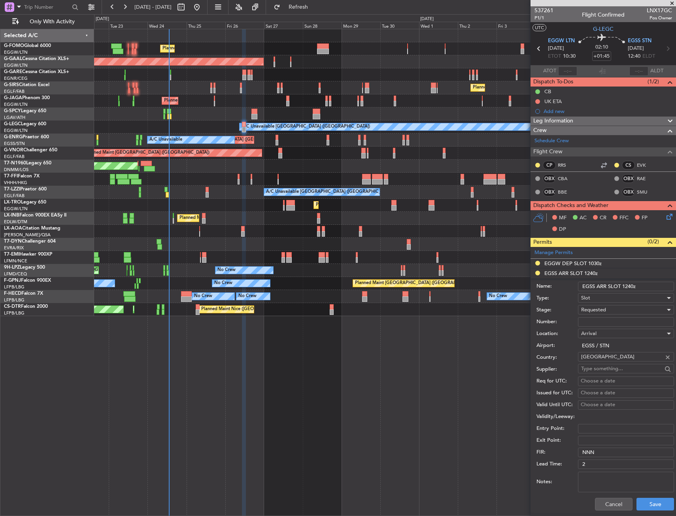
click at [633, 286] on input "EGSS ARR SLOT 1240z" at bounding box center [626, 286] width 96 height 9
type input "EGSS ARR SLOT 1255z"
click at [626, 311] on div "Requested" at bounding box center [623, 310] width 84 height 12
click at [619, 366] on span "Received OK" at bounding box center [622, 370] width 83 height 12
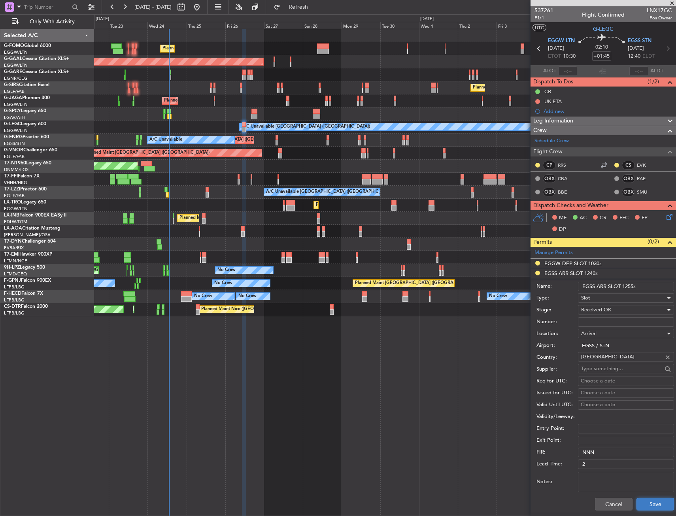
click at [636, 509] on button "Save" at bounding box center [655, 504] width 38 height 13
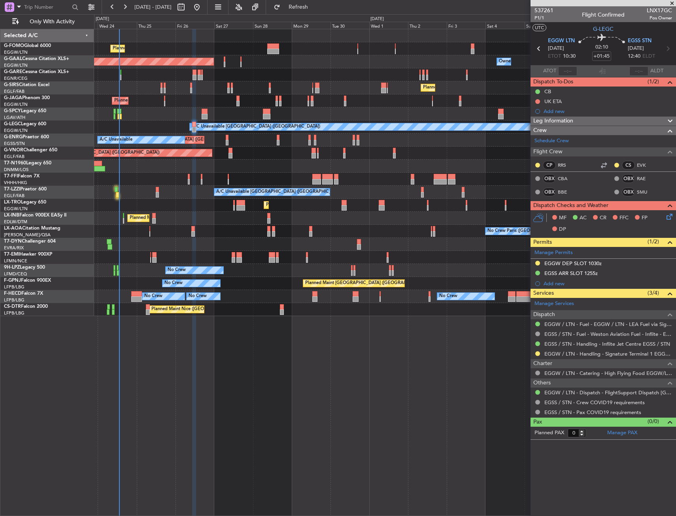
click at [241, 349] on div "Planned Maint [GEOGRAPHIC_DATA] ([GEOGRAPHIC_DATA]) Owner Planned [GEOGRAPHIC_D…" at bounding box center [385, 272] width 582 height 487
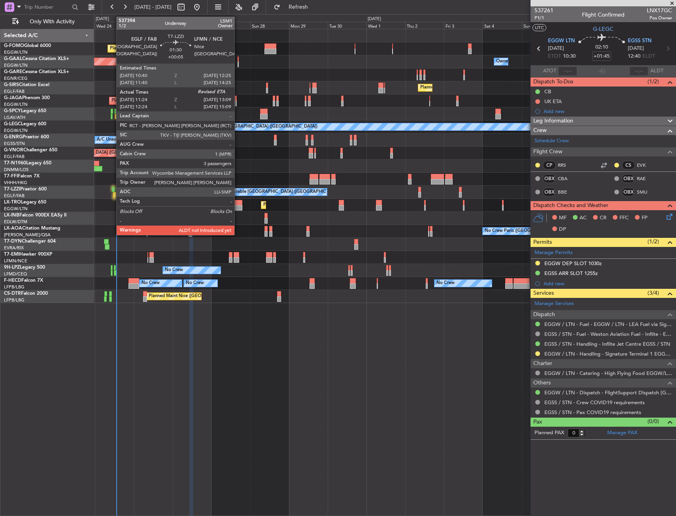
click at [112, 188] on div at bounding box center [113, 190] width 3 height 6
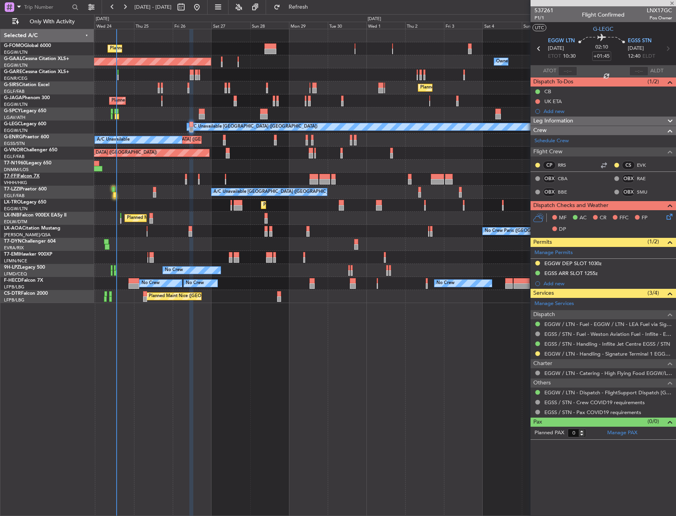
type input "+00:05"
type input "11:34"
type input "3"
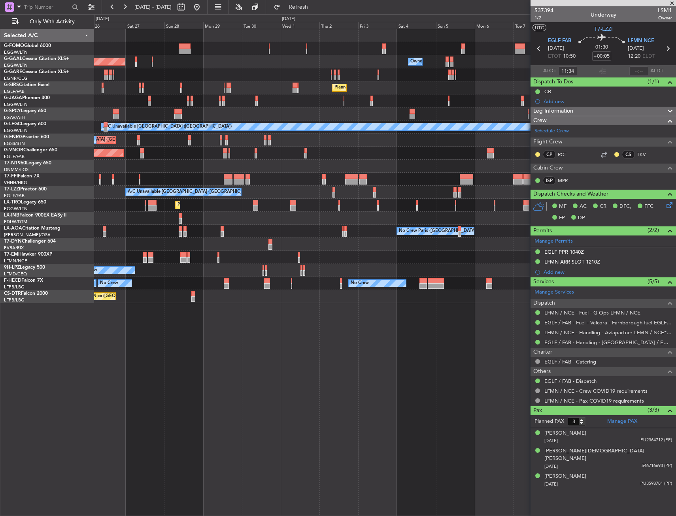
click at [330, 318] on div "Planned Maint [GEOGRAPHIC_DATA] ([GEOGRAPHIC_DATA]) Owner Planned [GEOGRAPHIC_D…" at bounding box center [385, 272] width 582 height 487
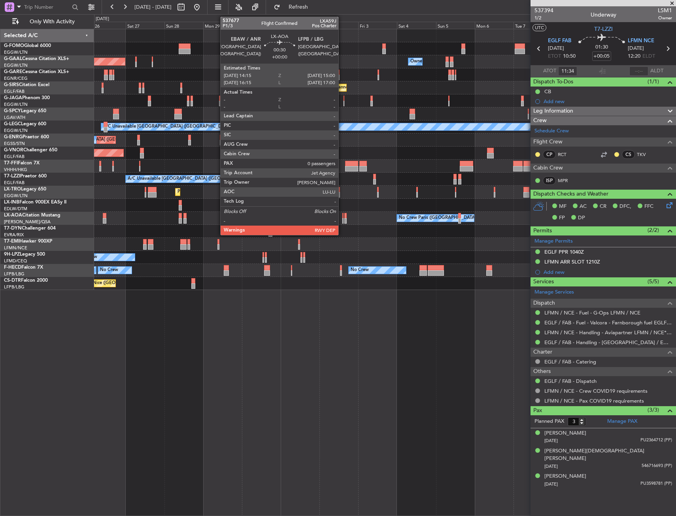
click at [342, 220] on div at bounding box center [343, 221] width 2 height 6
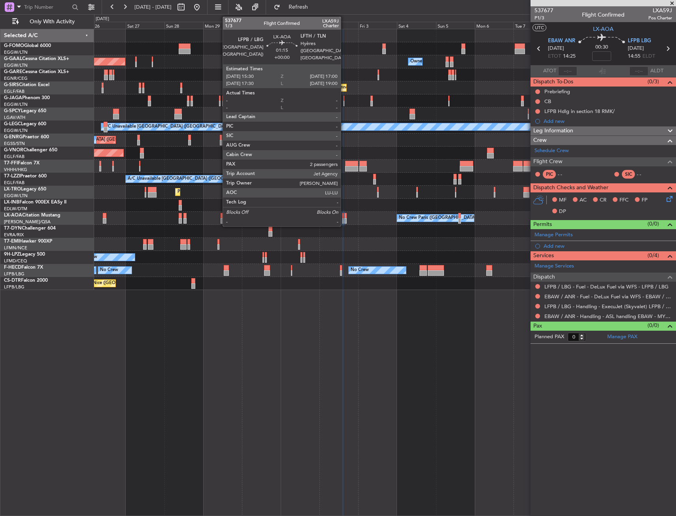
click at [344, 220] on div at bounding box center [345, 221] width 3 height 6
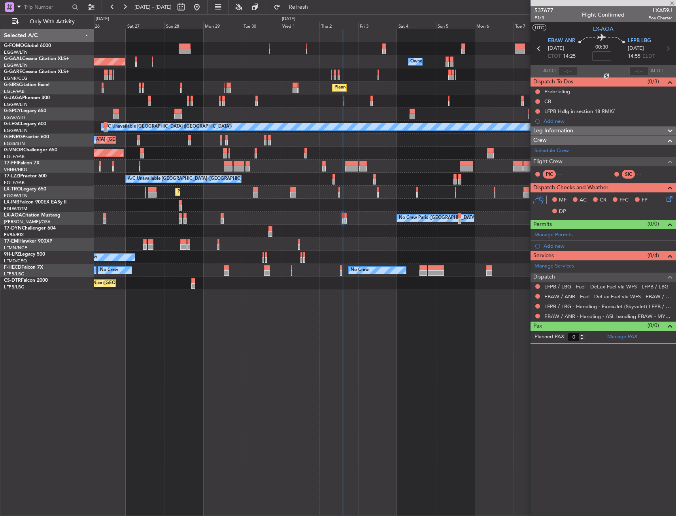
type input "2"
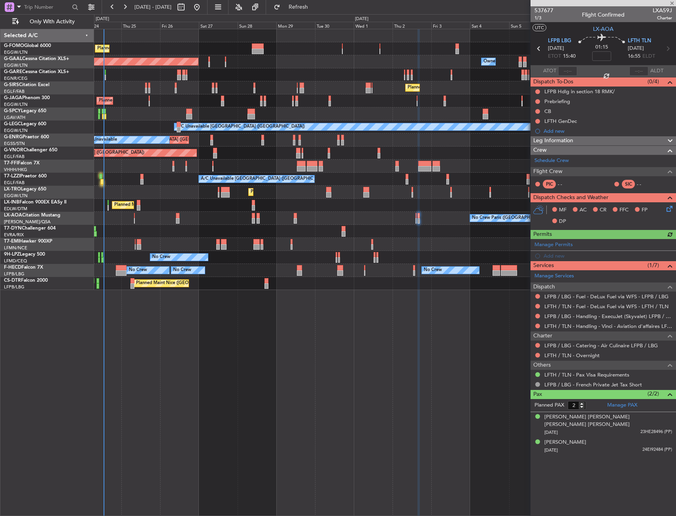
click at [349, 213] on div "No Crew Paris ([GEOGRAPHIC_DATA]) No Crew [GEOGRAPHIC_DATA] ([GEOGRAPHIC_DATA])…" at bounding box center [384, 218] width 581 height 13
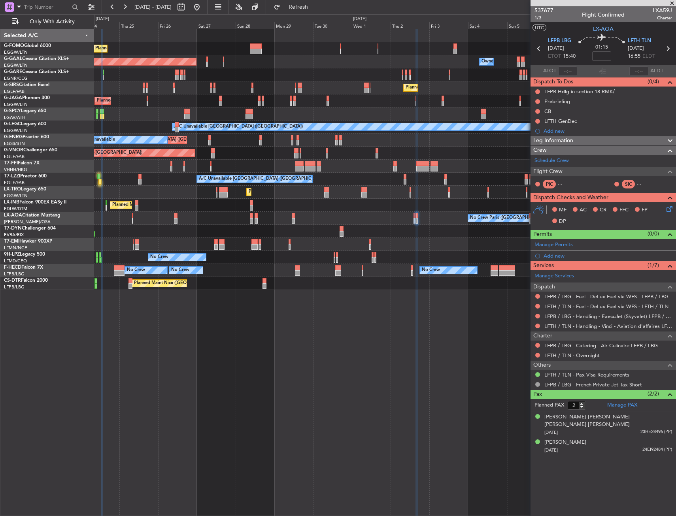
click at [243, 214] on div "No Crew Paris ([GEOGRAPHIC_DATA]) No Crew [GEOGRAPHIC_DATA] ([GEOGRAPHIC_DATA])…" at bounding box center [384, 218] width 581 height 13
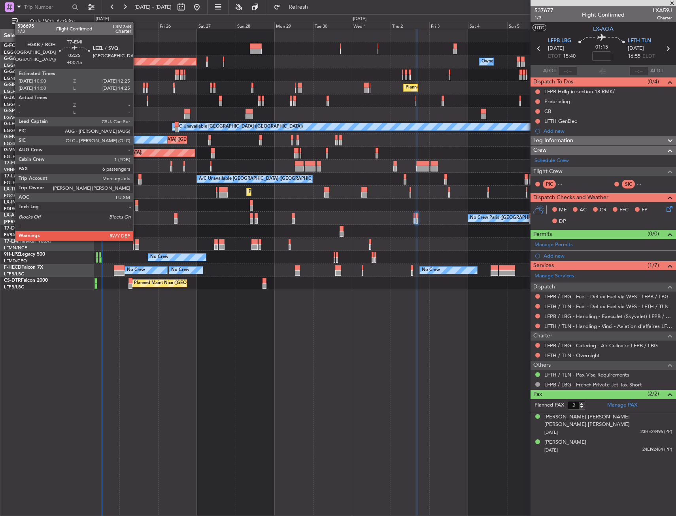
click at [137, 240] on div at bounding box center [137, 242] width 4 height 6
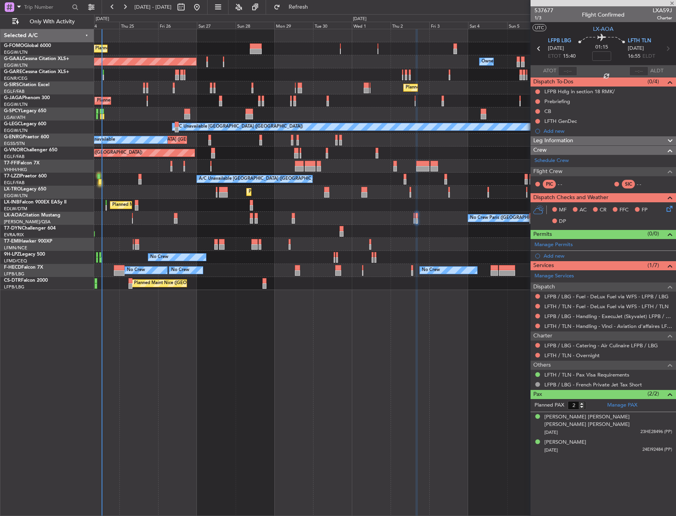
type input "+00:15"
type input "6"
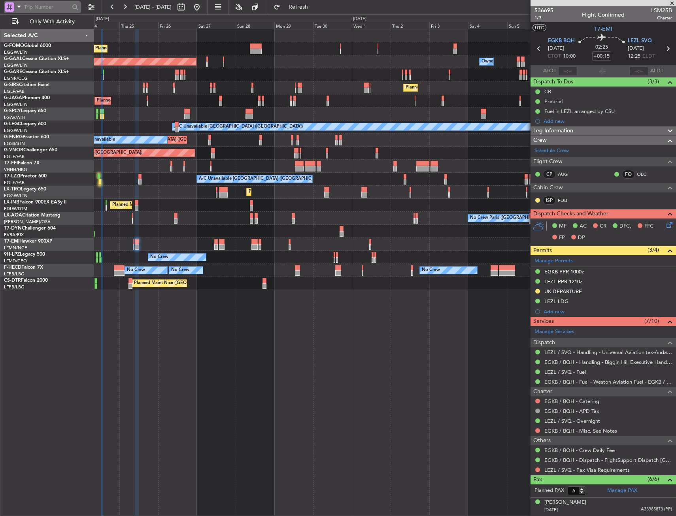
click at [17, 6] on span at bounding box center [18, 7] width 9 height 10
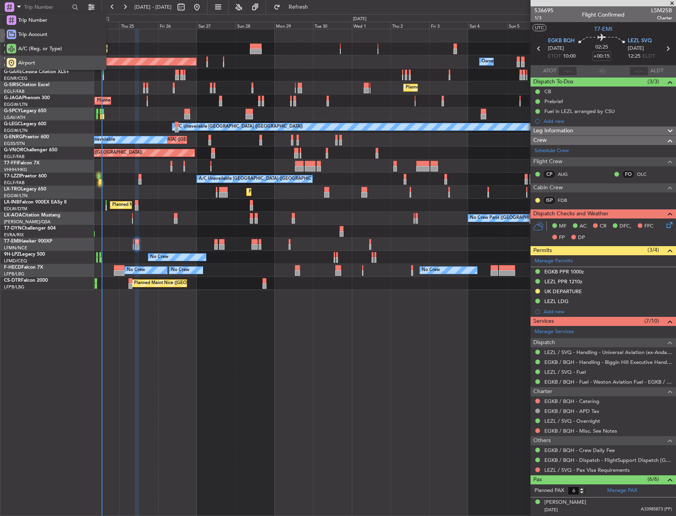
click at [18, 59] on span "Airport" at bounding box center [26, 63] width 17 height 8
click at [40, 7] on input "text" at bounding box center [46, 7] width 45 height 12
type input "LSZH"
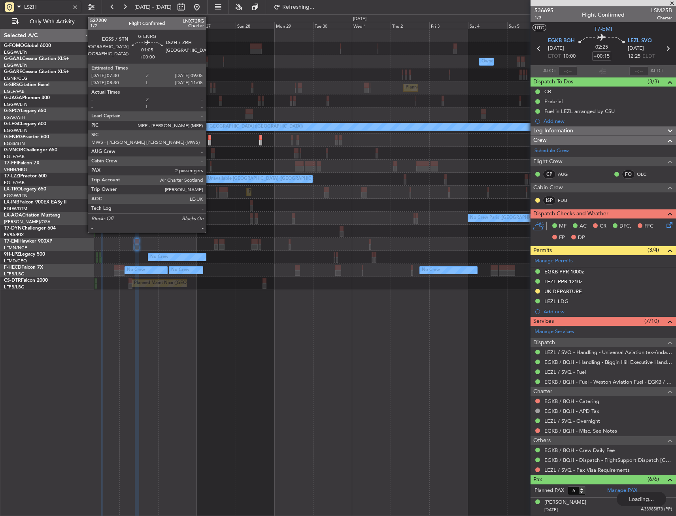
click at [209, 138] on div at bounding box center [209, 138] width 3 height 6
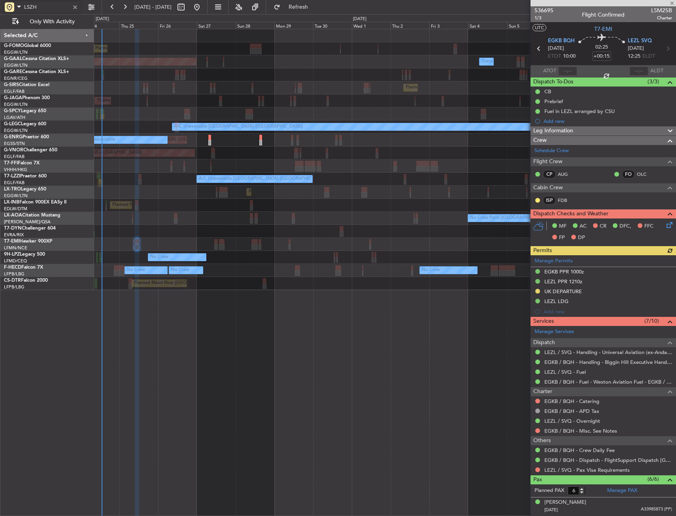
type input "2"
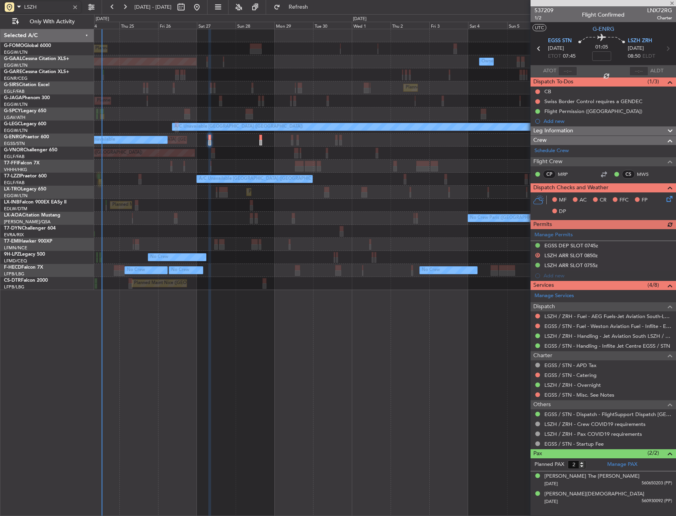
type input "LSZH"
click at [76, 7] on div at bounding box center [75, 7] width 9 height 9
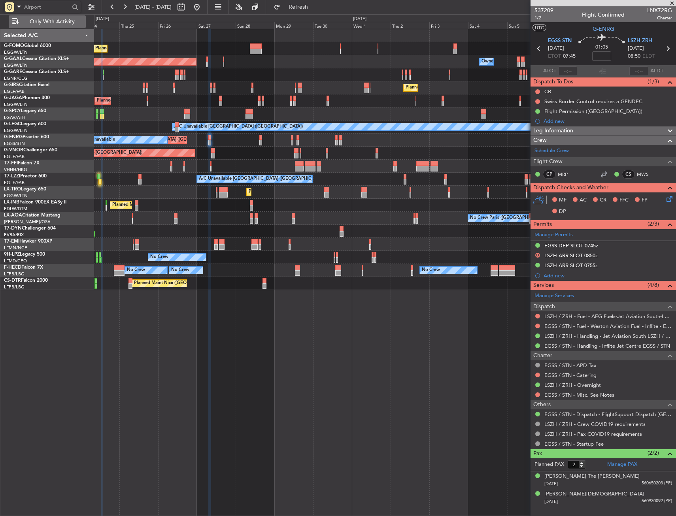
click at [69, 19] on span "Only With Activity" at bounding box center [52, 22] width 63 height 6
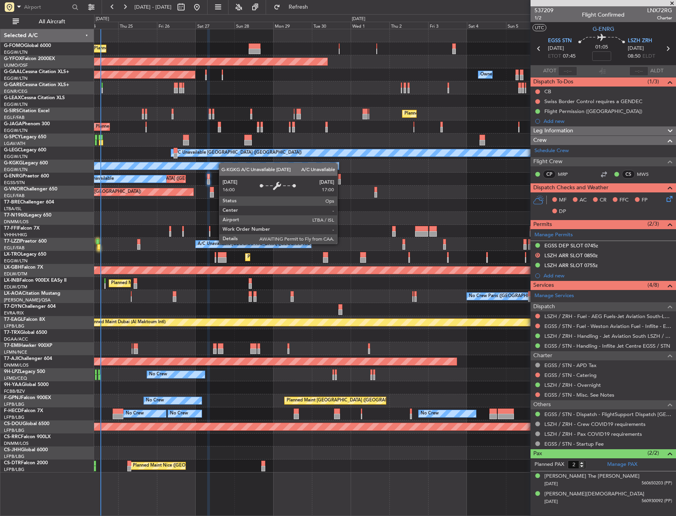
click at [237, 162] on div "Planned Maint London (Luton) AOG Maint Ostafyevo Planned Maint Dusseldorf Owner…" at bounding box center [384, 250] width 581 height 443
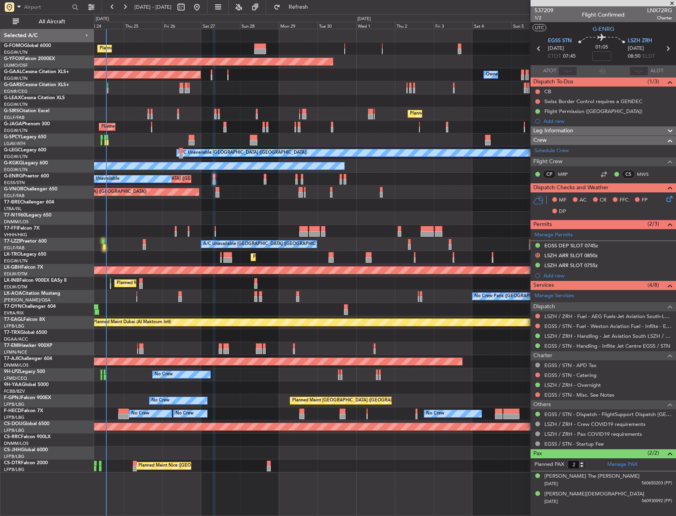
drag, startPoint x: 62, startPoint y: 24, endPoint x: 74, endPoint y: 36, distance: 17.6
click at [62, 24] on span "All Aircraft" at bounding box center [52, 22] width 63 height 6
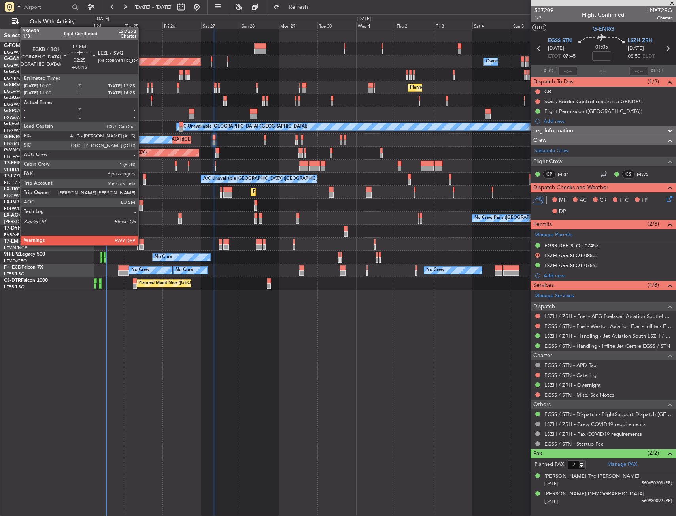
click at [142, 245] on div at bounding box center [141, 247] width 4 height 6
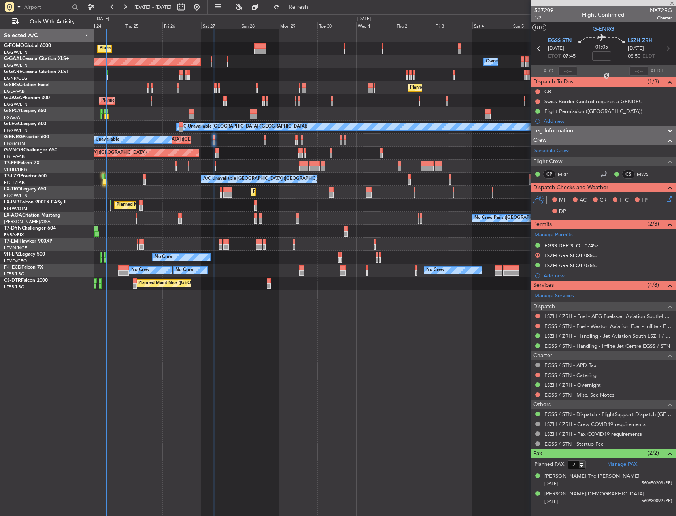
type input "+00:15"
type input "6"
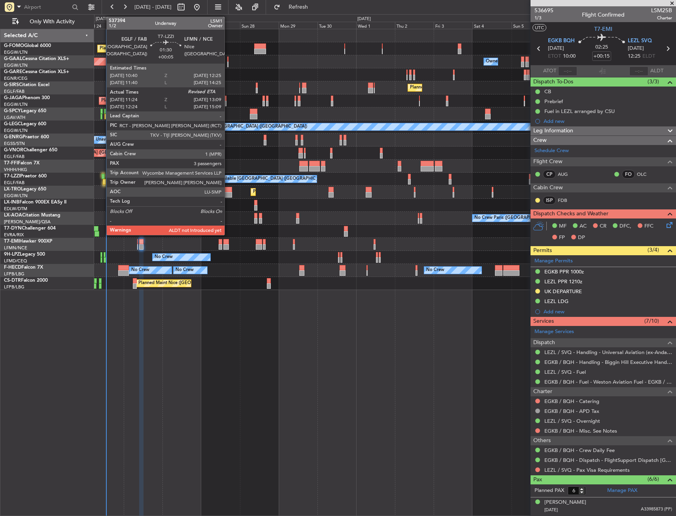
click at [102, 179] on div at bounding box center [103, 177] width 3 height 6
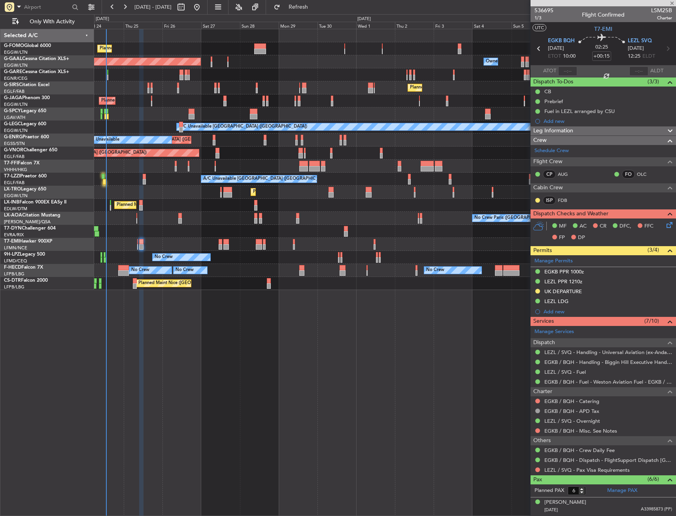
type input "+00:05"
type input "11:34"
type input "3"
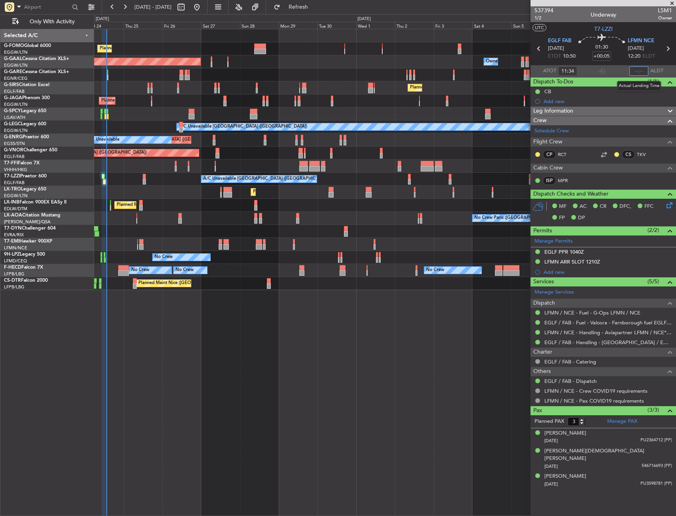
click at [638, 72] on input "text" at bounding box center [638, 70] width 19 height 9
click at [641, 24] on section "UTC T7-LZZI" at bounding box center [602, 28] width 145 height 12
type input "13:20"
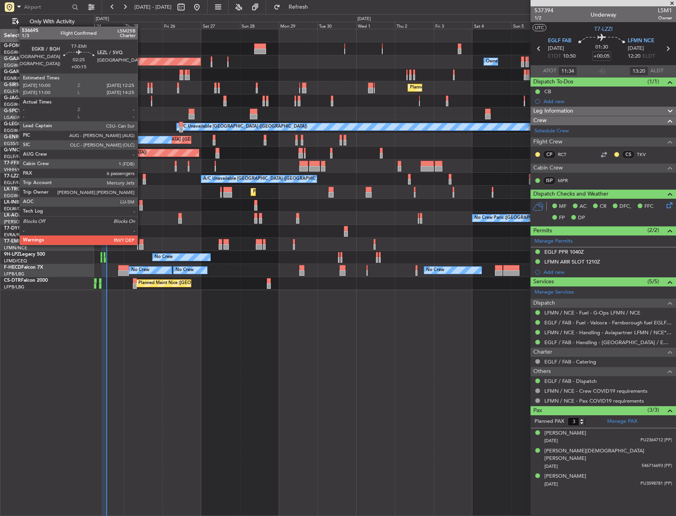
click at [141, 244] on div at bounding box center [141, 247] width 4 height 6
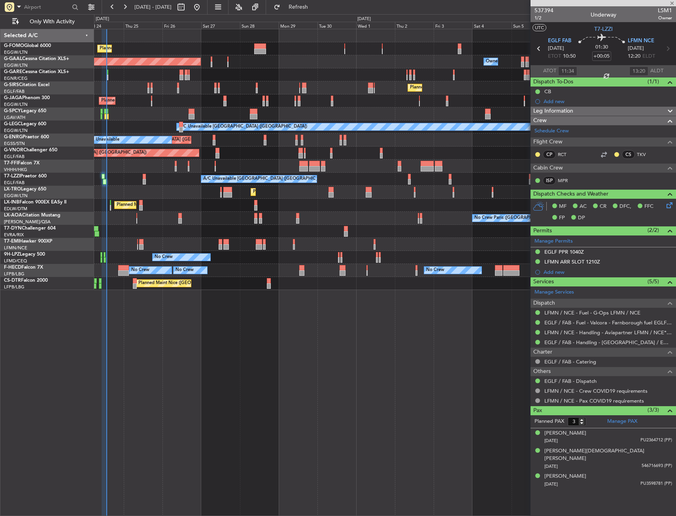
type input "+00:15"
type input "6"
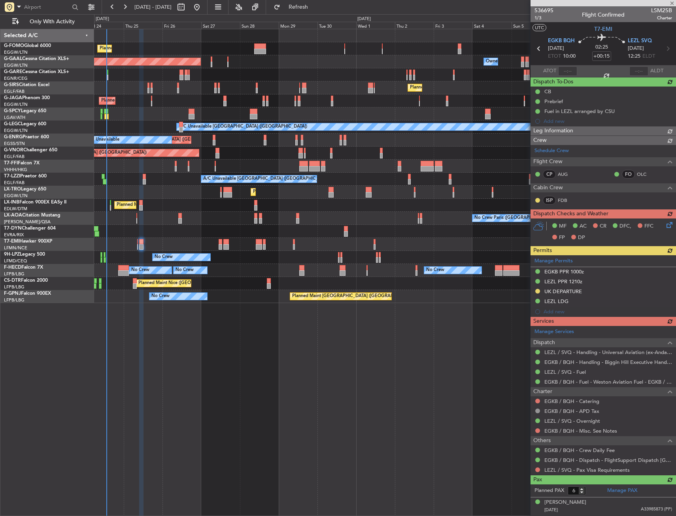
click at [284, 168] on div "Planned Maint London (Luton) Owner Planned Maint Dusseldorf Owner Owner Planned…" at bounding box center [384, 159] width 581 height 261
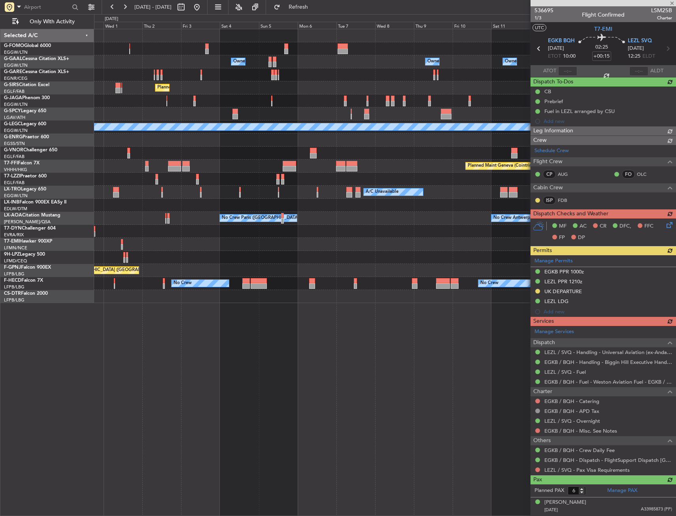
click at [253, 185] on div "Owner Owner Owner Owner Owner No Crew Owner Planned Maint London (Luton) A/C Un…" at bounding box center [384, 166] width 581 height 274
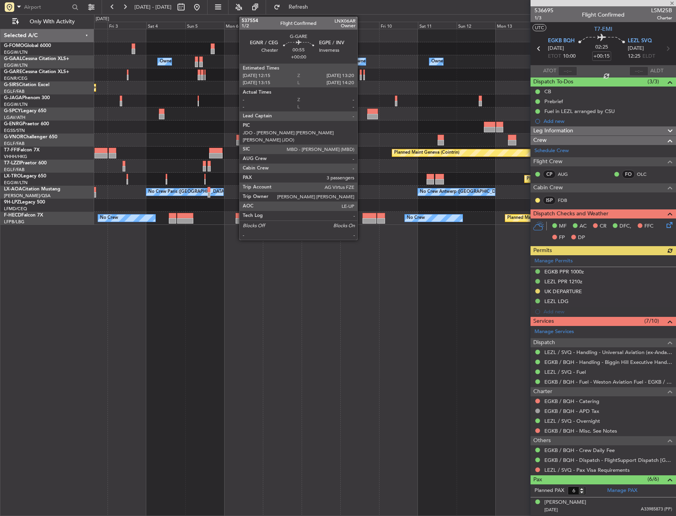
click at [361, 76] on div at bounding box center [361, 78] width 2 height 6
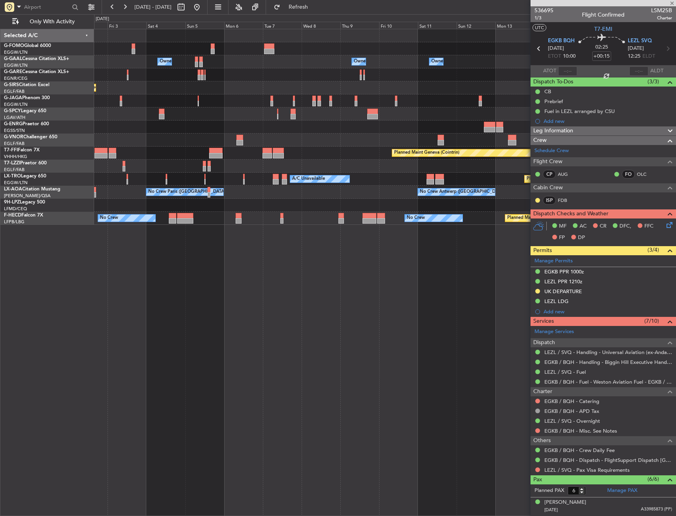
type input "3"
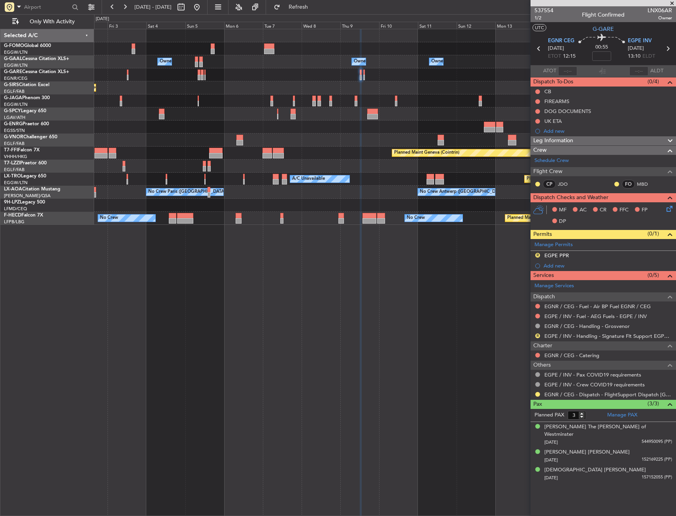
click at [557, 338] on link "EGPE / INV - Handling - Signature Flt Support EGPE / INV" at bounding box center [608, 336] width 128 height 7
click at [580, 257] on div "R EGPE PPR" at bounding box center [602, 256] width 145 height 10
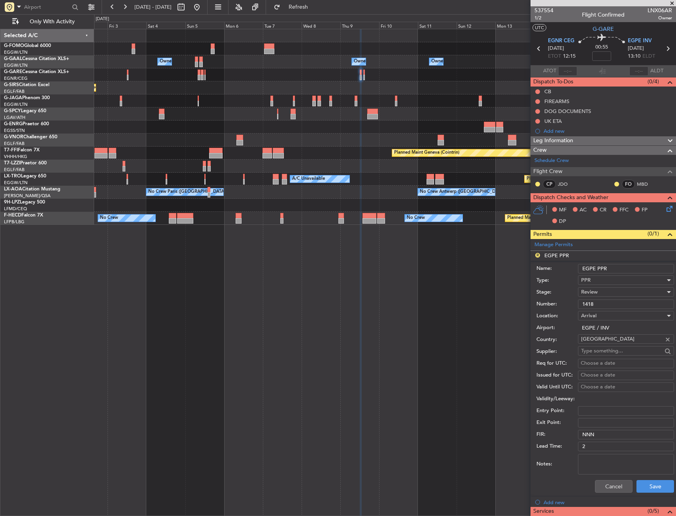
click at [634, 268] on input "EGPE PPR" at bounding box center [626, 268] width 96 height 9
type input "EGPE PPR 1310Z"
click at [599, 291] on div "Review" at bounding box center [623, 292] width 84 height 12
drag, startPoint x: 599, startPoint y: 341, endPoint x: 603, endPoint y: 353, distance: 13.0
click at [599, 342] on span "Requested" at bounding box center [622, 344] width 83 height 12
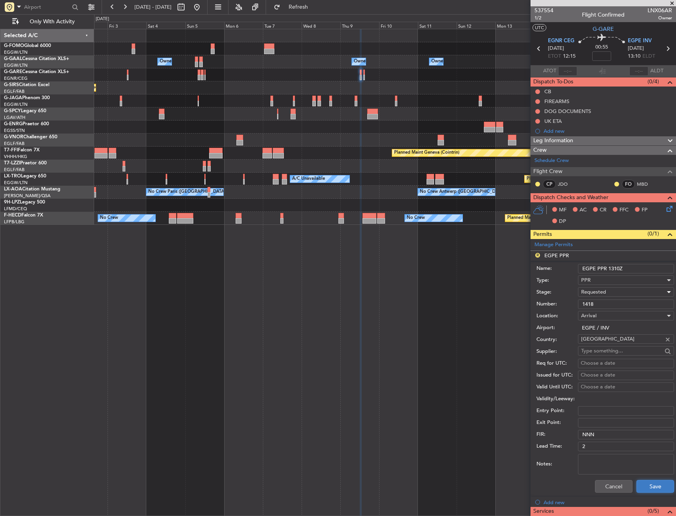
click at [652, 487] on button "Save" at bounding box center [655, 486] width 38 height 13
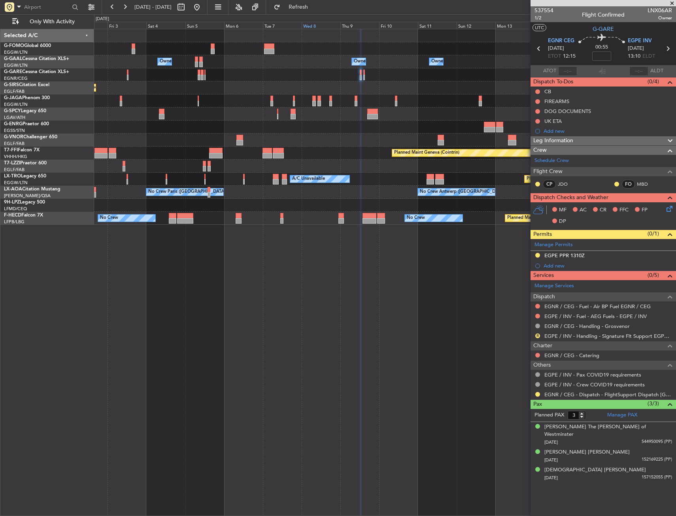
click at [315, 7] on span "Refresh" at bounding box center [298, 7] width 33 height 6
click at [537, 308] on button at bounding box center [537, 306] width 5 height 5
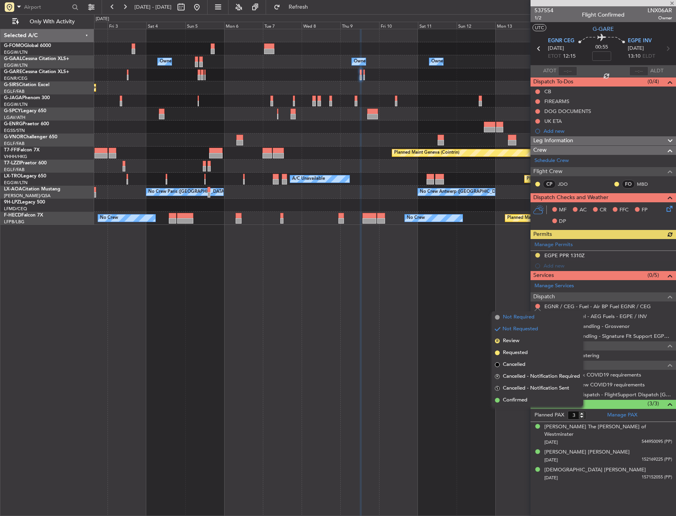
click at [516, 318] on span "Not Required" at bounding box center [519, 317] width 32 height 8
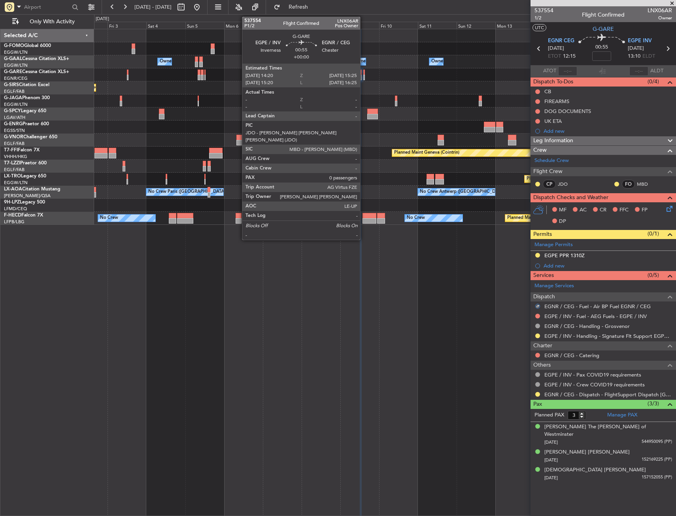
click at [364, 74] on div at bounding box center [364, 73] width 2 height 6
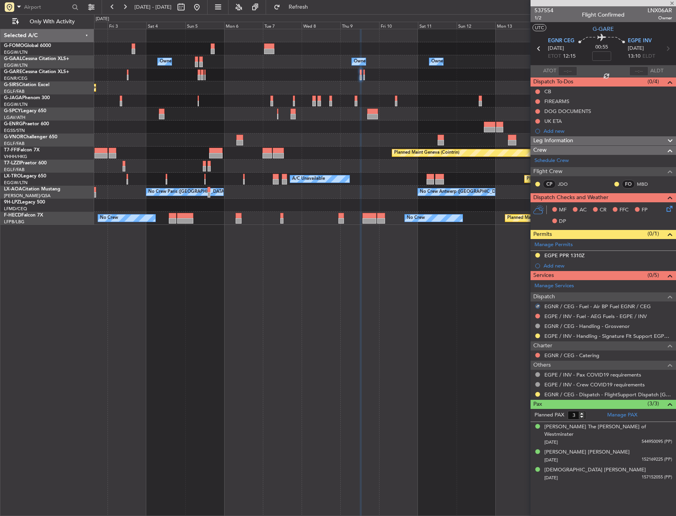
type input "0"
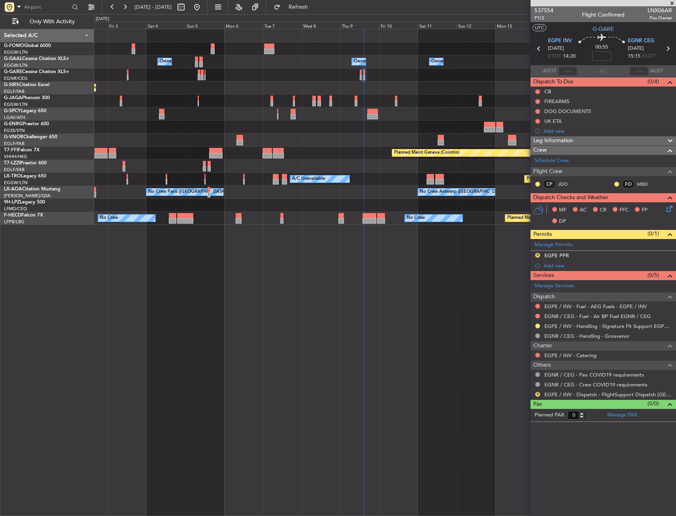
click at [584, 257] on div "R EGPE PPR" at bounding box center [602, 256] width 145 height 10
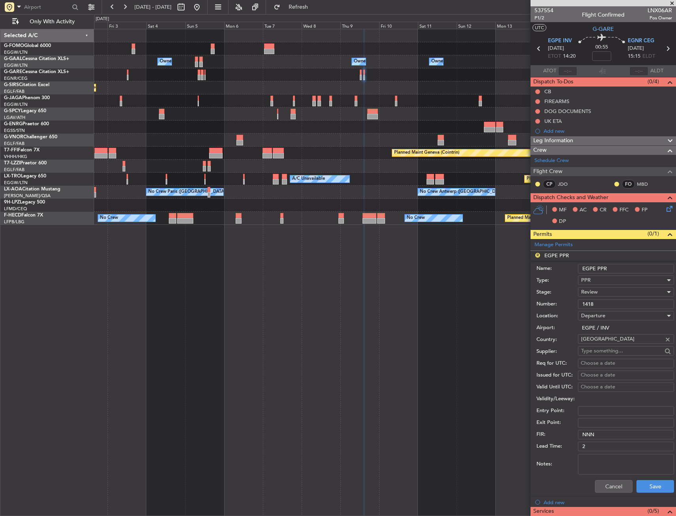
click at [624, 268] on input "EGPE PPR" at bounding box center [626, 268] width 96 height 9
type input "EGPE PPR 1420z"
click at [605, 294] on div "Review" at bounding box center [623, 292] width 84 height 12
drag, startPoint x: 611, startPoint y: 340, endPoint x: 609, endPoint y: 379, distance: 39.2
click at [611, 340] on span "Requested" at bounding box center [622, 344] width 83 height 12
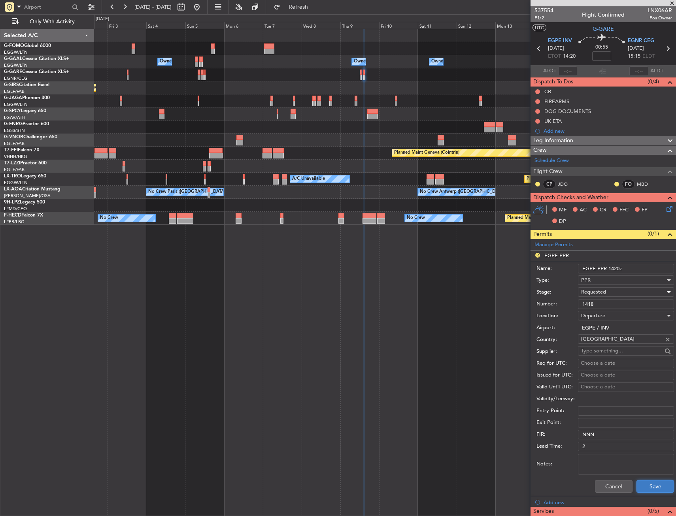
click at [649, 483] on button "Save" at bounding box center [655, 486] width 38 height 13
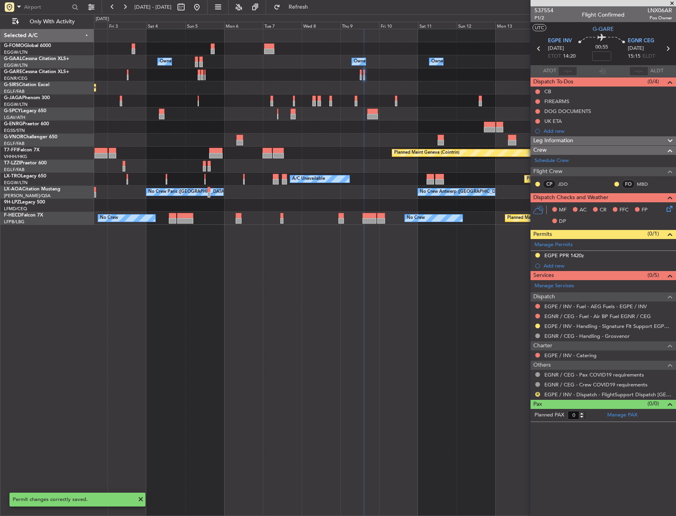
click at [176, 223] on div at bounding box center [173, 221] width 8 height 6
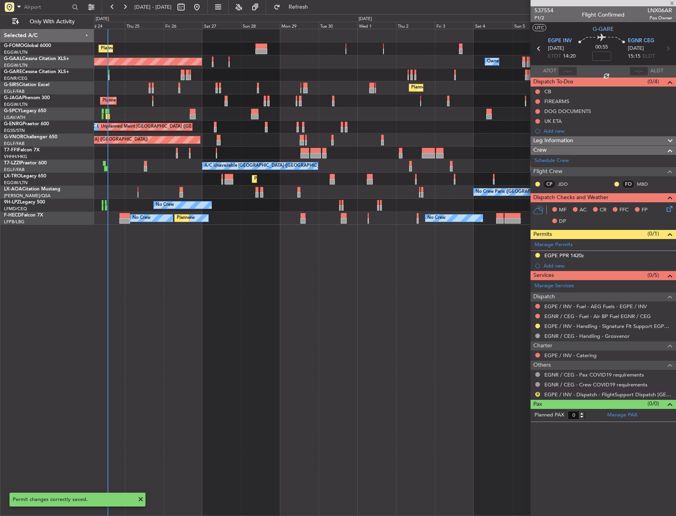
click at [292, 240] on div "Planned Maint London (Luton) Owner Planned Maint Dusseldorf Owner Owner Planned…" at bounding box center [385, 272] width 582 height 487
type input "-00:05"
type input "1"
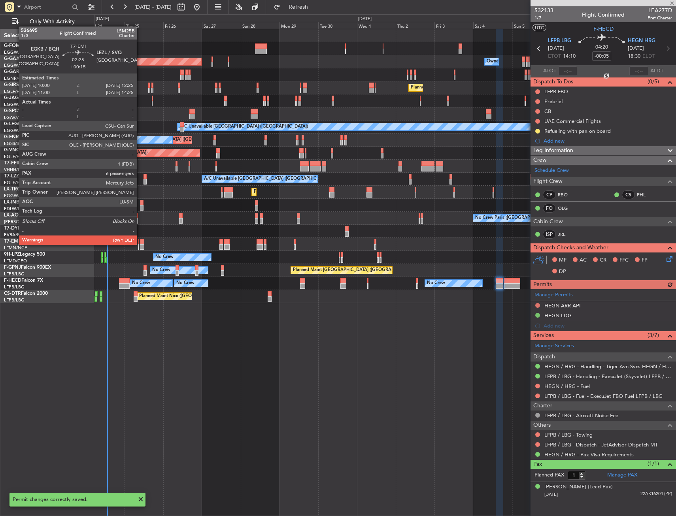
click at [140, 244] on div at bounding box center [142, 247] width 4 height 6
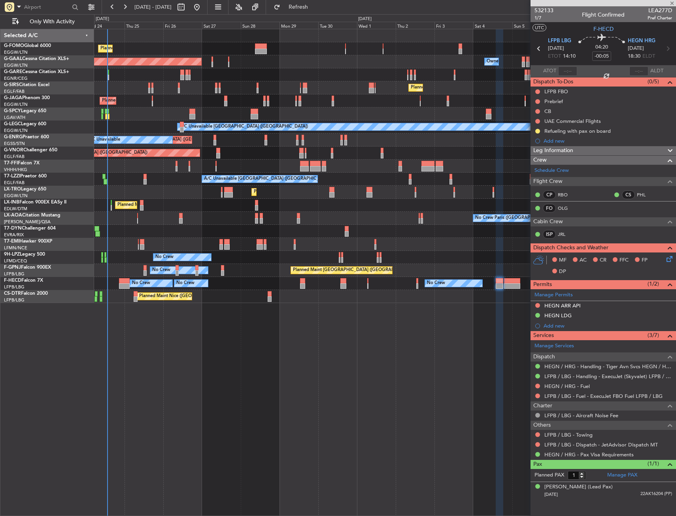
type input "+00:15"
type input "6"
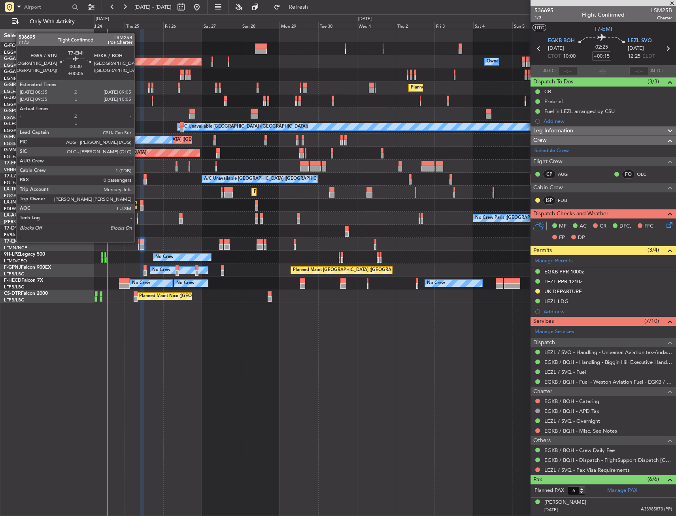
click at [138, 241] on div at bounding box center [138, 242] width 1 height 6
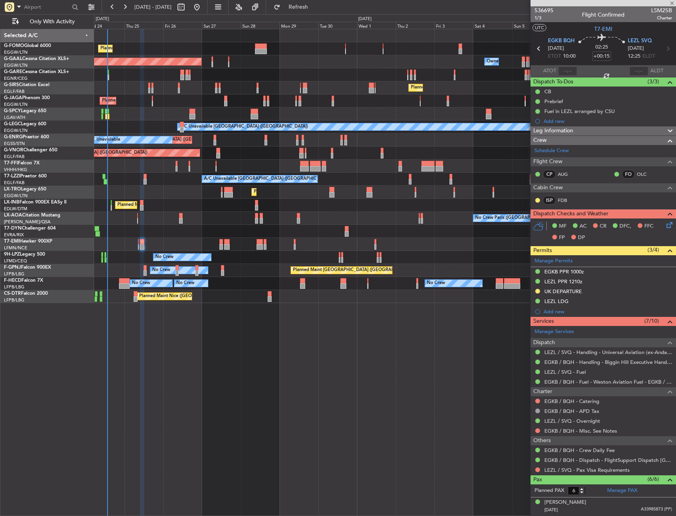
type input "+00:05"
type input "0"
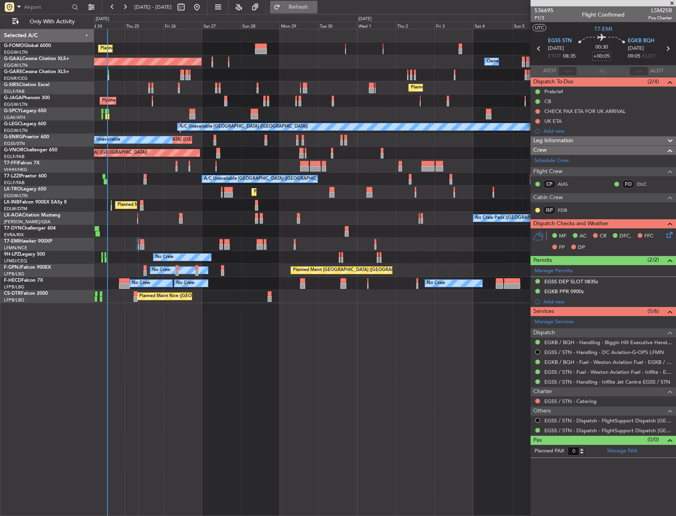
click at [315, 4] on span "Refresh" at bounding box center [298, 7] width 33 height 6
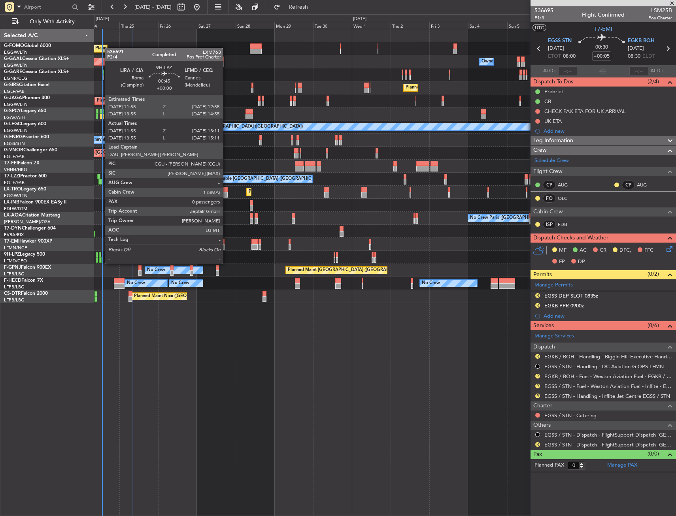
click at [101, 256] on div at bounding box center [100, 255] width 2 height 6
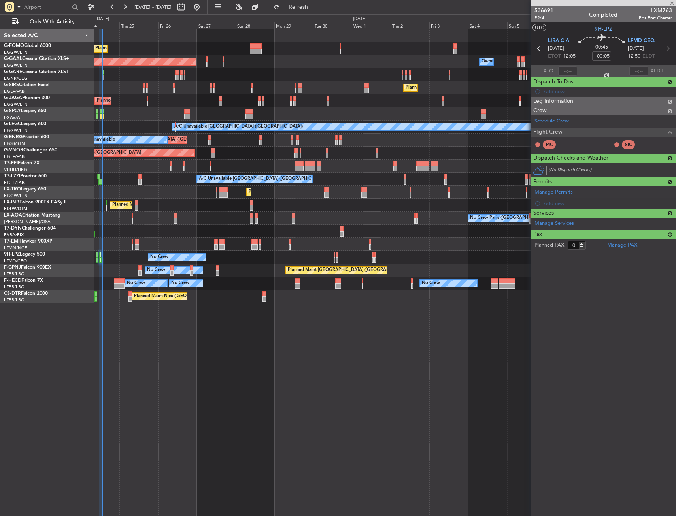
type input "12:05"
type input "13:06"
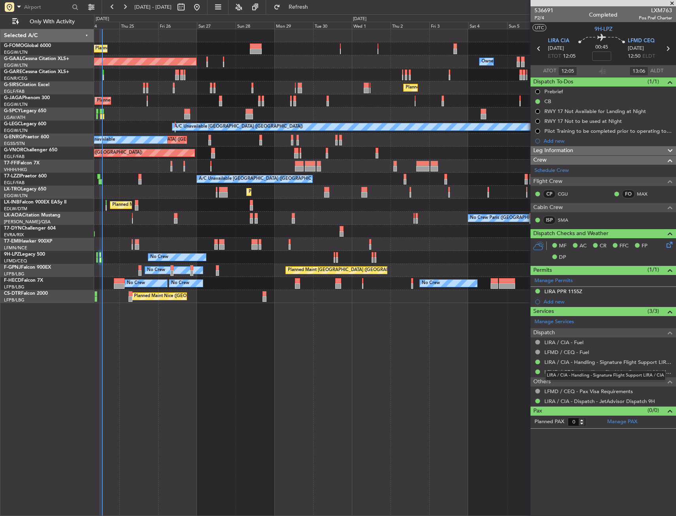
click at [578, 371] on div "LIRA / CIA - Handling - Signature Flight Support LIRA / CIA" at bounding box center [605, 376] width 121 height 10
click at [553, 374] on link "LFMD / CEQ - Handling - Sky Valet Cannes ** My Handling**LFMD / CEQ" at bounding box center [608, 372] width 128 height 7
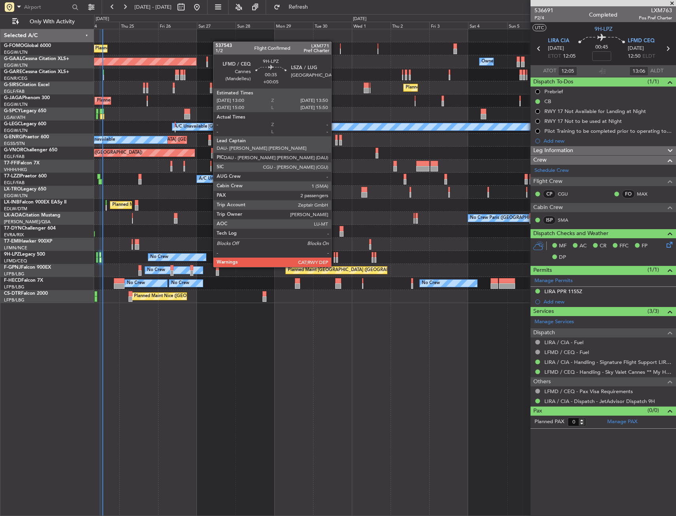
click at [335, 259] on div at bounding box center [335, 260] width 2 height 6
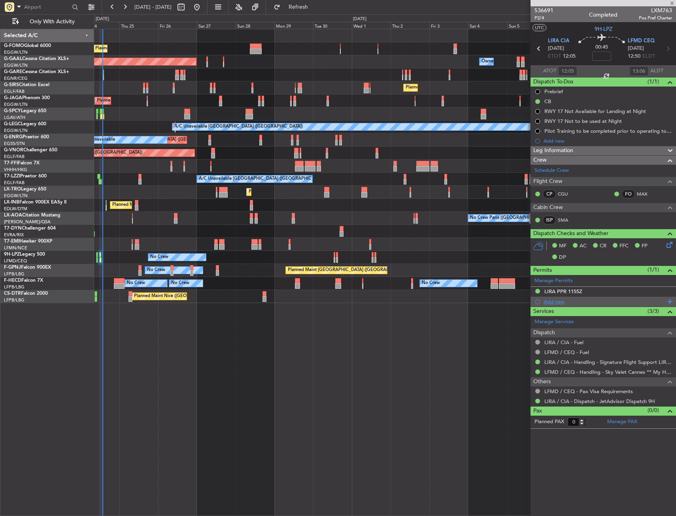
type input "+00:05"
type input "2"
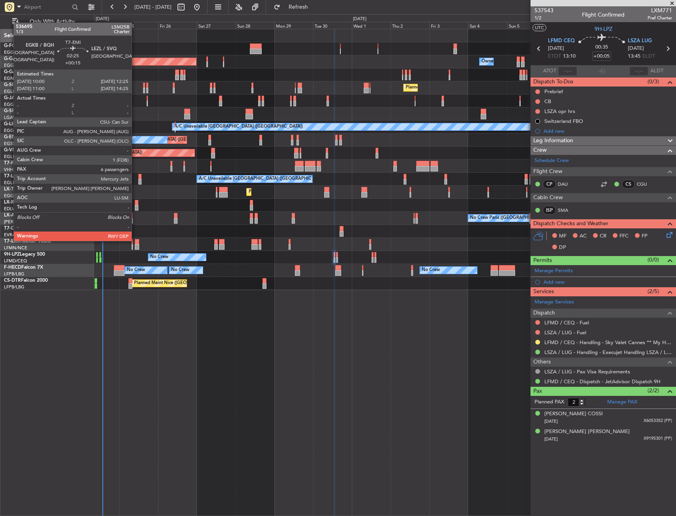
click at [135, 240] on div at bounding box center [137, 242] width 4 height 6
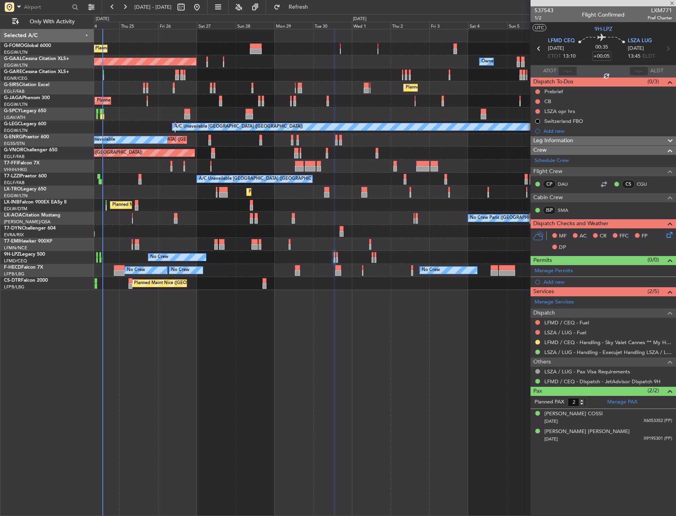
type input "+00:15"
type input "6"
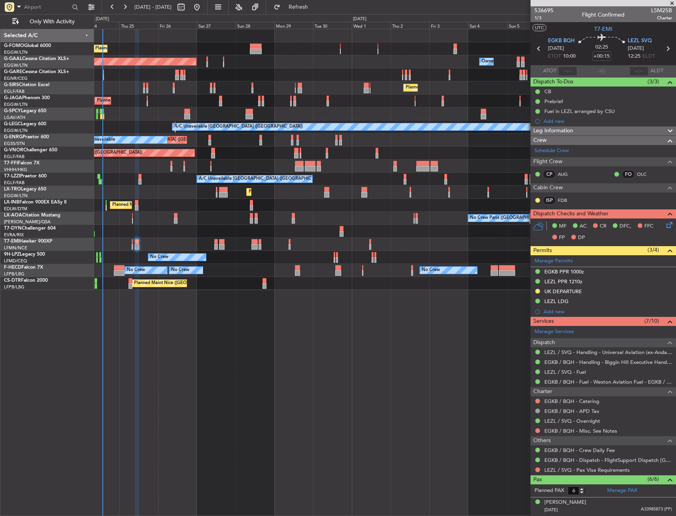
click at [295, 276] on div "Planned Maint London (Luton) Planned Maint Dusseldorf Owner Owner Owner Planned…" at bounding box center [384, 159] width 581 height 261
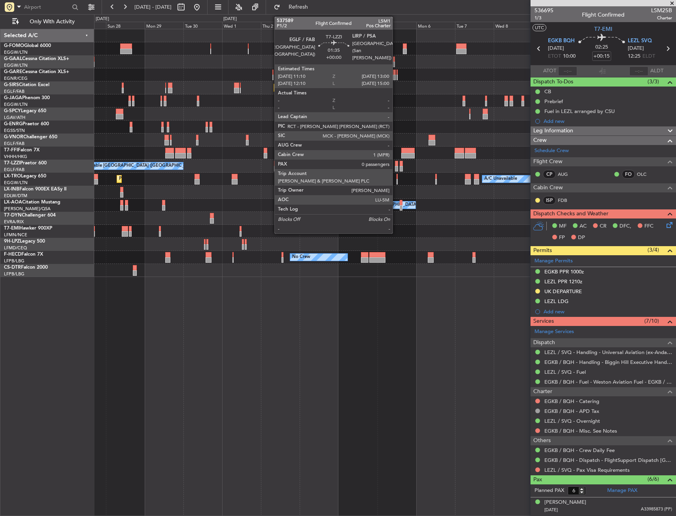
click at [396, 164] on div at bounding box center [396, 164] width 3 height 6
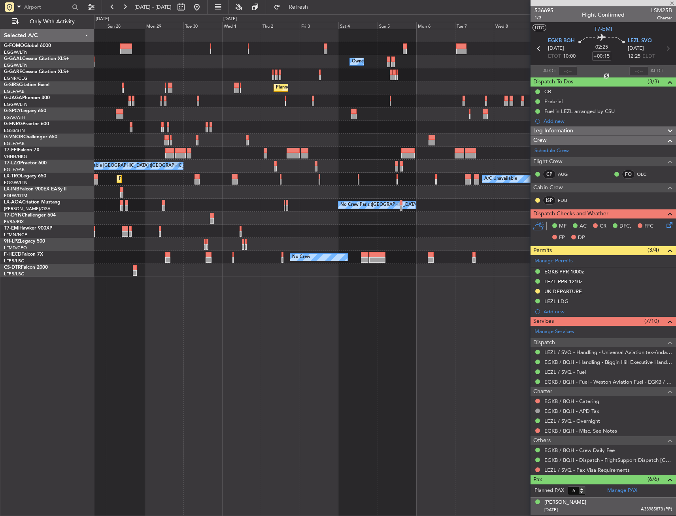
type input "0"
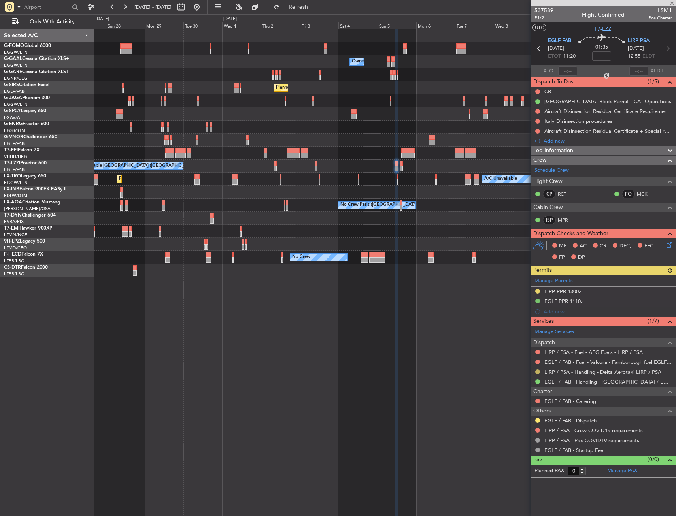
click at [537, 370] on button at bounding box center [537, 371] width 5 height 5
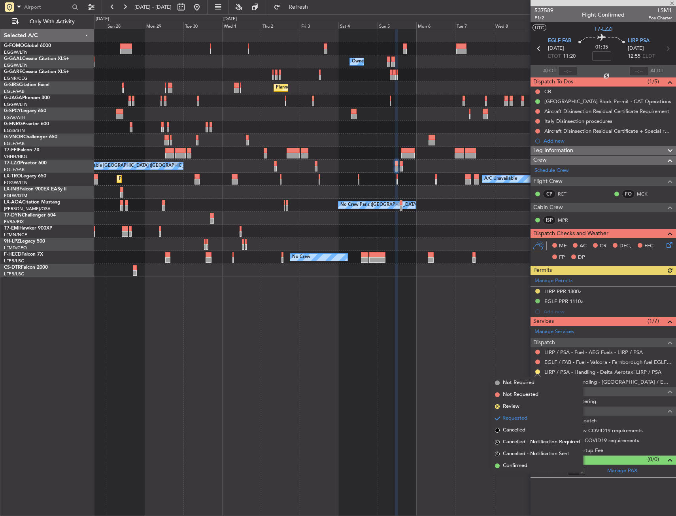
drag, startPoint x: 520, startPoint y: 463, endPoint x: 525, endPoint y: 457, distance: 7.8
click at [521, 463] on span "Confirmed" at bounding box center [515, 466] width 24 height 8
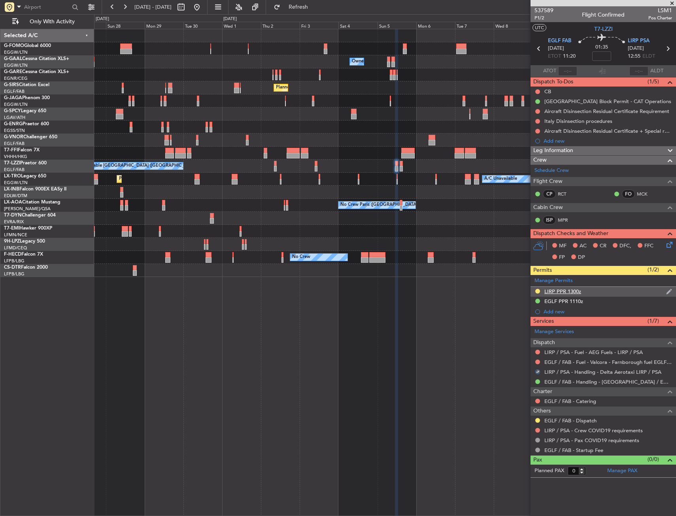
click at [625, 288] on div "LIRP PPR 1300z" at bounding box center [602, 292] width 145 height 10
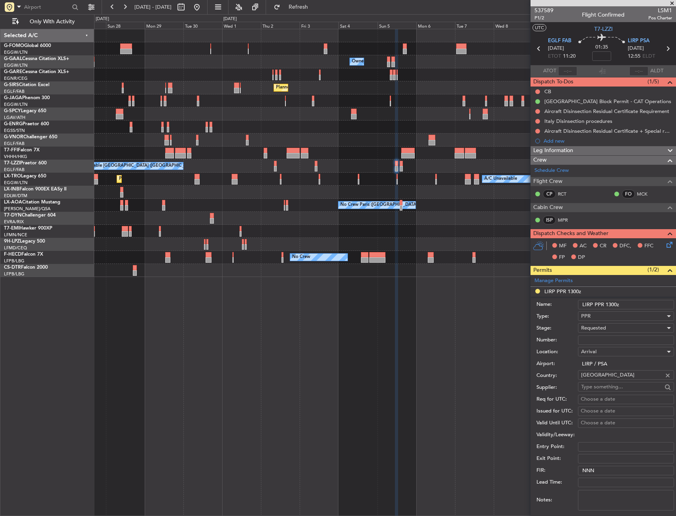
click at [608, 335] on input "Number:" at bounding box center [626, 339] width 96 height 9
paste input "PPR 8191"
type input "PPR 8191"
click at [620, 330] on div "Requested" at bounding box center [623, 328] width 84 height 12
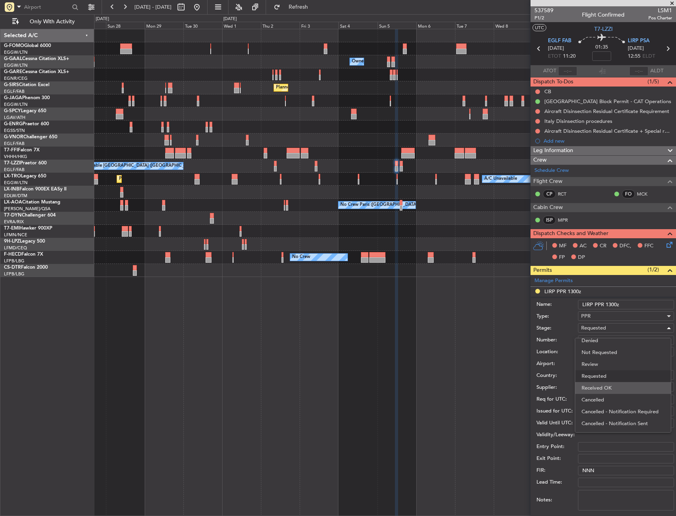
click at [616, 383] on span "Received OK" at bounding box center [622, 388] width 83 height 12
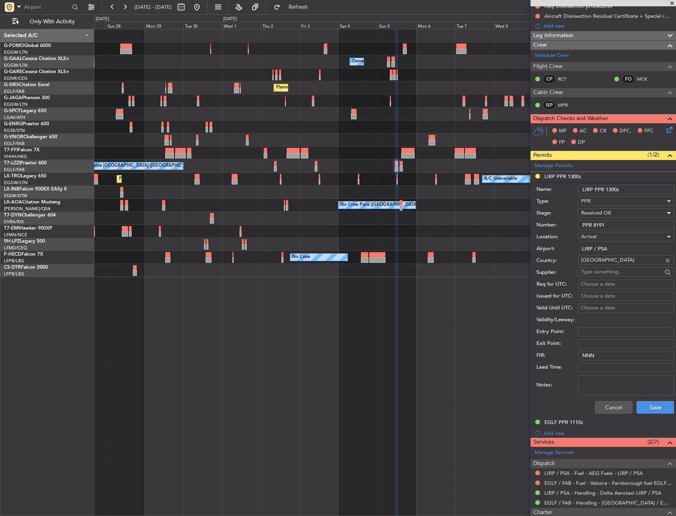
scroll to position [119, 0]
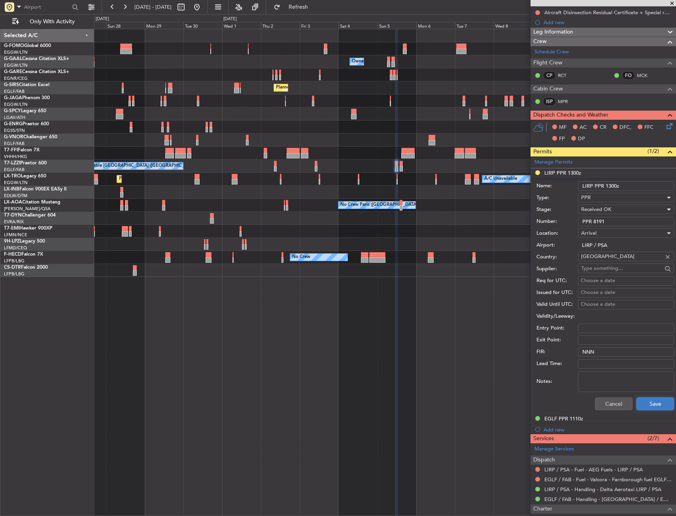
click at [644, 403] on button "Save" at bounding box center [655, 404] width 38 height 13
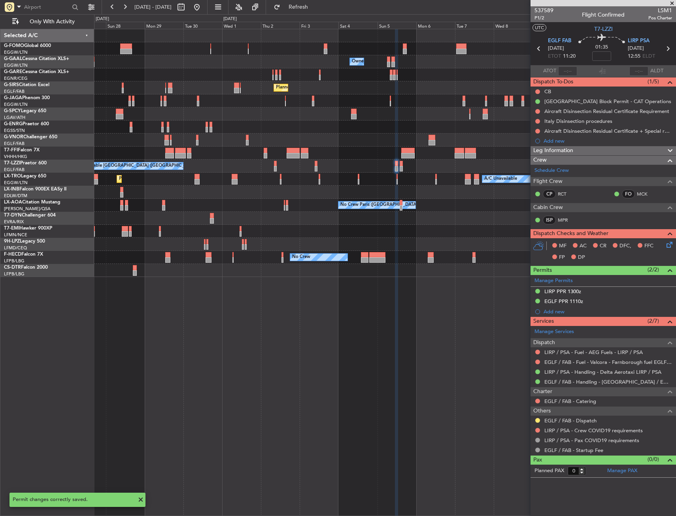
scroll to position [0, 0]
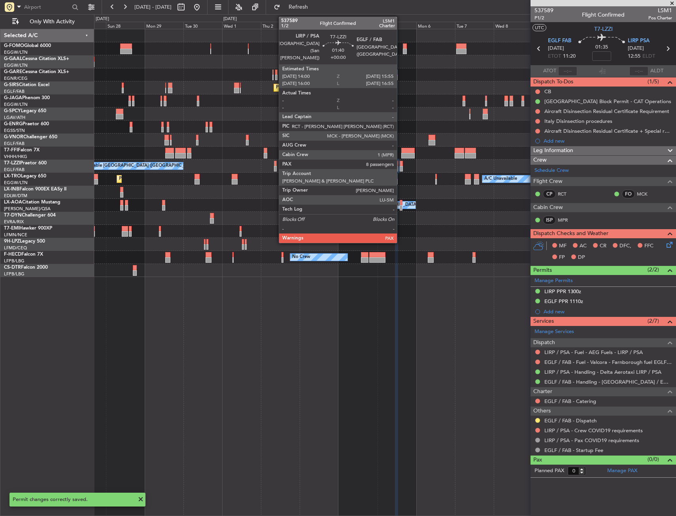
click at [400, 168] on div at bounding box center [400, 169] width 3 height 6
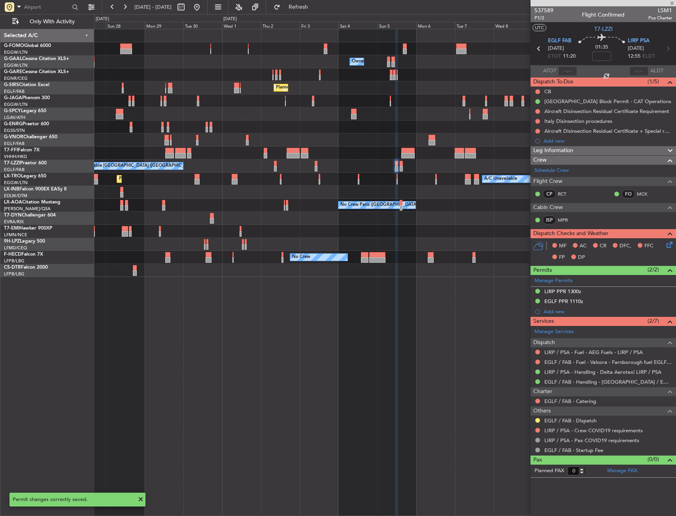
type input "8"
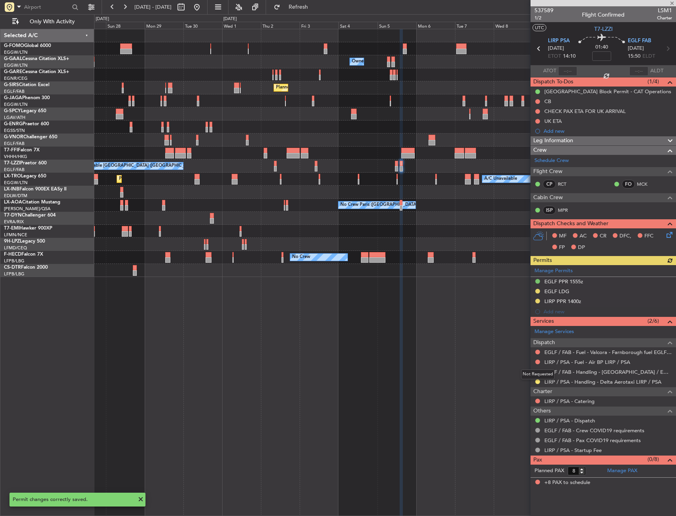
click at [536, 383] on mat-tooltip-component "Not Requested" at bounding box center [537, 374] width 45 height 21
click at [539, 382] on button at bounding box center [537, 381] width 5 height 5
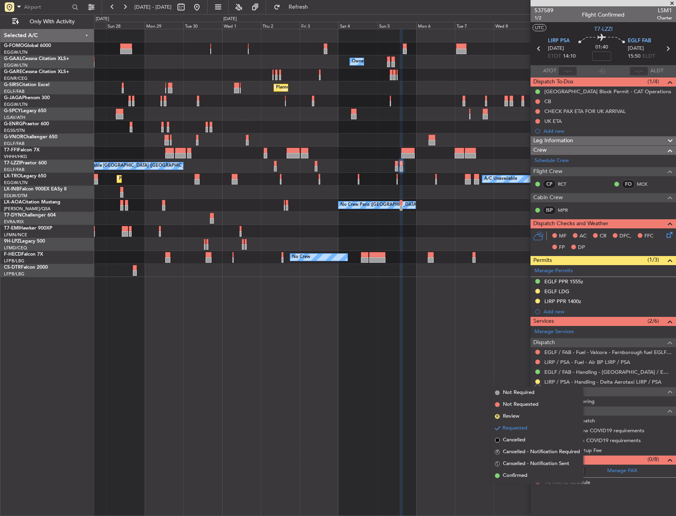
drag, startPoint x: 518, startPoint y: 473, endPoint x: 536, endPoint y: 458, distance: 24.1
click at [519, 473] on span "Confirmed" at bounding box center [515, 476] width 24 height 8
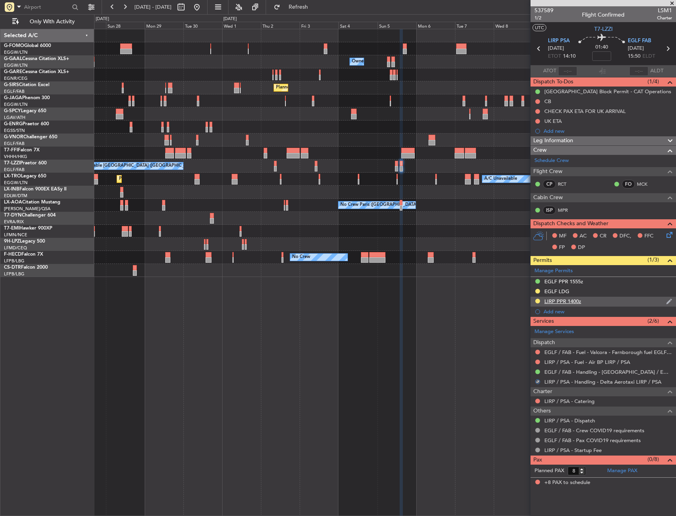
click at [596, 301] on div "LIRP PPR 1400z" at bounding box center [602, 302] width 145 height 10
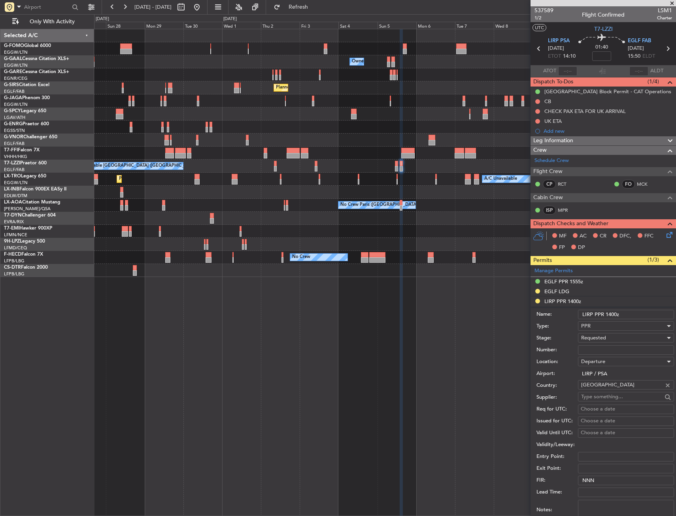
click at [598, 349] on input "Number:" at bounding box center [626, 349] width 96 height 9
paste input "PPR 8191"
type input "PPR 8191"
click at [597, 337] on span "Requested" at bounding box center [593, 337] width 25 height 7
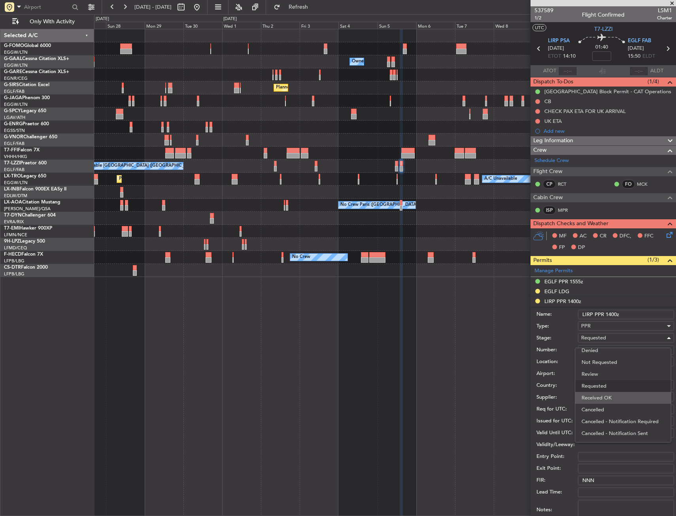
click at [600, 399] on span "Received OK" at bounding box center [622, 398] width 83 height 12
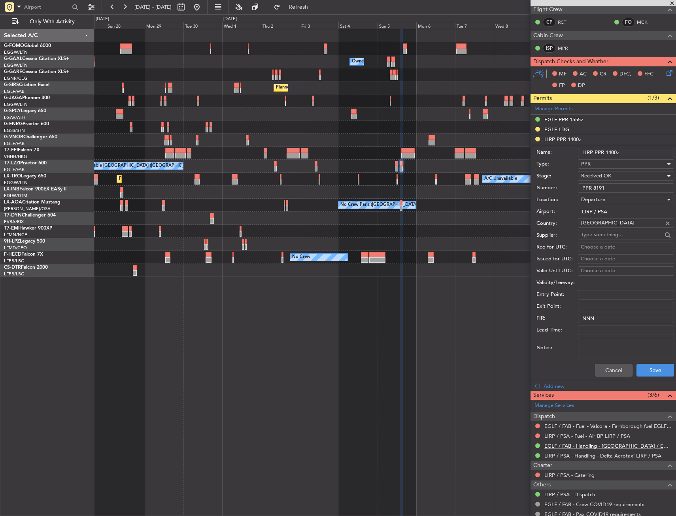
scroll to position [207, 0]
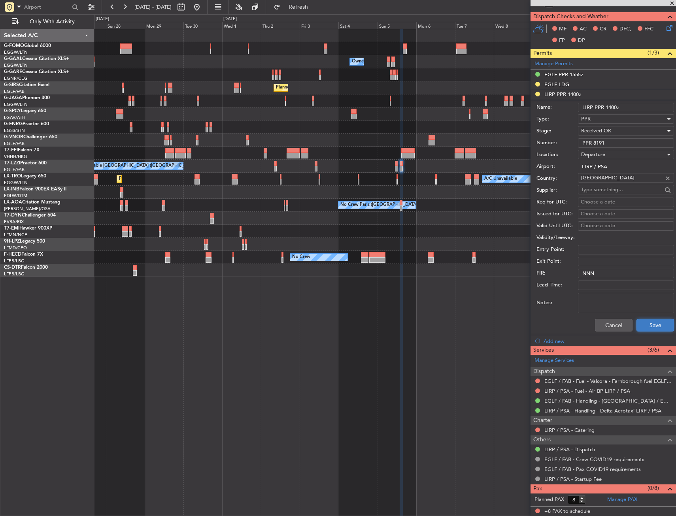
click at [654, 328] on button "Save" at bounding box center [655, 325] width 38 height 13
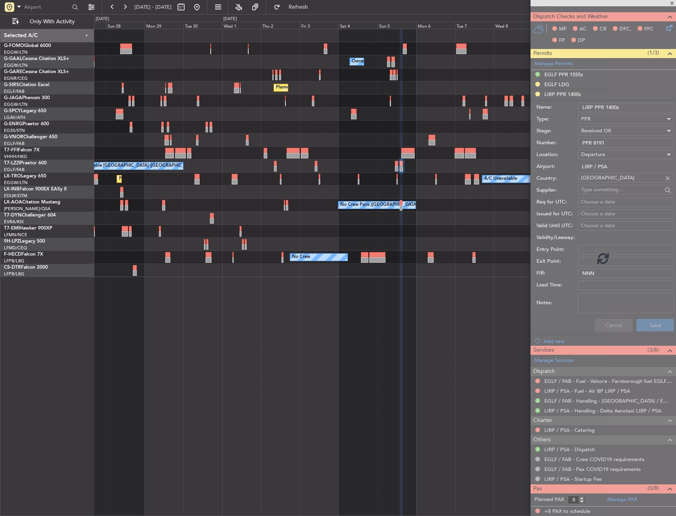
scroll to position [0, 0]
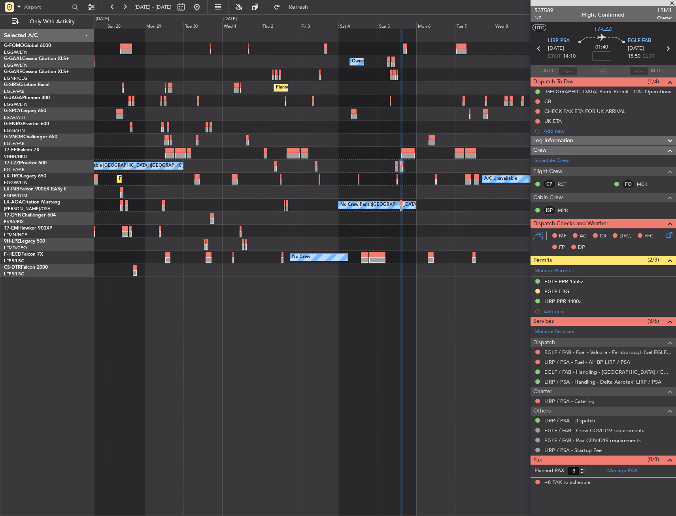
click at [394, 262] on div "Planned Maint London (Luton) Owner Owner Owner Owner Owner No Crew Planned Main…" at bounding box center [384, 153] width 581 height 248
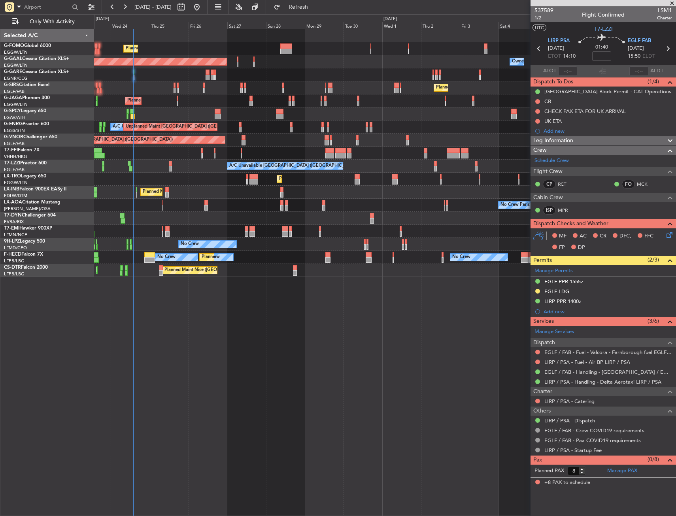
click at [194, 288] on div "Planned Maint London (Luton) Owner Planned Maint Dusseldorf Owner Owner Planned…" at bounding box center [385, 272] width 582 height 487
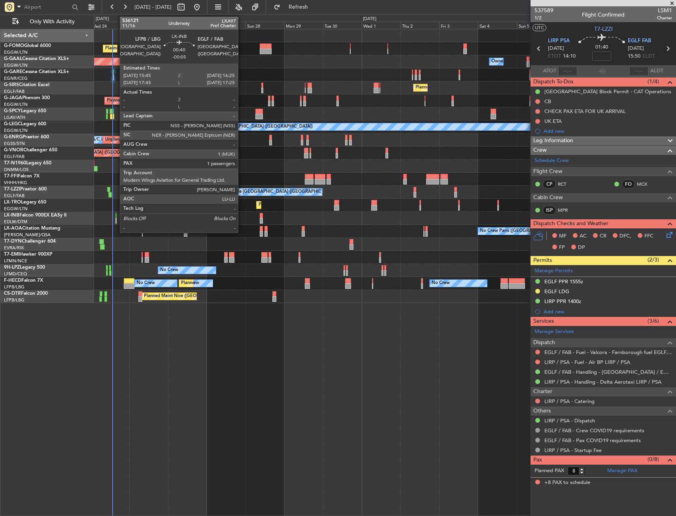
click at [116, 215] on div at bounding box center [115, 216] width 1 height 6
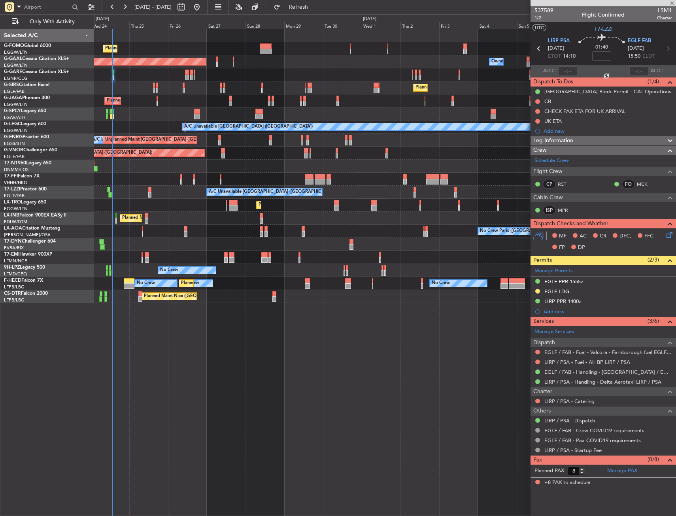
type input "-00:05"
type input "1"
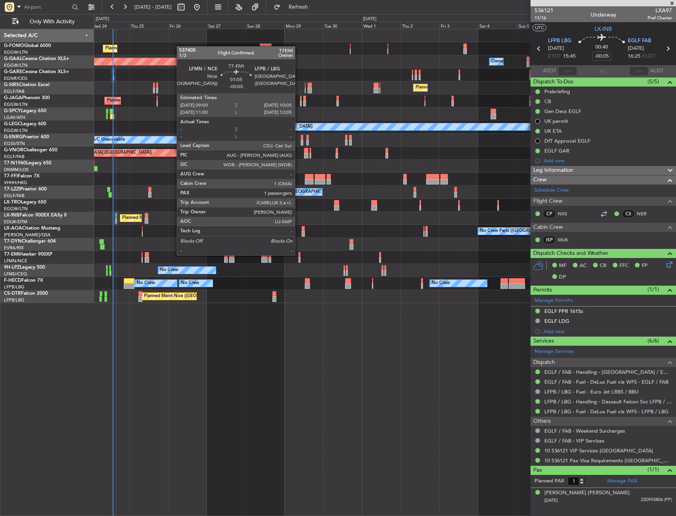
click at [298, 254] on div at bounding box center [299, 255] width 2 height 6
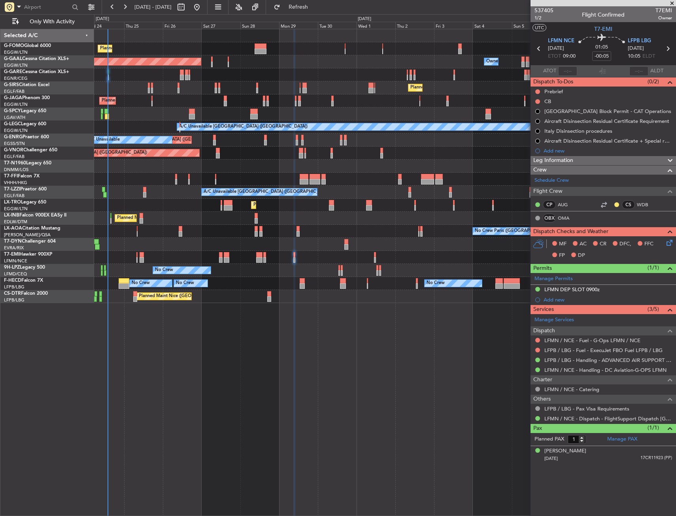
click at [384, 255] on div "Planned Maint [GEOGRAPHIC_DATA]" at bounding box center [384, 257] width 581 height 13
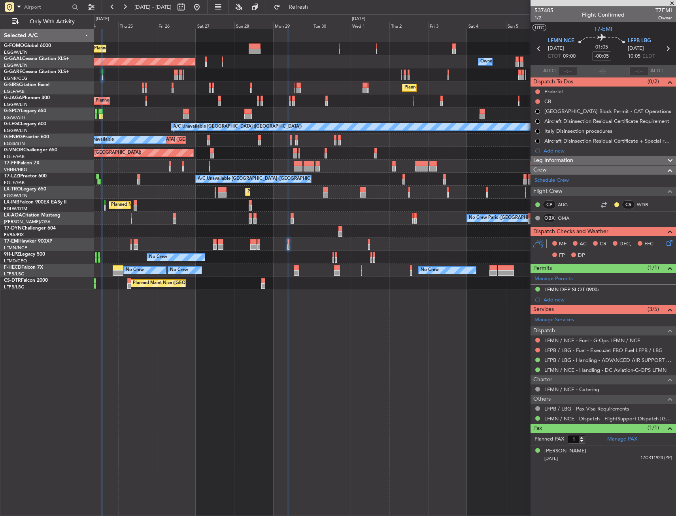
click at [390, 244] on div "Planned Maint [GEOGRAPHIC_DATA]" at bounding box center [384, 244] width 581 height 13
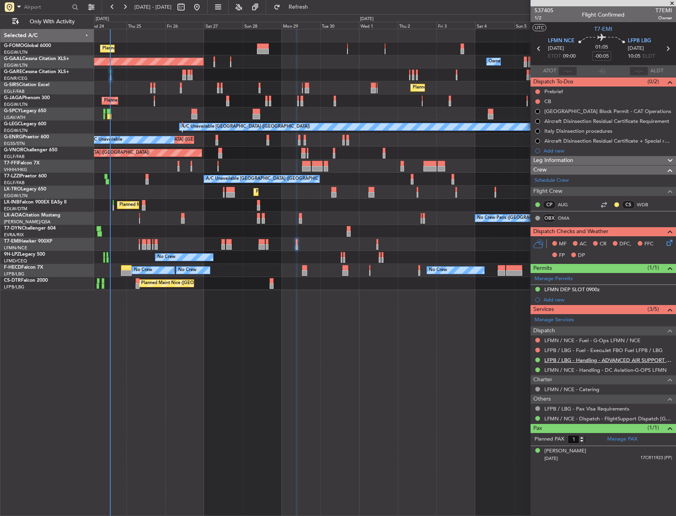
click at [562, 357] on link "LFPB / LBG - Handling - ADVANCED AIR SUPPORT LFPB" at bounding box center [608, 360] width 128 height 7
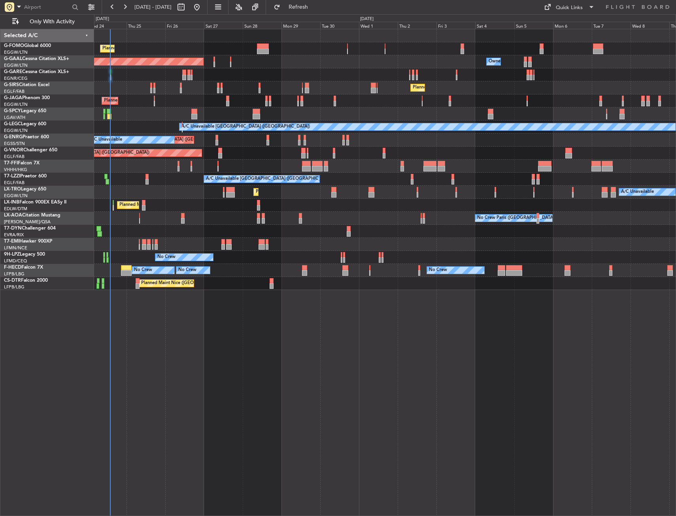
click at [294, 242] on div "Planned Maint London (Luton) Planned Maint Dusseldorf Owner Owner Owner Planned…" at bounding box center [384, 159] width 581 height 261
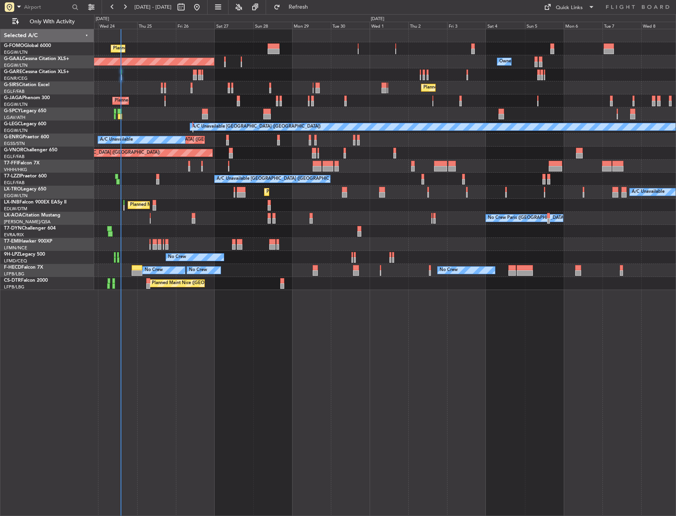
click at [282, 242] on div "Planned Maint [GEOGRAPHIC_DATA]" at bounding box center [384, 244] width 581 height 13
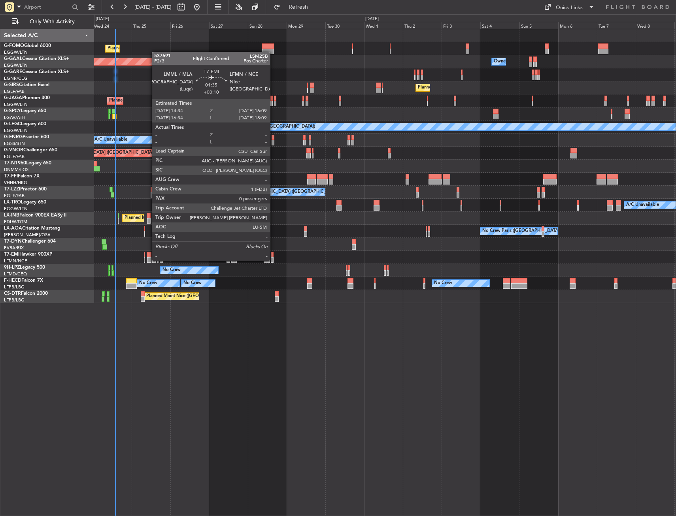
click at [273, 260] on div at bounding box center [272, 260] width 3 height 6
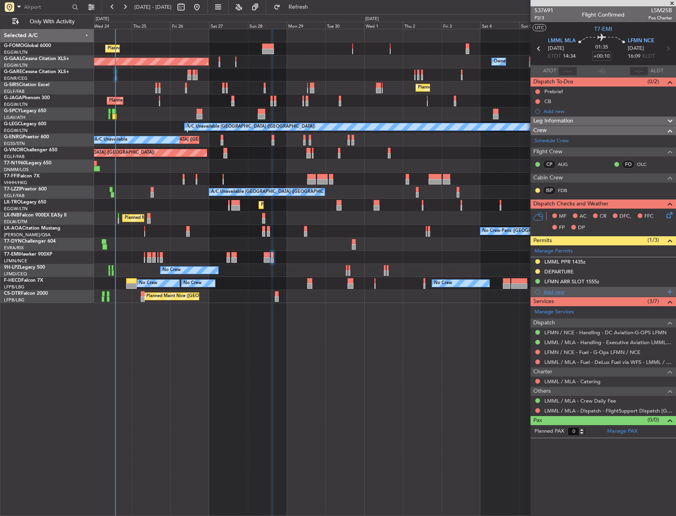
click at [560, 290] on div "Add new" at bounding box center [603, 291] width 121 height 7
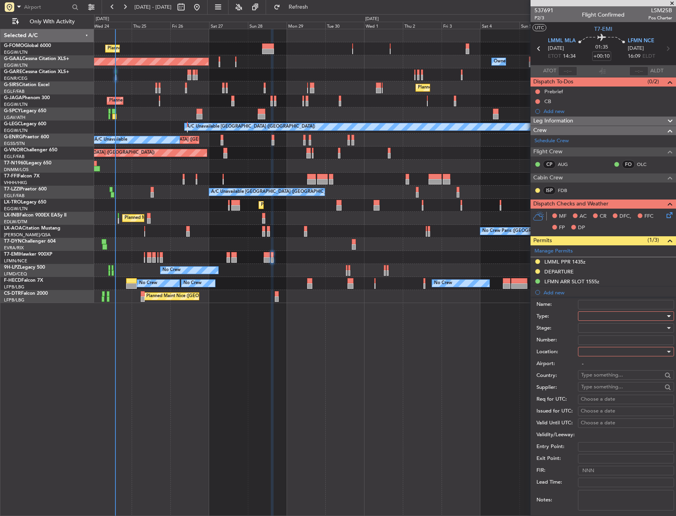
click at [595, 315] on div at bounding box center [623, 316] width 84 height 12
click at [598, 360] on span "Parking" at bounding box center [622, 359] width 83 height 12
click at [599, 353] on div at bounding box center [623, 352] width 84 height 12
click at [599, 387] on span "Arrival" at bounding box center [622, 392] width 83 height 12
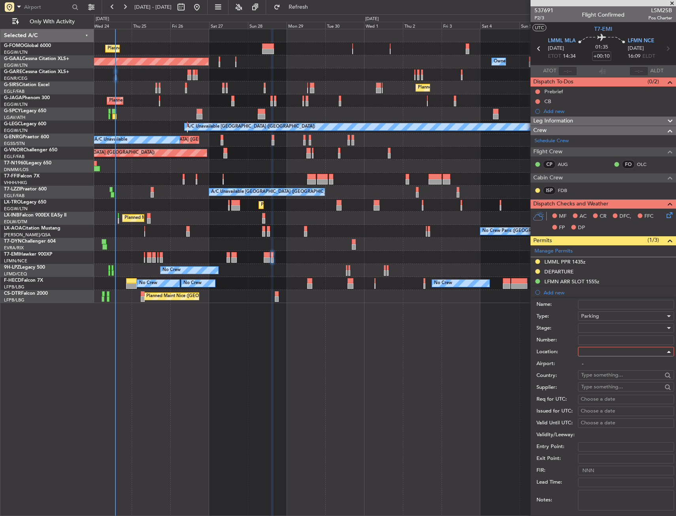
type input "LFMN / NCE"
click at [597, 330] on div at bounding box center [623, 328] width 84 height 12
click at [599, 379] on span "Requested" at bounding box center [622, 380] width 83 height 12
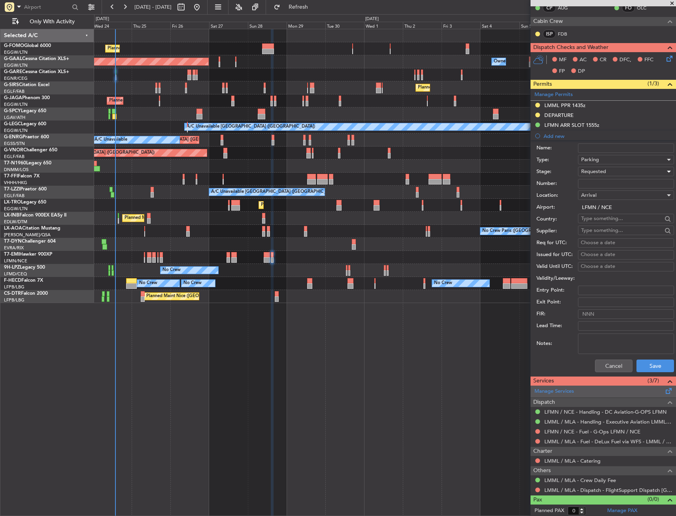
scroll to position [158, 0]
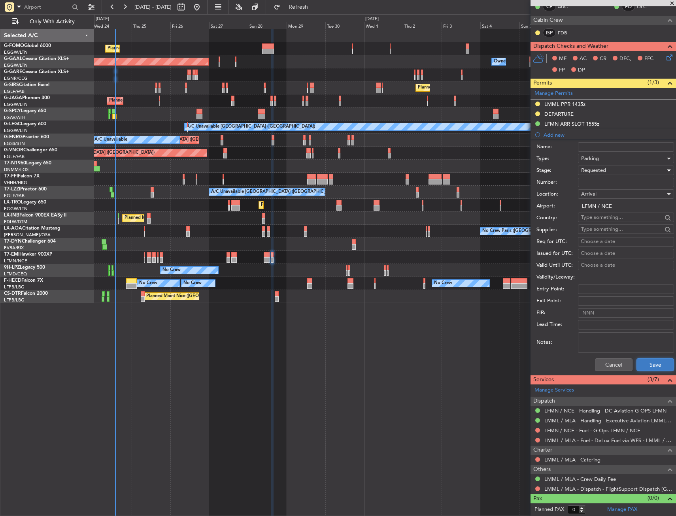
click at [642, 369] on button "Save" at bounding box center [655, 364] width 38 height 13
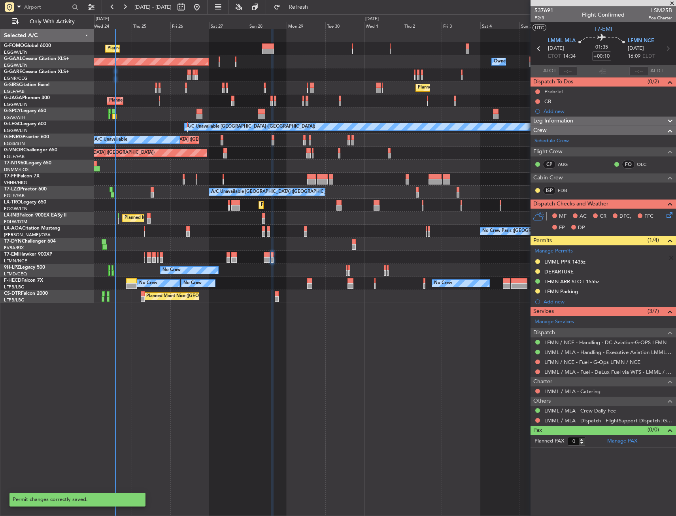
scroll to position [0, 0]
drag, startPoint x: 583, startPoint y: 287, endPoint x: 587, endPoint y: 293, distance: 6.9
click at [583, 287] on mat-tooltip-component "LFMN ARR SLOT 1555z" at bounding box center [571, 295] width 61 height 21
click at [598, 291] on div "LFMN Parking" at bounding box center [602, 292] width 145 height 10
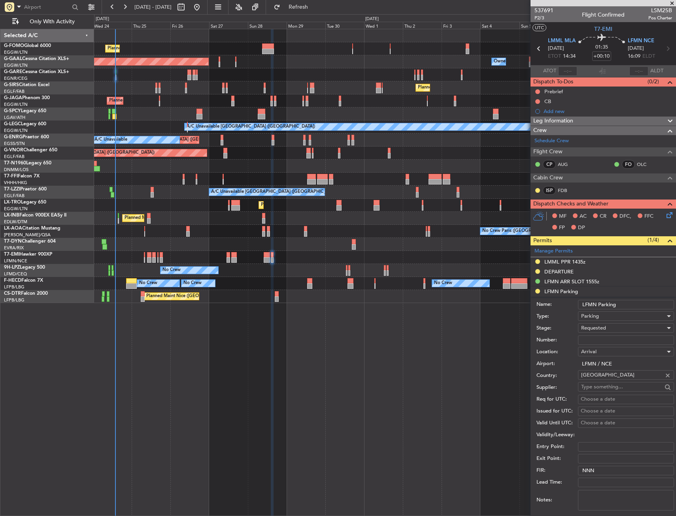
click at [628, 302] on input "LFMN Parking" at bounding box center [626, 304] width 96 height 9
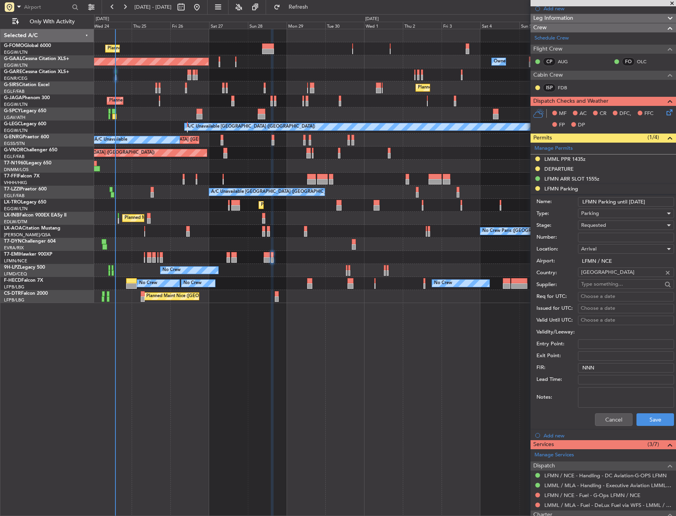
scroll to position [168, 0]
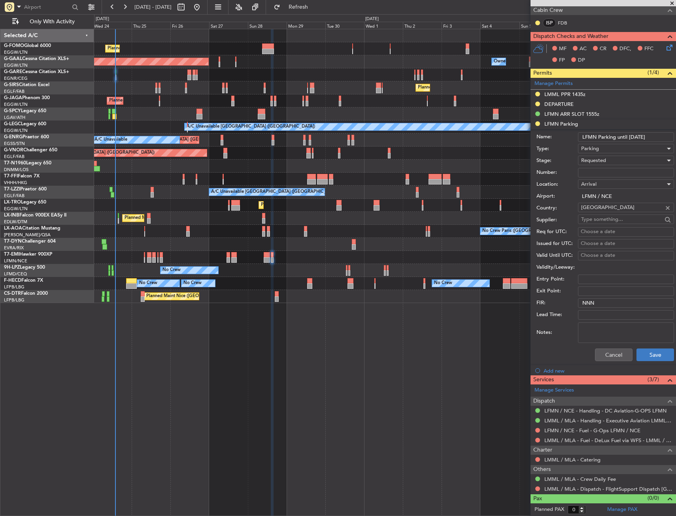
type input "LFMN Parking until 05OCT"
click at [645, 351] on button "Save" at bounding box center [655, 355] width 38 height 13
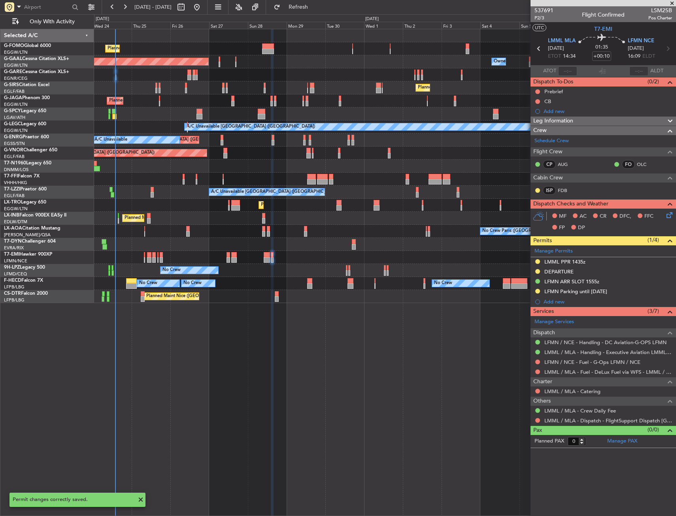
scroll to position [0, 0]
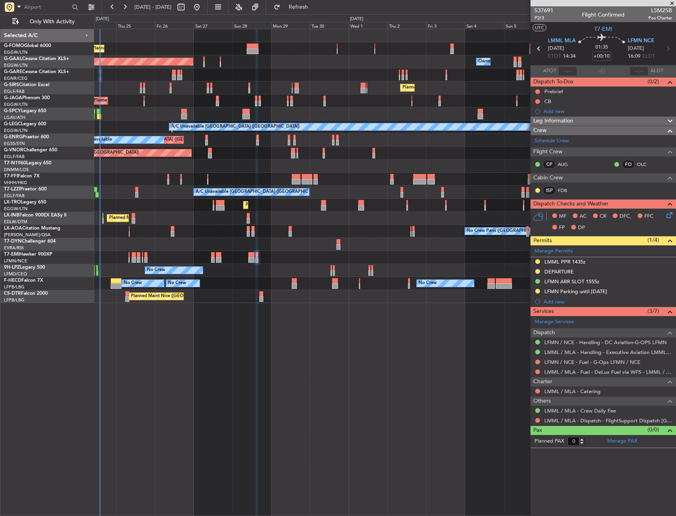
click at [486, 367] on div "Planned Maint London (Luton) Planned Maint Dusseldorf Owner Owner Owner Planned…" at bounding box center [385, 272] width 582 height 487
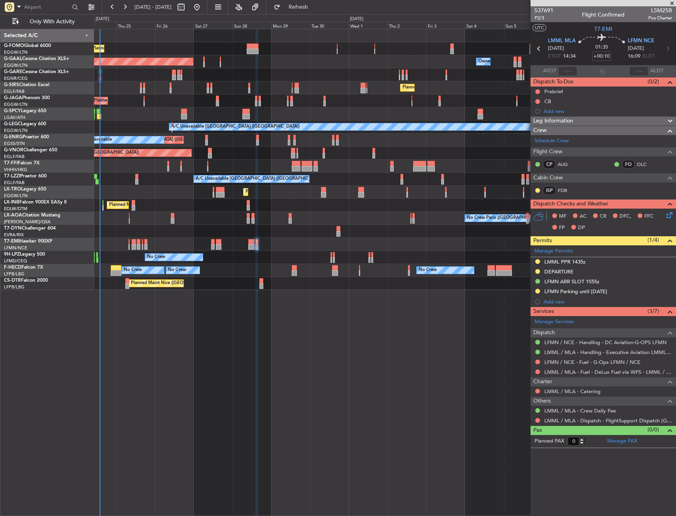
click at [320, 330] on div "Planned Maint London (Luton) Planned Maint Dusseldorf Owner Owner Owner Planned…" at bounding box center [385, 272] width 582 height 487
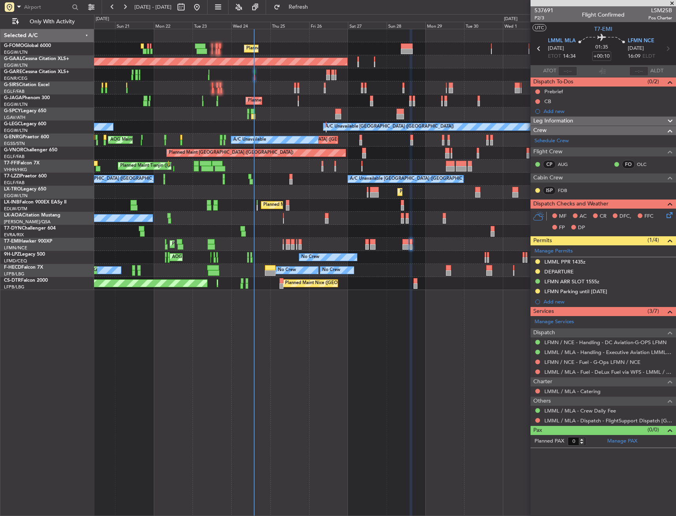
click at [254, 349] on div "Planned Maint London (Luton) Planned Maint Dusseldorf Owner Planned Maint Londo…" at bounding box center [385, 272] width 582 height 487
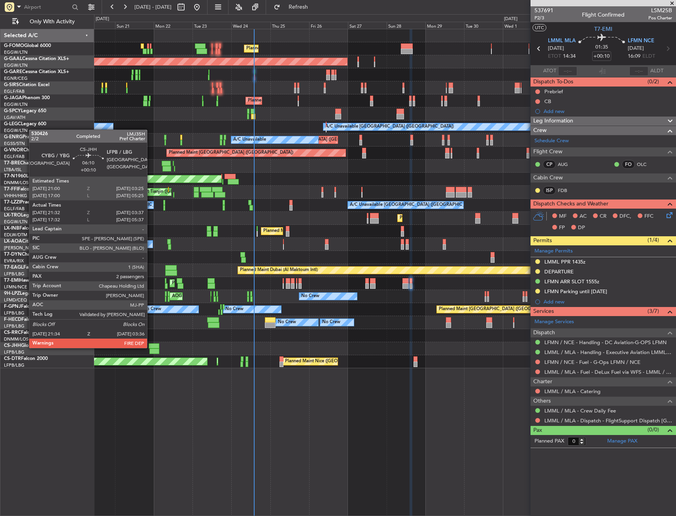
click at [151, 347] on div at bounding box center [154, 346] width 11 height 6
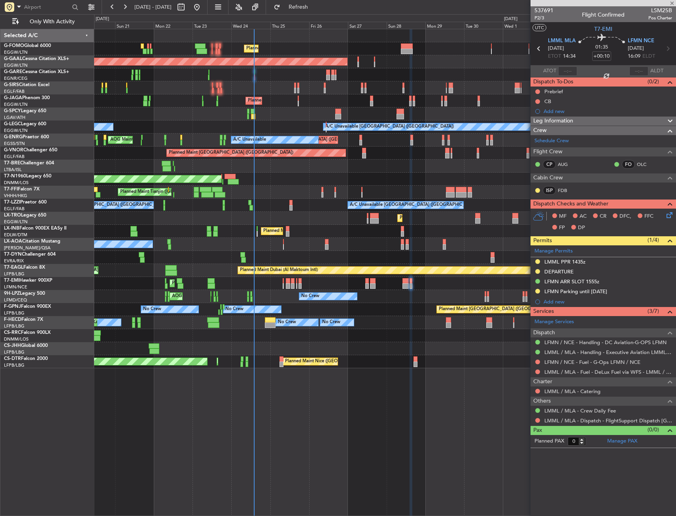
type input "21:42"
type input "03:32"
type input "2"
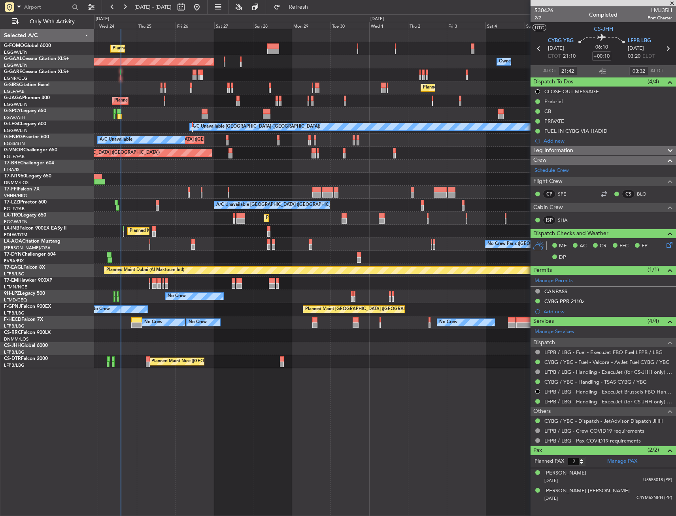
click at [140, 438] on div "Planned Maint [GEOGRAPHIC_DATA] ([GEOGRAPHIC_DATA]) Planned [GEOGRAPHIC_DATA] O…" at bounding box center [385, 272] width 582 height 487
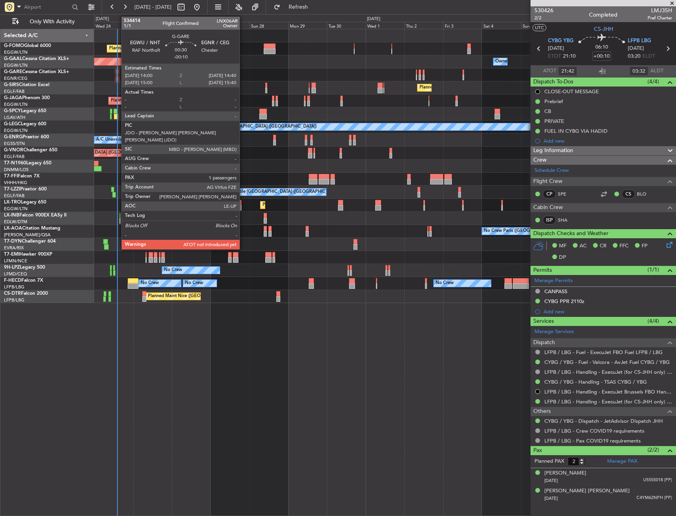
click at [117, 70] on div at bounding box center [117, 73] width 1 height 6
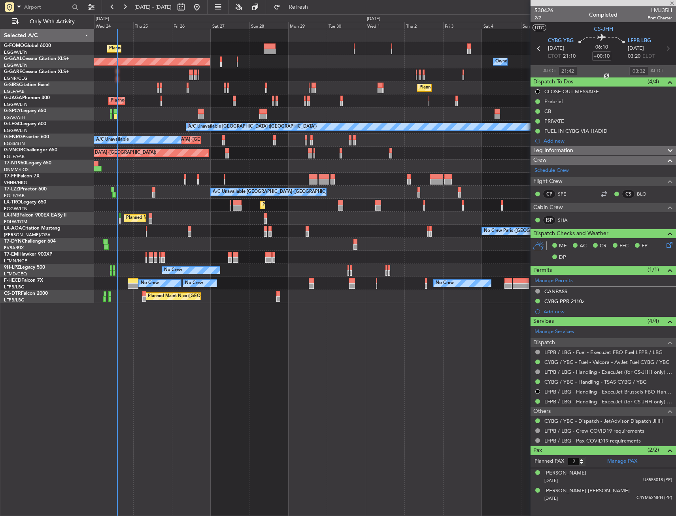
type input "-00:10"
type input "1"
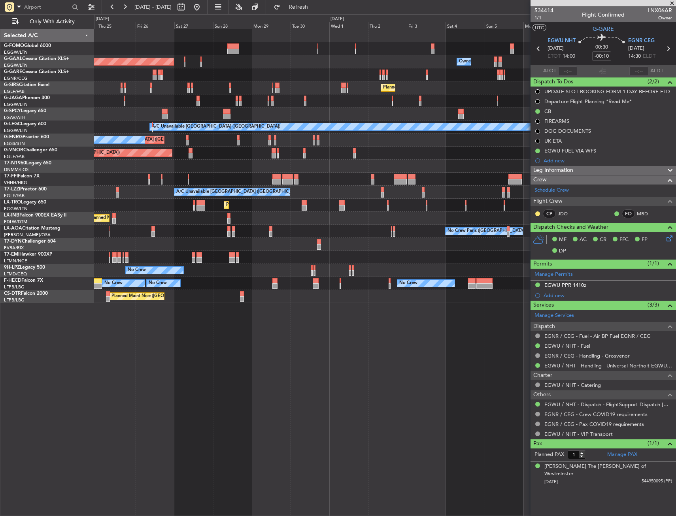
click at [386, 282] on div "Planned Maint [GEOGRAPHIC_DATA] ([GEOGRAPHIC_DATA]) Planned [GEOGRAPHIC_DATA] O…" at bounding box center [384, 166] width 581 height 274
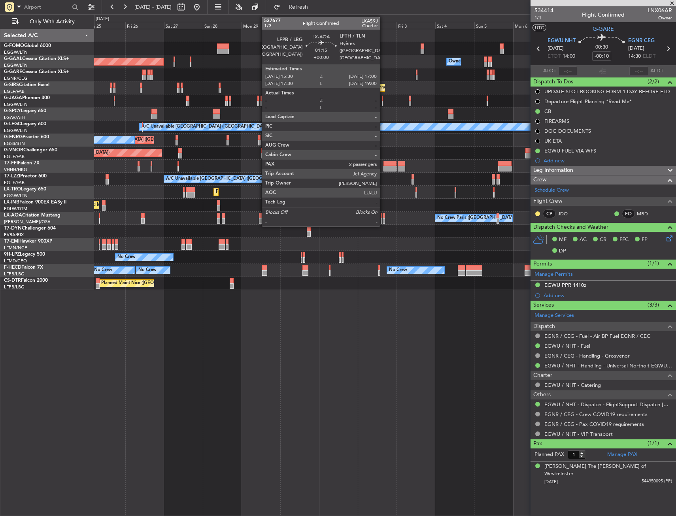
click at [383, 215] on div at bounding box center [384, 216] width 3 height 6
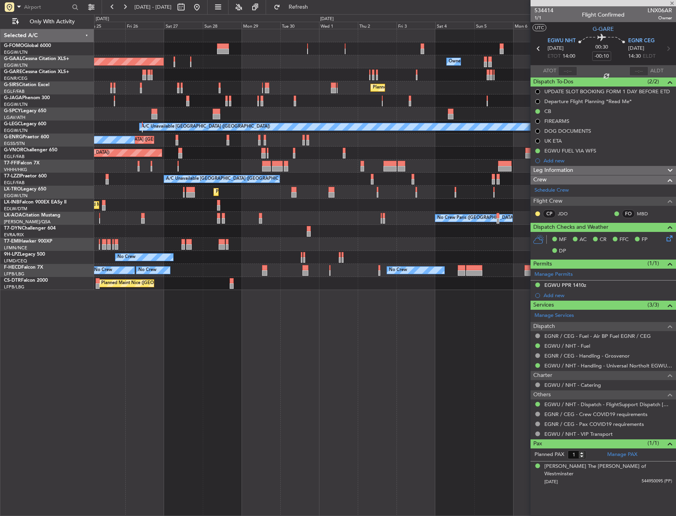
type input "2"
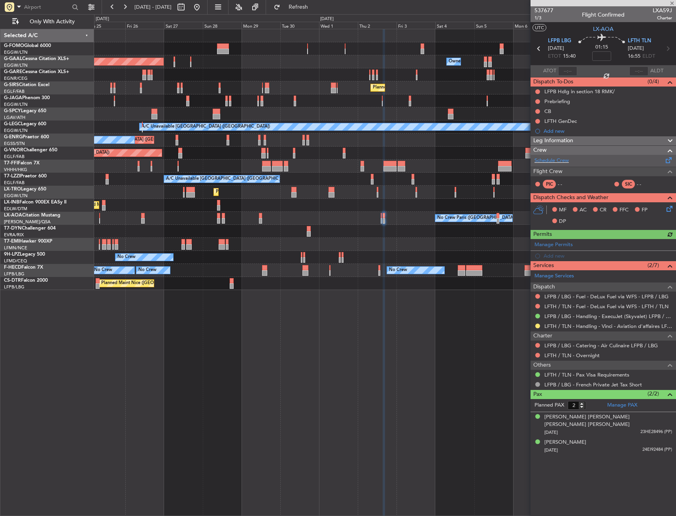
click at [571, 160] on div "Schedule Crew" at bounding box center [602, 161] width 145 height 12
click at [377, 292] on div "Planned Maint [GEOGRAPHIC_DATA] ([GEOGRAPHIC_DATA]) Planned [GEOGRAPHIC_DATA] O…" at bounding box center [385, 272] width 582 height 487
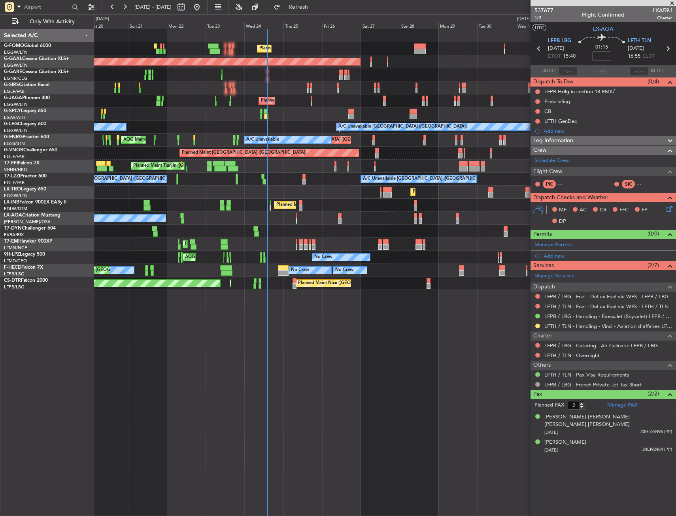
click at [325, 302] on div "Planned Maint [GEOGRAPHIC_DATA] ([GEOGRAPHIC_DATA]) Planned [GEOGRAPHIC_DATA] O…" at bounding box center [385, 272] width 582 height 487
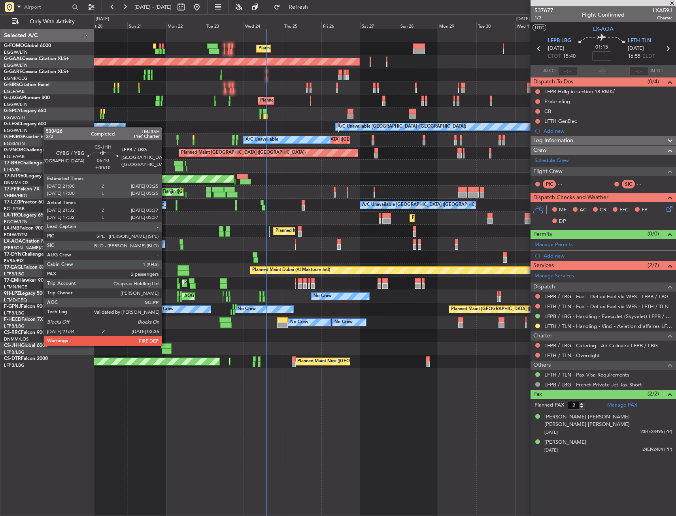
click at [165, 345] on div at bounding box center [166, 346] width 11 height 6
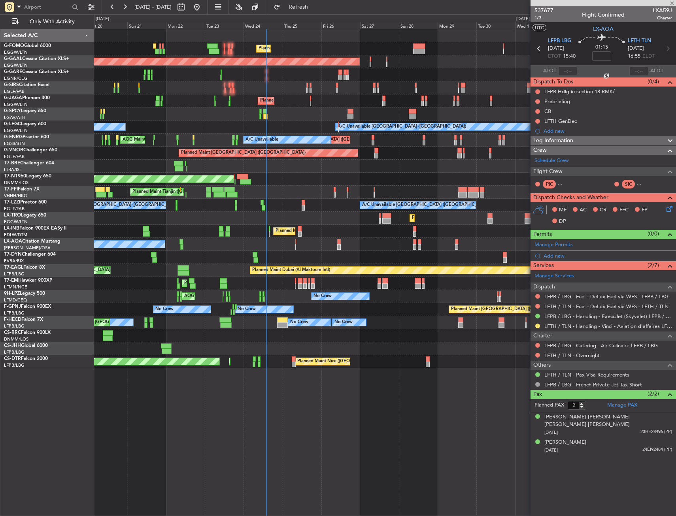
type input "+00:10"
type input "21:42"
type input "03:32"
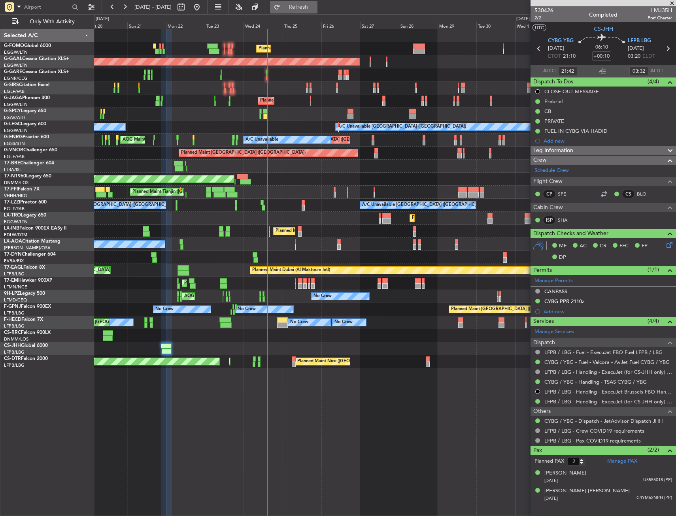
click at [305, 8] on button "Refresh" at bounding box center [293, 7] width 47 height 13
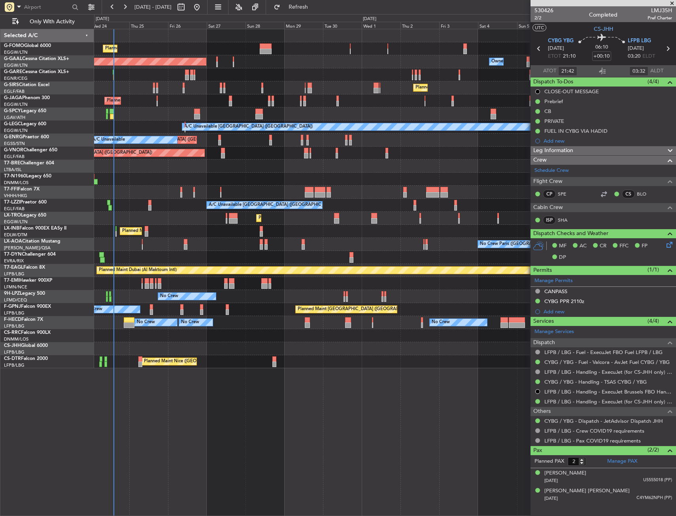
click at [238, 336] on div "Planned Maint [GEOGRAPHIC_DATA] ([GEOGRAPHIC_DATA]) Planned [GEOGRAPHIC_DATA] O…" at bounding box center [384, 198] width 581 height 339
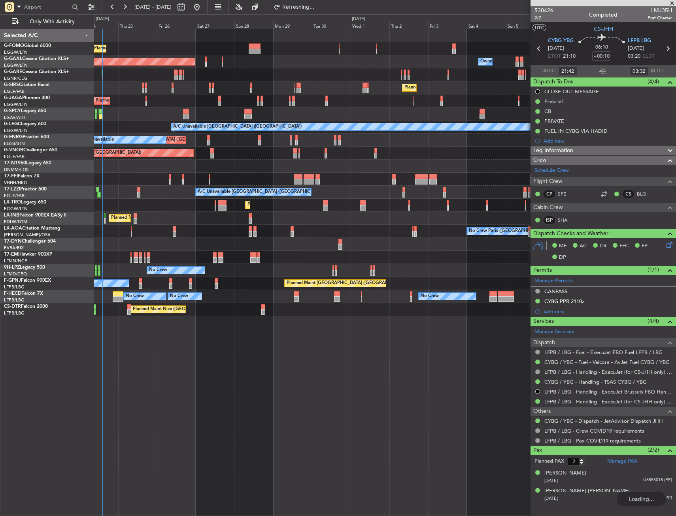
click at [340, 384] on div "Planned Maint [GEOGRAPHIC_DATA] ([GEOGRAPHIC_DATA]) Planned [GEOGRAPHIC_DATA] O…" at bounding box center [385, 272] width 582 height 487
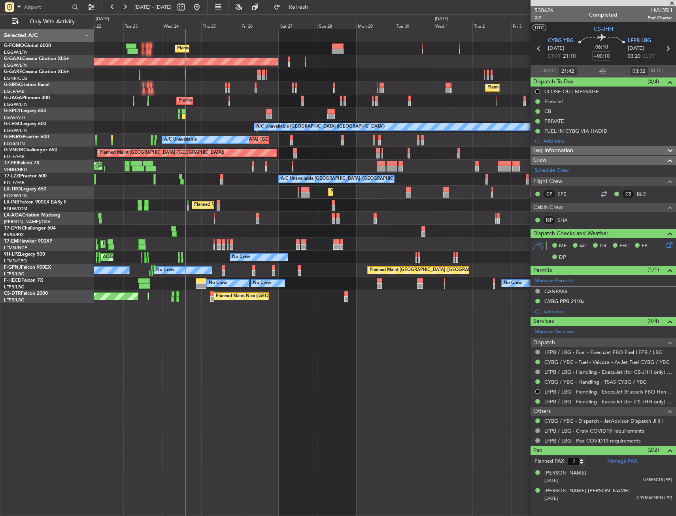
click at [207, 210] on div "Planned Maint [GEOGRAPHIC_DATA] ([GEOGRAPHIC_DATA])" at bounding box center [384, 205] width 581 height 13
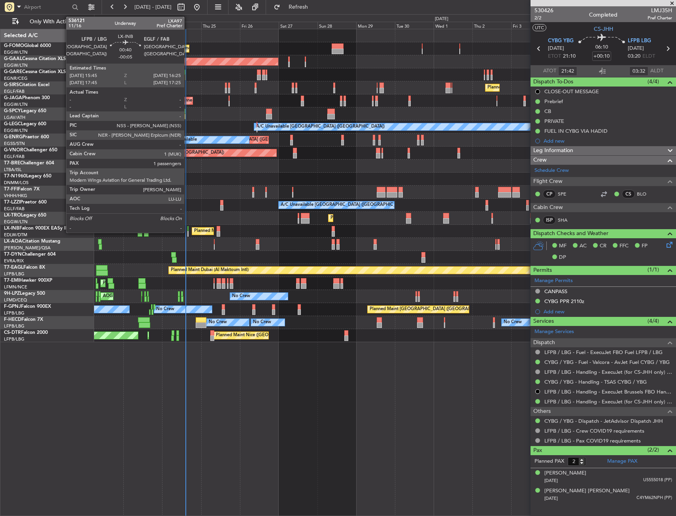
click at [188, 227] on div at bounding box center [187, 229] width 1 height 6
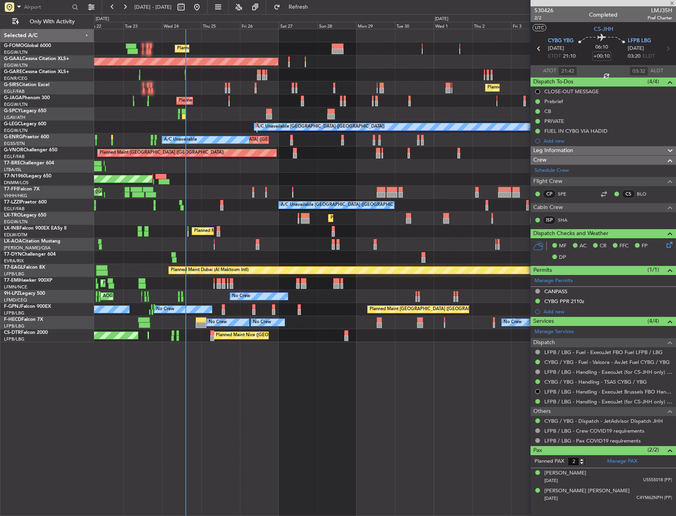
type input "-00:05"
type input "1"
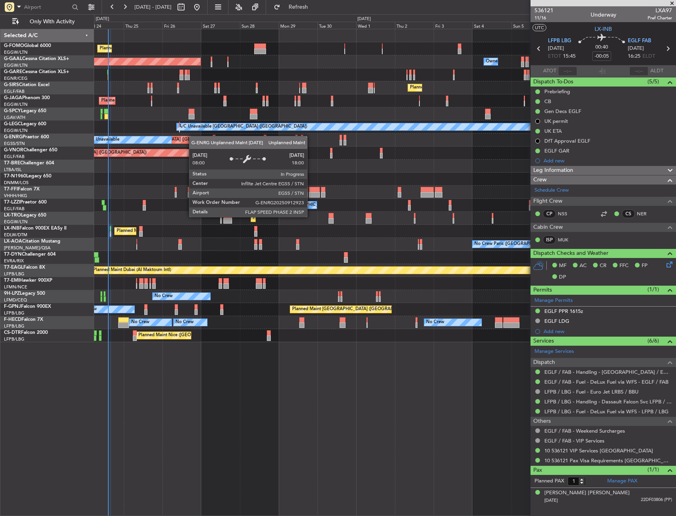
click at [180, 141] on div "Planned Maint [GEOGRAPHIC_DATA] ([GEOGRAPHIC_DATA]) Planned [GEOGRAPHIC_DATA] O…" at bounding box center [384, 185] width 581 height 313
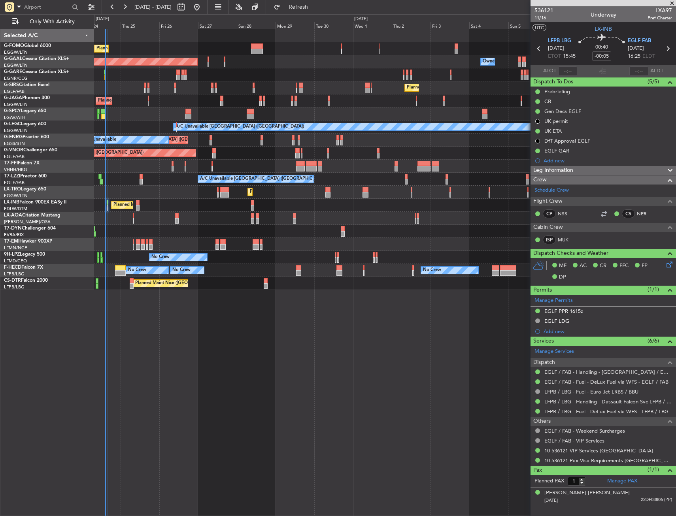
click at [306, 227] on div at bounding box center [384, 231] width 581 height 13
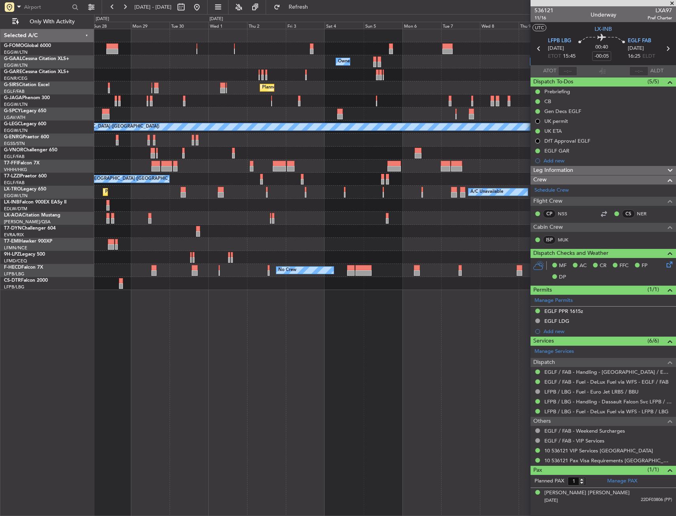
click at [182, 95] on div "Planned Maint [GEOGRAPHIC_DATA] ([GEOGRAPHIC_DATA]) Owner Owner Owner Owner Own…" at bounding box center [384, 159] width 581 height 261
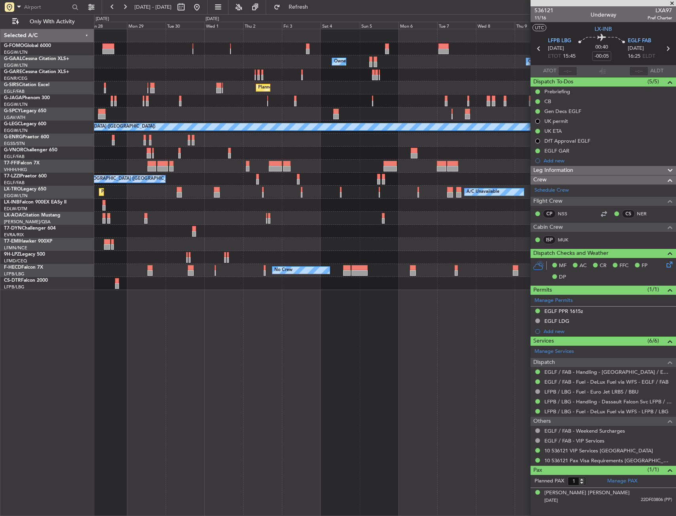
click at [165, 111] on div "Planned Maint [GEOGRAPHIC_DATA] ([GEOGRAPHIC_DATA]) Owner Owner Owner Owner Own…" at bounding box center [384, 159] width 581 height 261
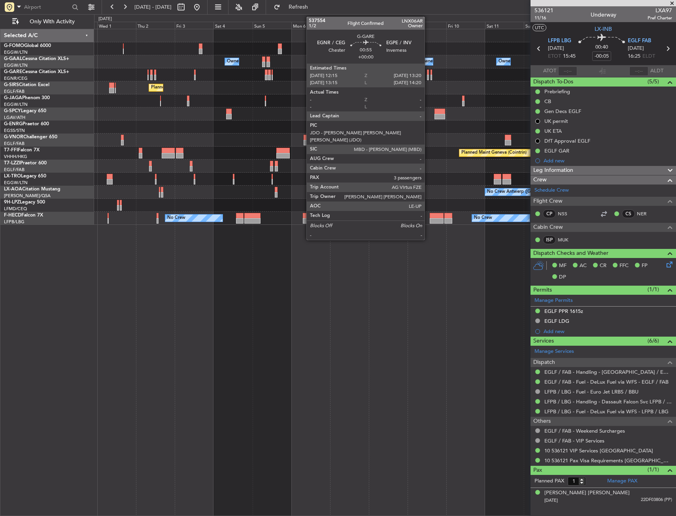
click at [428, 70] on div at bounding box center [428, 73] width 2 height 6
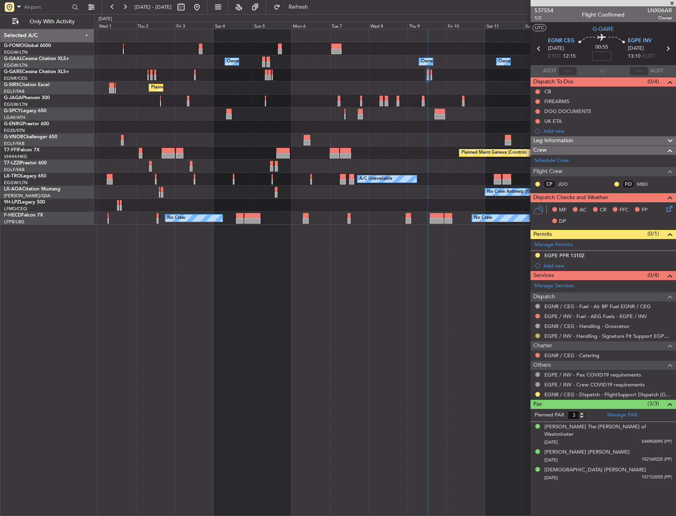
click at [538, 336] on button at bounding box center [537, 336] width 5 height 5
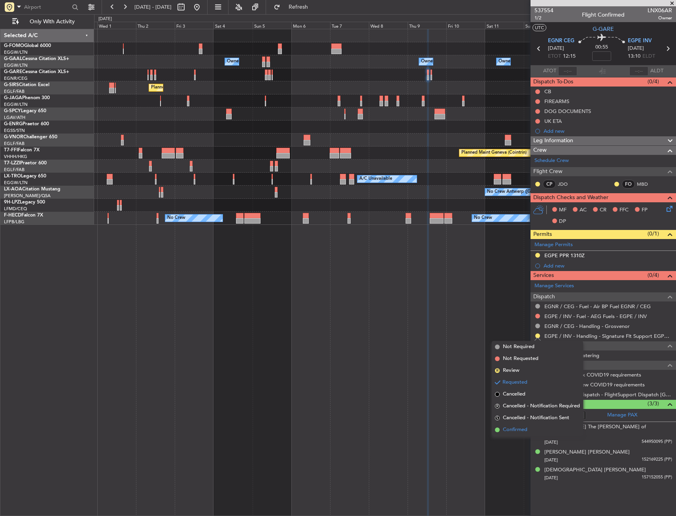
click at [505, 431] on span "Confirmed" at bounding box center [515, 430] width 24 height 8
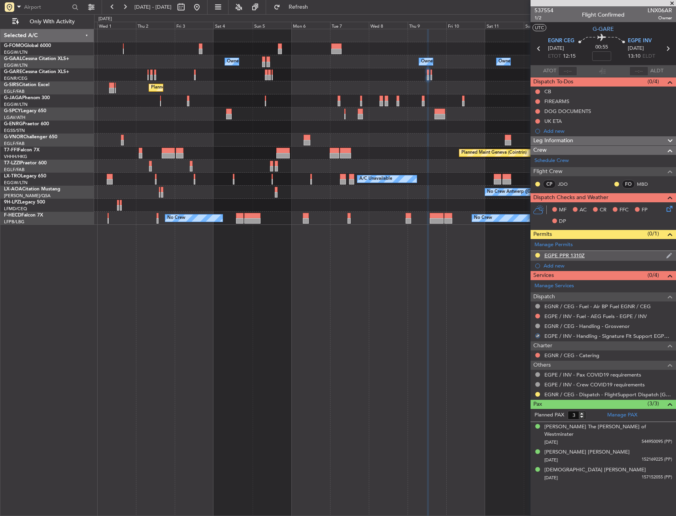
click at [597, 256] on div "EGPE PPR 1310Z" at bounding box center [602, 256] width 145 height 10
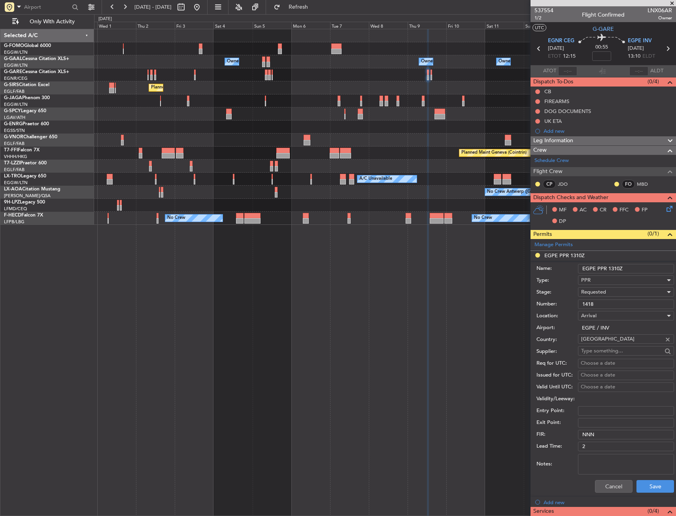
click at [600, 305] on input "1418" at bounding box center [626, 304] width 96 height 9
click at [601, 305] on input "1418" at bounding box center [626, 304] width 96 height 9
click at [603, 291] on span "Requested" at bounding box center [593, 291] width 25 height 7
click at [609, 352] on span "Received OK" at bounding box center [622, 352] width 83 height 12
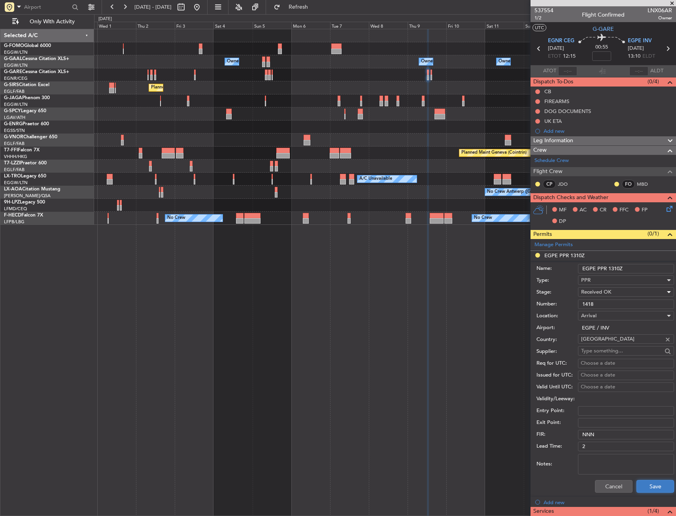
click at [641, 483] on button "Save" at bounding box center [655, 486] width 38 height 13
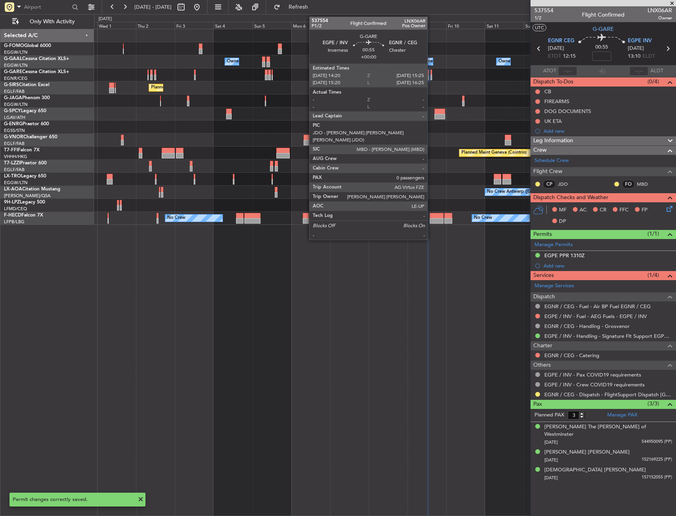
click at [431, 74] on div at bounding box center [431, 73] width 2 height 6
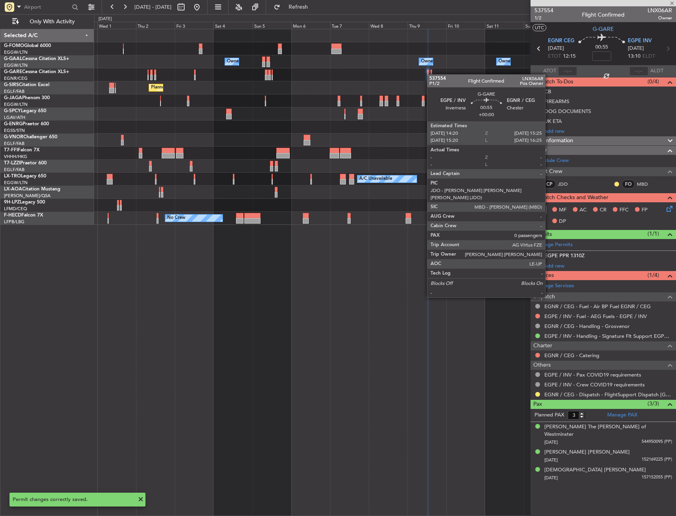
type input "0"
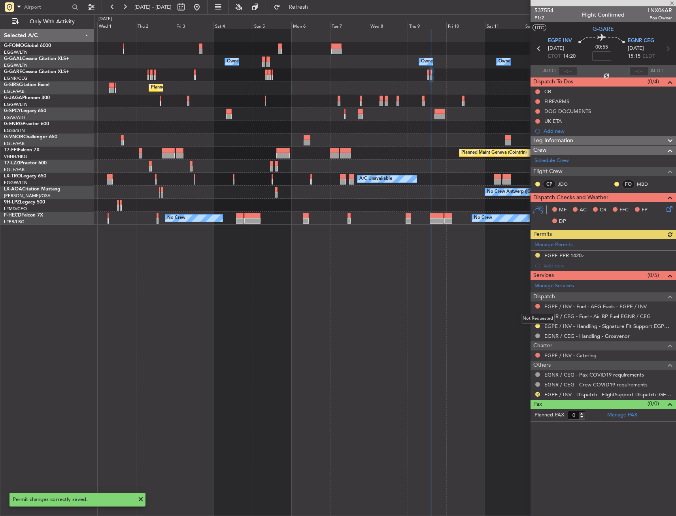
click at [539, 325] on mat-tooltip-component "Not Requested" at bounding box center [537, 318] width 45 height 21
click at [537, 325] on button at bounding box center [537, 326] width 5 height 5
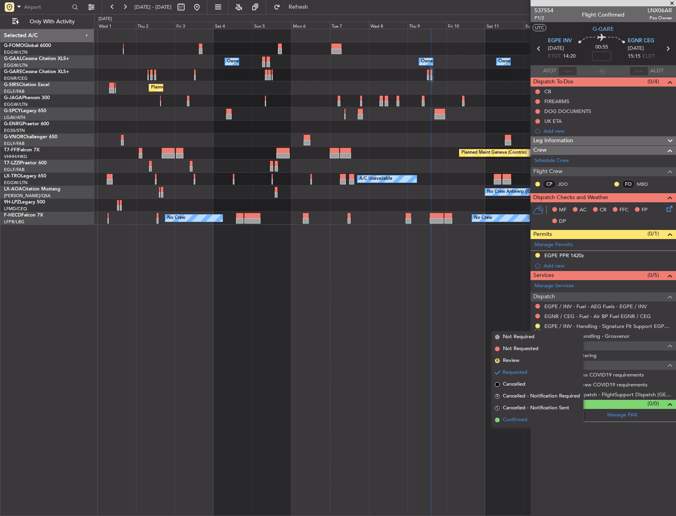
click at [515, 418] on span "Confirmed" at bounding box center [515, 420] width 24 height 8
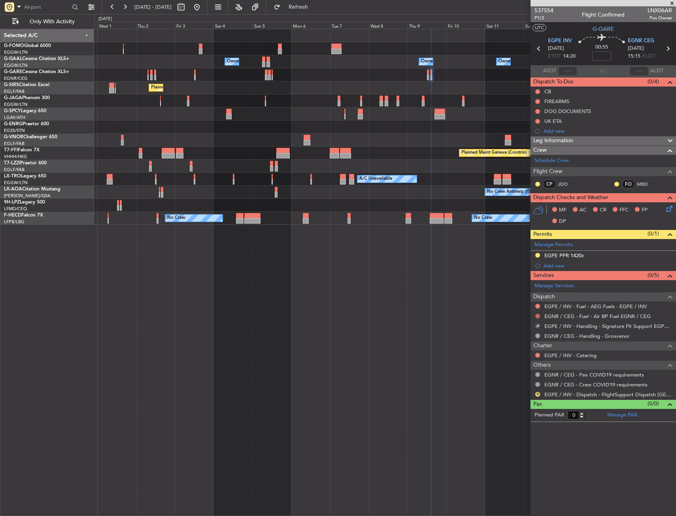
click at [538, 315] on button at bounding box center [537, 316] width 5 height 5
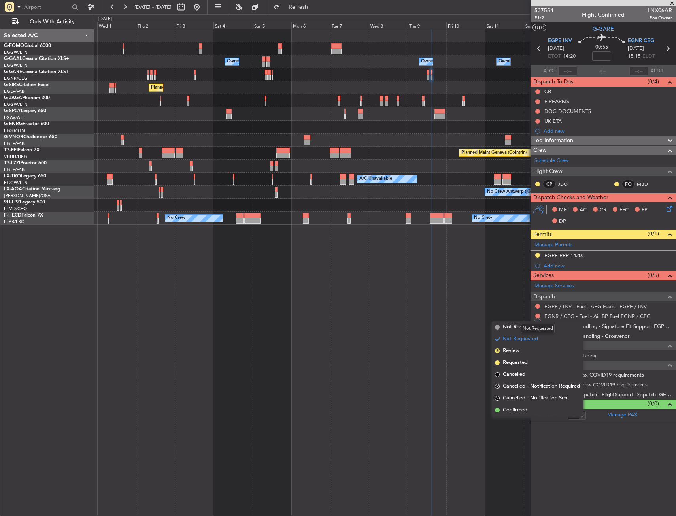
click at [519, 323] on mat-tooltip-component "Not Requested" at bounding box center [537, 328] width 45 height 21
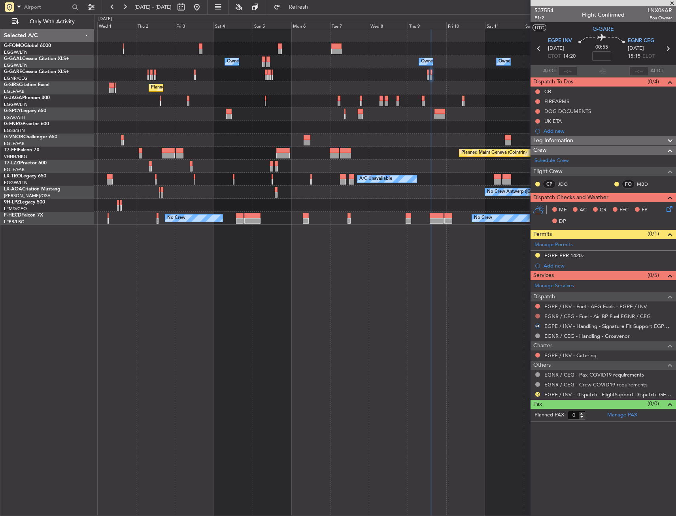
click at [537, 314] on button at bounding box center [537, 316] width 5 height 5
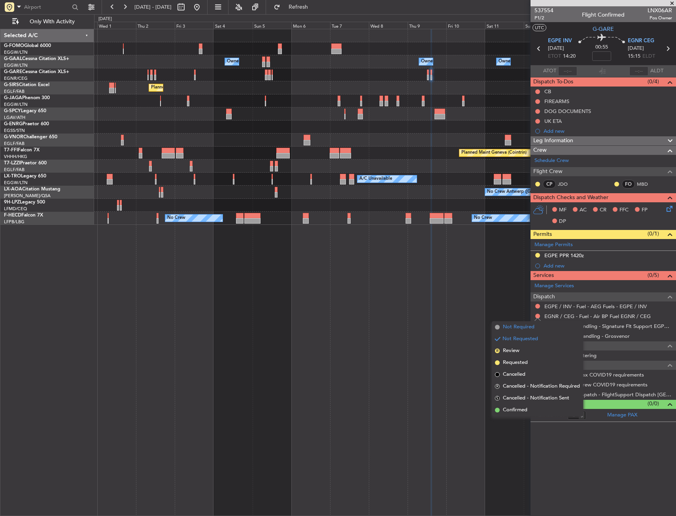
click at [511, 328] on span "Not Required" at bounding box center [519, 327] width 32 height 8
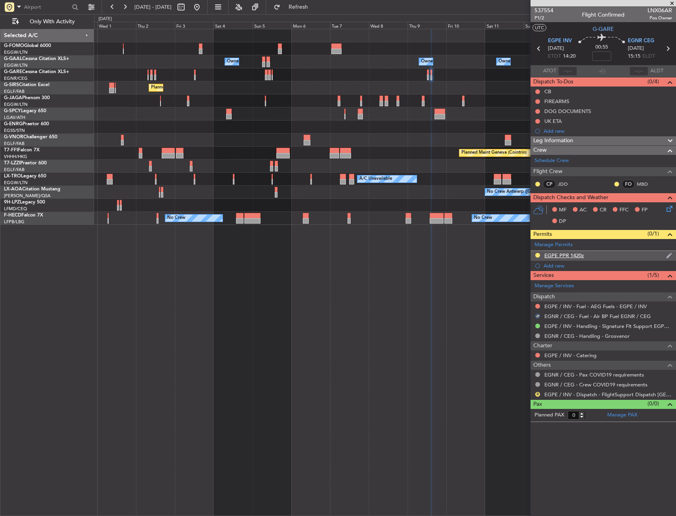
click at [595, 256] on div "EGPE PPR 1420z" at bounding box center [602, 256] width 145 height 10
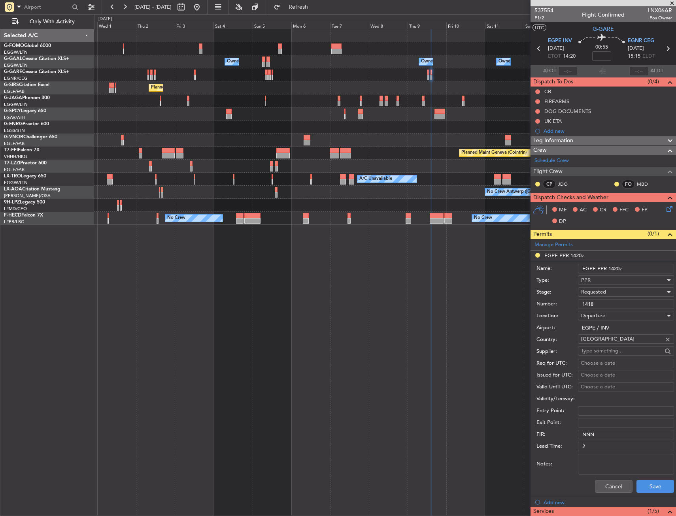
click at [599, 291] on span "Requested" at bounding box center [593, 291] width 25 height 7
click at [603, 352] on span "Received OK" at bounding box center [622, 352] width 83 height 12
click at [606, 303] on input "1418" at bounding box center [626, 304] width 96 height 9
click at [650, 484] on button "Save" at bounding box center [655, 486] width 38 height 13
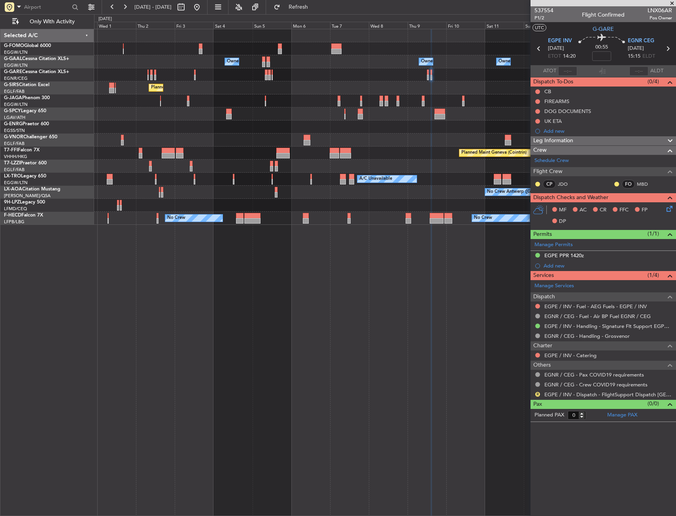
click at [341, 237] on div "Owner Owner Owner Owner Owner No Crew Owner Planned Maint [GEOGRAPHIC_DATA] ([G…" at bounding box center [385, 272] width 582 height 487
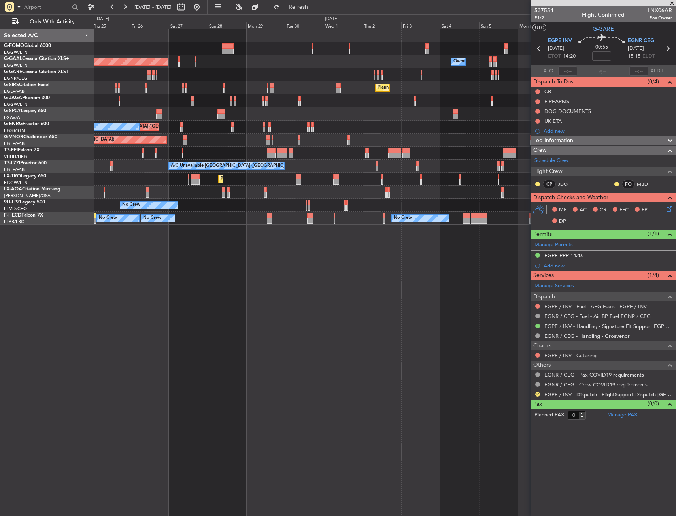
click at [229, 267] on div "Planned Maint [GEOGRAPHIC_DATA] ([GEOGRAPHIC_DATA]) Owner Owner Planned [GEOGRA…" at bounding box center [385, 272] width 582 height 487
click at [286, 267] on div "Planned Maint [GEOGRAPHIC_DATA] ([GEOGRAPHIC_DATA]) Owner Owner Planned [GEOGRA…" at bounding box center [385, 272] width 582 height 487
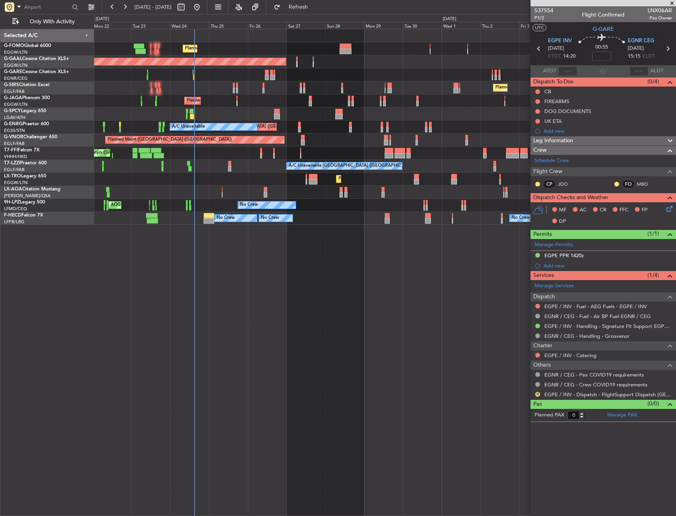
click at [257, 273] on div "Planned Maint [GEOGRAPHIC_DATA] ([GEOGRAPHIC_DATA]) Owner Planned [GEOGRAPHIC_D…" at bounding box center [385, 272] width 582 height 487
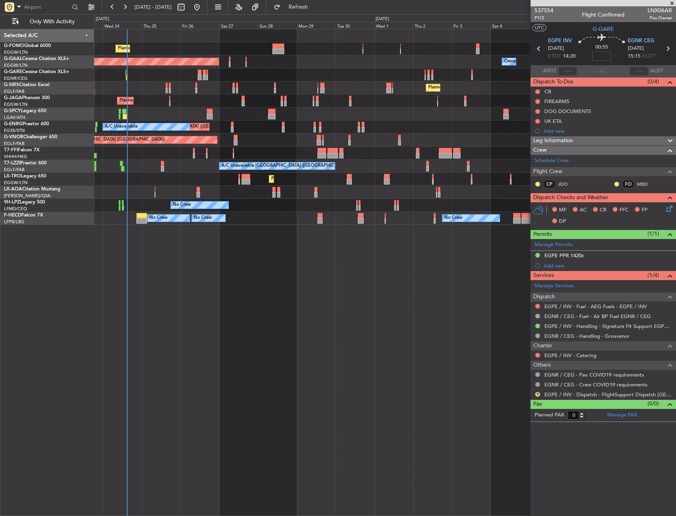
click at [122, 307] on div "Planned Maint [GEOGRAPHIC_DATA] ([GEOGRAPHIC_DATA]) Owner Planned [GEOGRAPHIC_D…" at bounding box center [385, 272] width 582 height 487
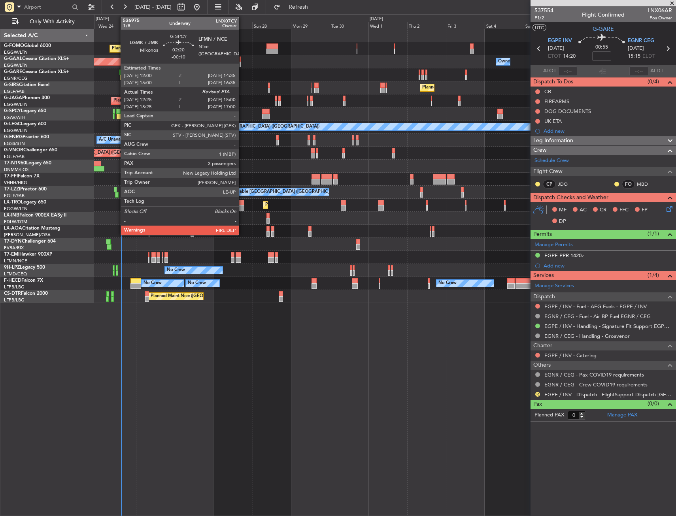
click at [117, 111] on div at bounding box center [118, 112] width 4 height 6
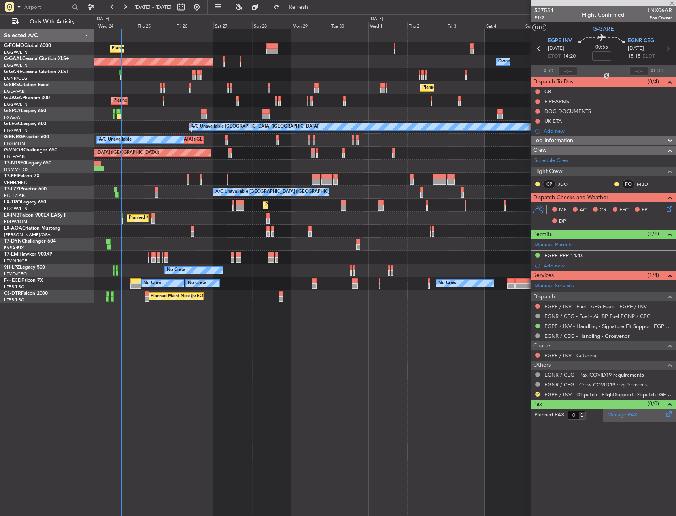
type input "-00:10"
type input "12:25"
type input "3"
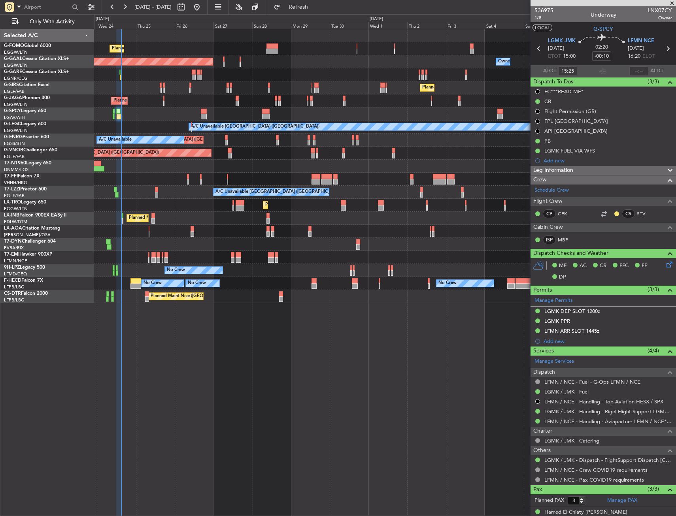
type input "12:25"
click at [631, 72] on input "text" at bounding box center [638, 70] width 19 height 9
click at [639, 26] on section "UTC G-SPCY" at bounding box center [602, 28] width 145 height 12
type input "14:50"
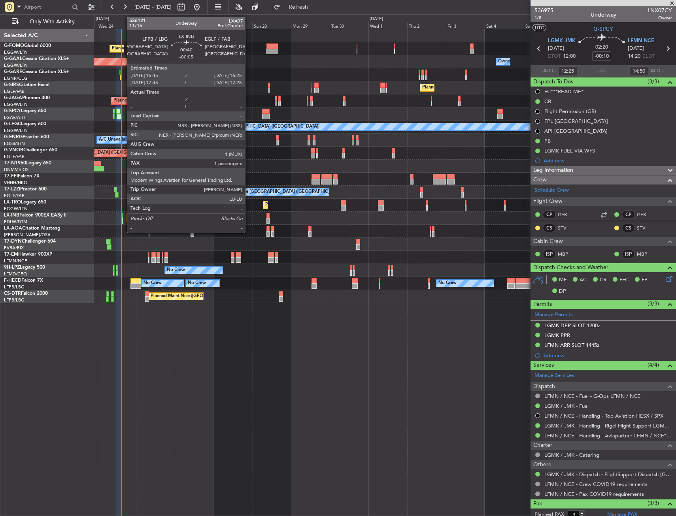
click at [123, 215] on div at bounding box center [122, 216] width 1 height 6
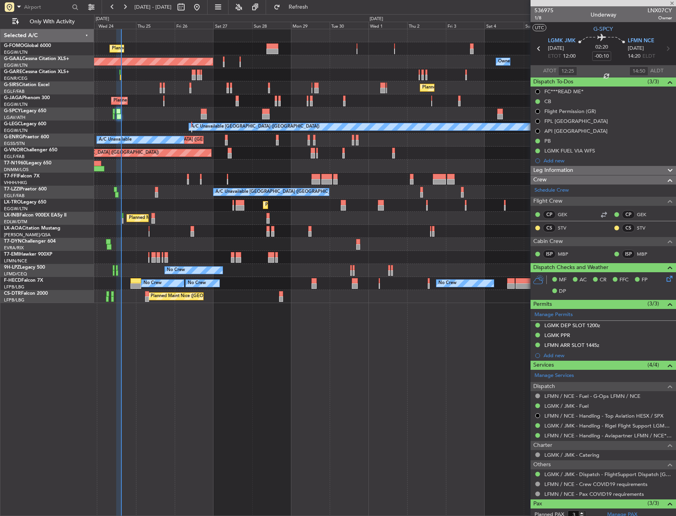
type input "-00:05"
type input "1"
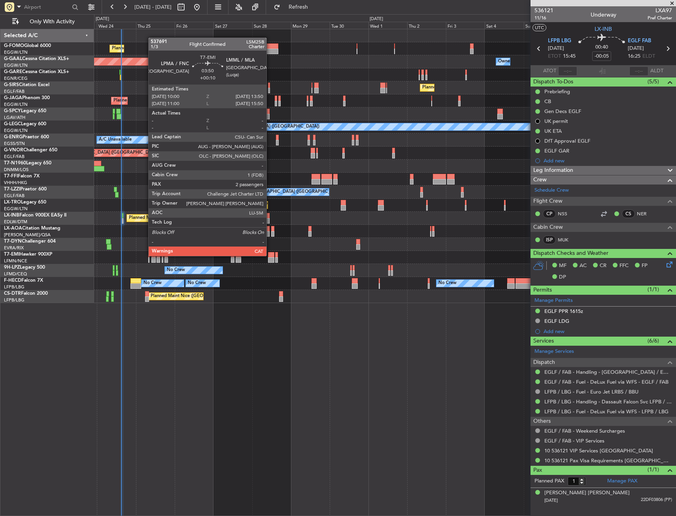
click at [270, 255] on div at bounding box center [271, 255] width 6 height 6
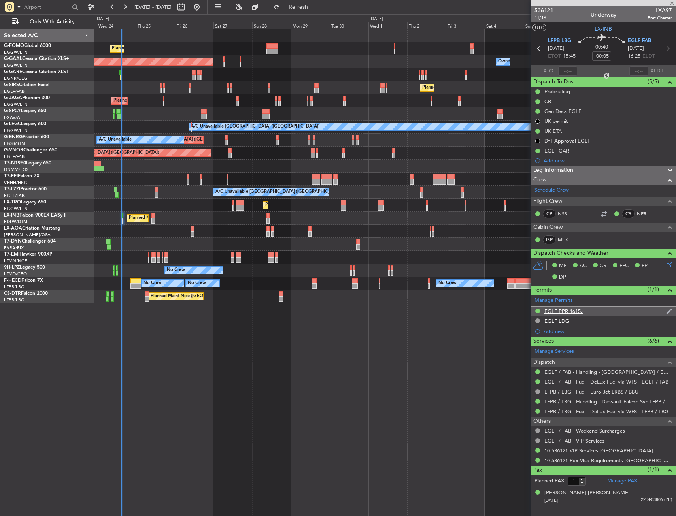
type input "+00:10"
type input "2"
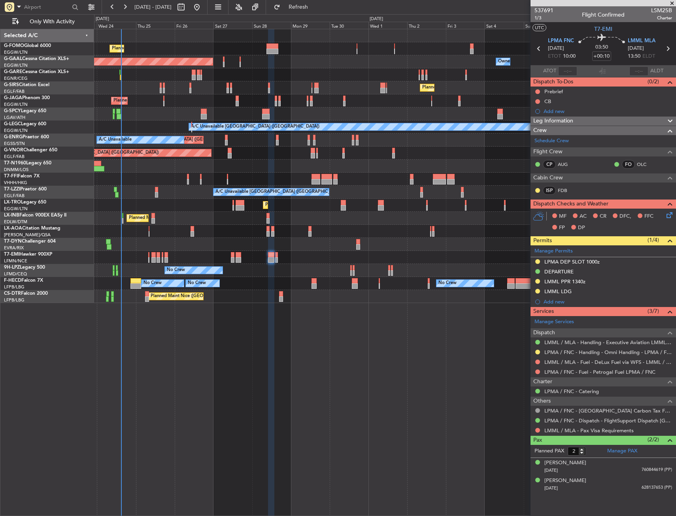
click at [244, 208] on div "A/C Unavailable Planned Maint [GEOGRAPHIC_DATA] ([GEOGRAPHIC_DATA])" at bounding box center [384, 205] width 581 height 13
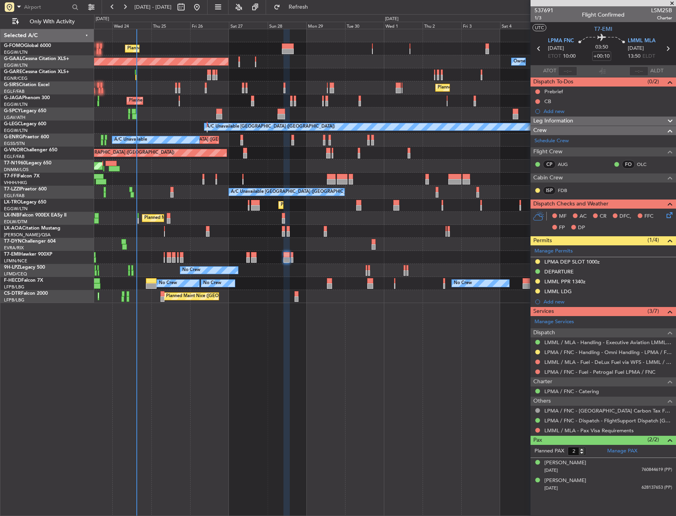
click at [227, 205] on div "A/C Unavailable Planned Maint [GEOGRAPHIC_DATA] ([GEOGRAPHIC_DATA])" at bounding box center [384, 205] width 581 height 13
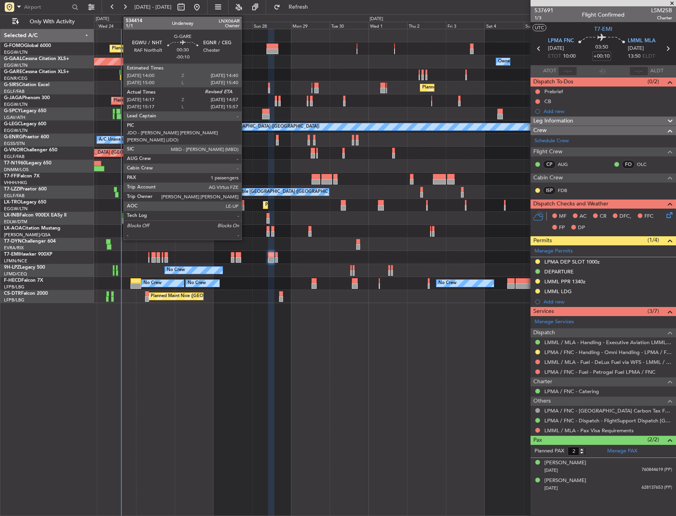
click at [119, 72] on div at bounding box center [119, 73] width 1 height 6
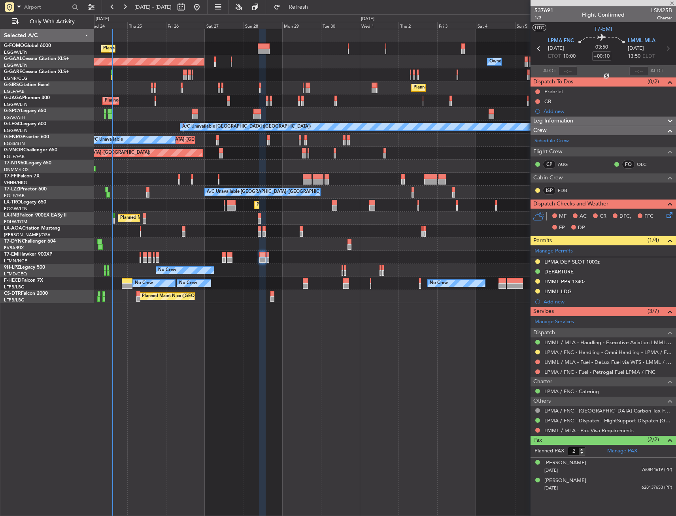
click at [140, 199] on div "Planned Maint [GEOGRAPHIC_DATA] ([GEOGRAPHIC_DATA]) Planned [GEOGRAPHIC_DATA] O…" at bounding box center [384, 166] width 581 height 274
type input "-00:10"
type input "14:17"
type input "1"
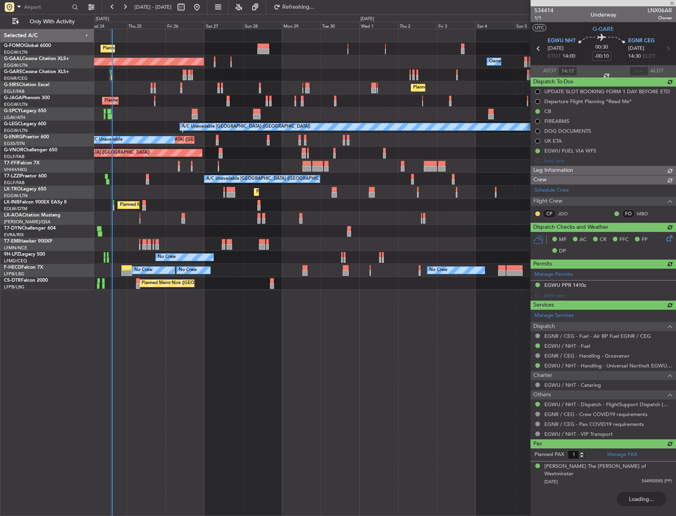
type input "14:54"
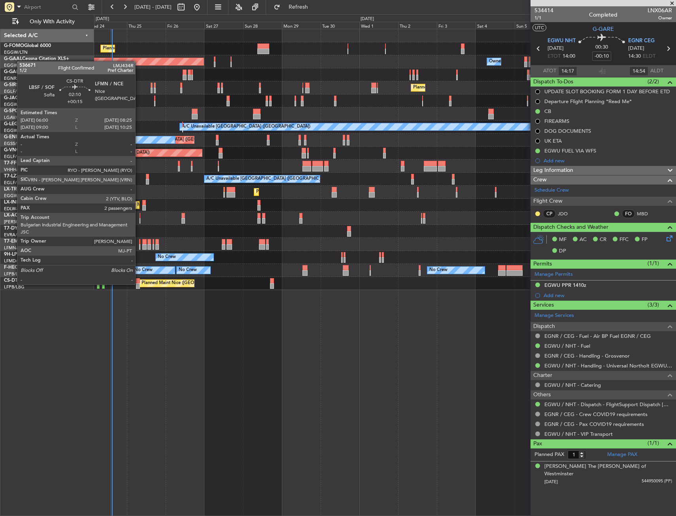
click at [139, 284] on div at bounding box center [138, 286] width 4 height 6
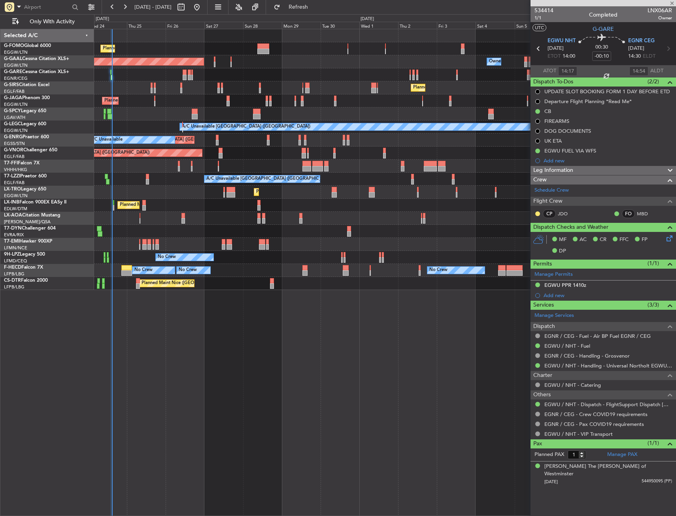
type input "+00:15"
type input "2"
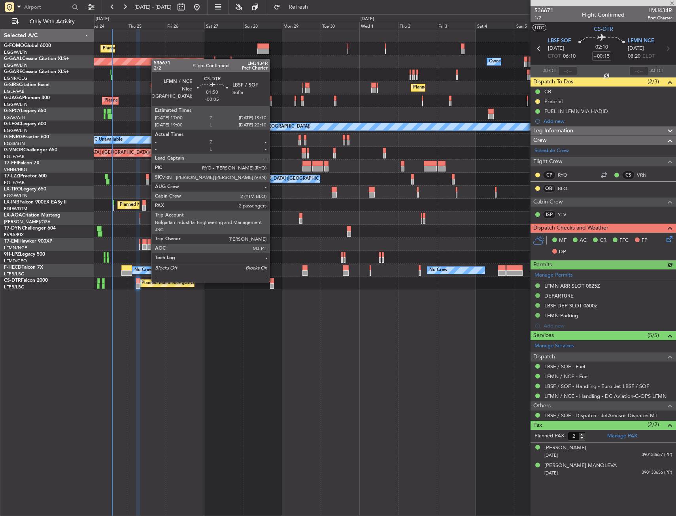
click at [273, 281] on div at bounding box center [272, 281] width 4 height 6
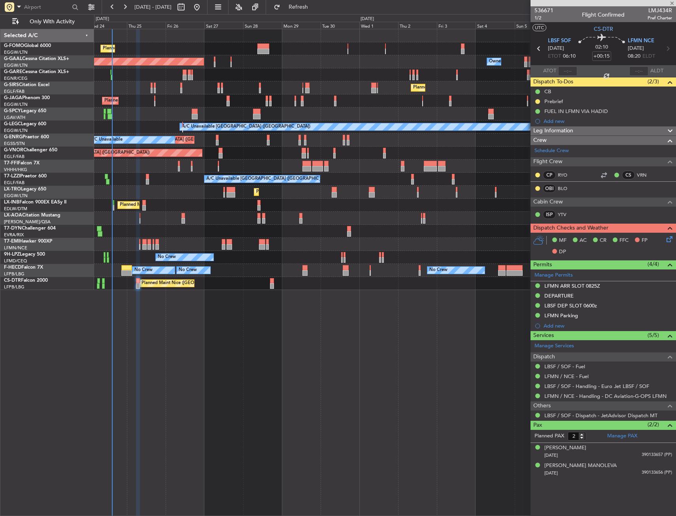
type input "-00:05"
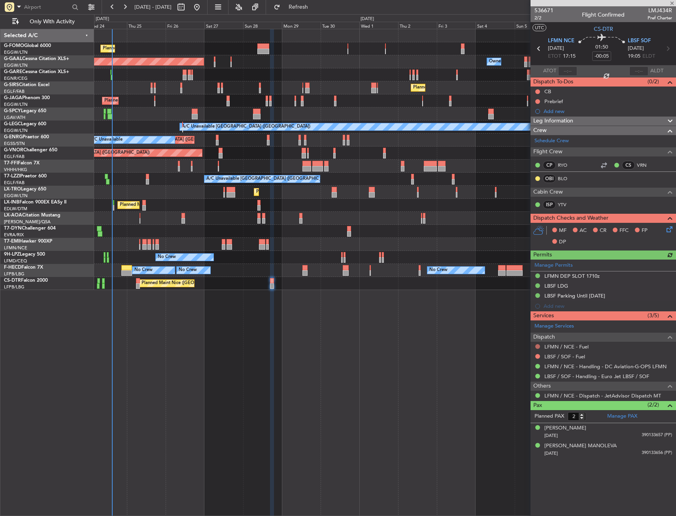
click at [537, 345] on button at bounding box center [537, 346] width 5 height 5
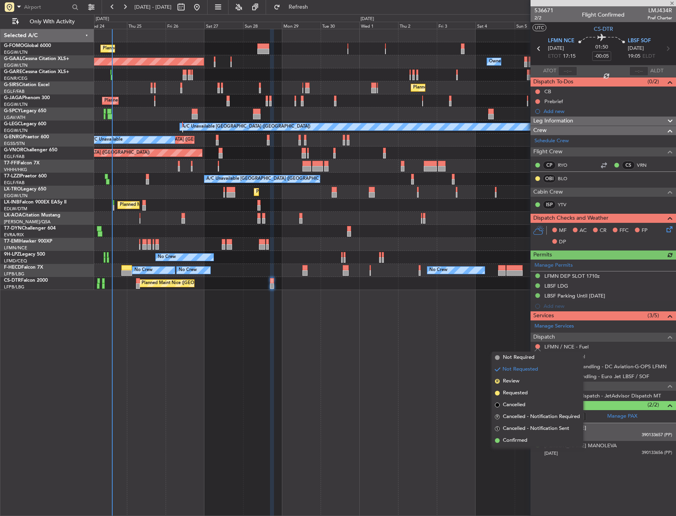
click at [519, 440] on span "Confirmed" at bounding box center [515, 441] width 24 height 8
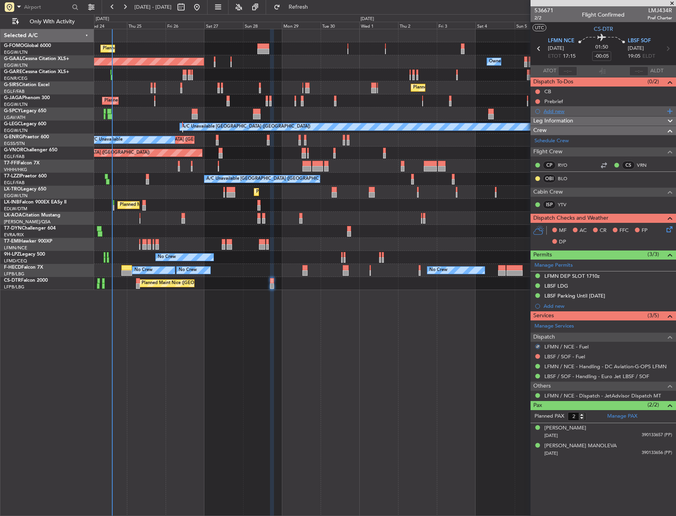
click at [567, 110] on div "Add new" at bounding box center [603, 111] width 121 height 7
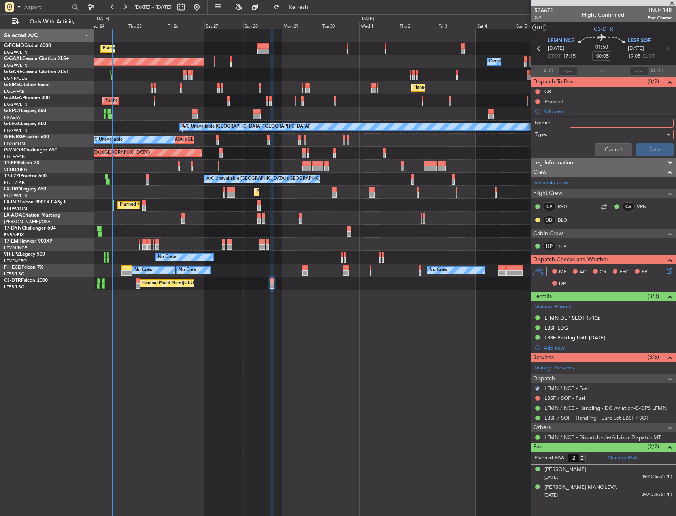
click at [592, 123] on input "Name:" at bounding box center [621, 123] width 104 height 9
type input "LFMN FUEL VIA HADID"
click at [598, 133] on div at bounding box center [619, 134] width 92 height 12
click at [603, 149] on span "Generic" at bounding box center [617, 151] width 97 height 12
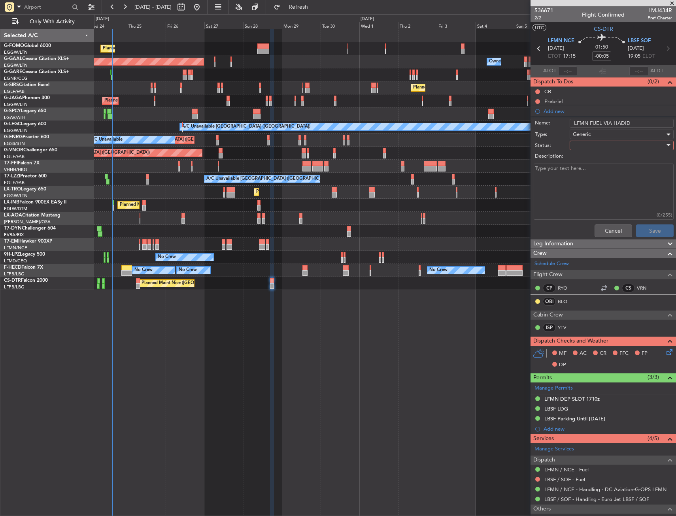
click at [603, 145] on div at bounding box center [619, 145] width 92 height 12
drag, startPoint x: 599, startPoint y: 179, endPoint x: 604, endPoint y: 183, distance: 6.2
click at [599, 179] on span "Completed" at bounding box center [617, 185] width 92 height 12
click at [650, 229] on button "Save" at bounding box center [655, 230] width 38 height 13
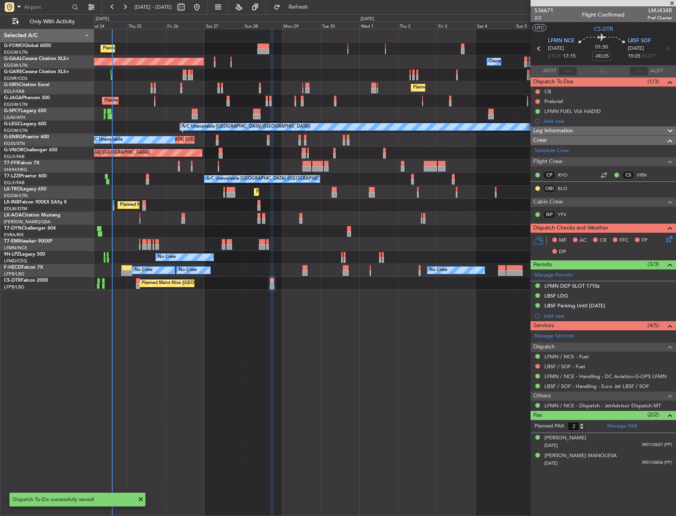
click at [139, 282] on div at bounding box center [138, 281] width 4 height 6
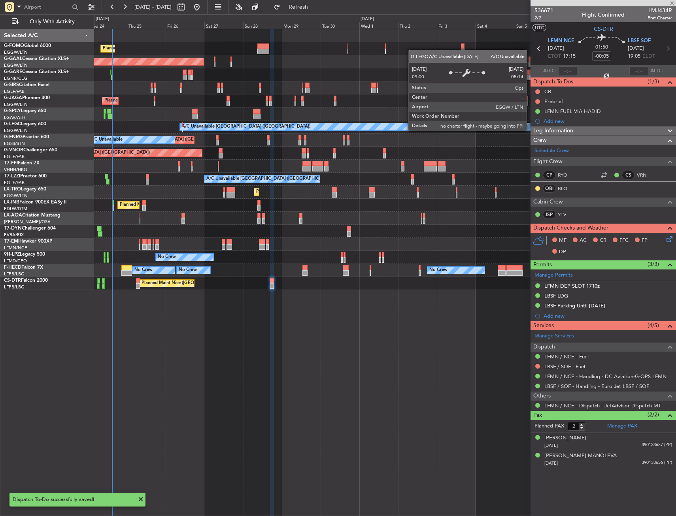
type input "+00:15"
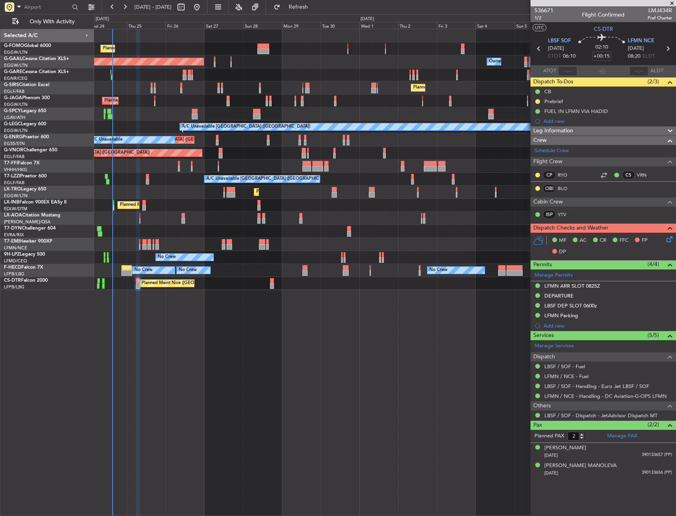
click at [85, 119] on div "Planned Maint [GEOGRAPHIC_DATA] ([GEOGRAPHIC_DATA]) Planned [GEOGRAPHIC_DATA] O…" at bounding box center [338, 265] width 676 height 502
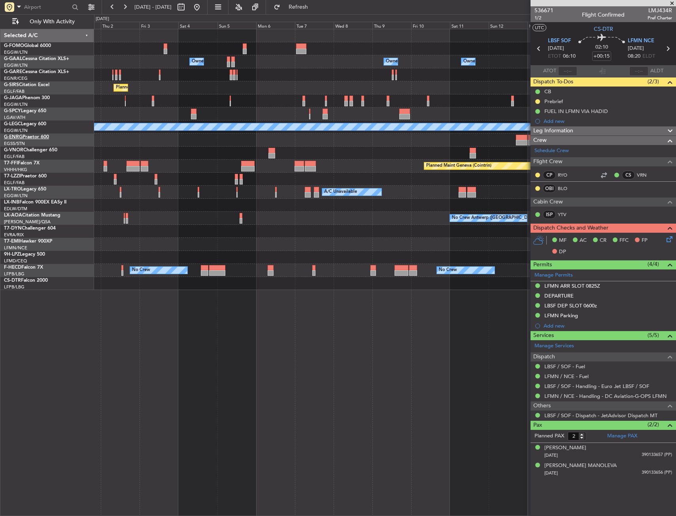
click at [0, 141] on html "[DATE] - [DATE] Refresh Quick Links Only With Activity Owner Owner Owner Owner …" at bounding box center [338, 258] width 676 height 516
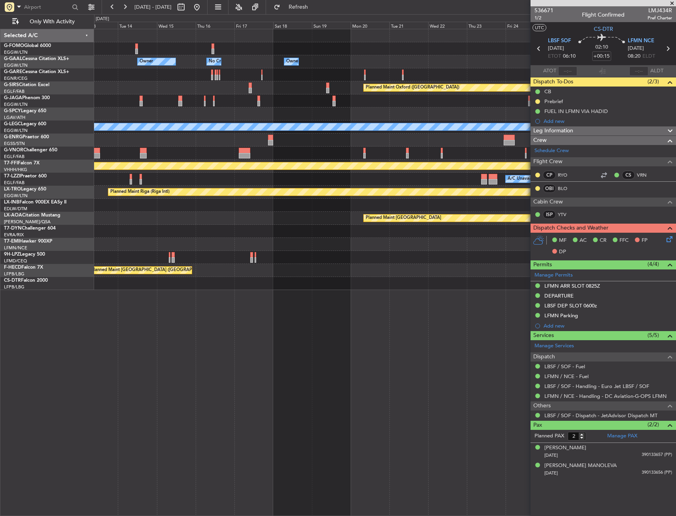
click at [53, 132] on div "Owner Owner No Crew Owner Owner Owner Owner Planned Maint [GEOGRAPHIC_DATA] ([G…" at bounding box center [338, 265] width 676 height 502
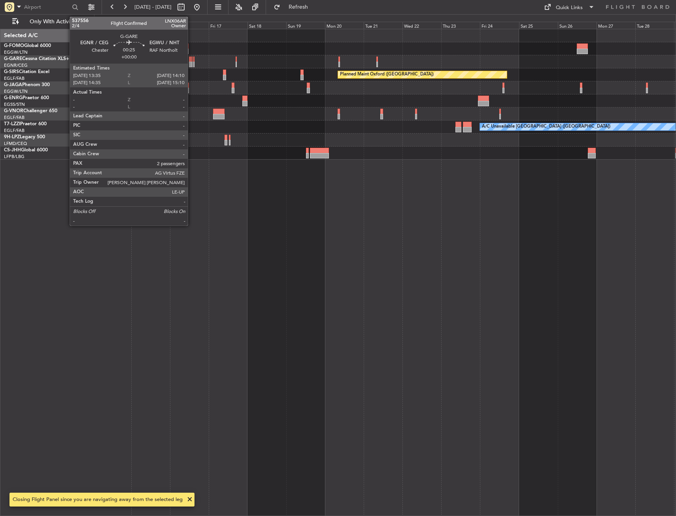
click at [191, 61] on div at bounding box center [191, 60] width 1 height 6
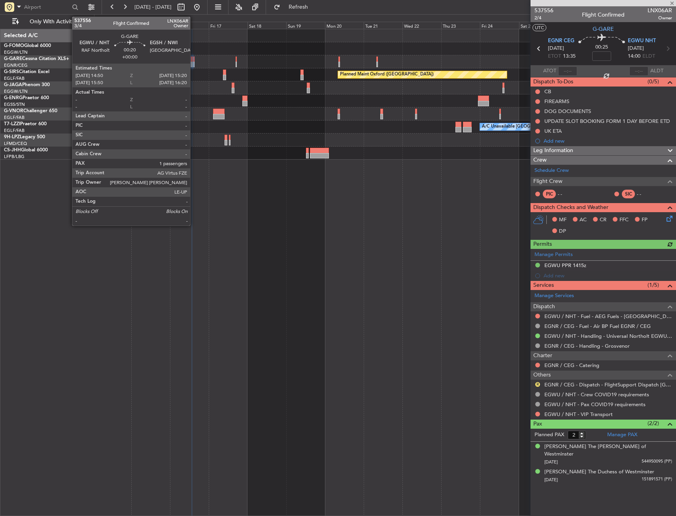
click at [194, 61] on div at bounding box center [193, 60] width 1 height 6
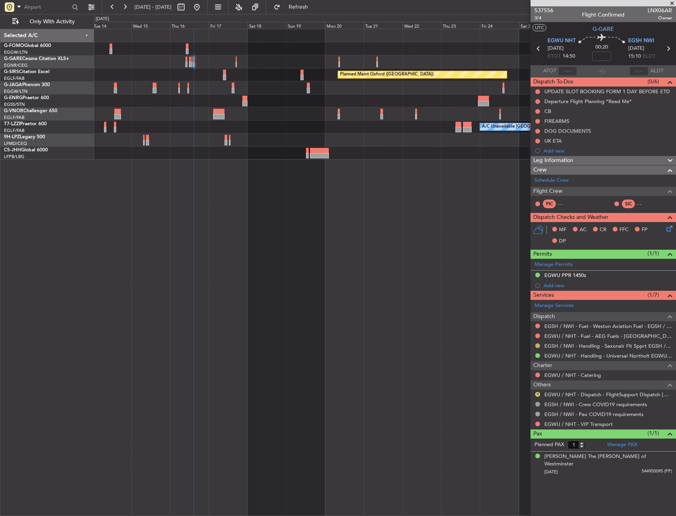
click at [538, 347] on button at bounding box center [537, 345] width 5 height 5
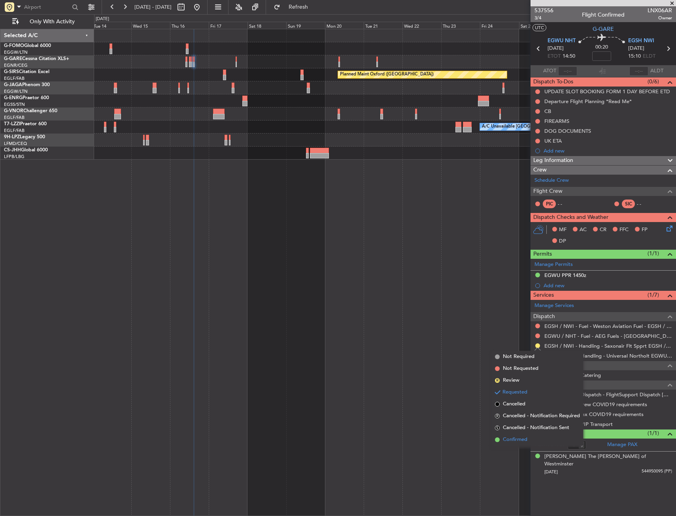
click at [525, 435] on li "Confirmed" at bounding box center [537, 440] width 91 height 12
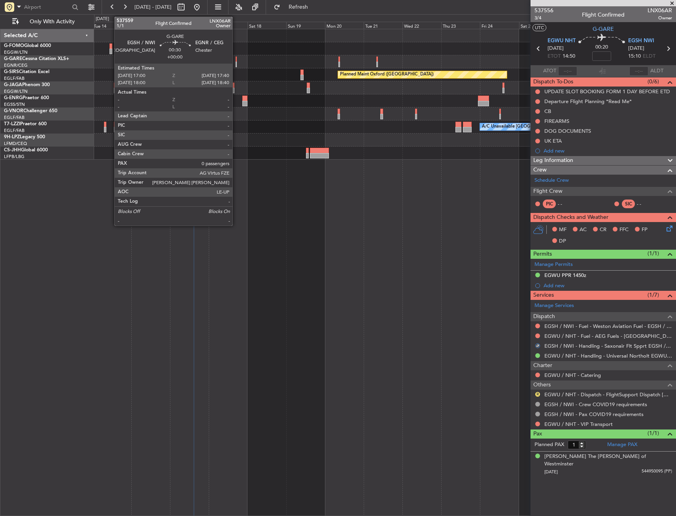
click at [236, 59] on div at bounding box center [236, 60] width 1 height 6
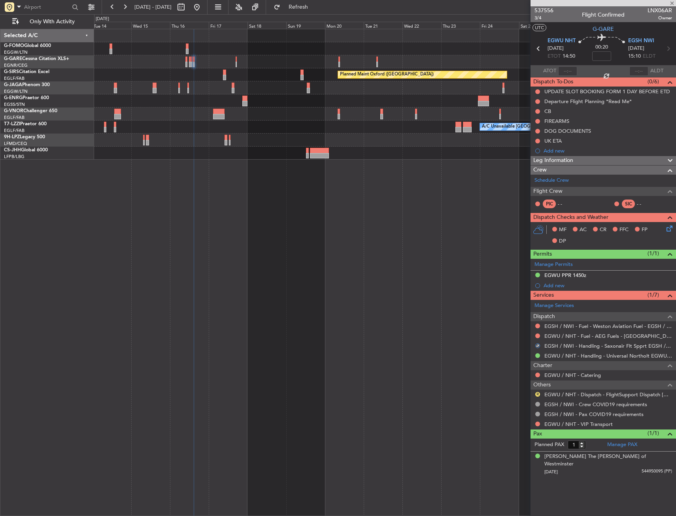
type input "0"
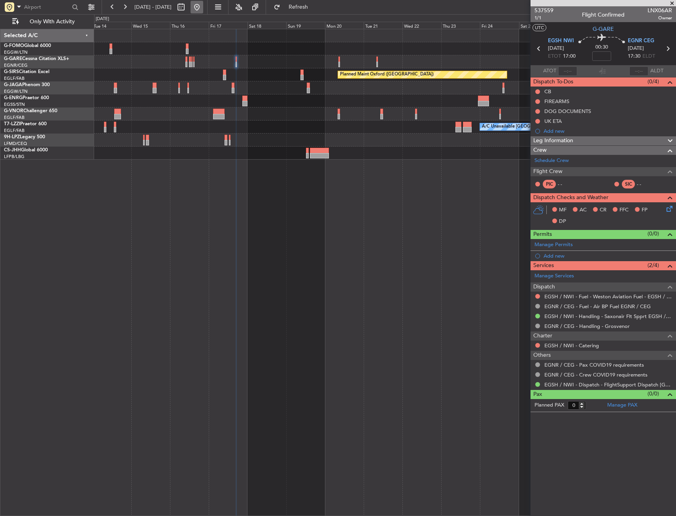
click at [203, 11] on button at bounding box center [196, 7] width 13 height 13
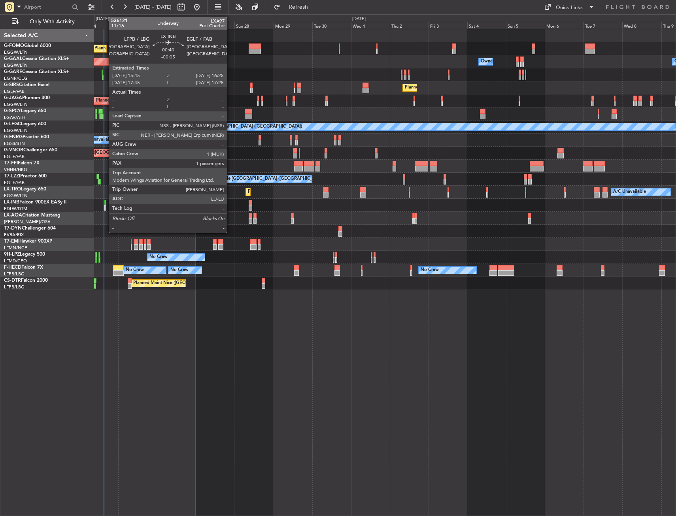
click at [105, 204] on div at bounding box center [104, 203] width 1 height 6
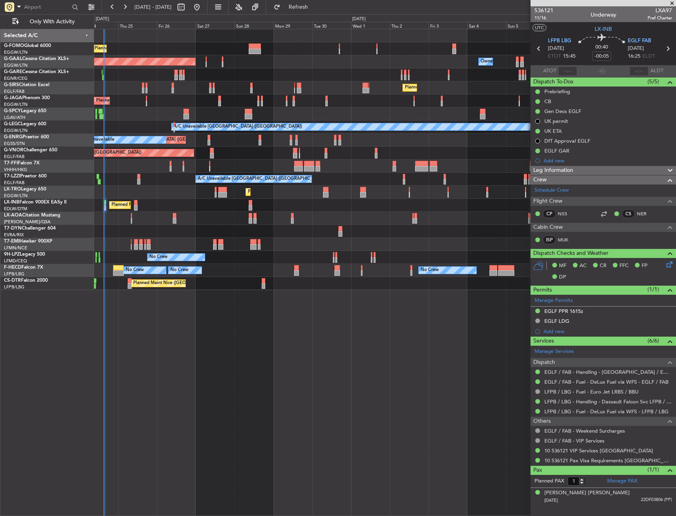
click at [566, 76] on mat-tooltip-component "Actual Take-Off Time" at bounding box center [550, 85] width 56 height 21
click at [571, 67] on input "text" at bounding box center [567, 70] width 19 height 9
click at [570, 30] on section "UTC LX-INB" at bounding box center [602, 28] width 145 height 12
type input "15:06"
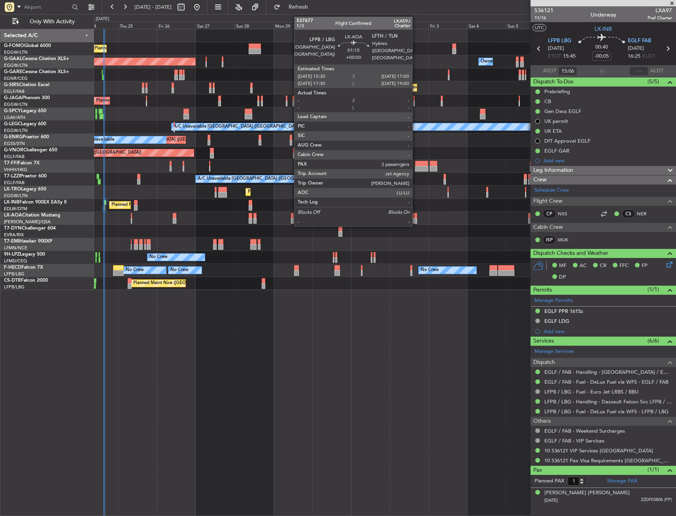
click at [416, 218] on div at bounding box center [415, 221] width 3 height 6
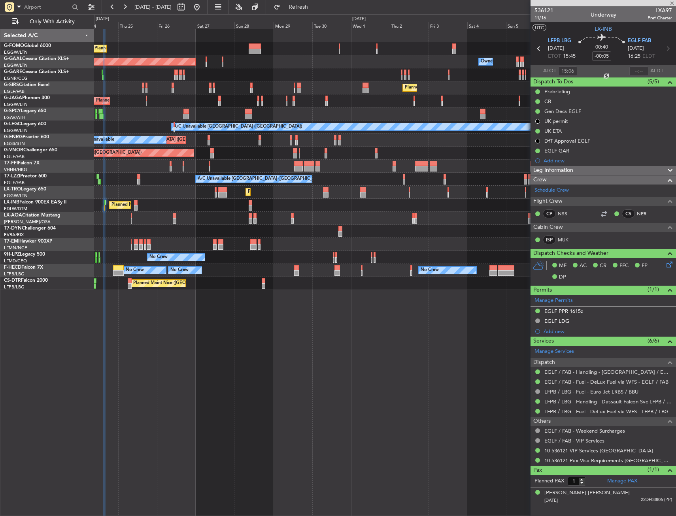
type input "2"
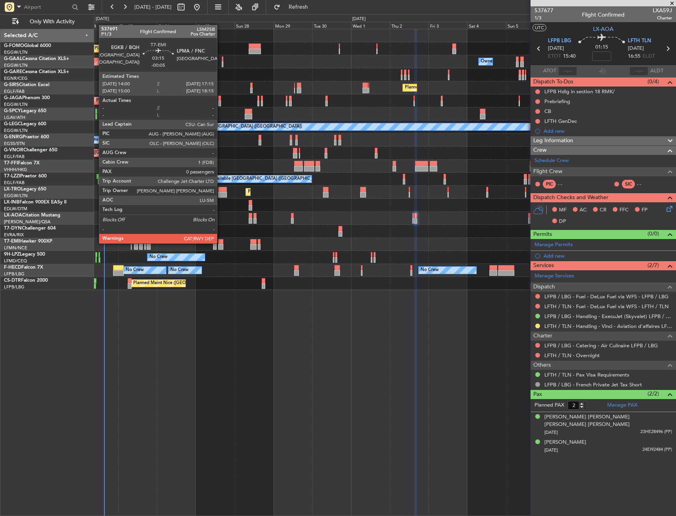
click at [220, 243] on div at bounding box center [221, 242] width 6 height 6
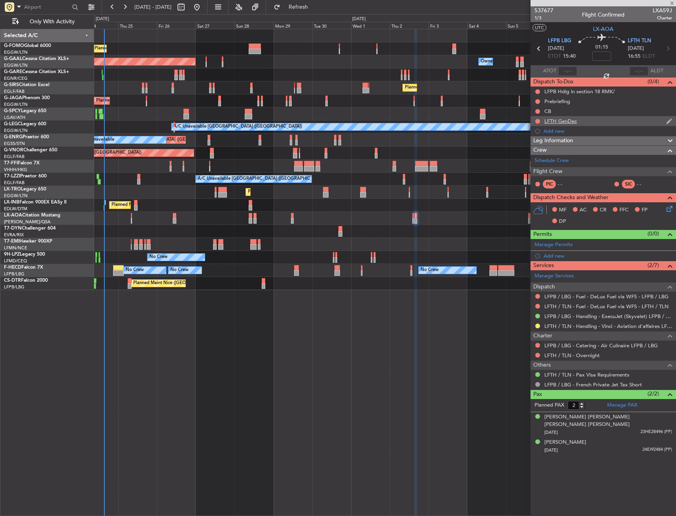
type input "-00:05"
type input "0"
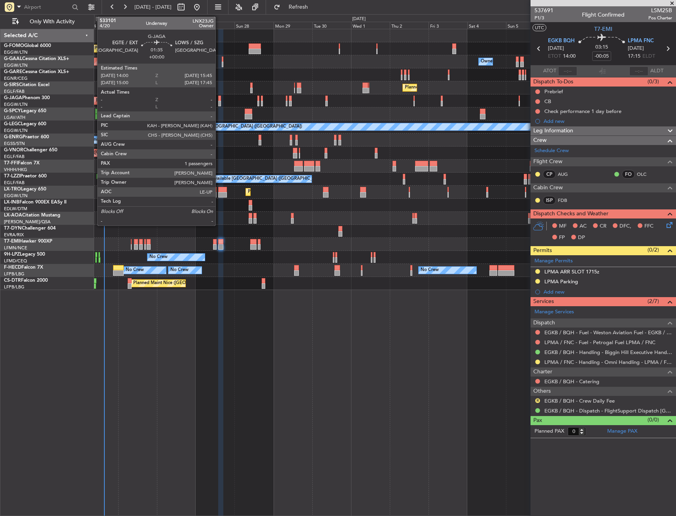
click at [219, 96] on div at bounding box center [219, 99] width 3 height 6
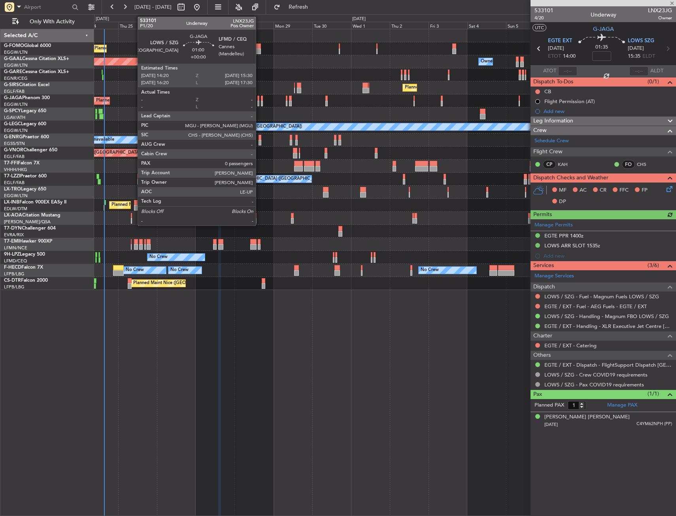
click at [259, 103] on div at bounding box center [258, 104] width 2 height 6
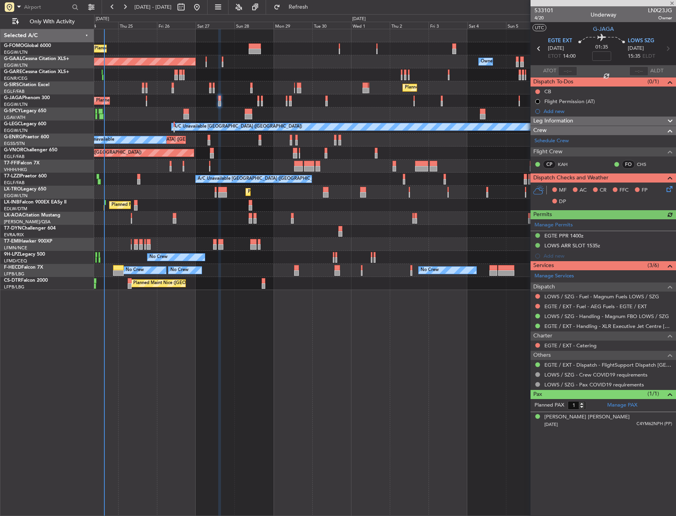
type input "0"
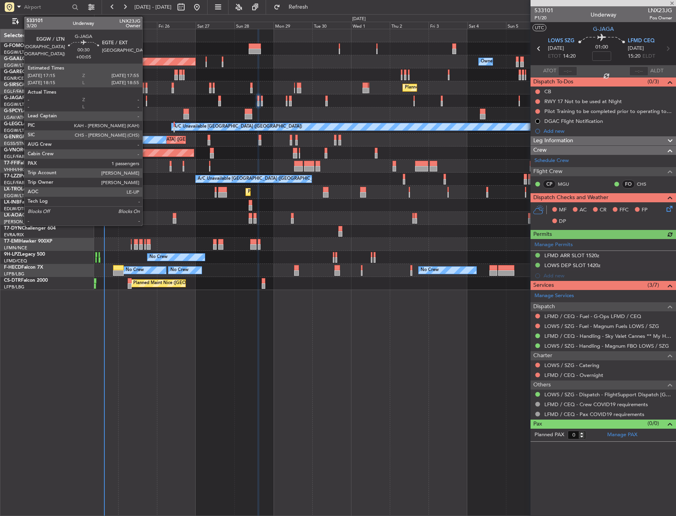
click at [146, 101] on div at bounding box center [146, 104] width 1 height 6
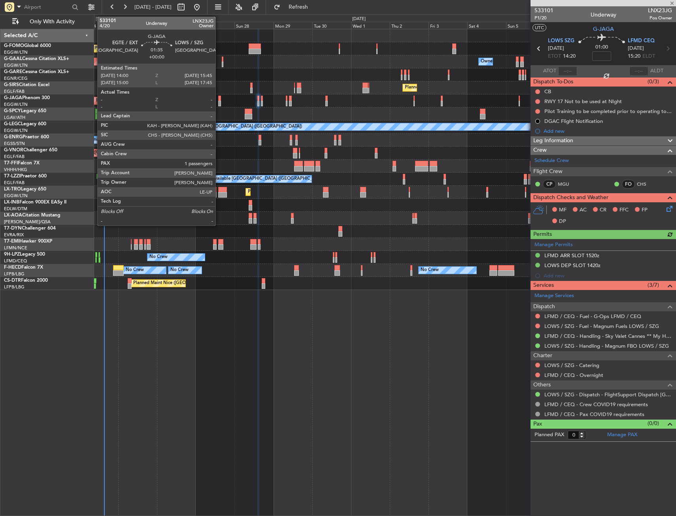
type input "+00:05"
type input "1"
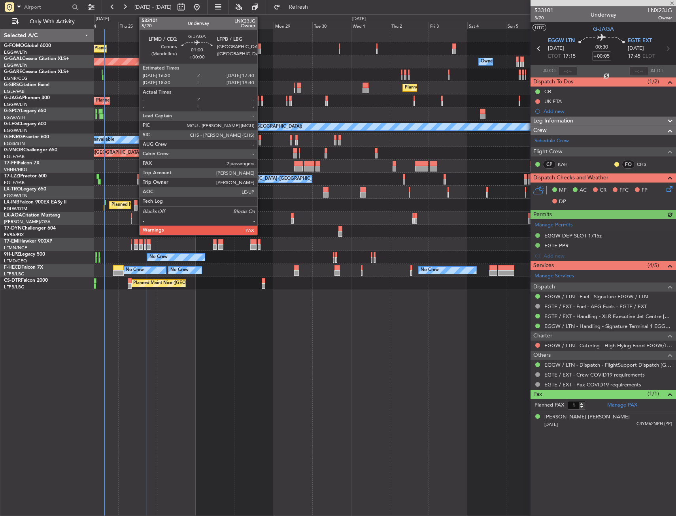
click at [261, 102] on div at bounding box center [262, 104] width 2 height 6
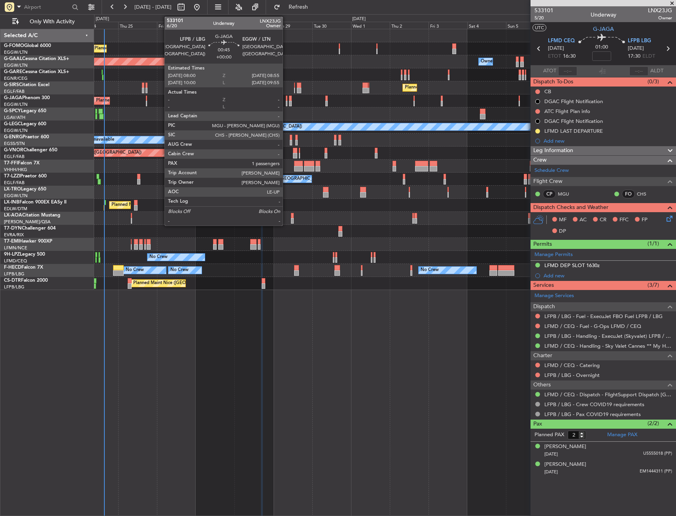
click at [286, 100] on div at bounding box center [287, 99] width 2 height 6
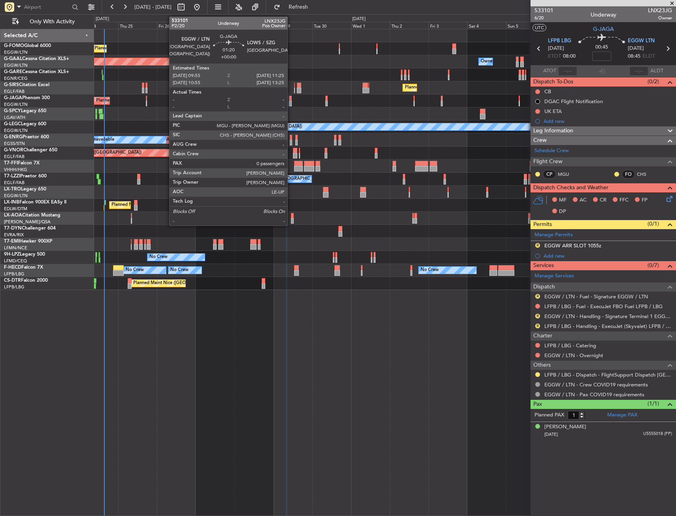
click at [291, 102] on div at bounding box center [290, 104] width 3 height 6
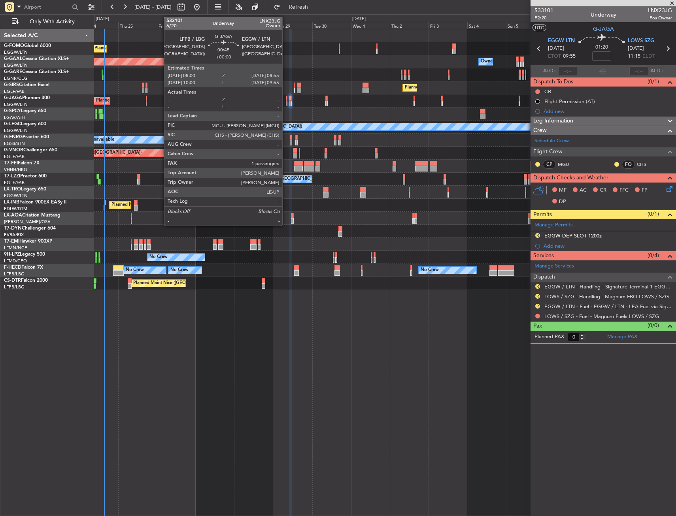
click at [286, 98] on div at bounding box center [287, 99] width 2 height 6
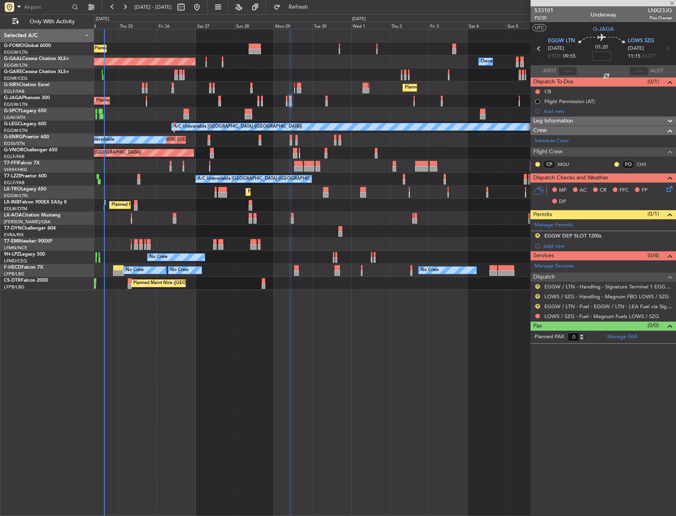
type input "1"
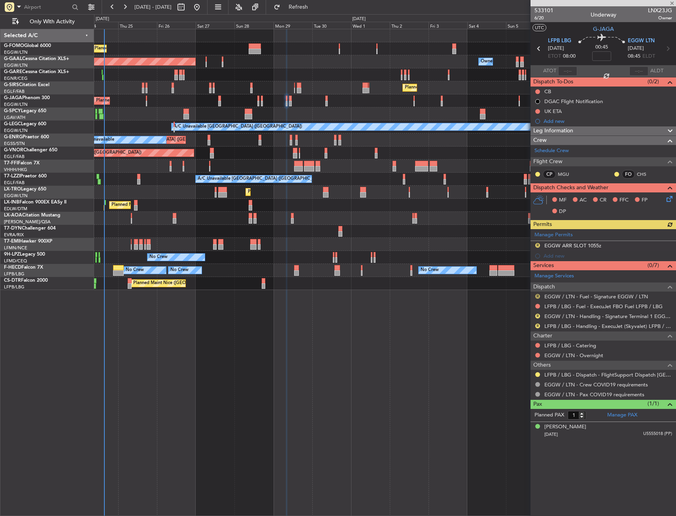
click at [537, 295] on button "R" at bounding box center [537, 296] width 5 height 5
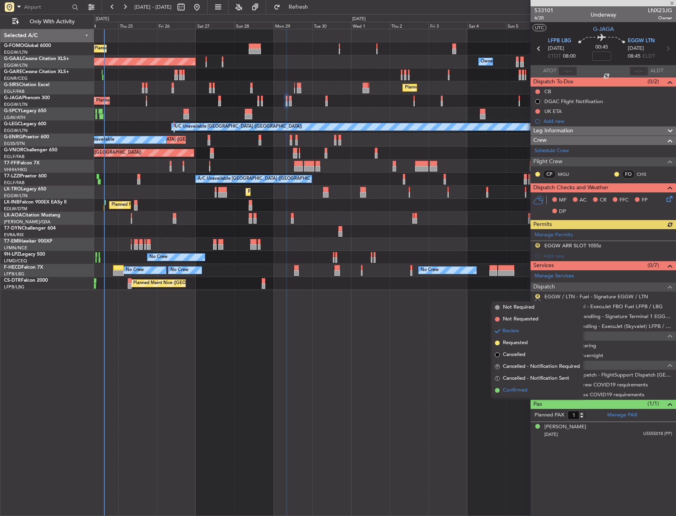
click at [519, 384] on li "Confirmed" at bounding box center [537, 390] width 91 height 12
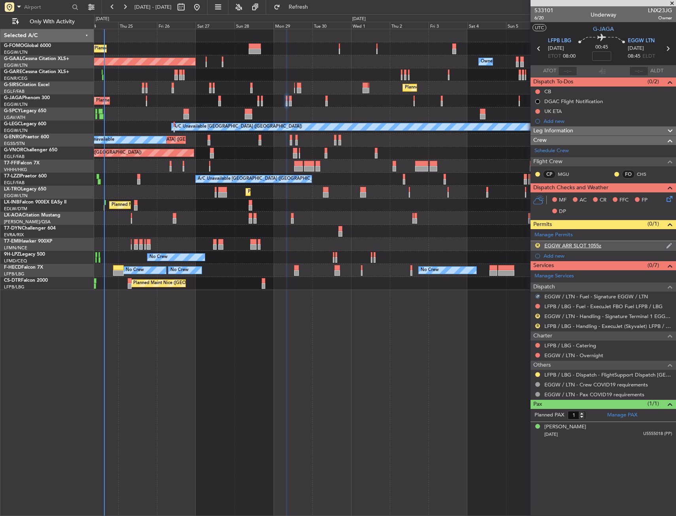
click at [622, 244] on div "R EGGW ARR SLOT 1055z" at bounding box center [602, 246] width 145 height 10
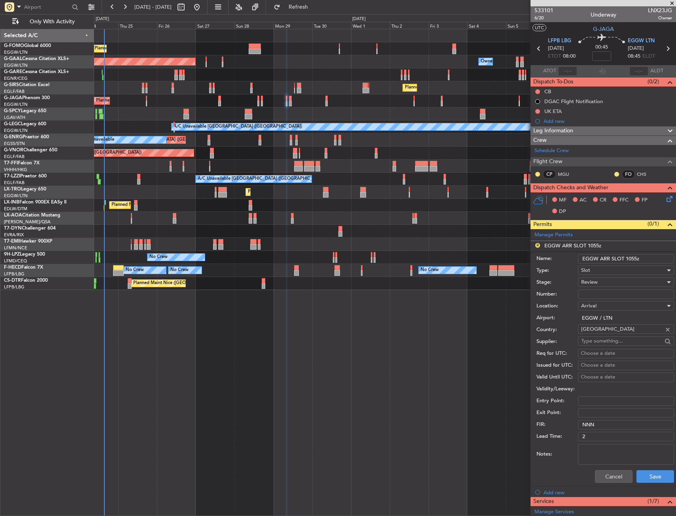
drag, startPoint x: 636, startPoint y: 259, endPoint x: 626, endPoint y: 259, distance: 10.3
click at [626, 259] on input "EGGW ARR SLOT 1055z" at bounding box center [626, 258] width 96 height 9
type input "EGGW ARR SLOT 0845z"
click at [635, 279] on div "Review" at bounding box center [623, 282] width 84 height 12
drag, startPoint x: 607, startPoint y: 332, endPoint x: 611, endPoint y: 330, distance: 4.1
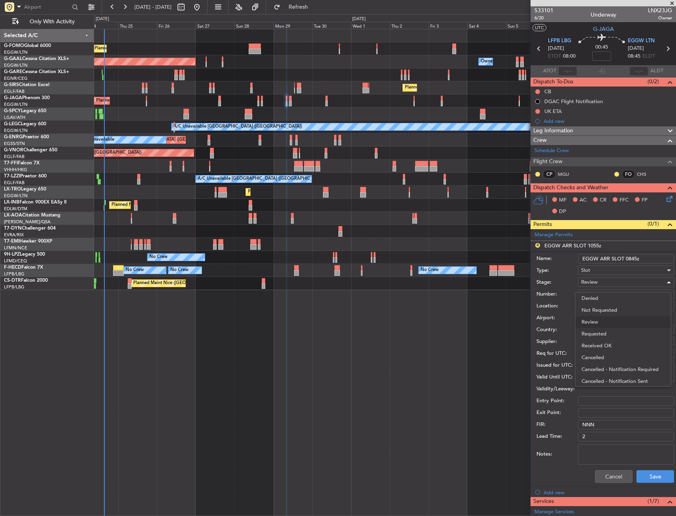
click at [608, 332] on span "Requested" at bounding box center [622, 334] width 83 height 12
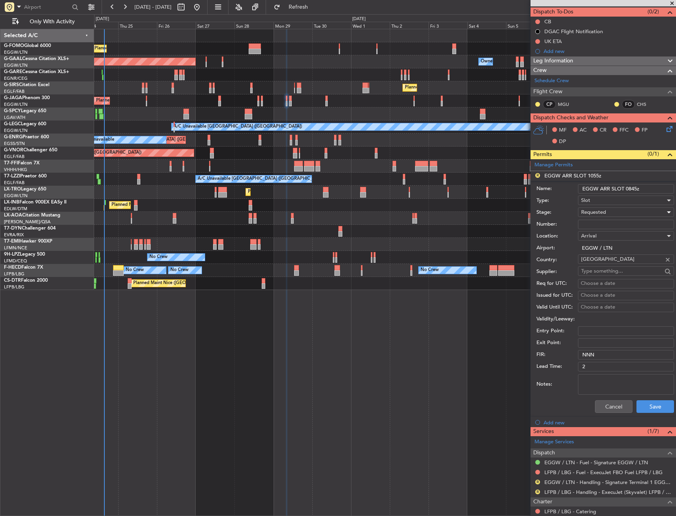
scroll to position [159, 0]
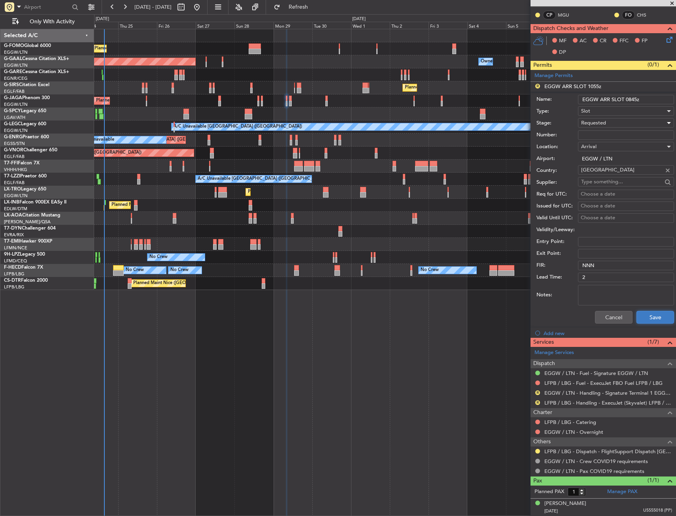
click at [644, 316] on button "Save" at bounding box center [655, 317] width 38 height 13
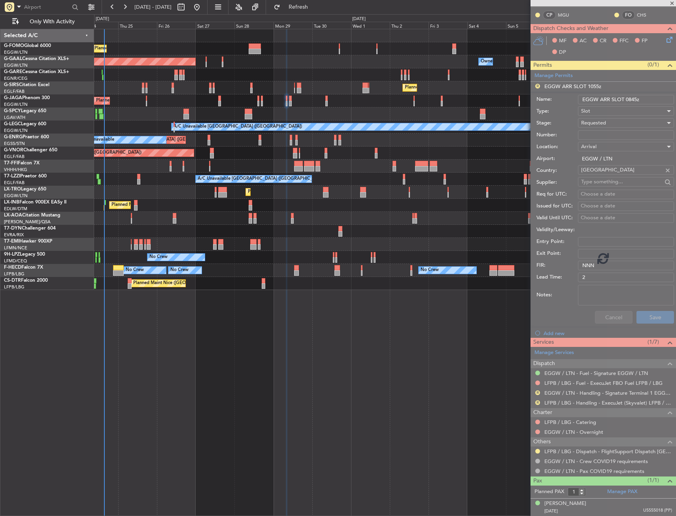
scroll to position [0, 0]
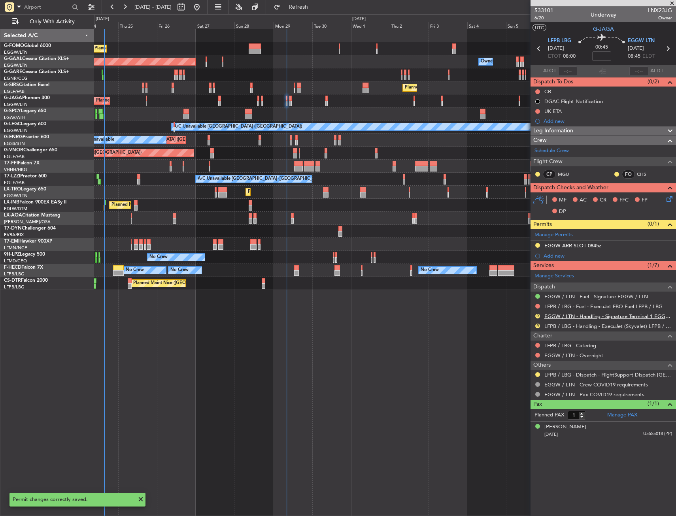
click at [562, 316] on link "EGGW / LTN - Handling - Signature Terminal 1 EGGW / LTN" at bounding box center [608, 316] width 128 height 7
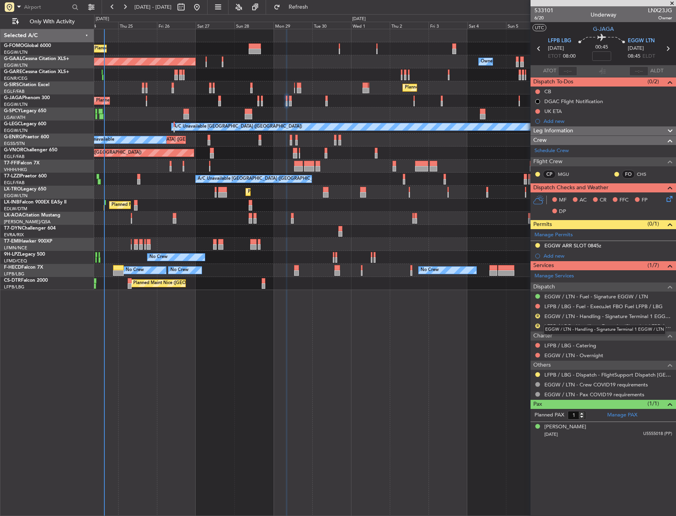
click at [567, 326] on div "EGGW / LTN - Handling - Signature Terminal 1 EGGW / LTN" at bounding box center [604, 330] width 122 height 10
click at [552, 327] on link "LFPB / LBG - Handling - ExecuJet (Skyvalet) LFPB / LBG" at bounding box center [608, 326] width 128 height 7
click at [317, 11] on button "Refresh" at bounding box center [293, 7] width 47 height 13
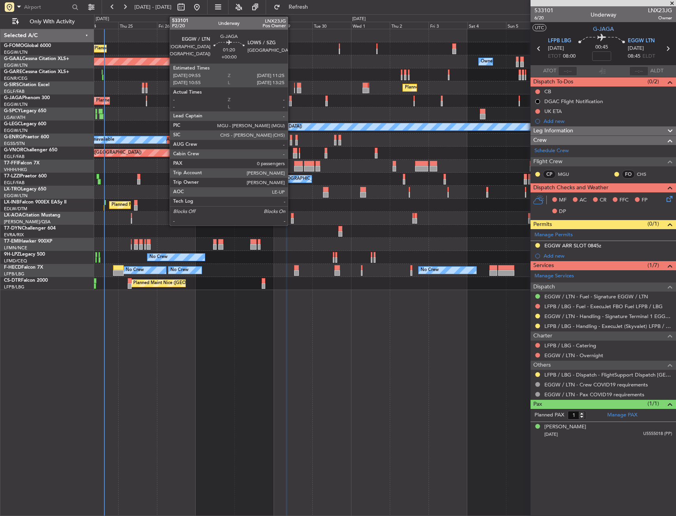
click at [291, 102] on div at bounding box center [290, 104] width 3 height 6
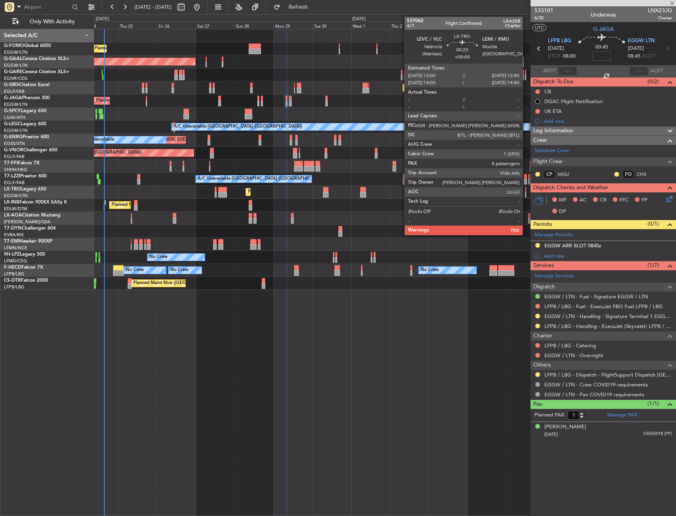
type input "0"
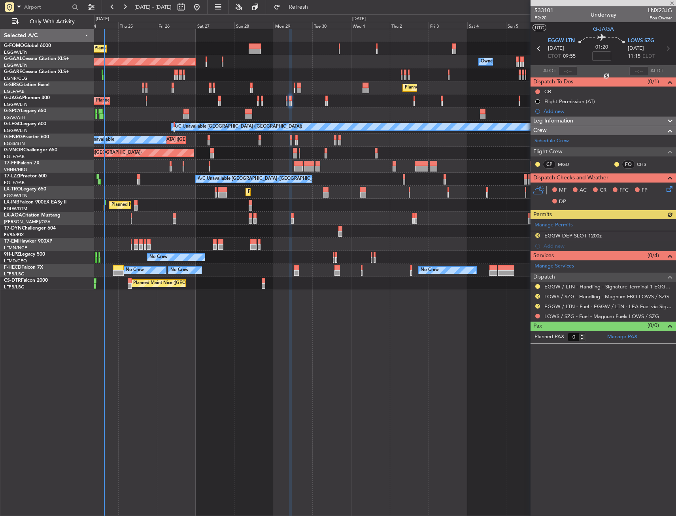
drag, startPoint x: 603, startPoint y: 232, endPoint x: 611, endPoint y: 239, distance: 10.9
click at [603, 232] on div "Manage Permits R EGGW DEP SLOT 1200z Add new" at bounding box center [602, 235] width 145 height 32
click at [609, 235] on div "R EGGW DEP SLOT 1200z" at bounding box center [602, 236] width 145 height 10
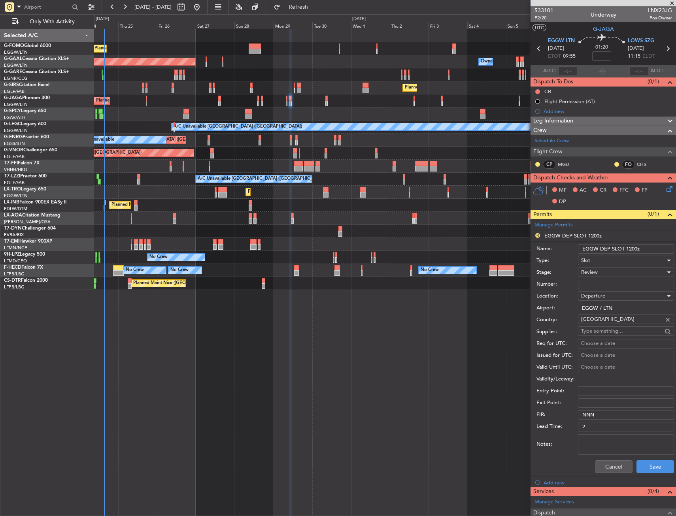
drag, startPoint x: 637, startPoint y: 251, endPoint x: 626, endPoint y: 250, distance: 10.7
click at [626, 250] on input "EGGW DEP SLOT 1200z" at bounding box center [626, 248] width 96 height 9
type input "EGGW DEP SLOT 0955z"
click at [612, 270] on div "Review" at bounding box center [623, 272] width 84 height 12
click at [615, 321] on span "Requested" at bounding box center [622, 324] width 83 height 12
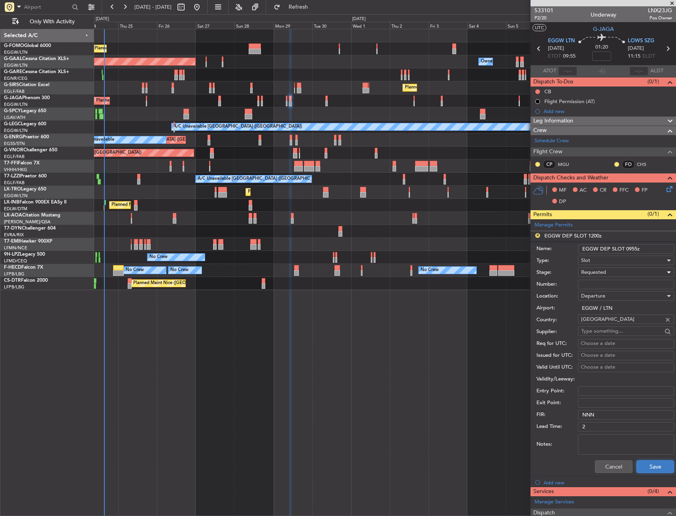
click at [648, 465] on button "Save" at bounding box center [655, 466] width 38 height 13
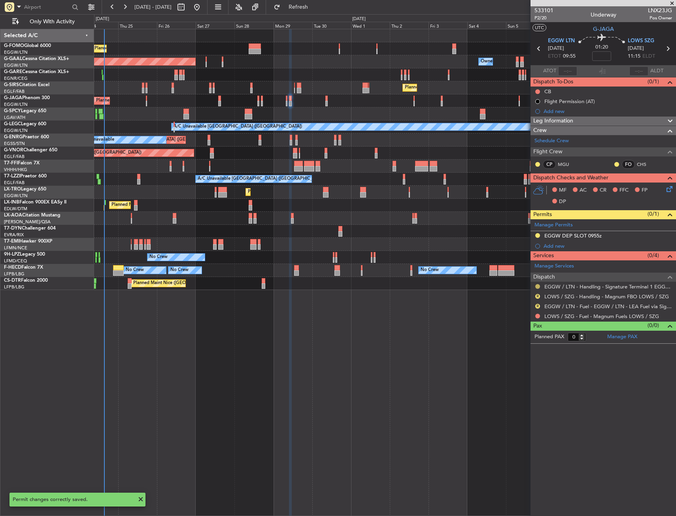
click at [539, 286] on button at bounding box center [537, 286] width 5 height 5
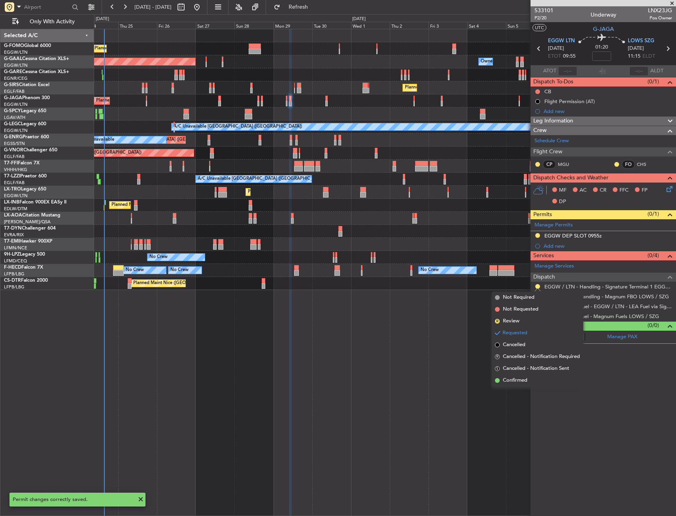
click at [485, 275] on div "Planned Maint [GEOGRAPHIC_DATA] ([GEOGRAPHIC_DATA]) No Crew No Crew No Crew No …" at bounding box center [384, 270] width 581 height 13
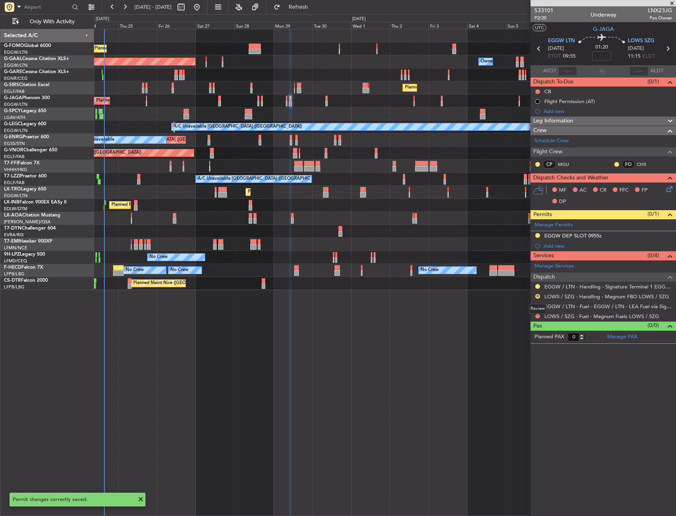
click at [536, 305] on mat-tooltip-component "Review" at bounding box center [537, 308] width 28 height 21
click at [537, 304] on button "R" at bounding box center [537, 306] width 5 height 5
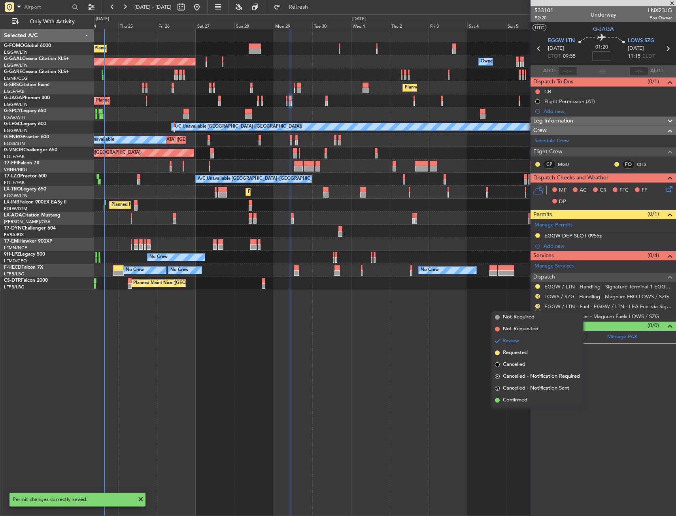
click at [518, 401] on span "Confirmed" at bounding box center [515, 400] width 24 height 8
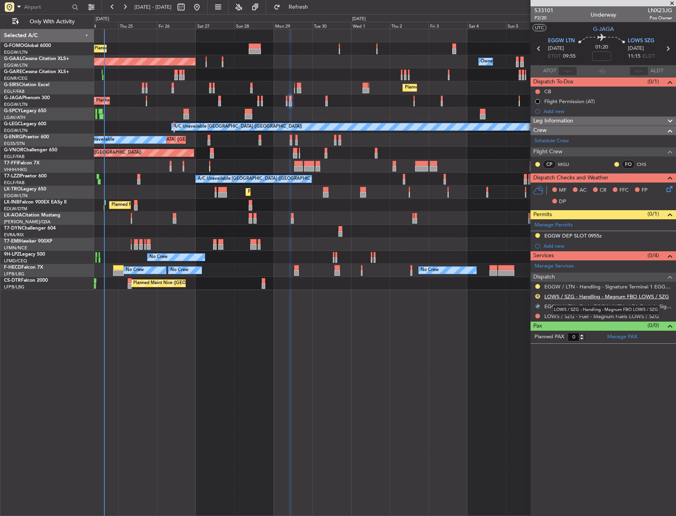
click at [555, 294] on link "LOWS / SZG - Handling - Magnum FBO LOWS / SZG" at bounding box center [606, 296] width 124 height 7
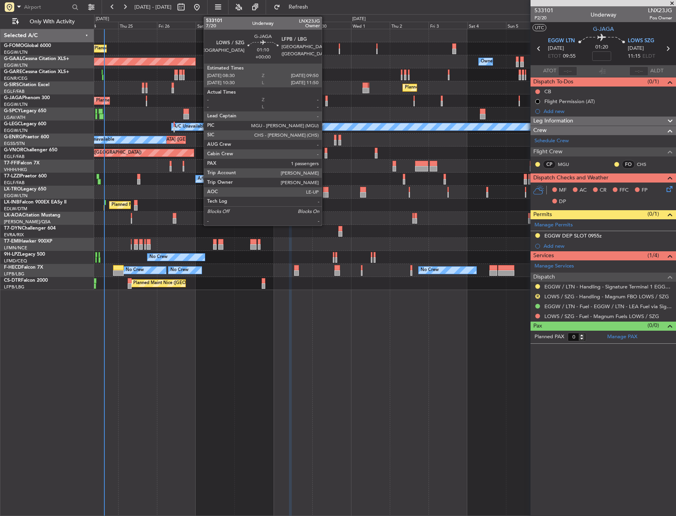
click at [325, 102] on div at bounding box center [326, 104] width 2 height 6
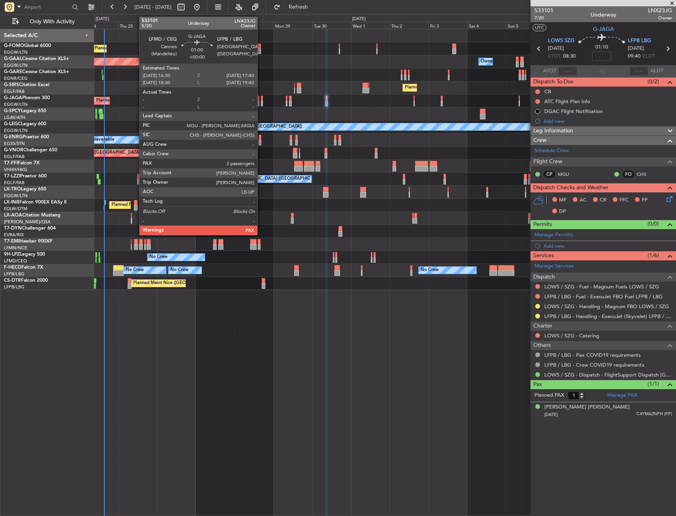
click at [261, 100] on div at bounding box center [262, 99] width 2 height 6
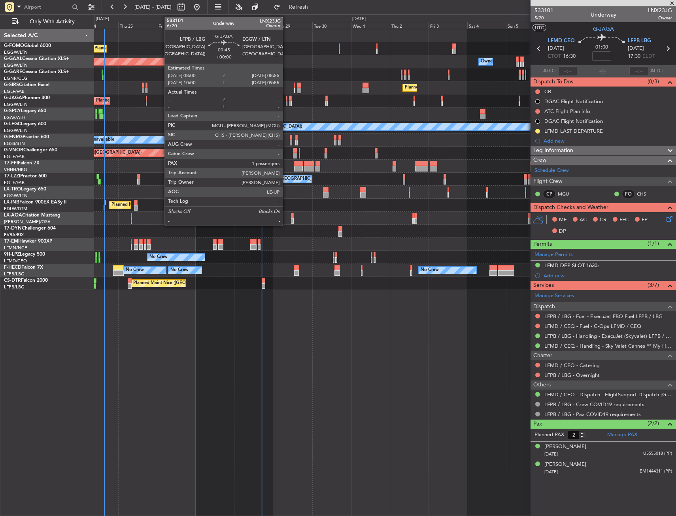
click at [286, 99] on div at bounding box center [287, 99] width 2 height 6
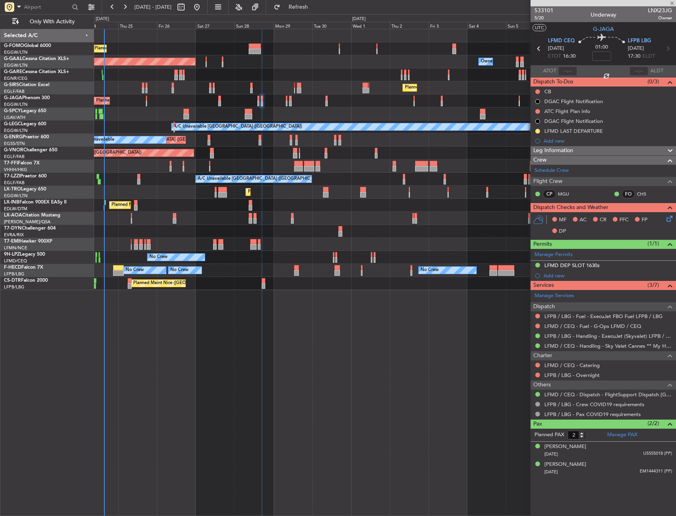
type input "1"
